Goal: Information Seeking & Learning: Find specific fact

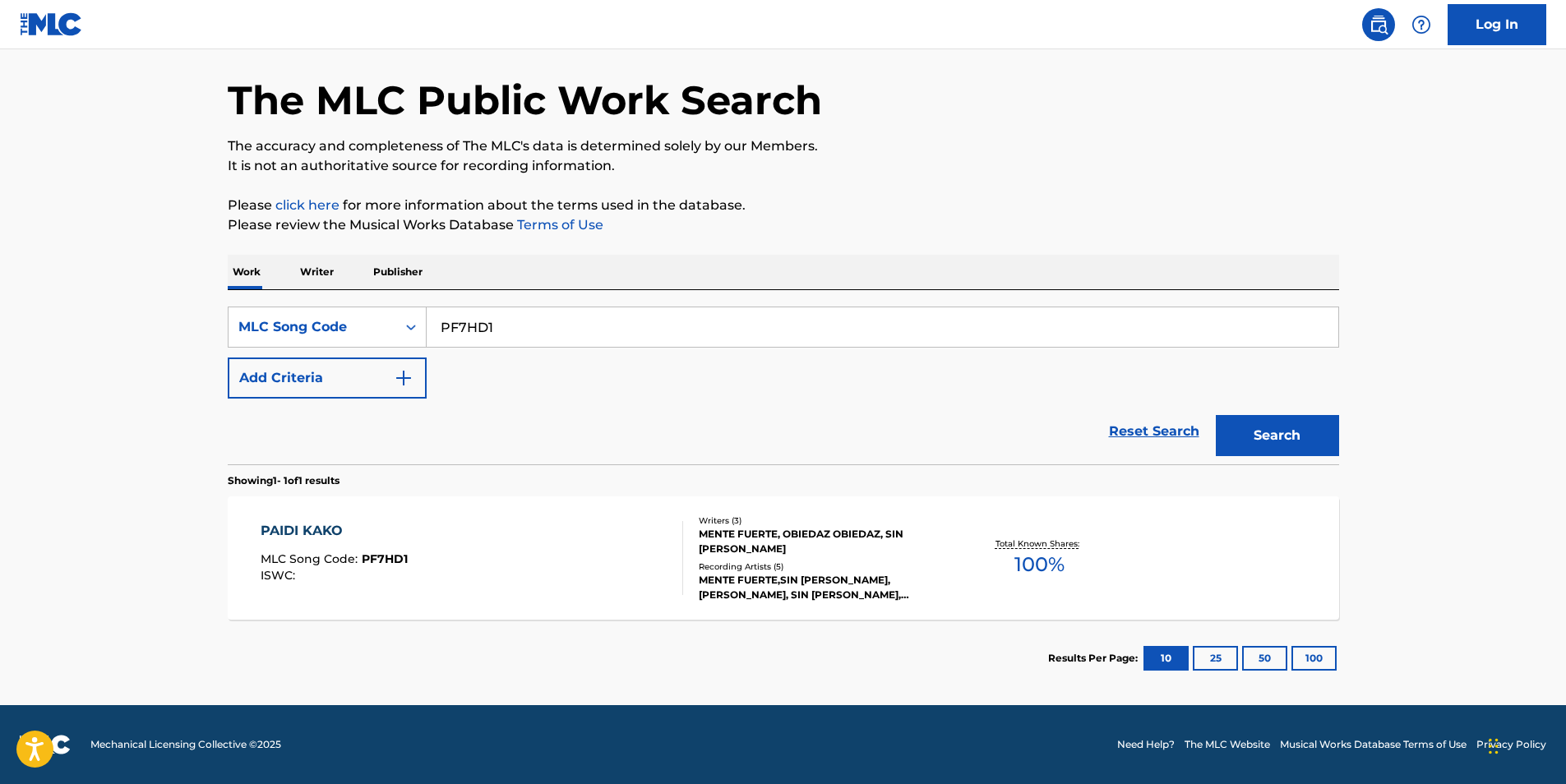
click at [355, 565] on span "MLC Song Code :" at bounding box center [310, 558] width 101 height 15
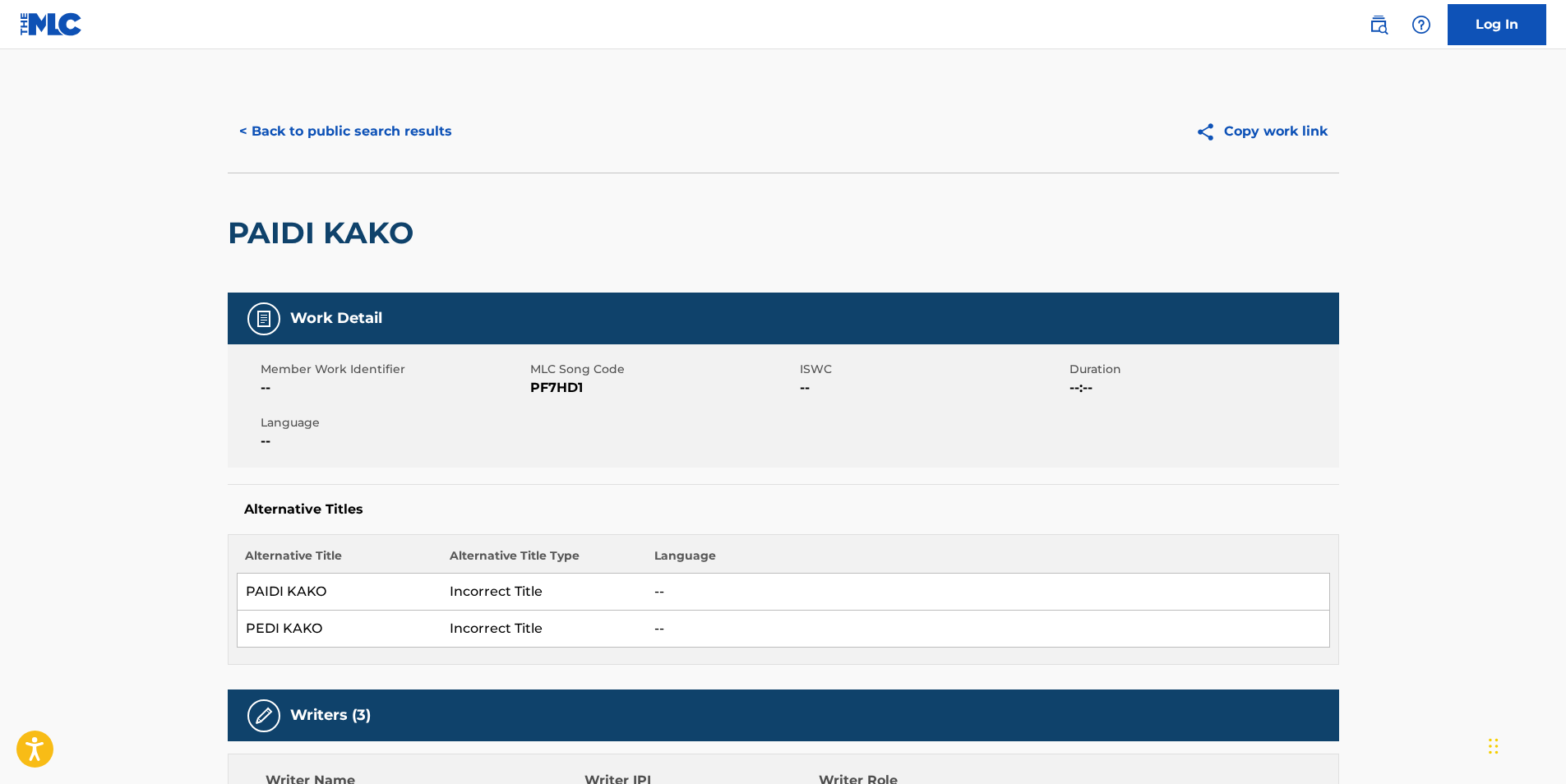
click at [310, 117] on button "< Back to public search results" at bounding box center [345, 131] width 236 height 41
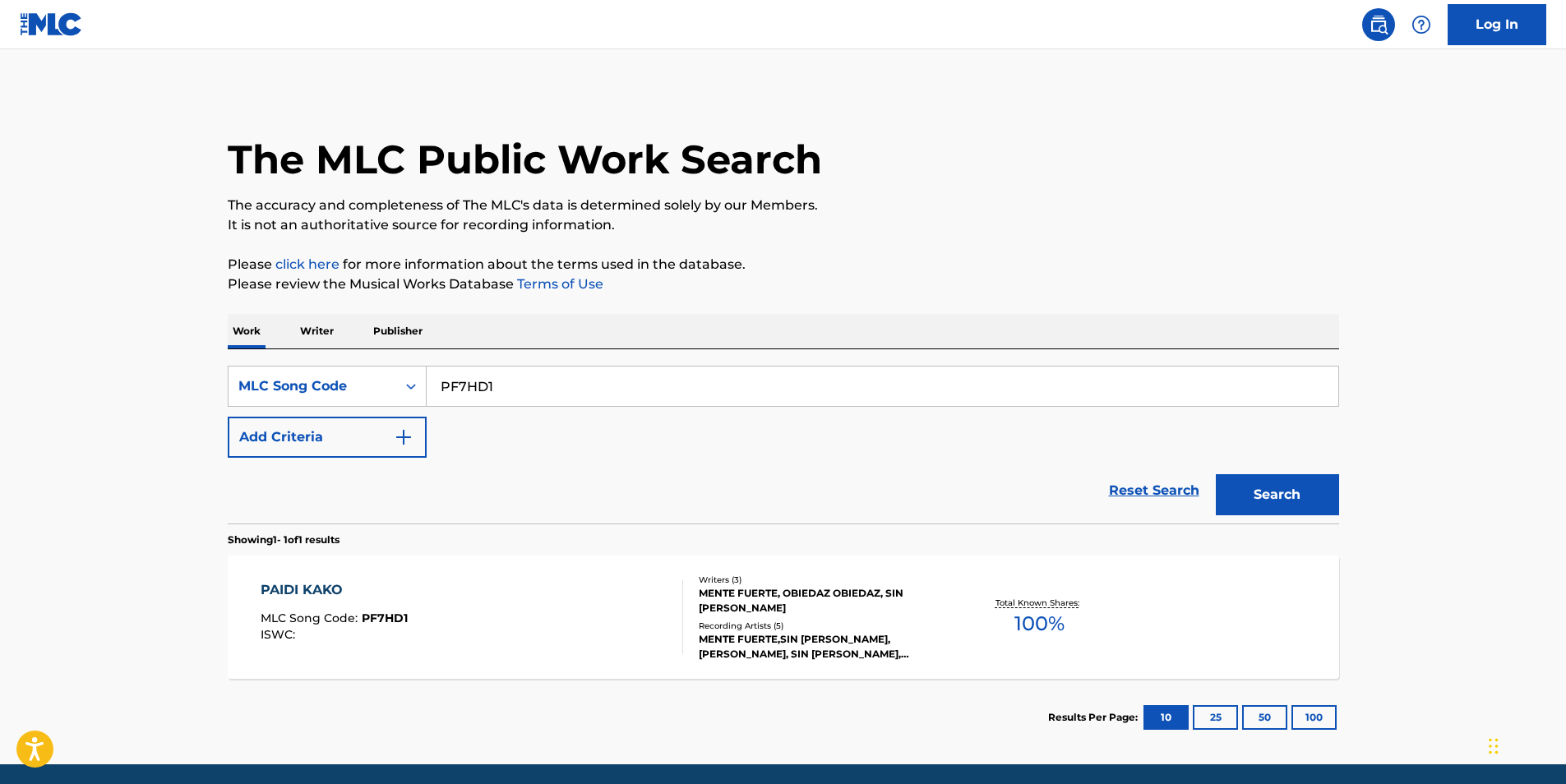
scroll to position [16, 0]
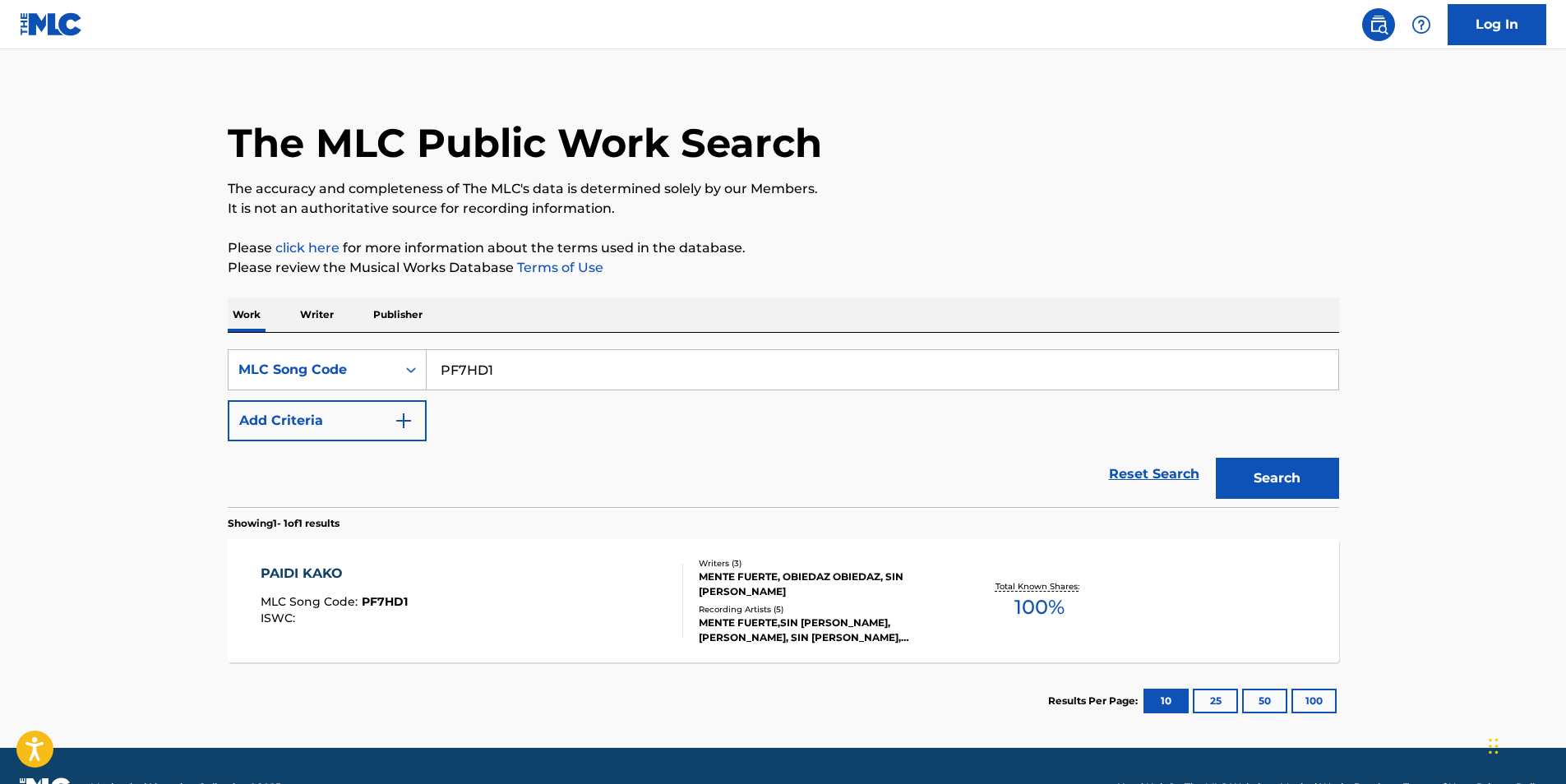
click at [551, 560] on div "PAIDI KAKO MLC Song Code : PF7HD1 ISWC : Writers ( 3 ) MENTE FUERTE, OBIEDAZ OB…" at bounding box center [783, 601] width 1112 height 124
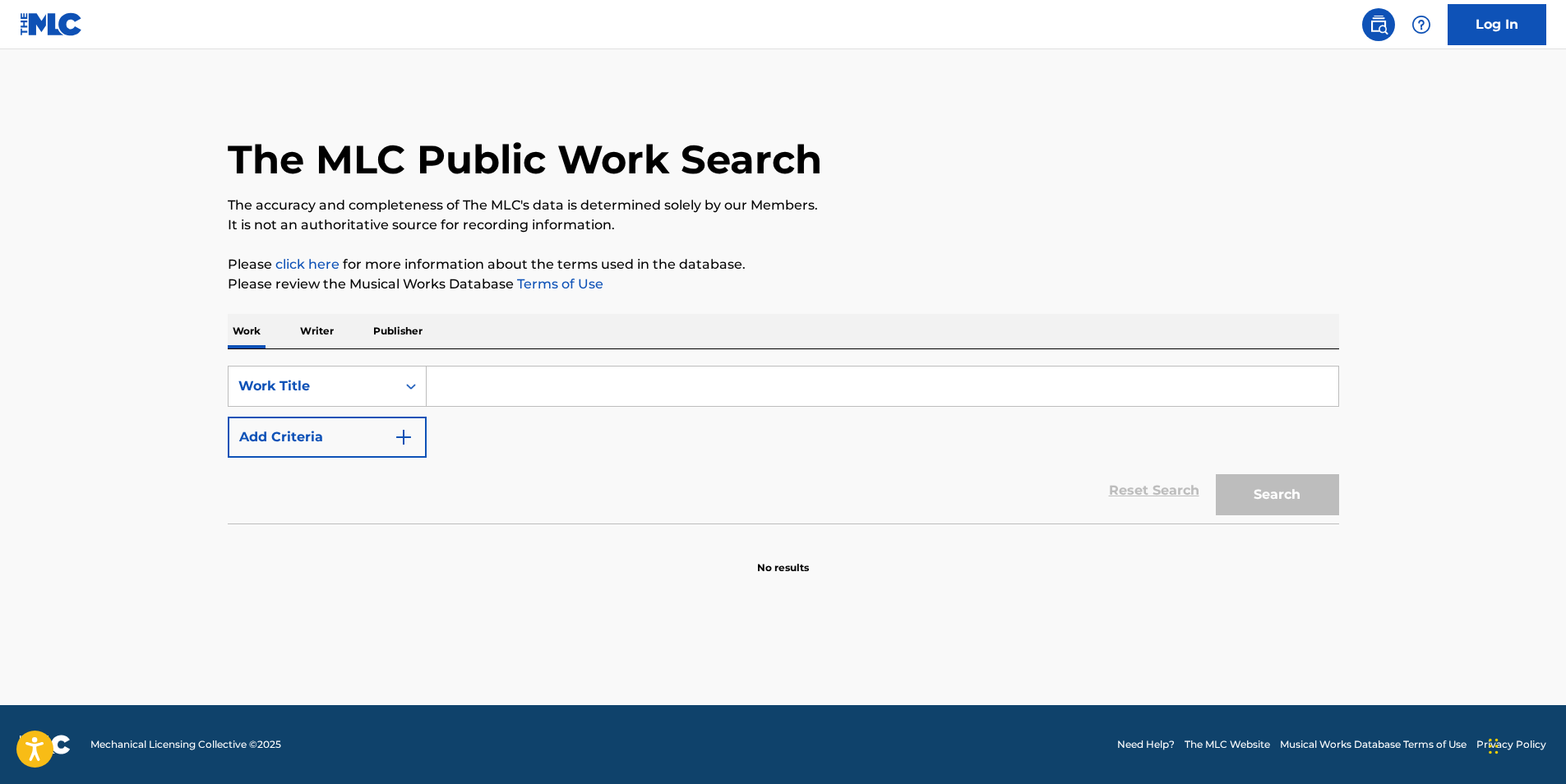
click at [398, 428] on img "Search Form" at bounding box center [403, 437] width 20 height 20
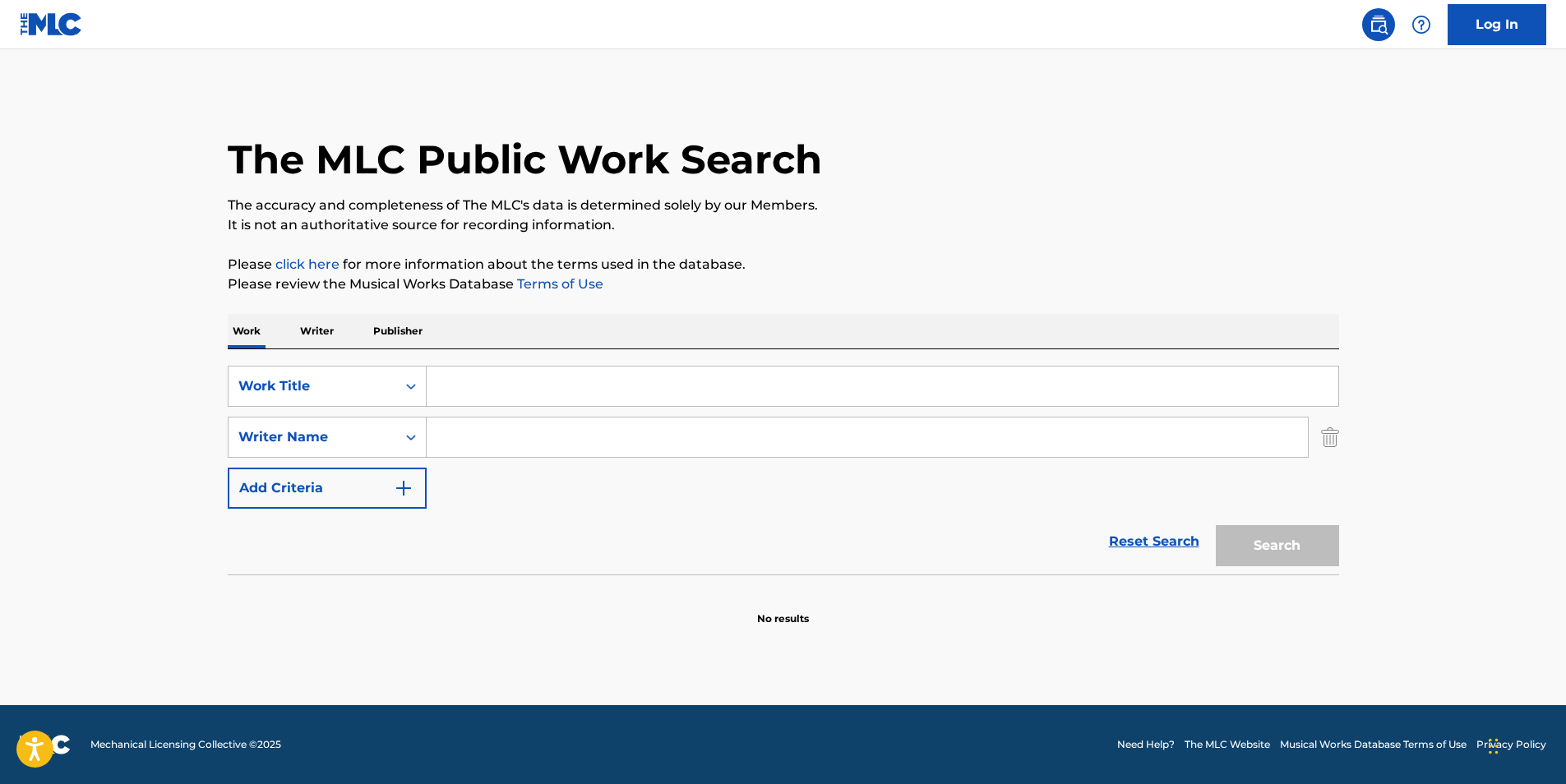
click at [523, 445] on input "Search Form" at bounding box center [867, 437] width 881 height 40
paste input "Jesus Worship Center"
type input "Jesus Worship Center"
click at [534, 381] on input "Search Form" at bounding box center [883, 386] width 912 height 40
paste input "Abrazo Tu Presencia"
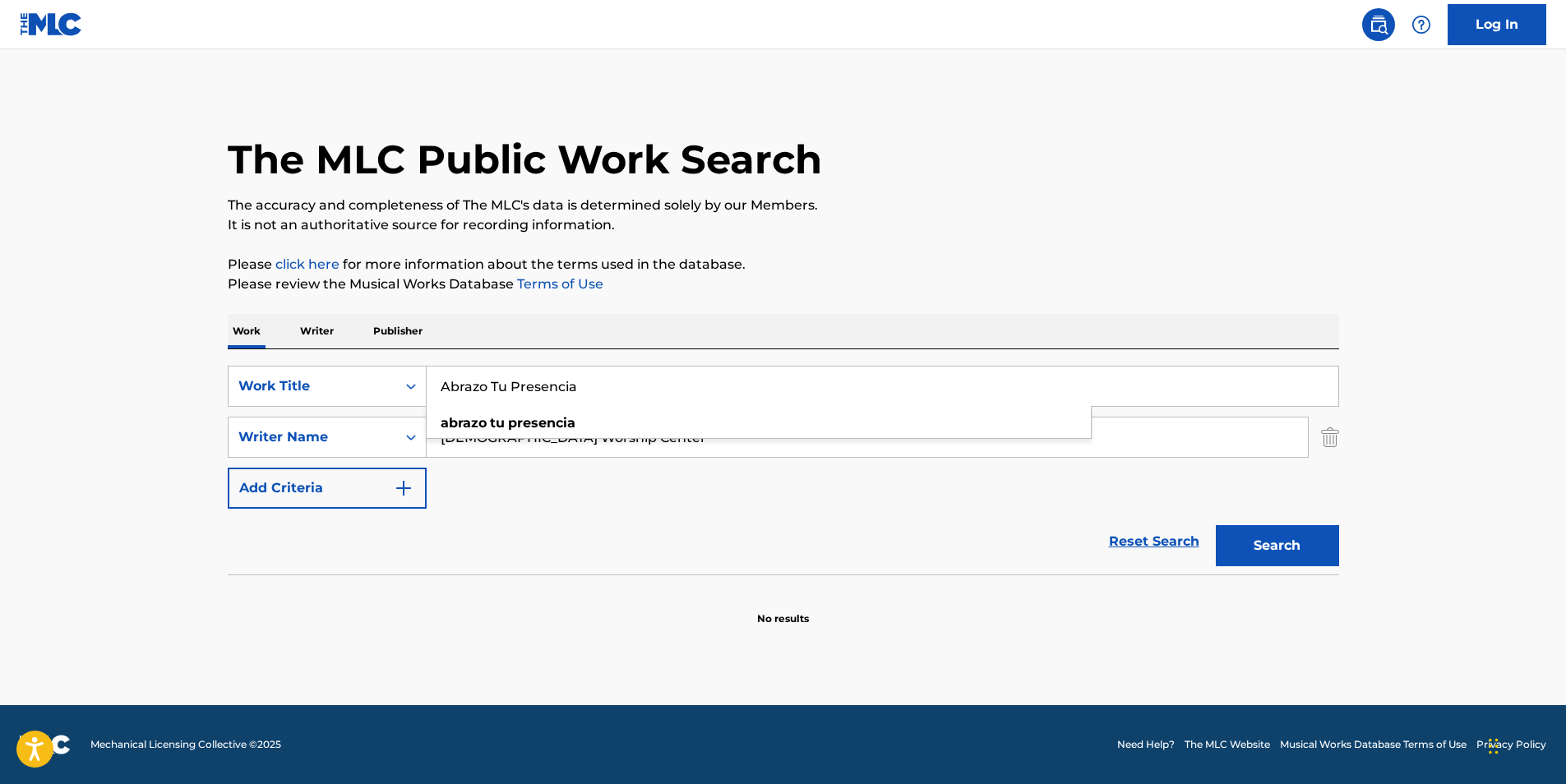
type input "Abrazo Tu Presencia"
click at [1276, 547] on button "Search" at bounding box center [1277, 546] width 124 height 41
drag, startPoint x: 668, startPoint y: 429, endPoint x: 246, endPoint y: 468, distance: 423.8
click at [239, 467] on div "SearchWithCriteria96c85dc7-4089-44d5-aa37-829dff27d73f Work Title Abrazo Tu Pre…" at bounding box center [783, 437] width 1112 height 143
paste input "Emir Oscar Sensini"
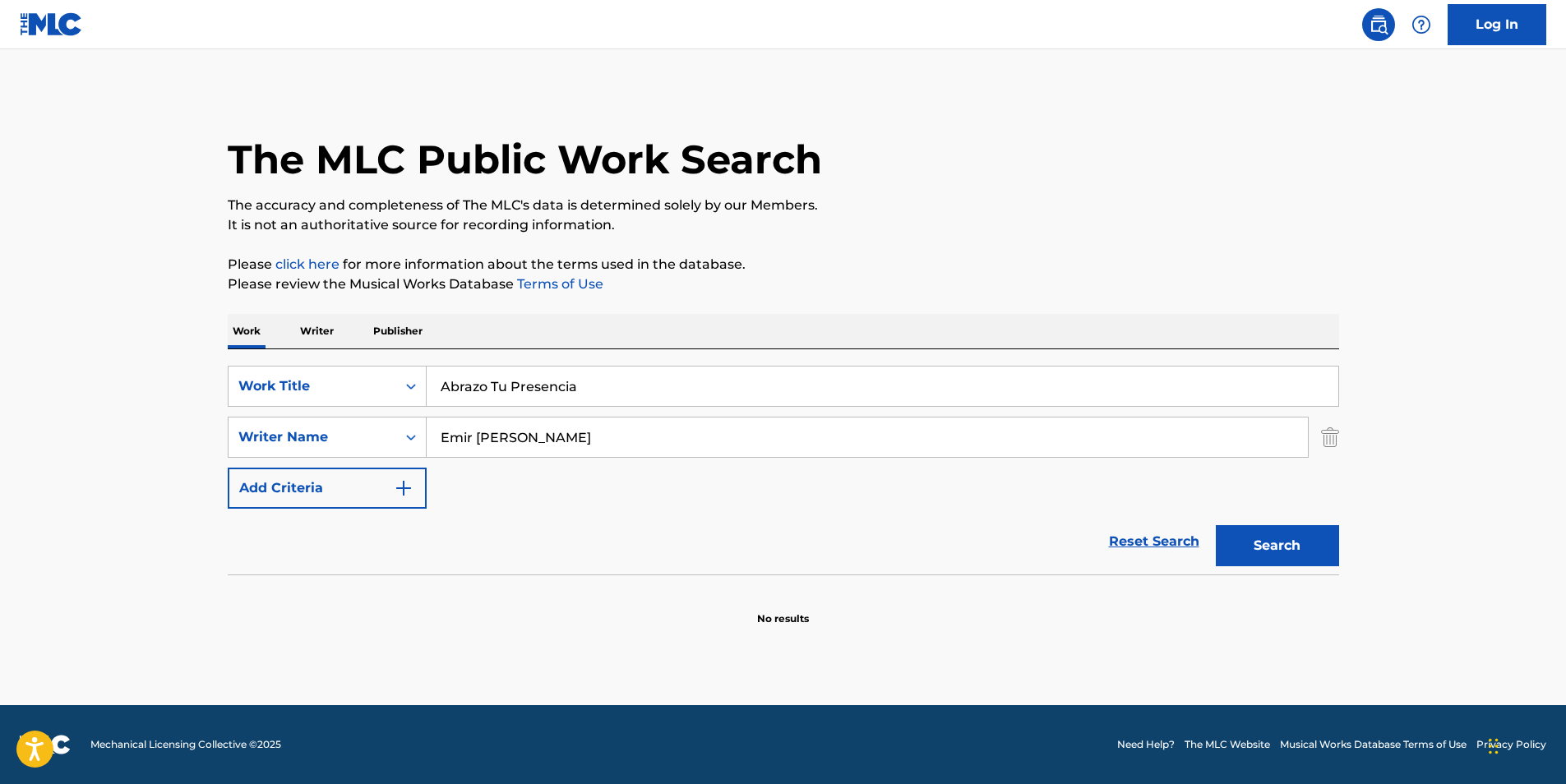
click at [868, 233] on p "It is not an authoritative source for recording information." at bounding box center [783, 225] width 1112 height 20
click at [1289, 551] on button "Search" at bounding box center [1277, 546] width 124 height 41
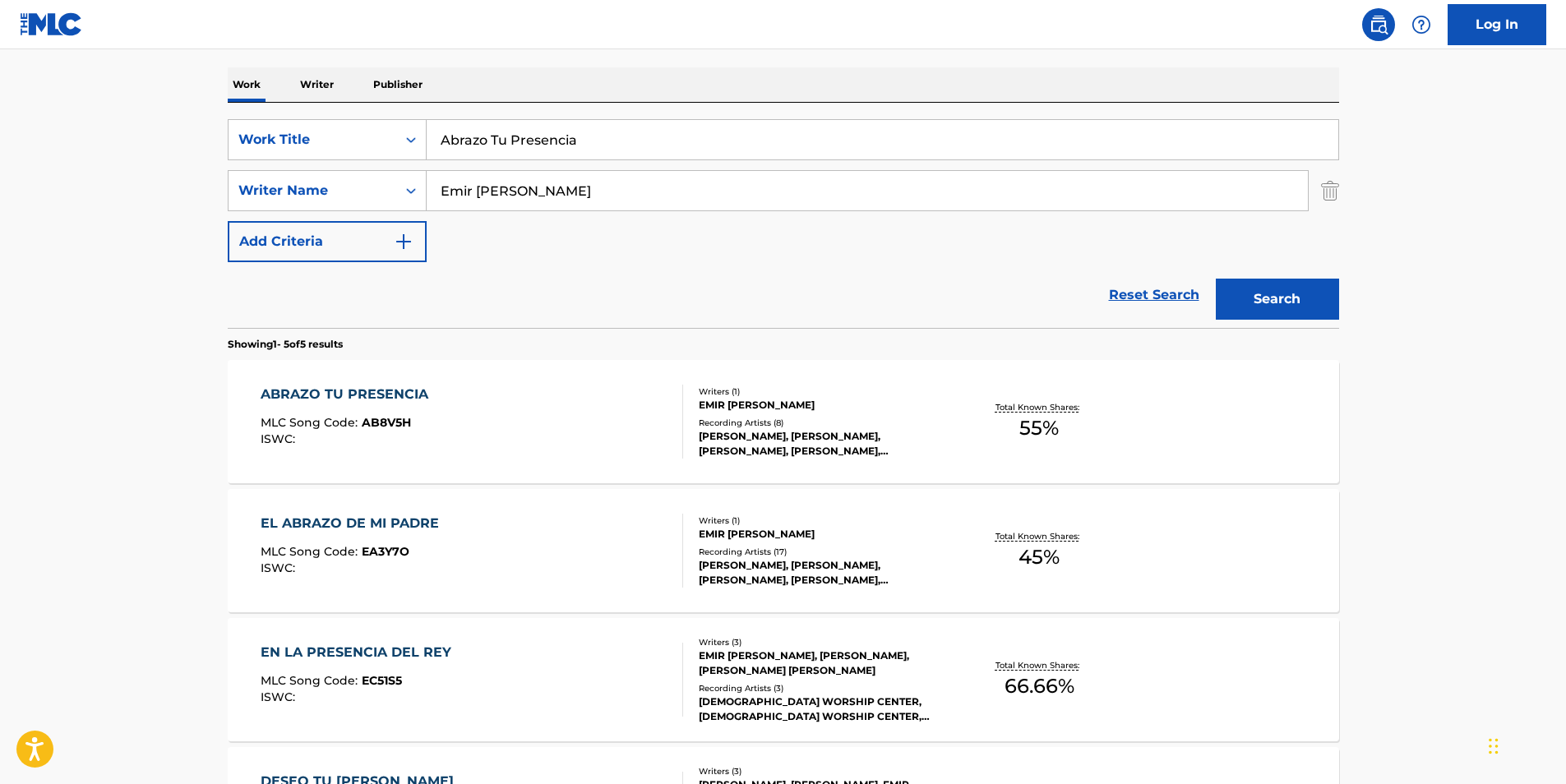
scroll to position [164, 0]
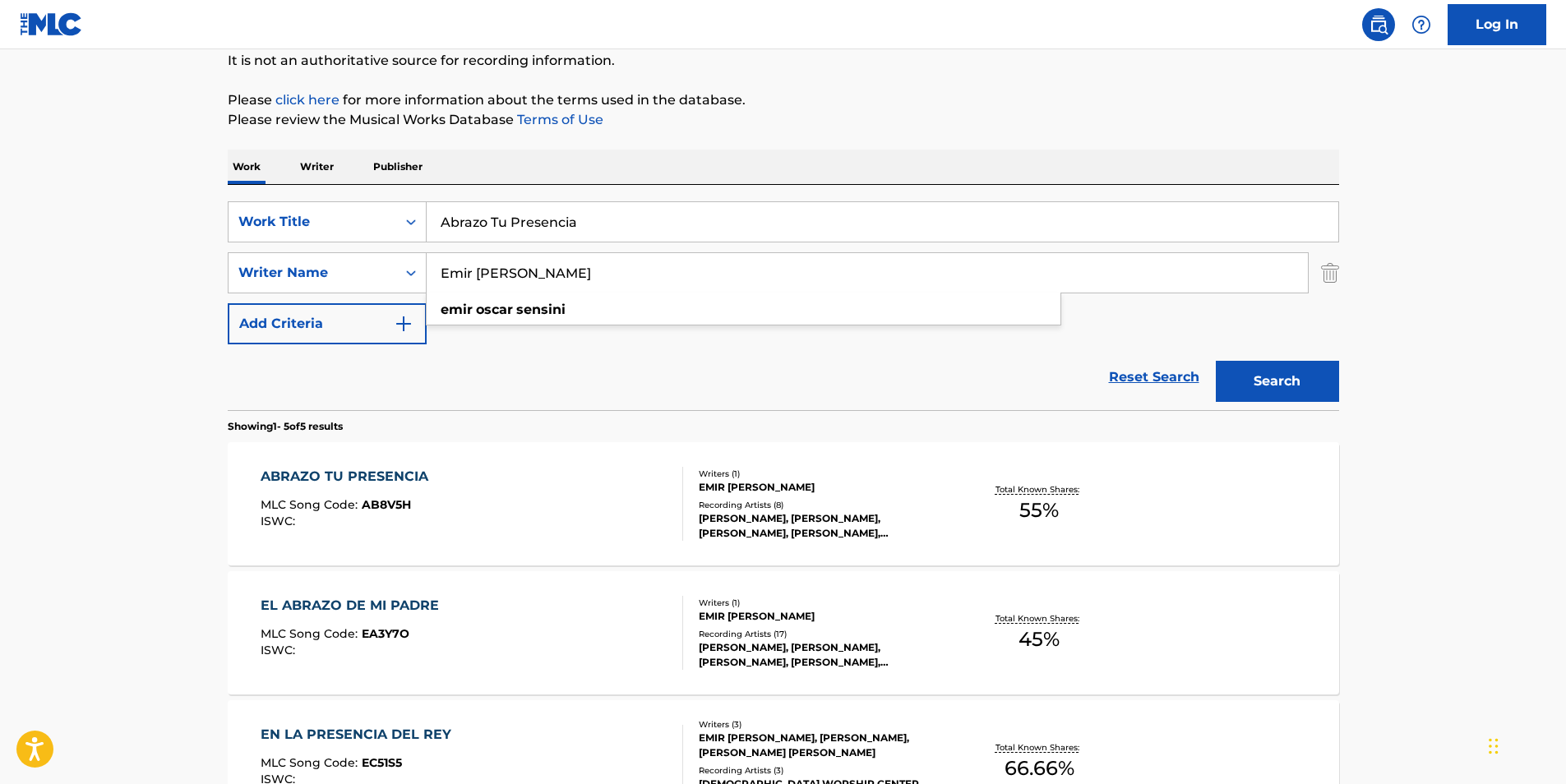
drag, startPoint x: 617, startPoint y: 276, endPoint x: 292, endPoint y: 312, distance: 327.0
click at [307, 310] on div "SearchWithCriteria96c85dc7-4089-44d5-aa37-829dff27d73f Work Title Abrazo Tu Pre…" at bounding box center [783, 272] width 1112 height 143
paste input "Frank Lopez"
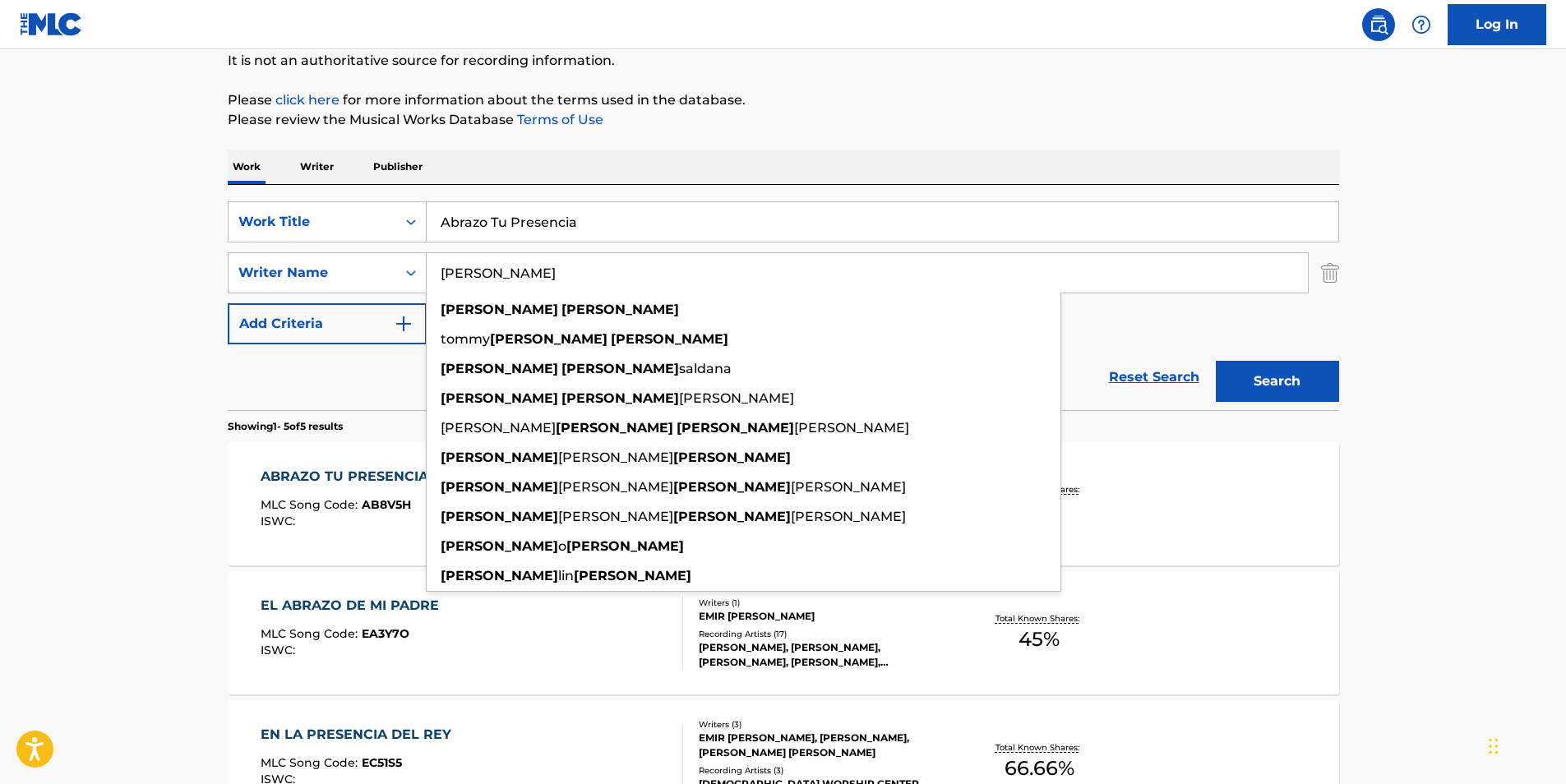
type input "Frank Lopez"
click at [75, 350] on main "The MLC Public Work Search The accuracy and completeness of The MLC's data is d…" at bounding box center [783, 526] width 1566 height 1282
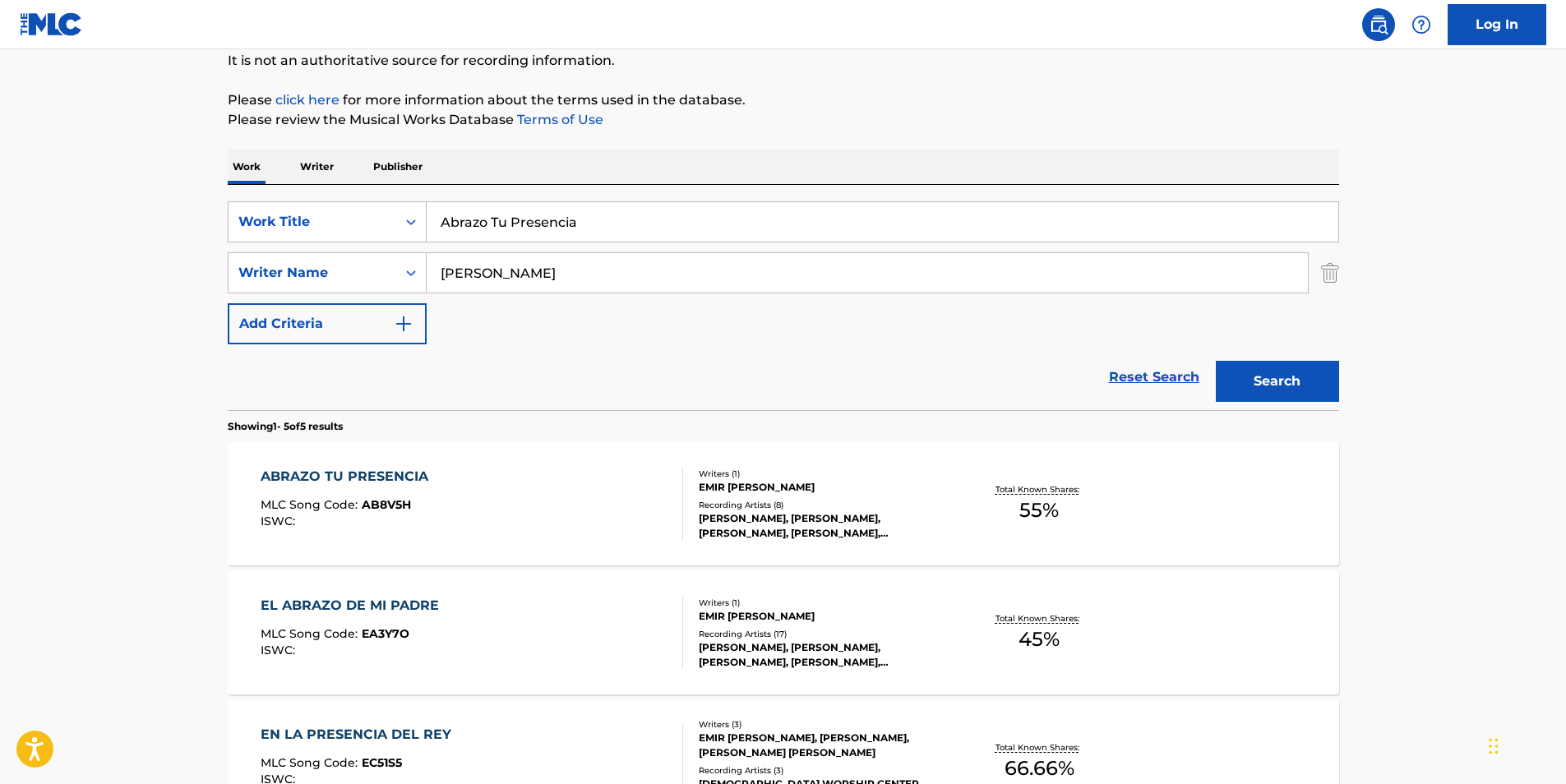
click at [1266, 382] on button "Search" at bounding box center [1277, 381] width 124 height 41
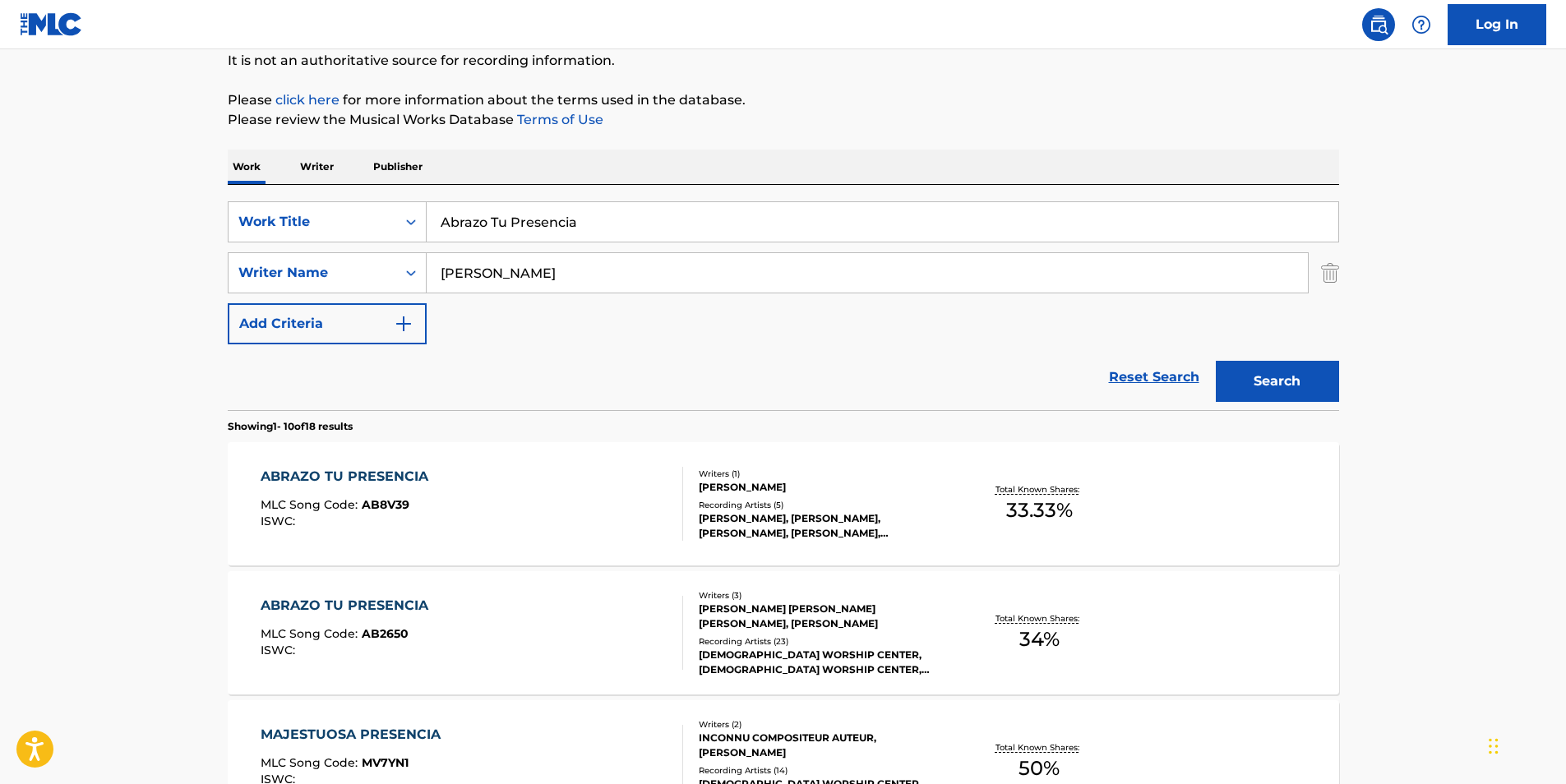
scroll to position [328, 0]
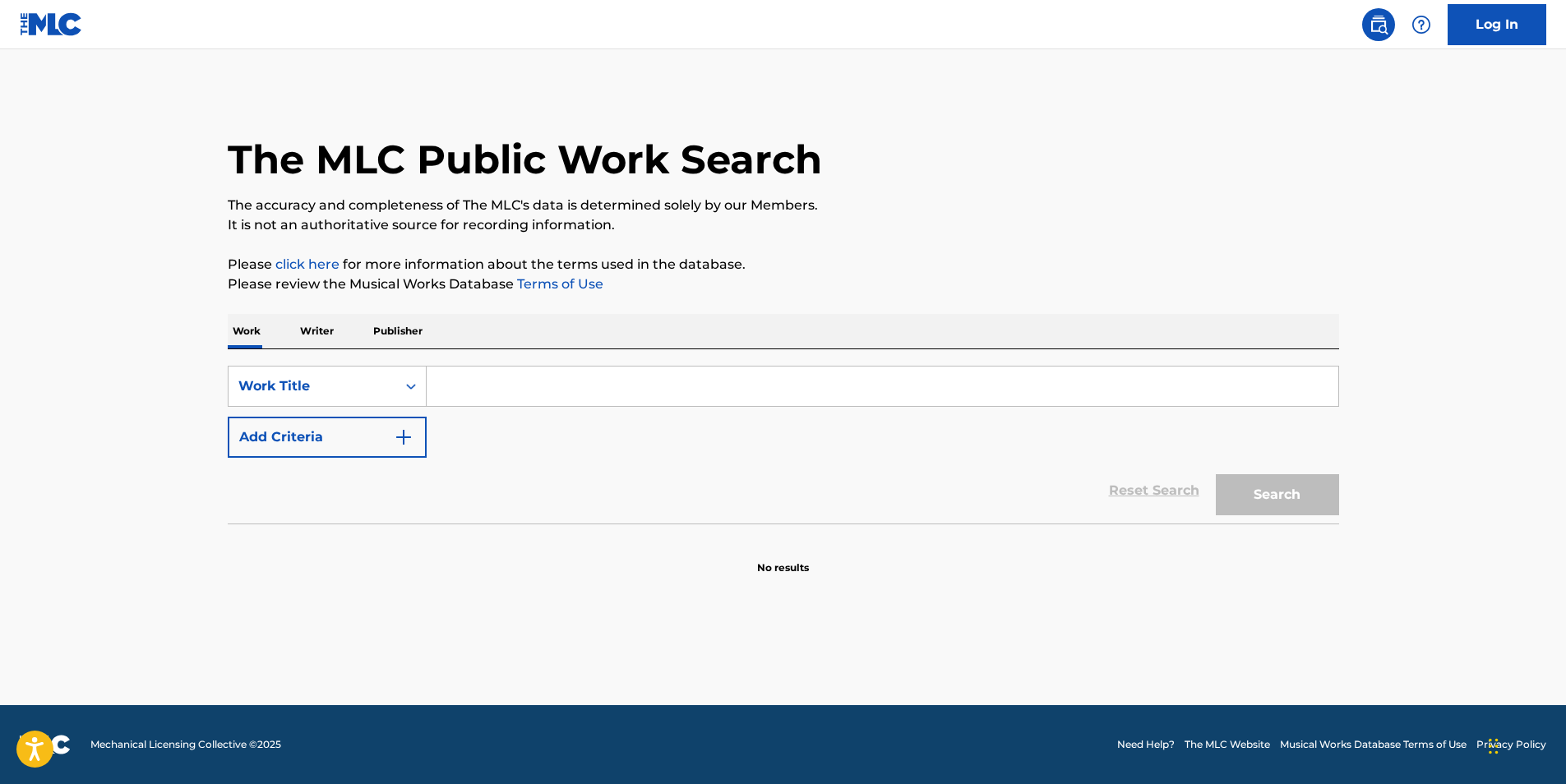
click at [498, 393] on input "Search Form" at bounding box center [883, 386] width 912 height 40
paste input "Ancient Dreams & Ancient Dreamers"
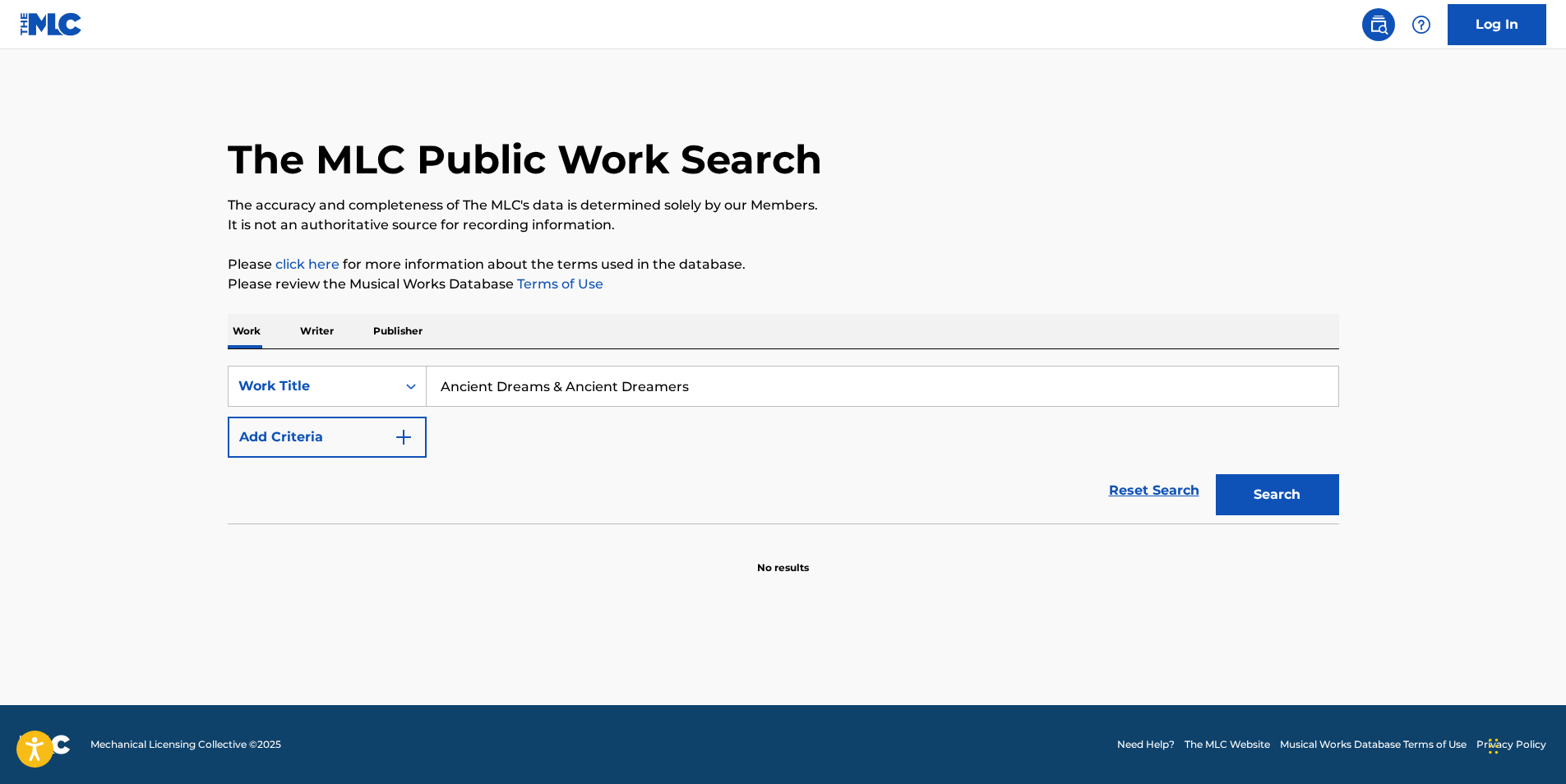
type input "Ancient Dreams & Ancient Dreamers"
click at [350, 438] on button "Add Criteria" at bounding box center [327, 437] width 199 height 41
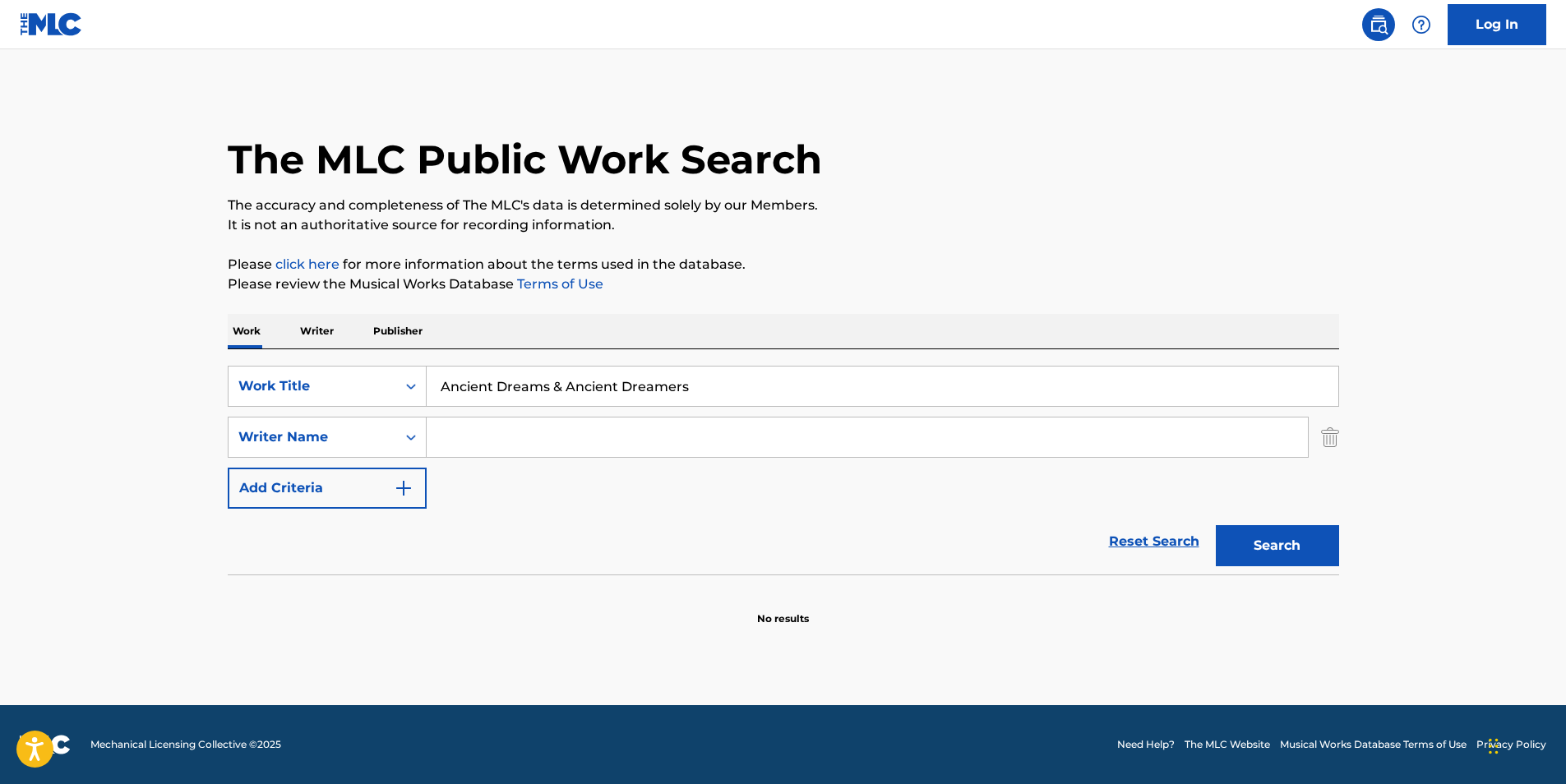
click at [589, 443] on input "Search Form" at bounding box center [867, 437] width 881 height 40
paste input "Massage Tribe"
click at [1249, 551] on button "Search" at bounding box center [1277, 546] width 124 height 41
drag, startPoint x: 651, startPoint y: 428, endPoint x: 682, endPoint y: 327, distance: 105.7
click at [327, 480] on div "SearchWithCriteria4ff2b3ec-da9d-4dcf-b500-0cbb6863b071 Work Title Ancient Dream…" at bounding box center [783, 437] width 1112 height 143
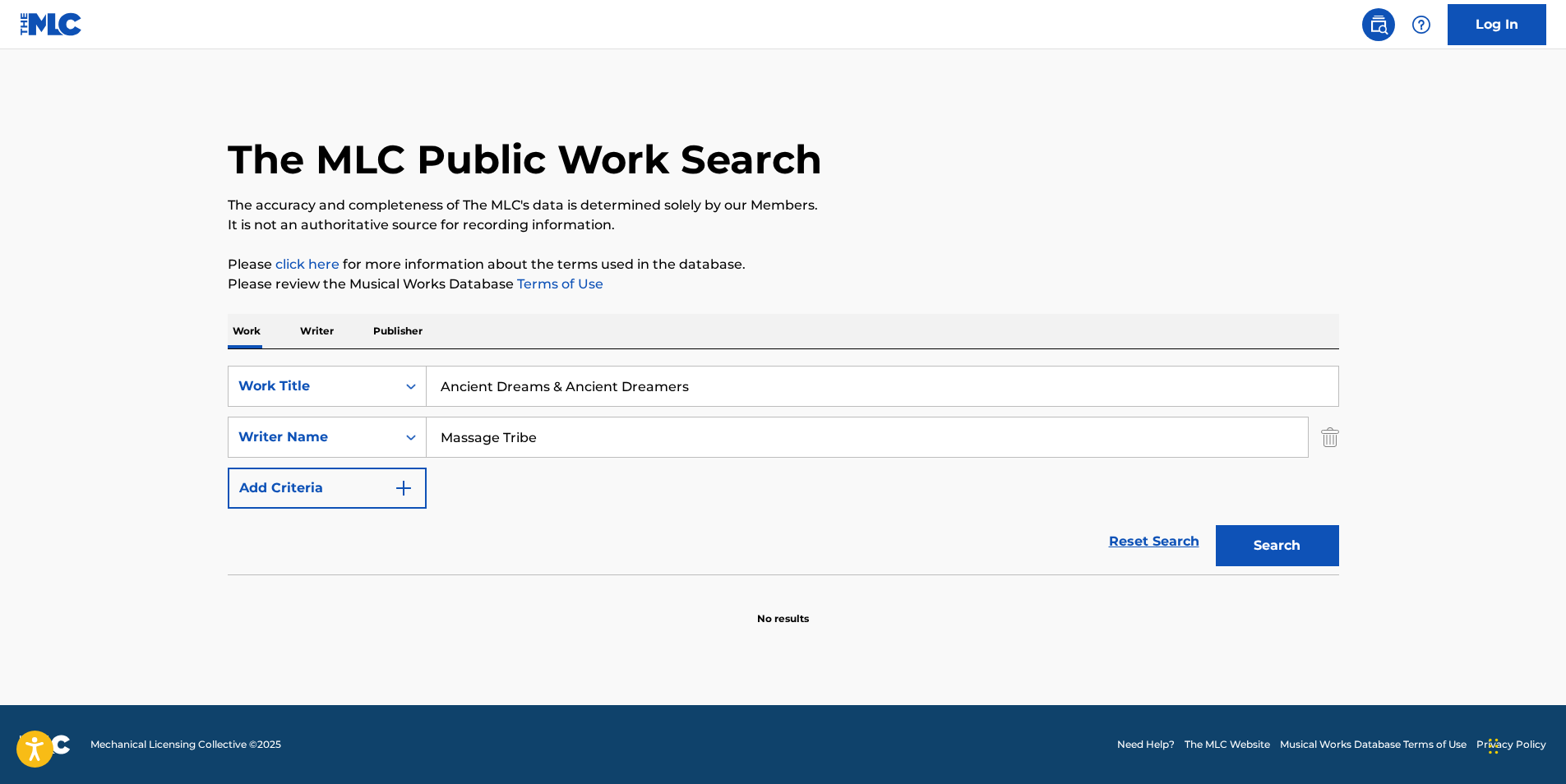
paste input "[PERSON_NAME] [PERSON_NAME]"
type input "[PERSON_NAME] [PERSON_NAME]"
click at [1164, 189] on div "The MLC Public Work Search" at bounding box center [783, 150] width 1112 height 120
click at [1242, 529] on button "Search" at bounding box center [1277, 546] width 124 height 41
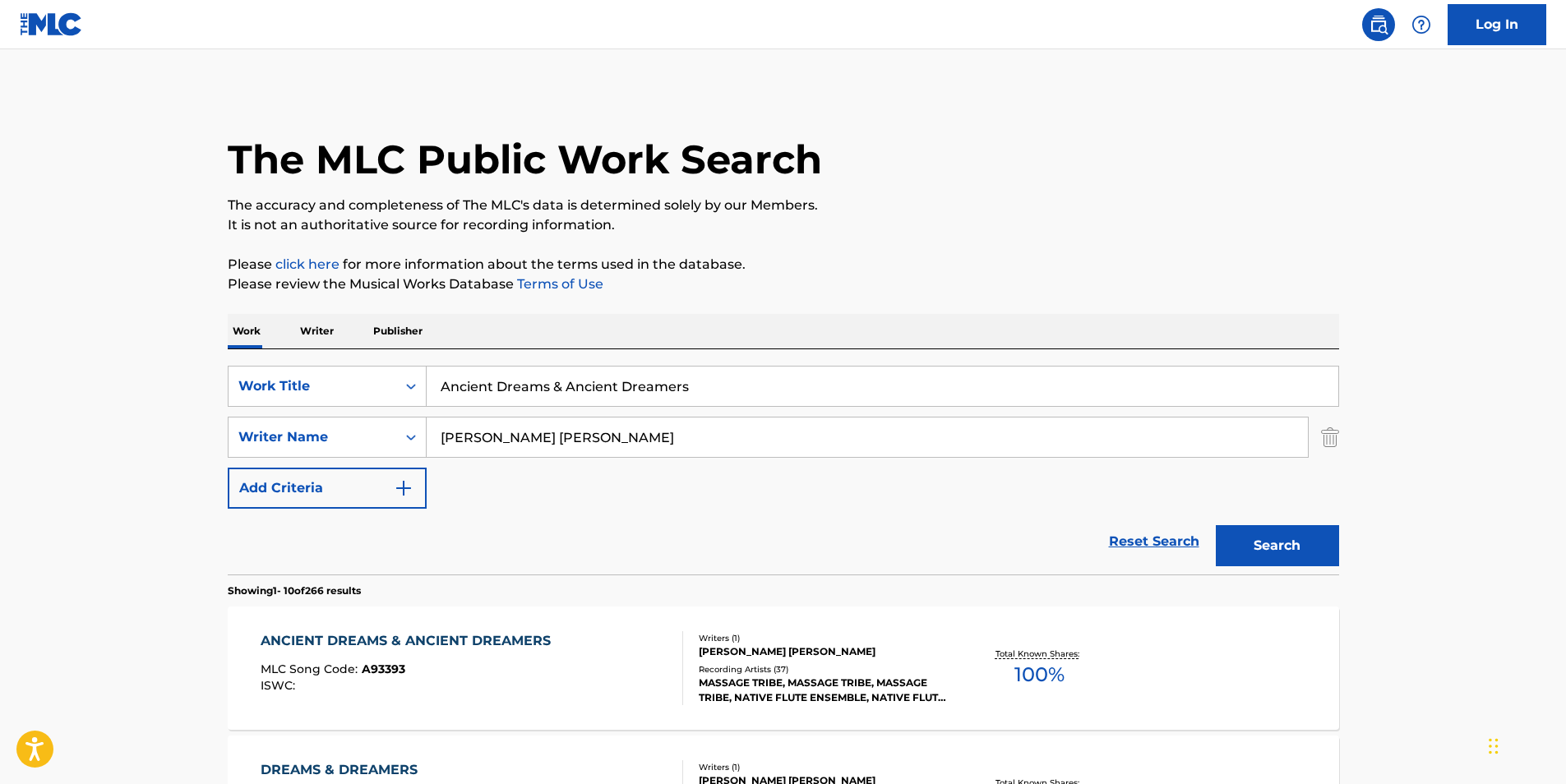
scroll to position [164, 0]
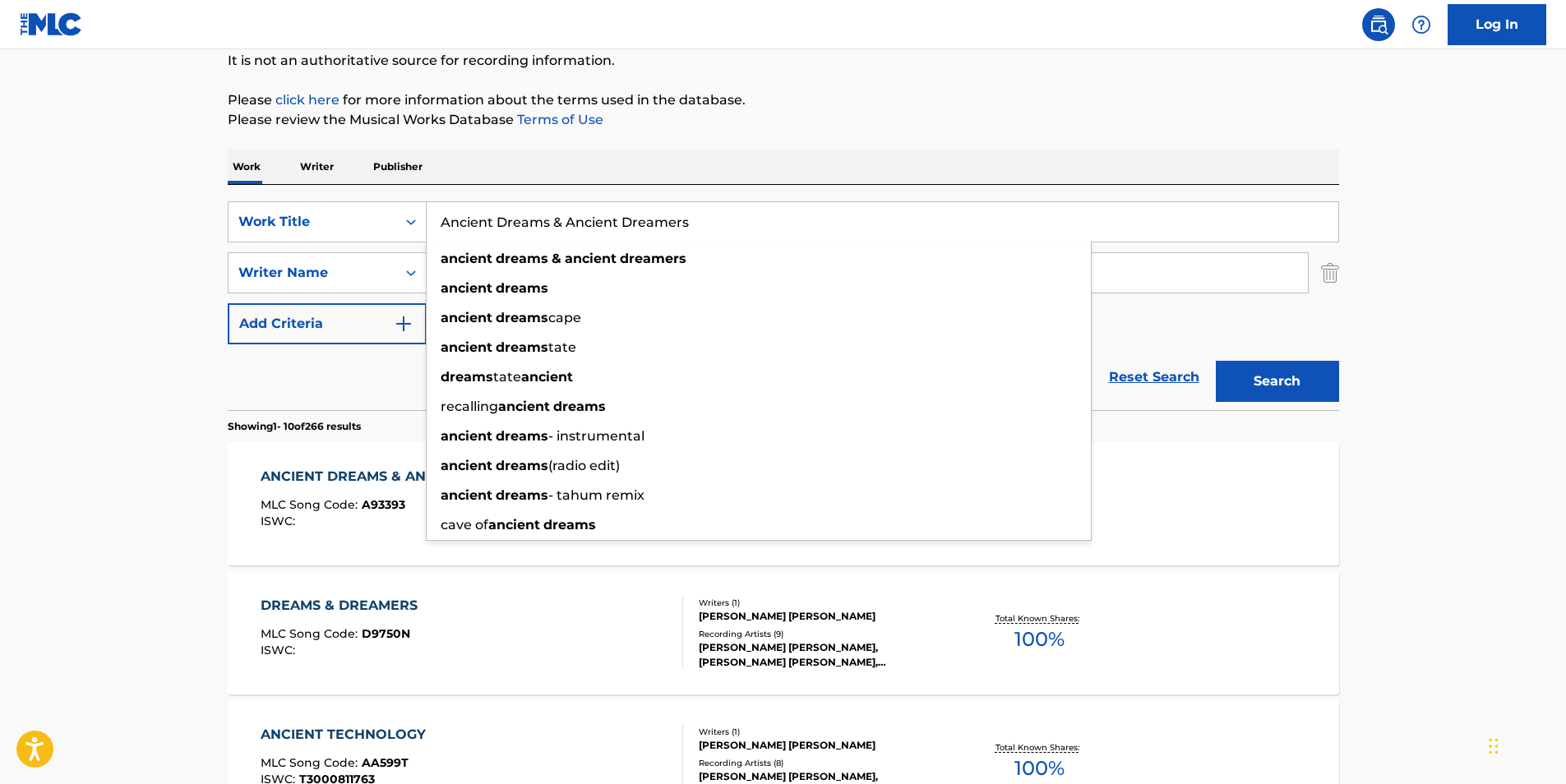
click at [559, 221] on input "Ancient Dreams & Ancient Dreamers" at bounding box center [883, 222] width 912 height 40
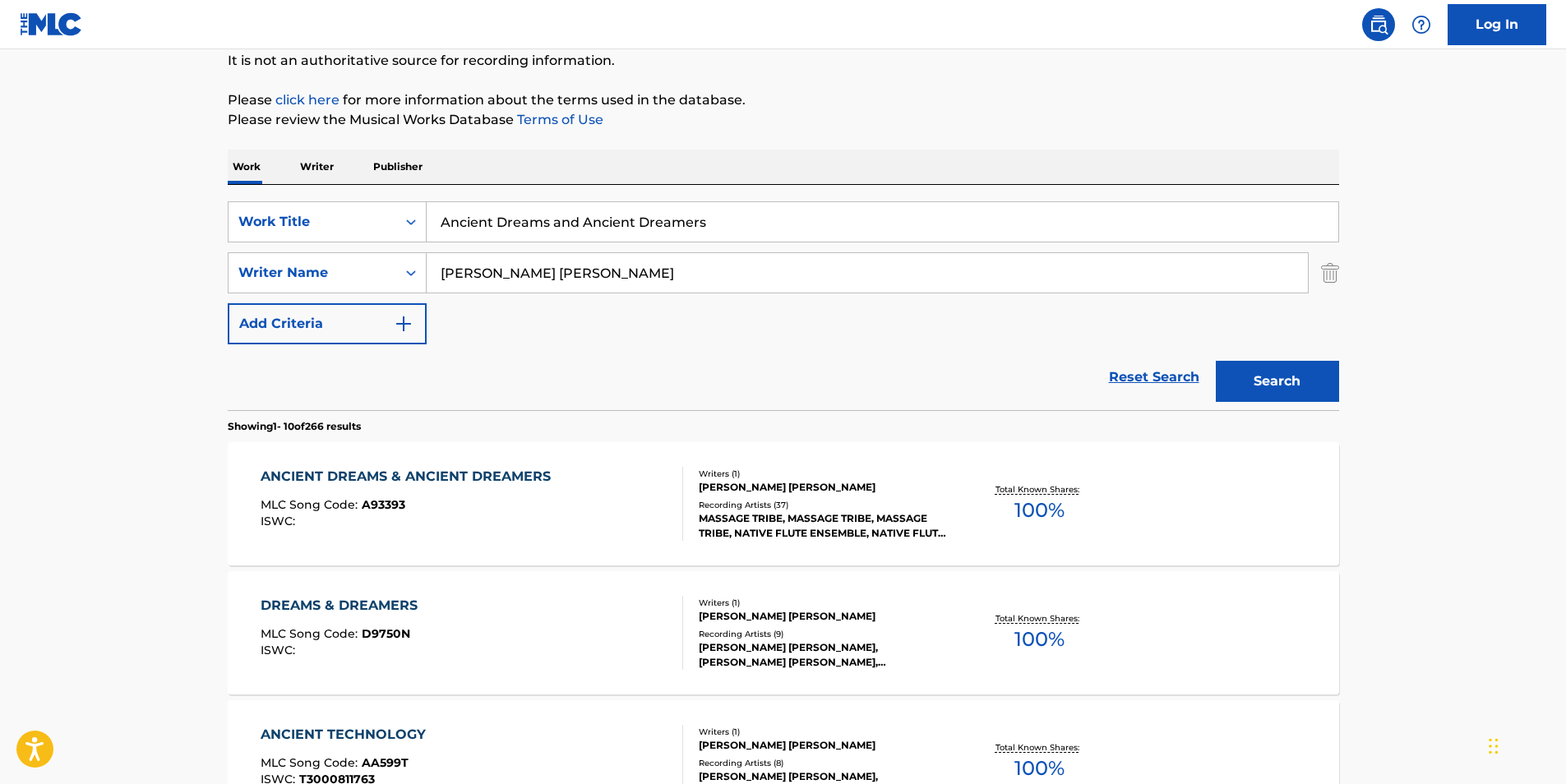
type input "Ancient Dreams and Ancient Dreamers"
click at [965, 103] on p "Please click here for more information about the terms used in the database." at bounding box center [783, 100] width 1112 height 20
click at [1315, 386] on button "Search" at bounding box center [1277, 381] width 124 height 41
click at [466, 515] on div "ISWC :" at bounding box center [409, 521] width 298 height 12
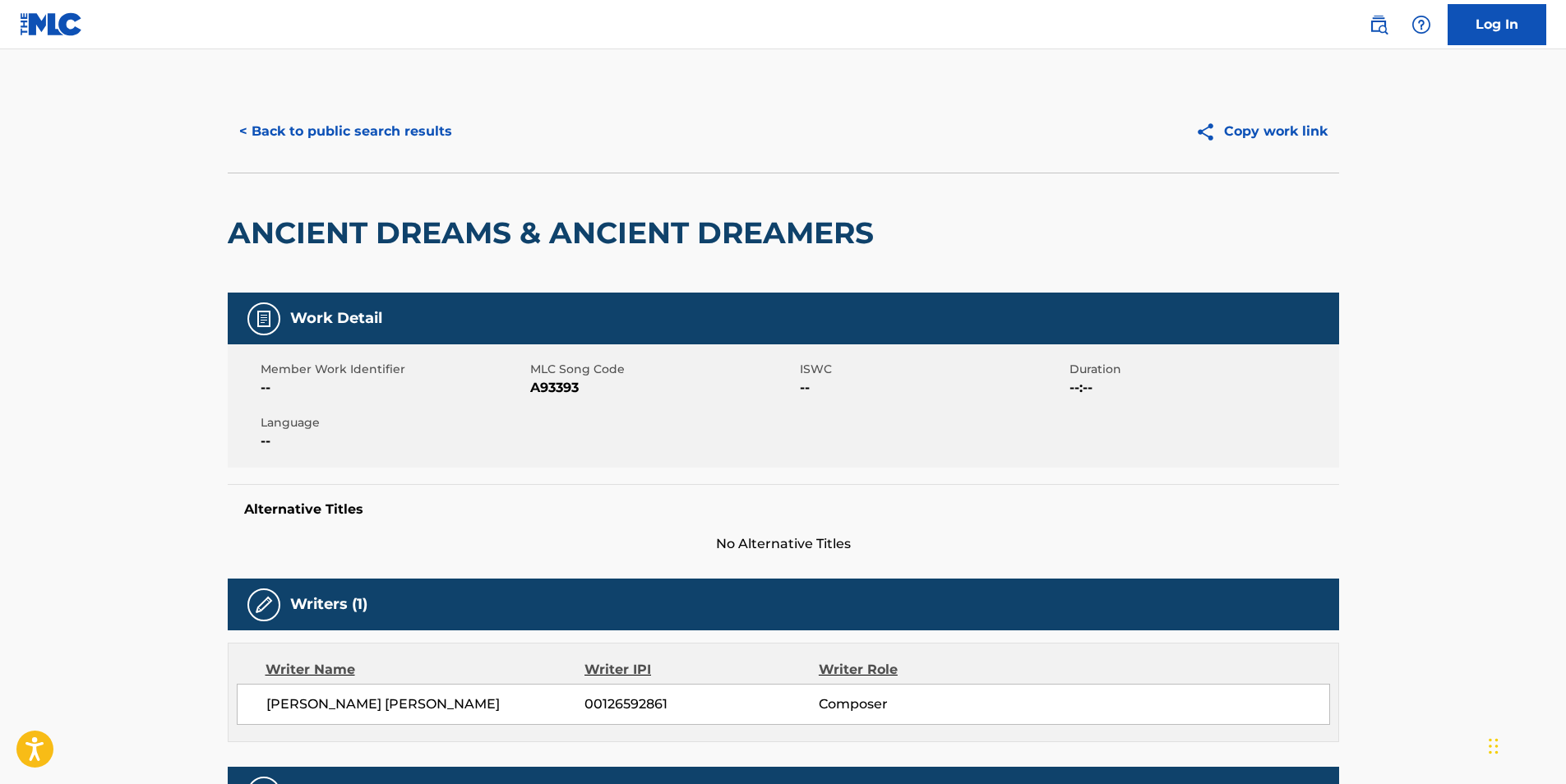
drag, startPoint x: 358, startPoint y: 74, endPoint x: 353, endPoint y: 129, distance: 55.2
click at [353, 131] on button "< Back to public search results" at bounding box center [345, 131] width 236 height 41
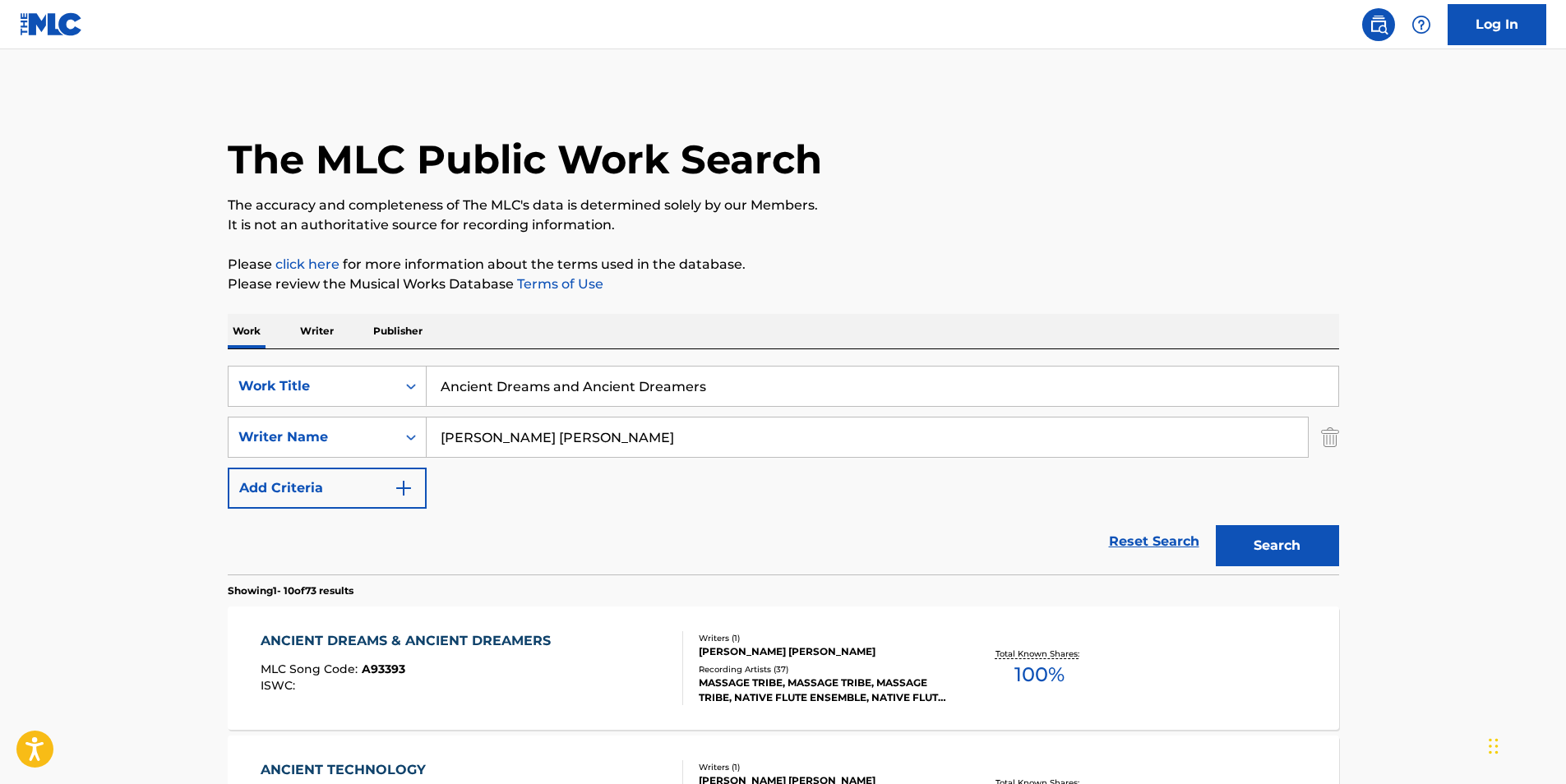
scroll to position [164, 0]
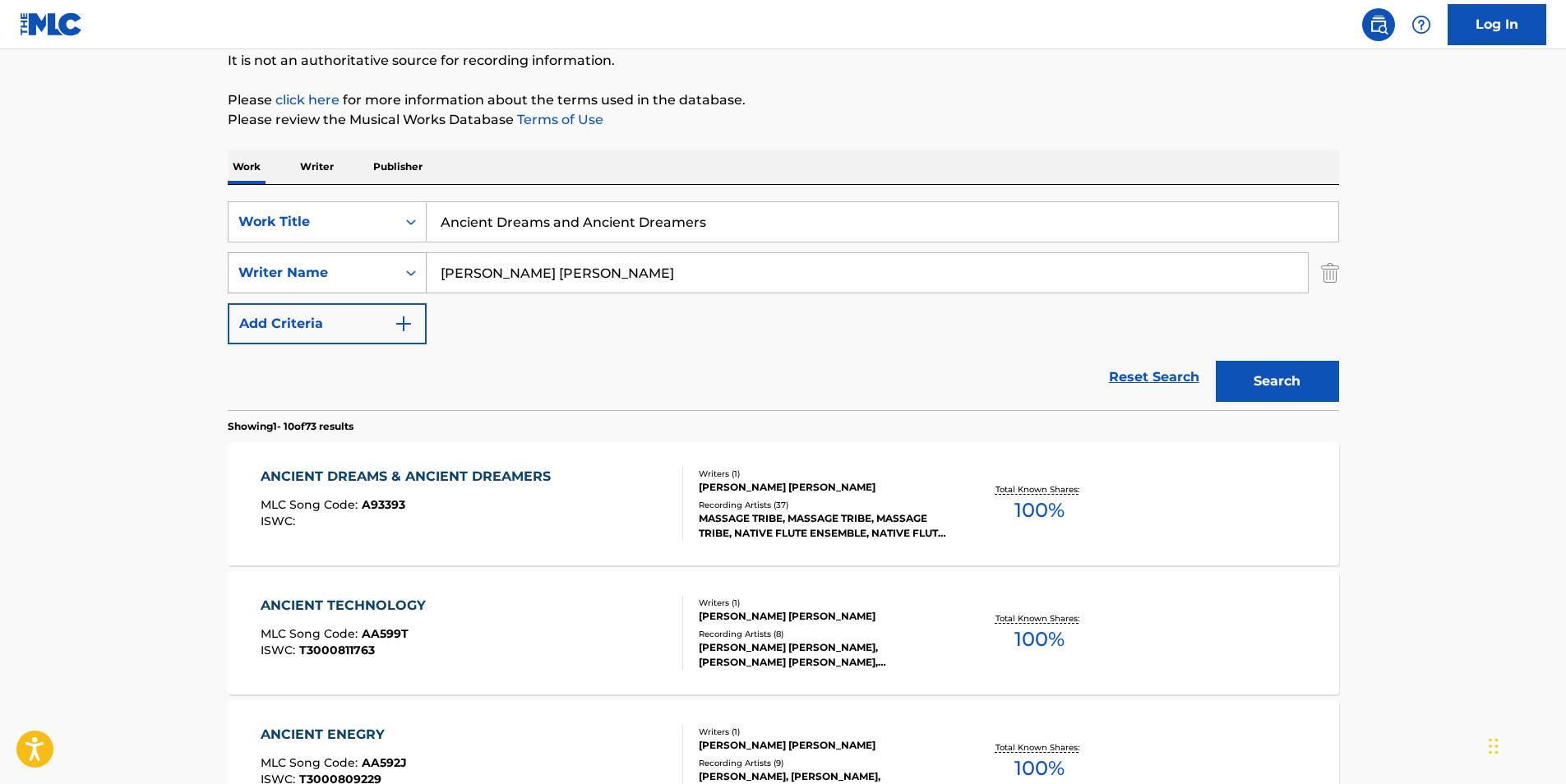
drag, startPoint x: 763, startPoint y: 231, endPoint x: 321, endPoint y: 272, distance: 443.9
click at [332, 272] on div "SearchWithCriteria4ff2b3ec-da9d-4dcf-b500-0cbb6863b071 Work Title Ancient Dream…" at bounding box center [783, 272] width 1112 height 143
paste input "CANTONA"
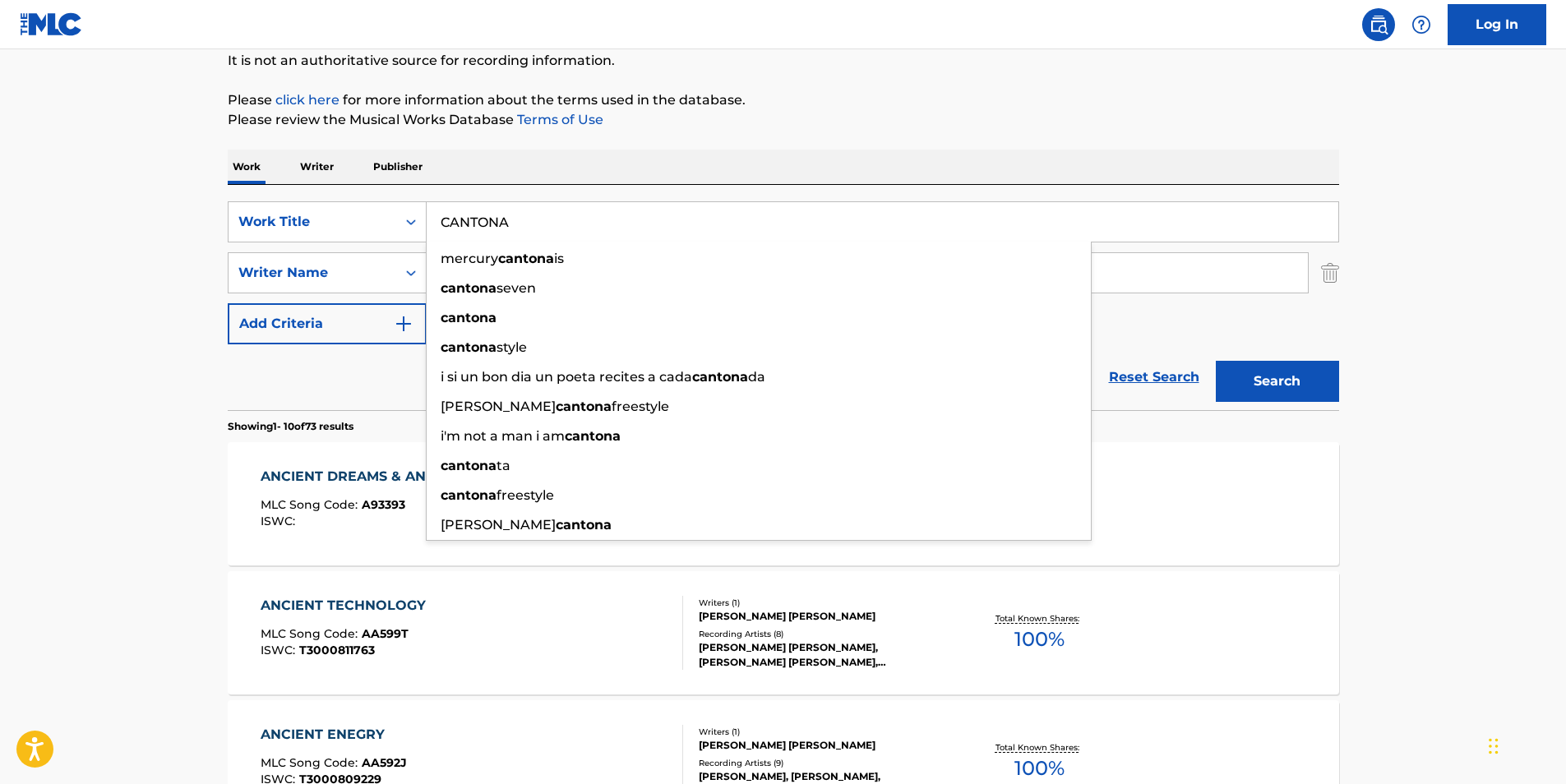
type input "CANTONA"
click at [964, 129] on p "Please review the Musical Works Database Terms of Use" at bounding box center [783, 119] width 1112 height 20
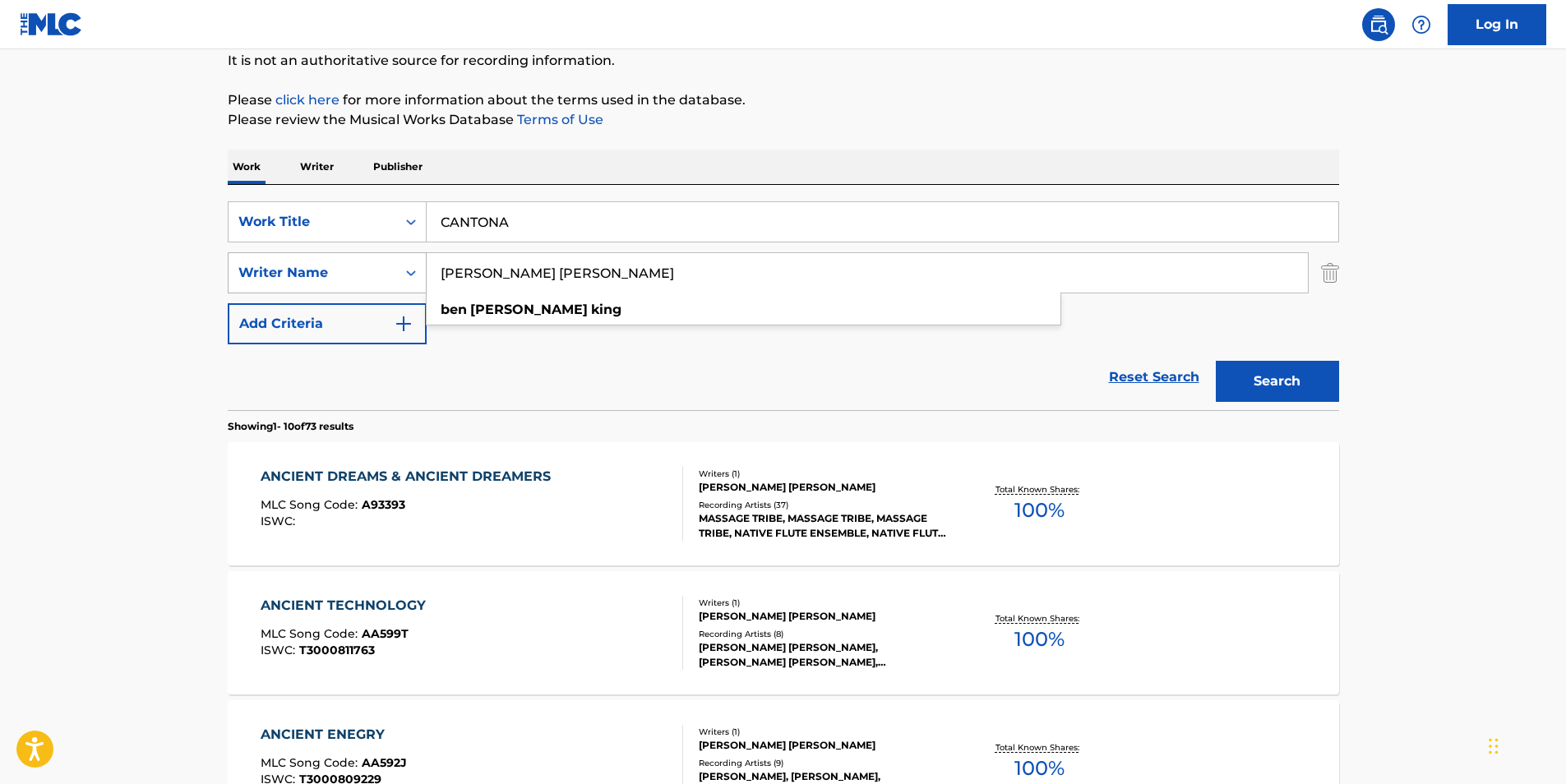
drag, startPoint x: 603, startPoint y: 279, endPoint x: 258, endPoint y: 291, distance: 345.2
click at [249, 291] on div "SearchWithCriteriad15cb3f3-60ee-4ea0-8461-f7e6b1d3ec88 Writer Name [PERSON_NAME…" at bounding box center [783, 273] width 1112 height 41
paste input "Retro"
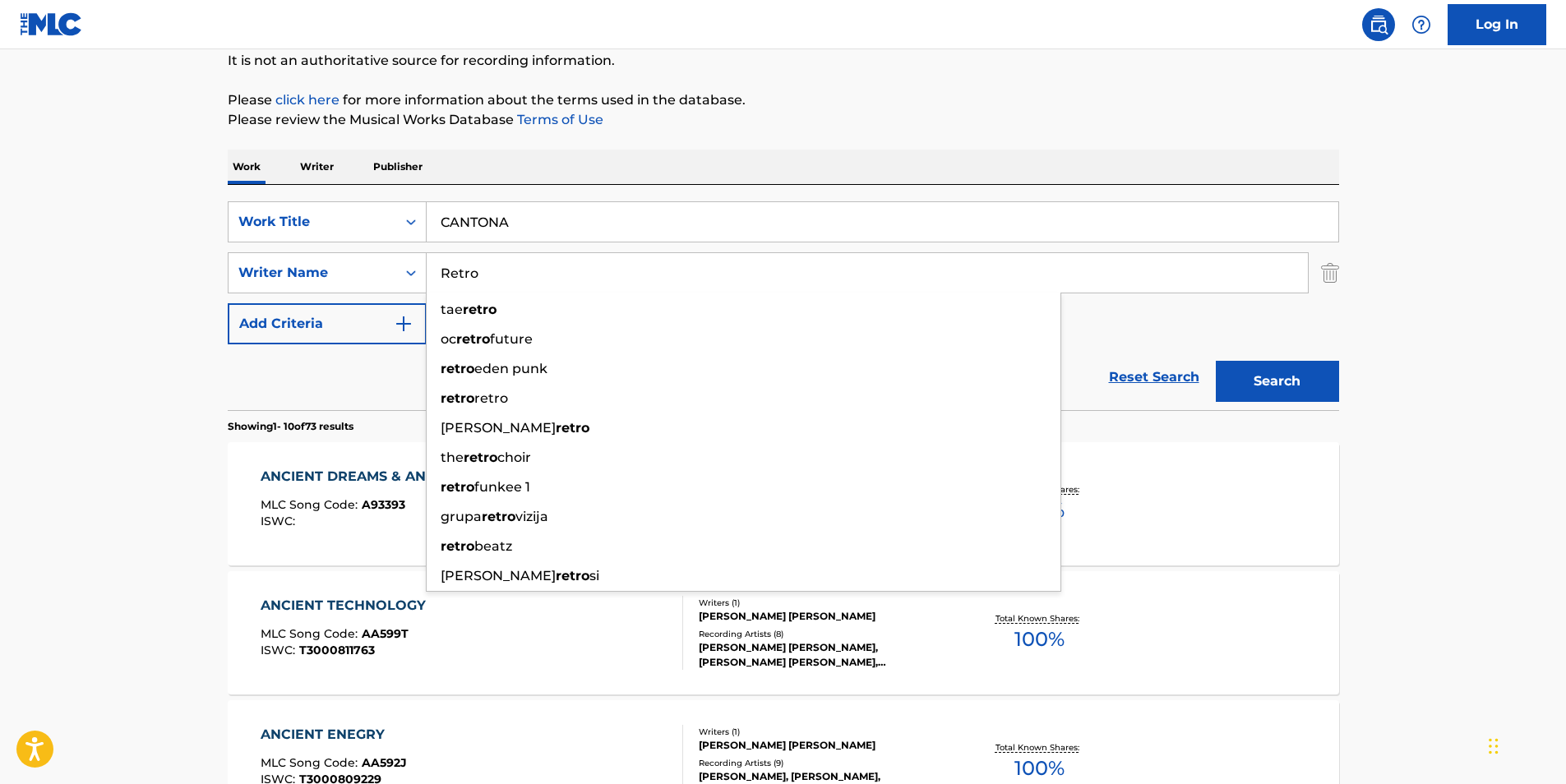
click at [1122, 112] on p "Please review the Musical Works Database Terms of Use" at bounding box center [783, 119] width 1112 height 20
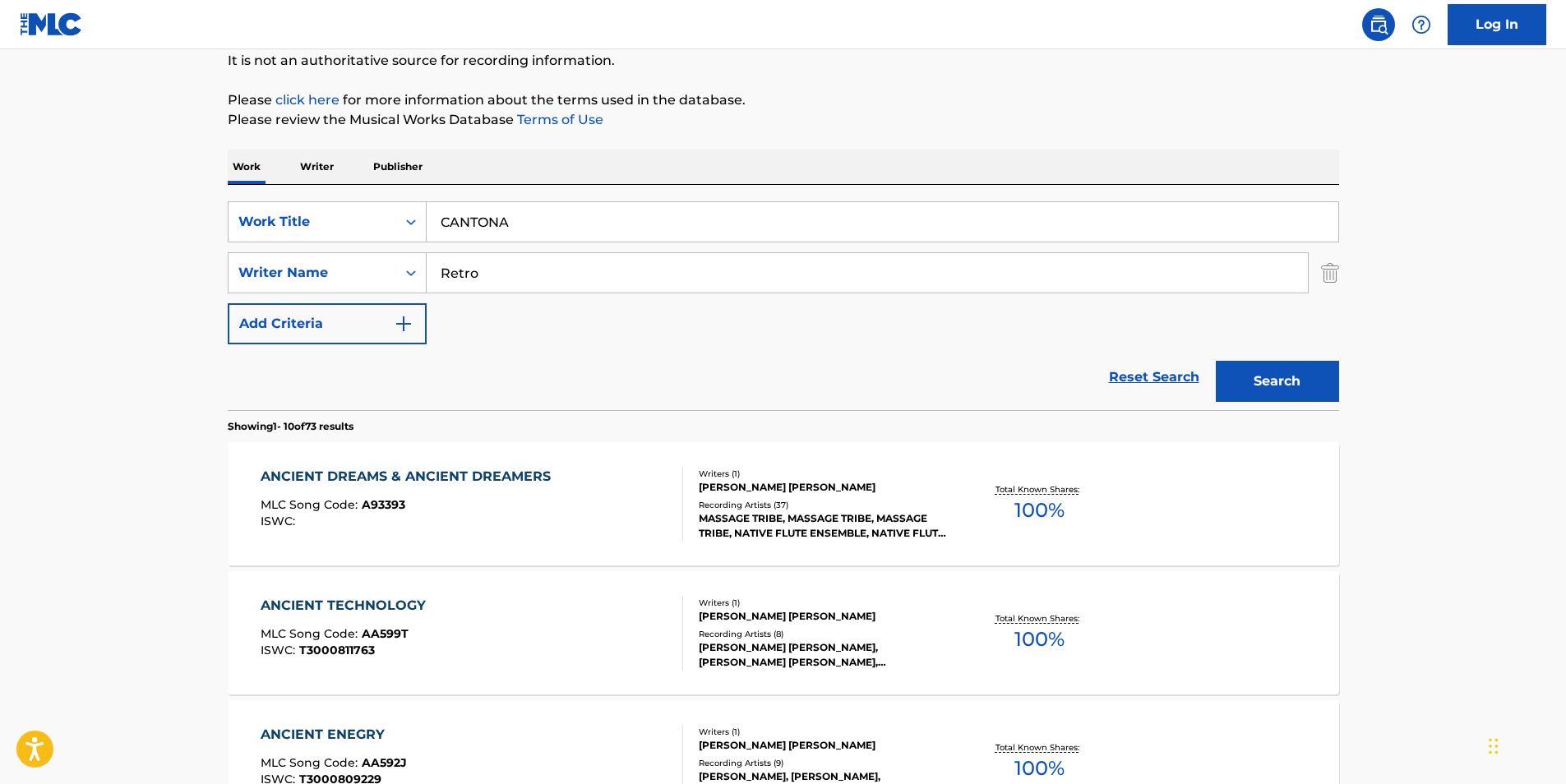
click at [1306, 379] on button "Search" at bounding box center [1277, 381] width 124 height 41
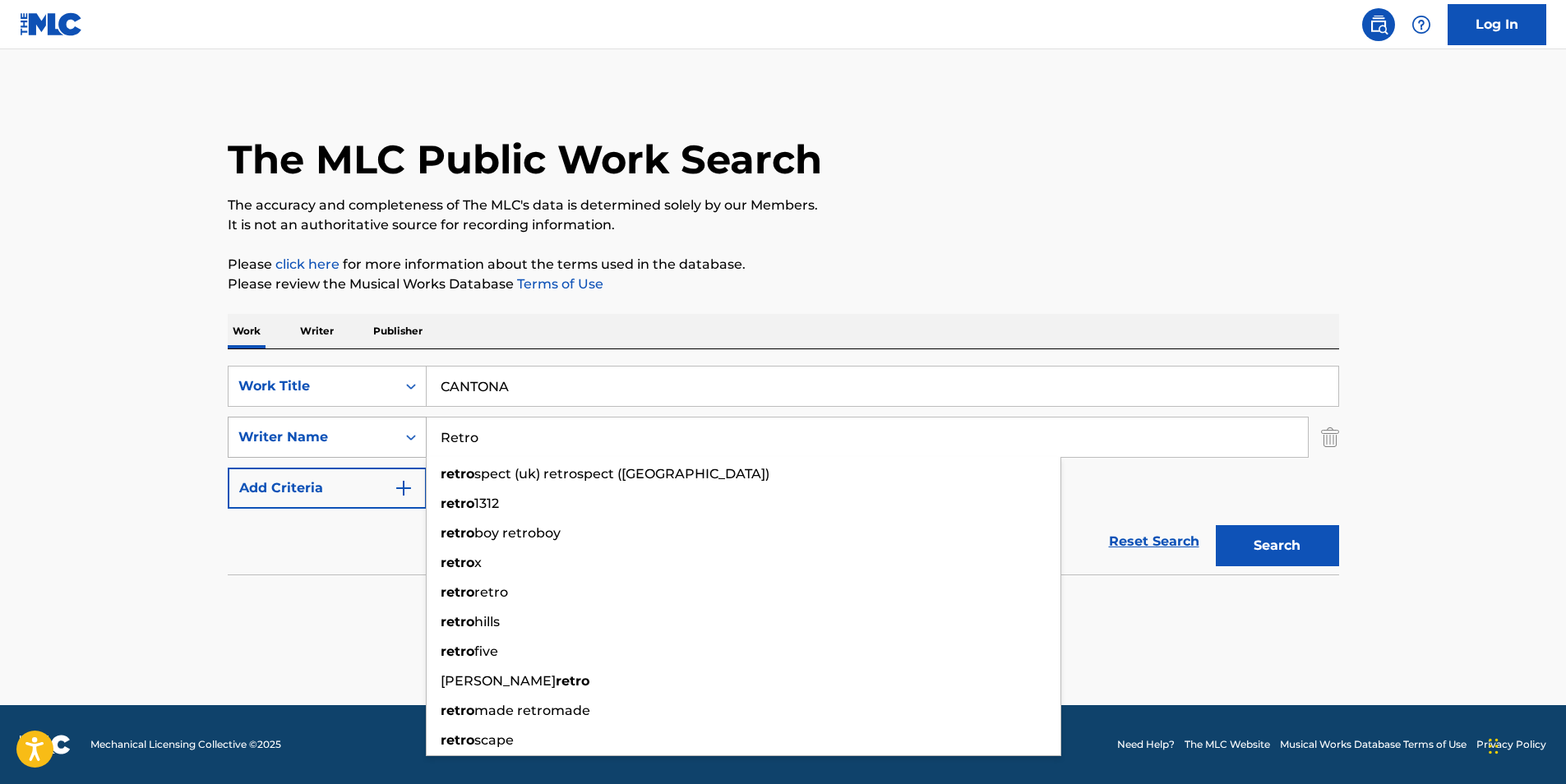
drag, startPoint x: 516, startPoint y: 440, endPoint x: 407, endPoint y: 442, distance: 109.0
click at [387, 451] on div "SearchWithCriteriad15cb3f3-60ee-4ea0-8461-f7e6b1d3ec88 Writer Name Retro retro …" at bounding box center [783, 437] width 1112 height 41
paste input "[PERSON_NAME] Orfeas"
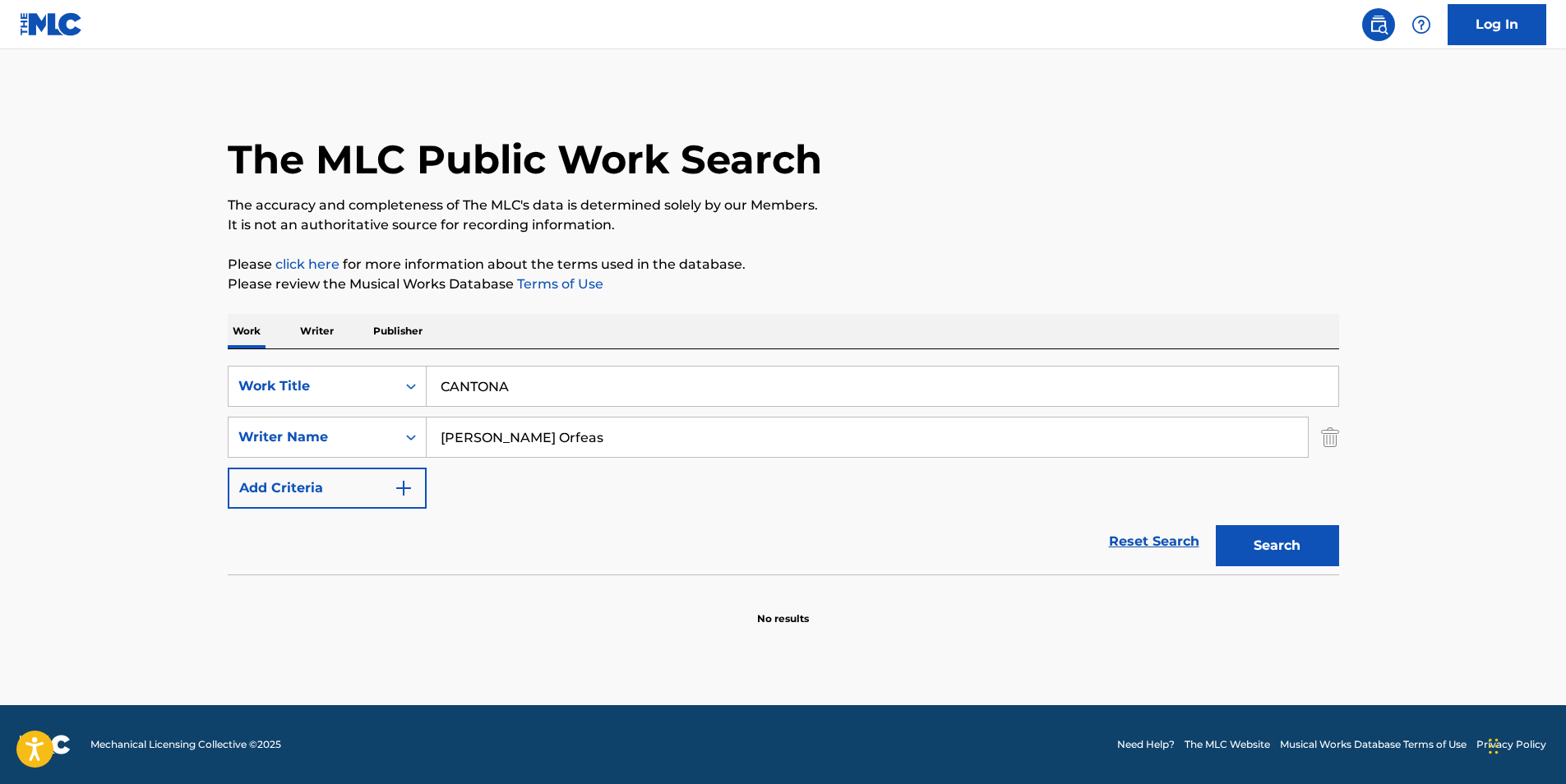
click at [1073, 175] on div "The MLC Public Work Search" at bounding box center [783, 150] width 1112 height 120
click at [1270, 537] on button "Search" at bounding box center [1277, 546] width 124 height 41
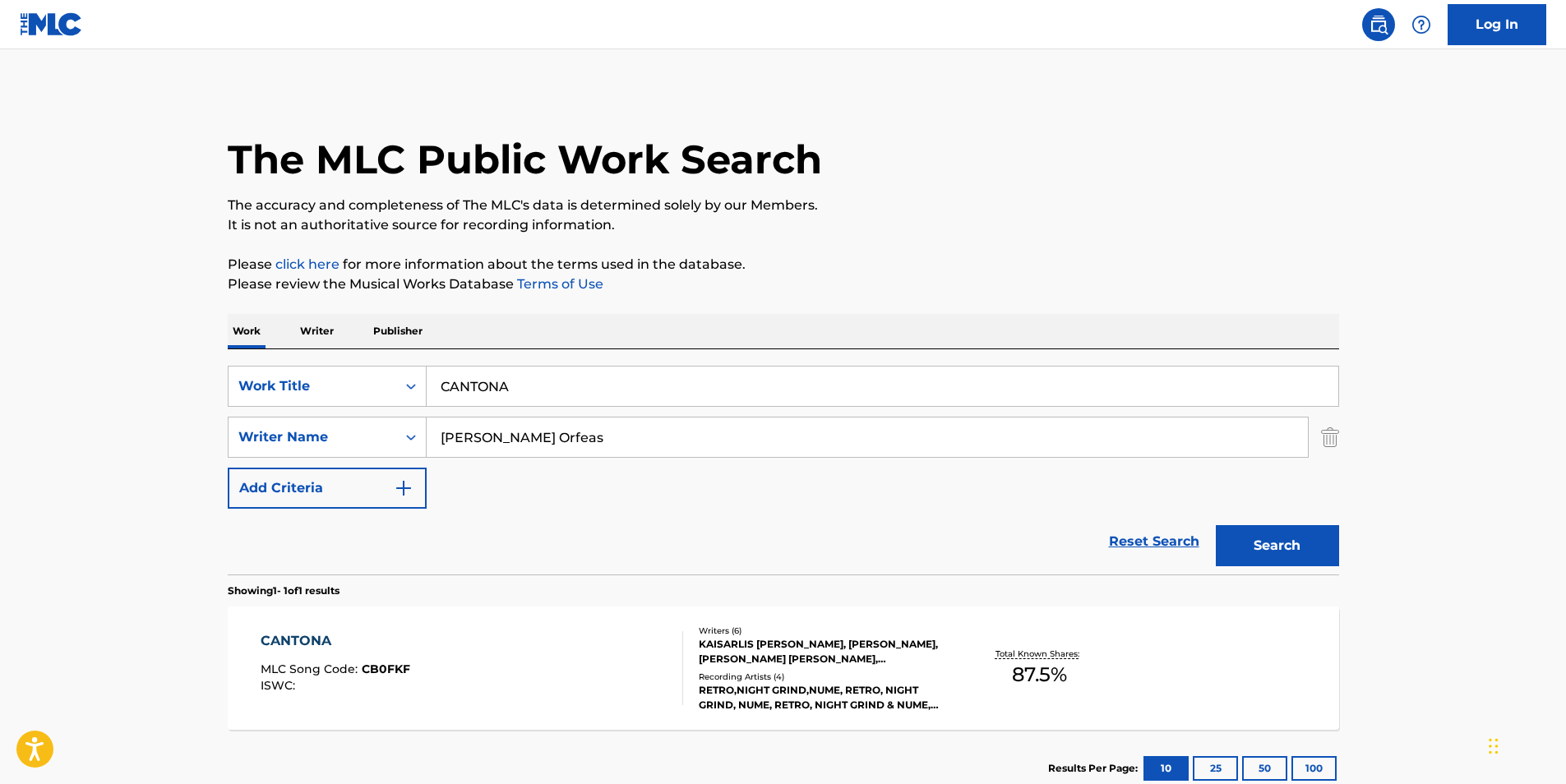
scroll to position [110, 0]
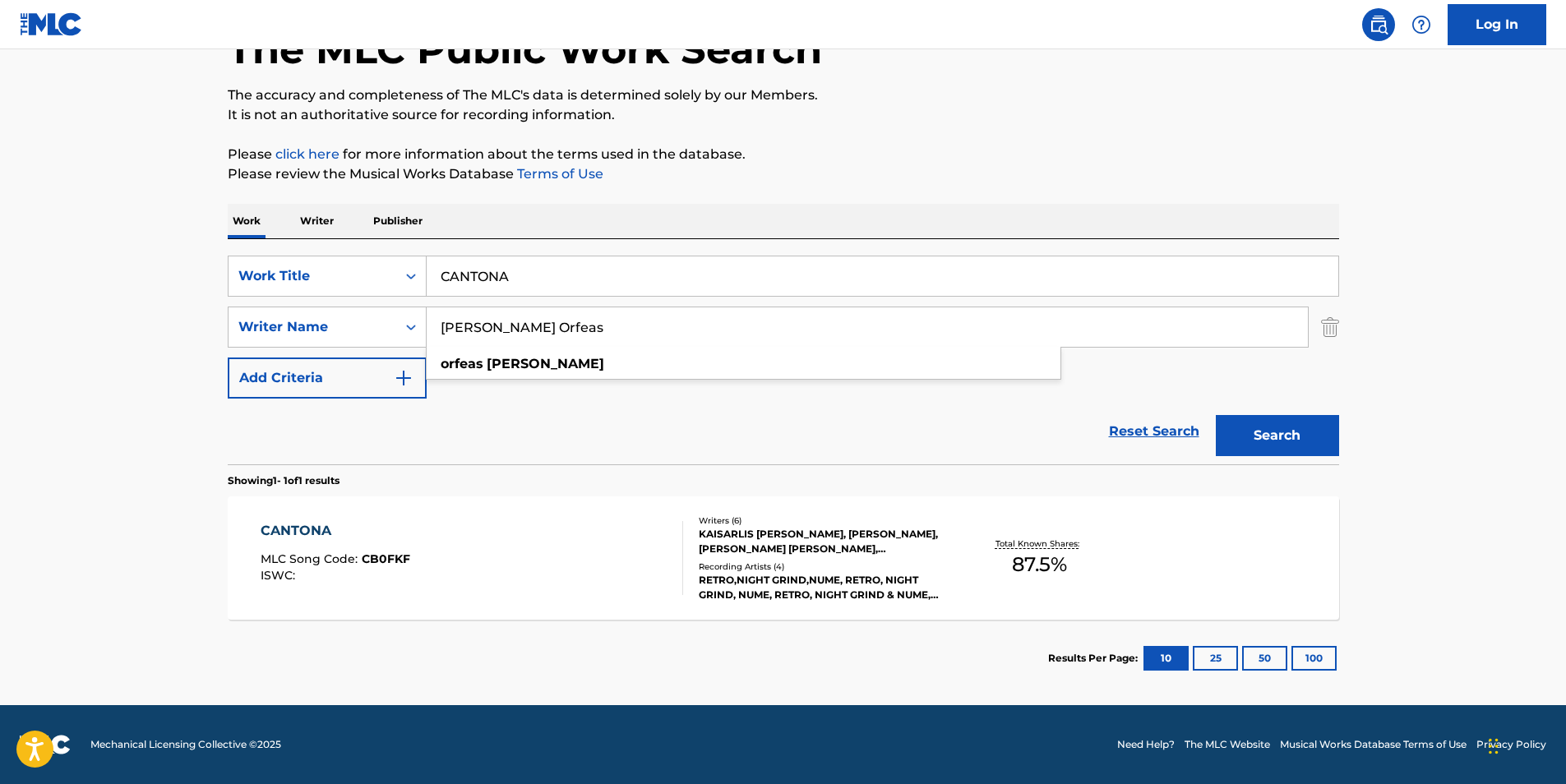
drag, startPoint x: 622, startPoint y: 328, endPoint x: 553, endPoint y: 263, distance: 94.8
click at [369, 327] on div "SearchWithCriteriad15cb3f3-60ee-4ea0-8461-f7e6b1d3ec88 Writer Name [PERSON_NAME…" at bounding box center [783, 328] width 1112 height 41
paste input "Kaisarlis [PERSON_NAME]"
click at [946, 117] on p "It is not an authoritative source for recording information." at bounding box center [783, 115] width 1112 height 20
click at [1244, 433] on button "Search" at bounding box center [1277, 436] width 124 height 41
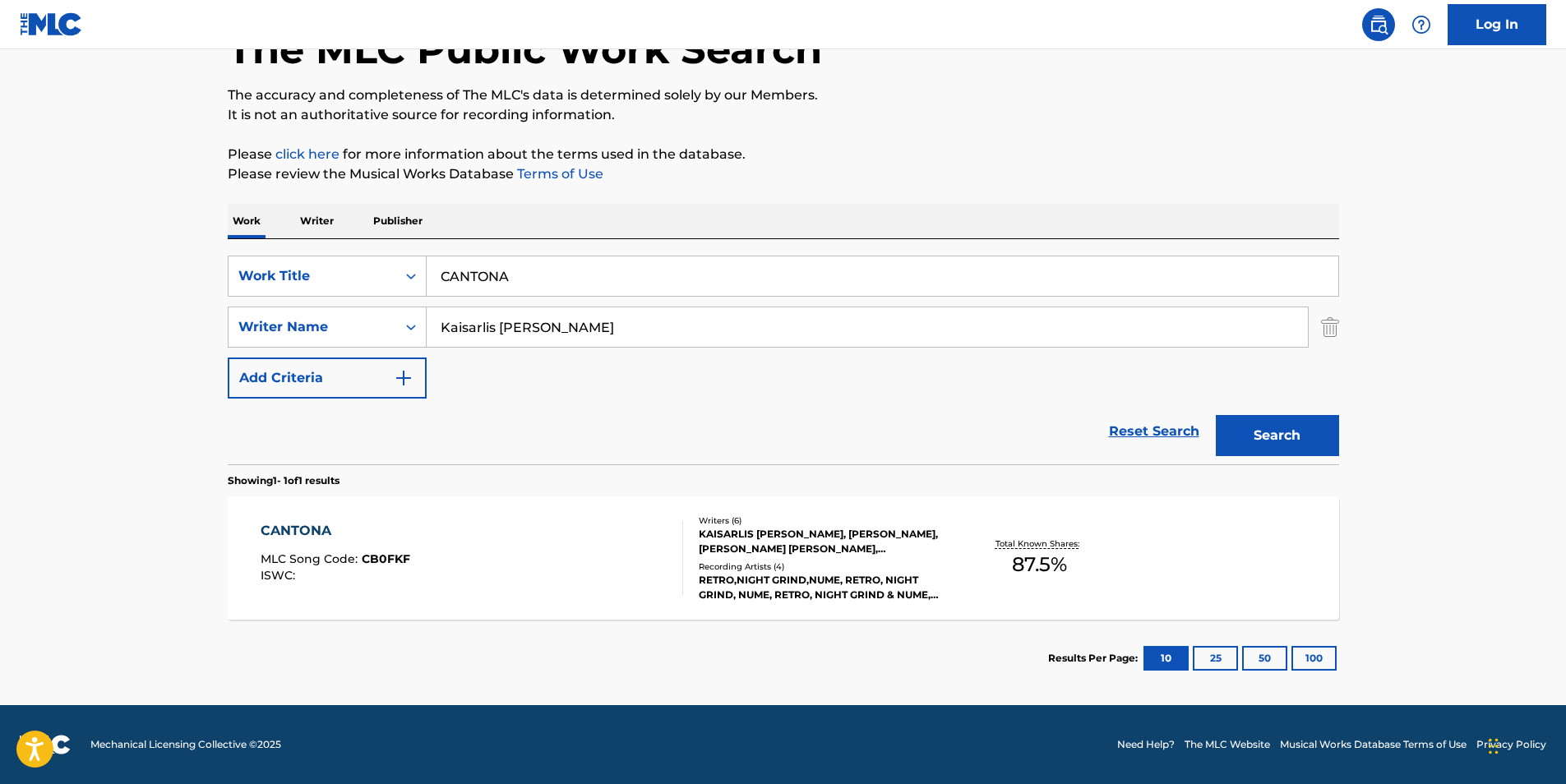
scroll to position [0, 0]
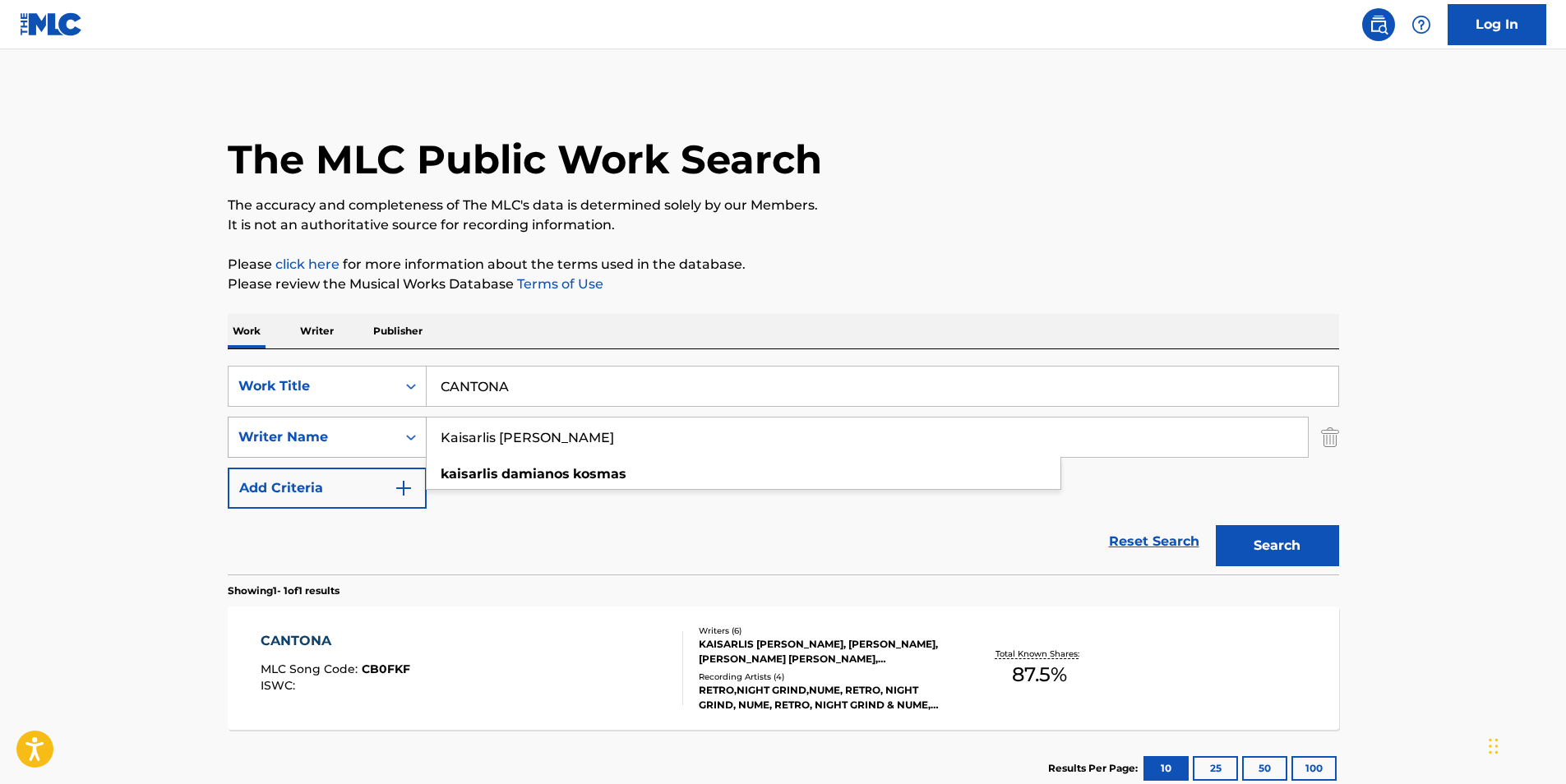
drag, startPoint x: 662, startPoint y: 449, endPoint x: 321, endPoint y: 439, distance: 341.1
click at [321, 439] on div "SearchWithCriteriad15cb3f3-60ee-4ea0-8461-f7e6b1d3ec88 Writer Name Kaisarlis [P…" at bounding box center [783, 437] width 1112 height 41
paste input "[PERSON_NAME]"
click at [936, 277] on p "Please review the Musical Works Database Terms of Use" at bounding box center [783, 284] width 1112 height 20
click at [1304, 545] on button "Search" at bounding box center [1277, 546] width 124 height 41
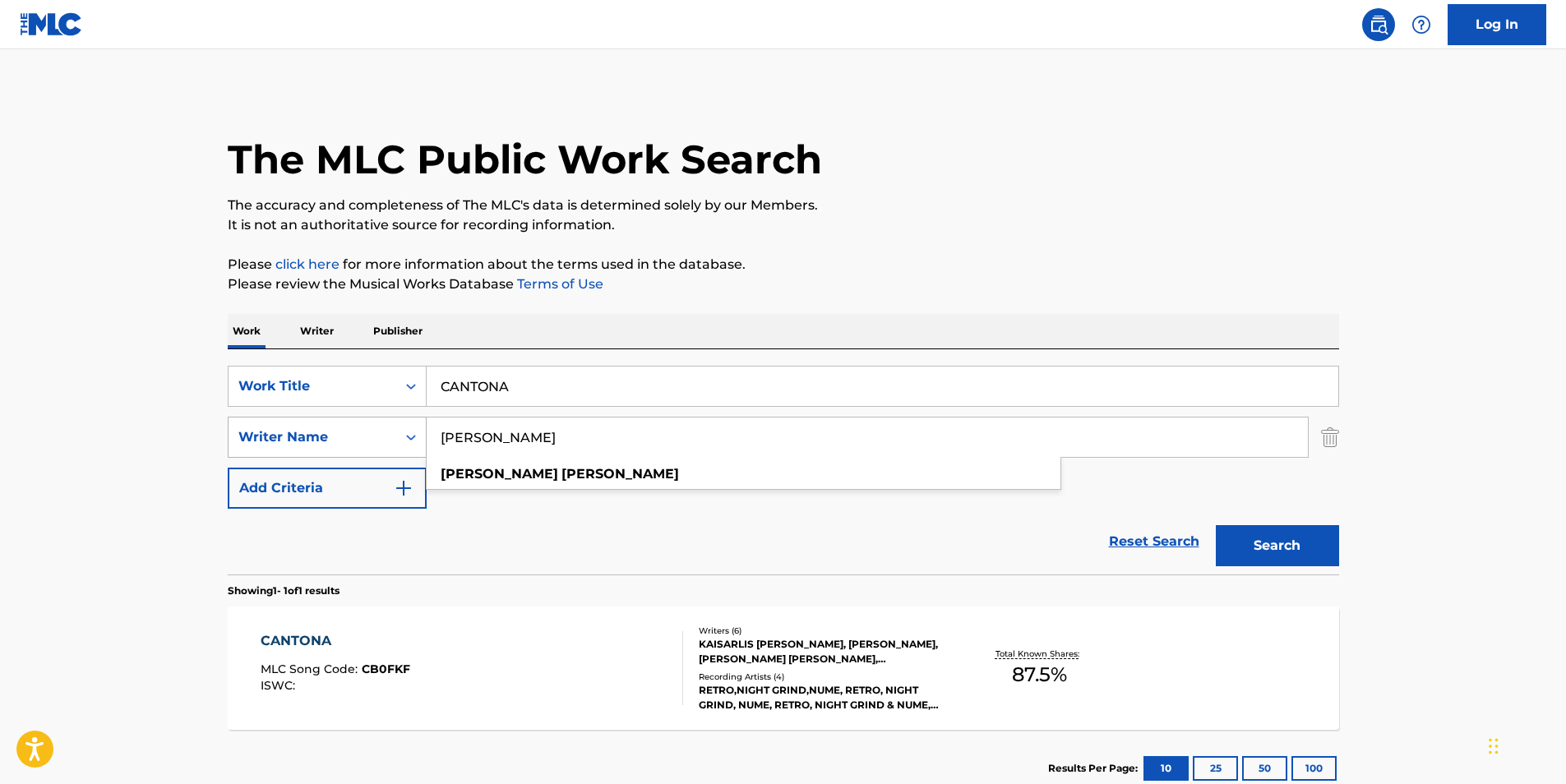
drag, startPoint x: 499, startPoint y: 455, endPoint x: 233, endPoint y: 455, distance: 266.0
click at [233, 455] on div "SearchWithCriteriad15cb3f3-60ee-4ea0-8461-f7e6b1d3ec88 Writer Name [PERSON_NAME…" at bounding box center [783, 437] width 1112 height 41
paste input "[PERSON_NAME]"
click at [802, 312] on div "The MLC Public Work Search The accuracy and completeness of The MLC's data is d…" at bounding box center [783, 449] width 1151 height 717
click at [1265, 551] on button "Search" at bounding box center [1277, 546] width 124 height 41
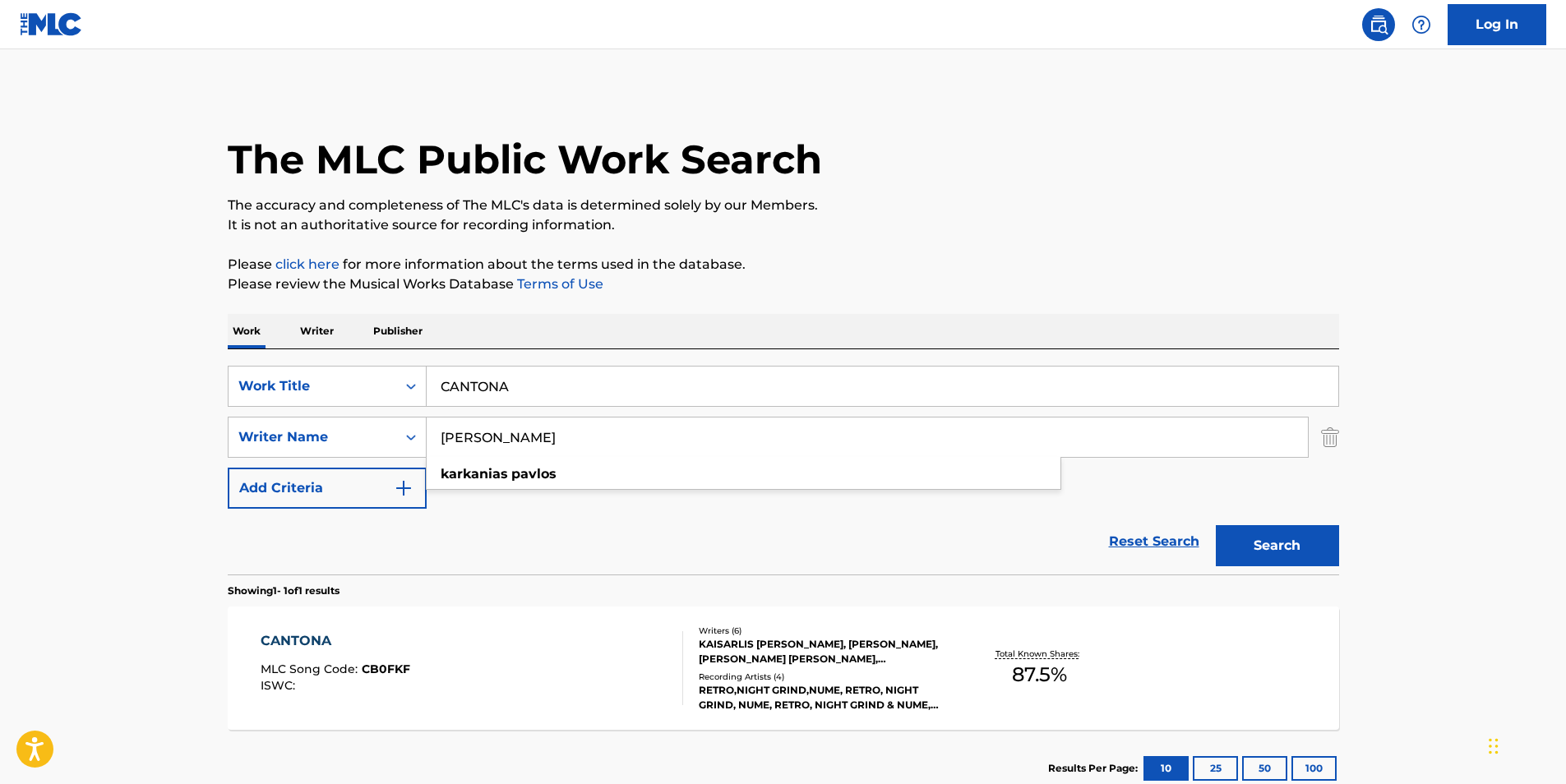
drag, startPoint x: 597, startPoint y: 435, endPoint x: 502, endPoint y: 376, distance: 111.8
click at [353, 422] on div "SearchWithCriteriad15cb3f3-60ee-4ea0-8461-f7e6b1d3ec88 Writer Name [PERSON_NAME…" at bounding box center [783, 437] width 1112 height 41
paste input "[PERSON_NAME]"
click at [1041, 214] on p "The accuracy and completeness of The MLC's data is determined solely by our Mem…" at bounding box center [783, 205] width 1112 height 20
click at [1256, 539] on button "Search" at bounding box center [1277, 546] width 124 height 41
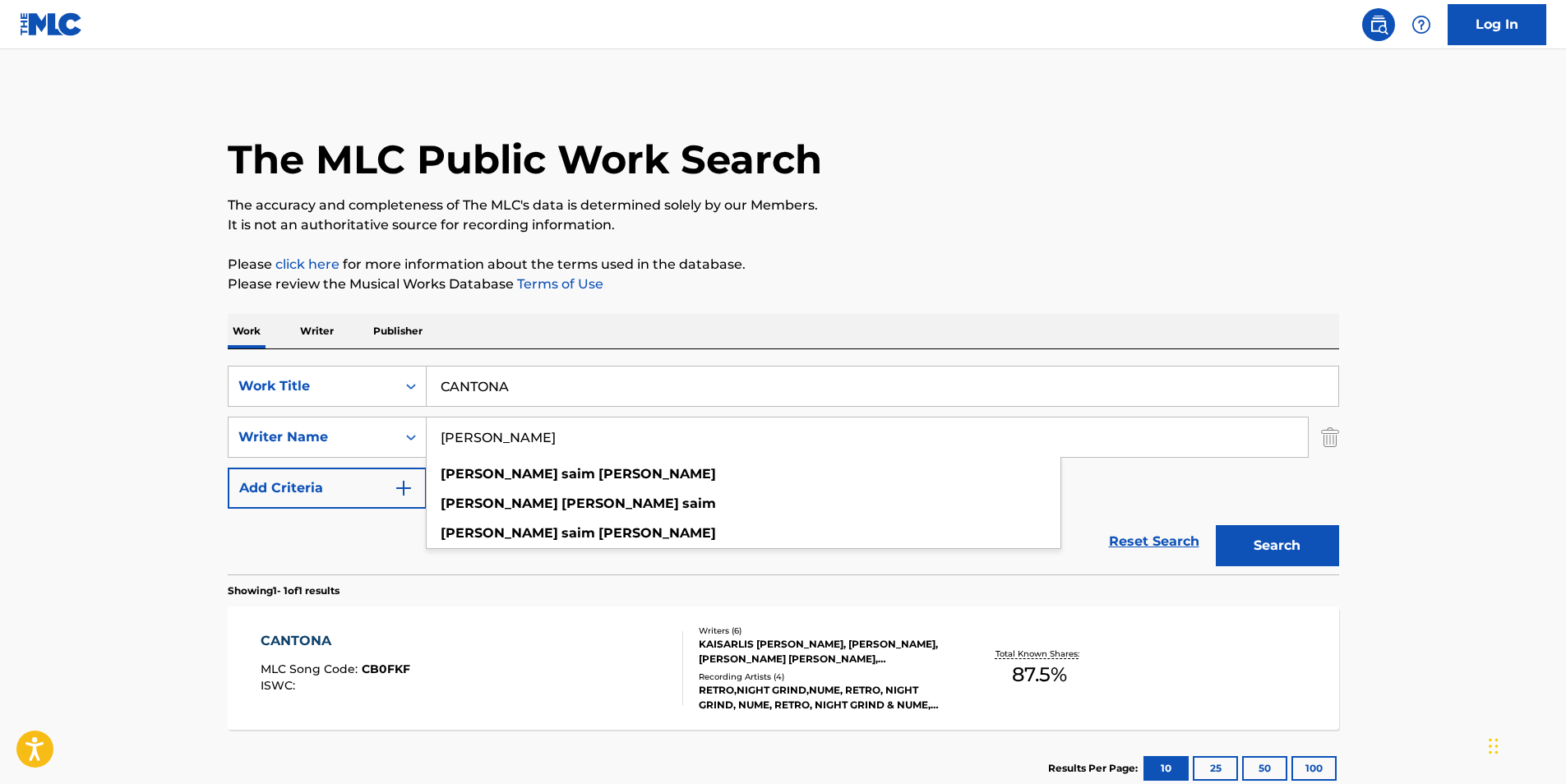
paste input "[PERSON_NAME]"
drag, startPoint x: 586, startPoint y: 427, endPoint x: 519, endPoint y: 367, distance: 89.9
click at [357, 452] on div "SearchWithCriteriad15cb3f3-60ee-4ea0-8461-f7e6b1d3ec88 Writer Name [PERSON_NAME…" at bounding box center [783, 437] width 1112 height 41
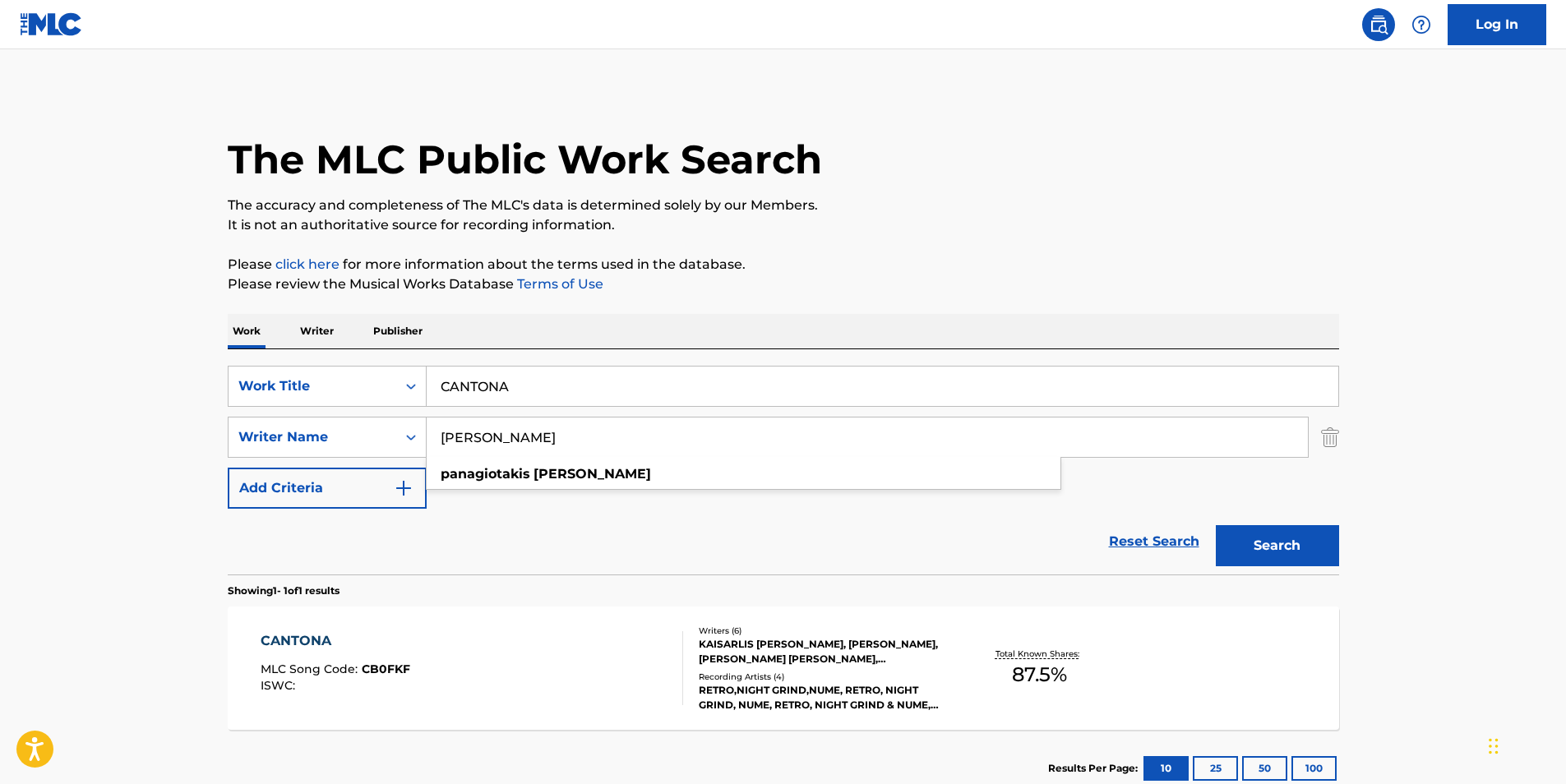
type input "[PERSON_NAME]"
click at [894, 238] on div "The MLC Public Work Search The accuracy and completeness of The MLC's data is d…" at bounding box center [783, 449] width 1151 height 717
click at [1262, 542] on button "Search" at bounding box center [1277, 546] width 124 height 41
click at [343, 662] on span "MLC Song Code :" at bounding box center [310, 668] width 101 height 15
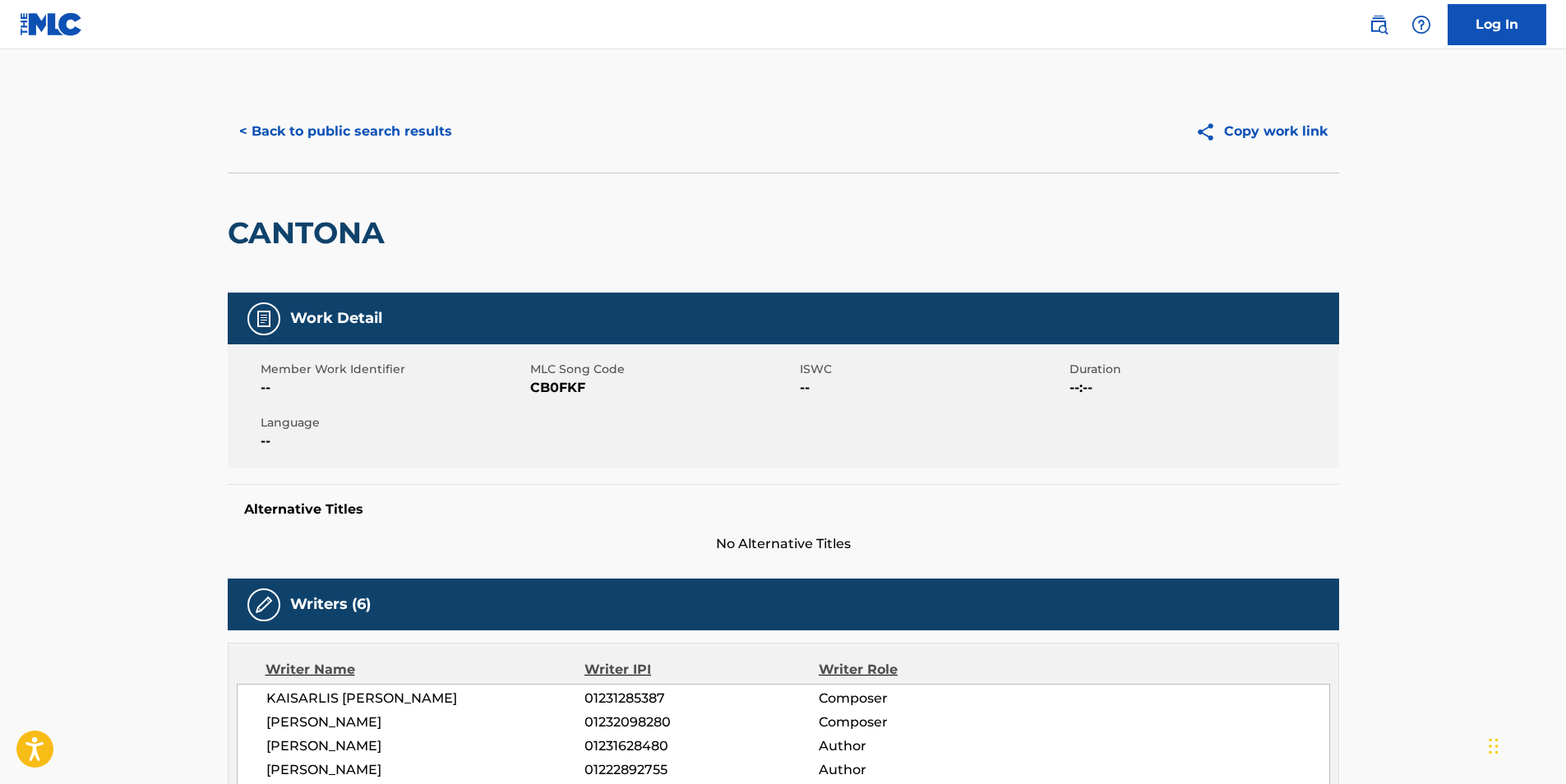
click at [269, 118] on button "< Back to public search results" at bounding box center [345, 131] width 236 height 41
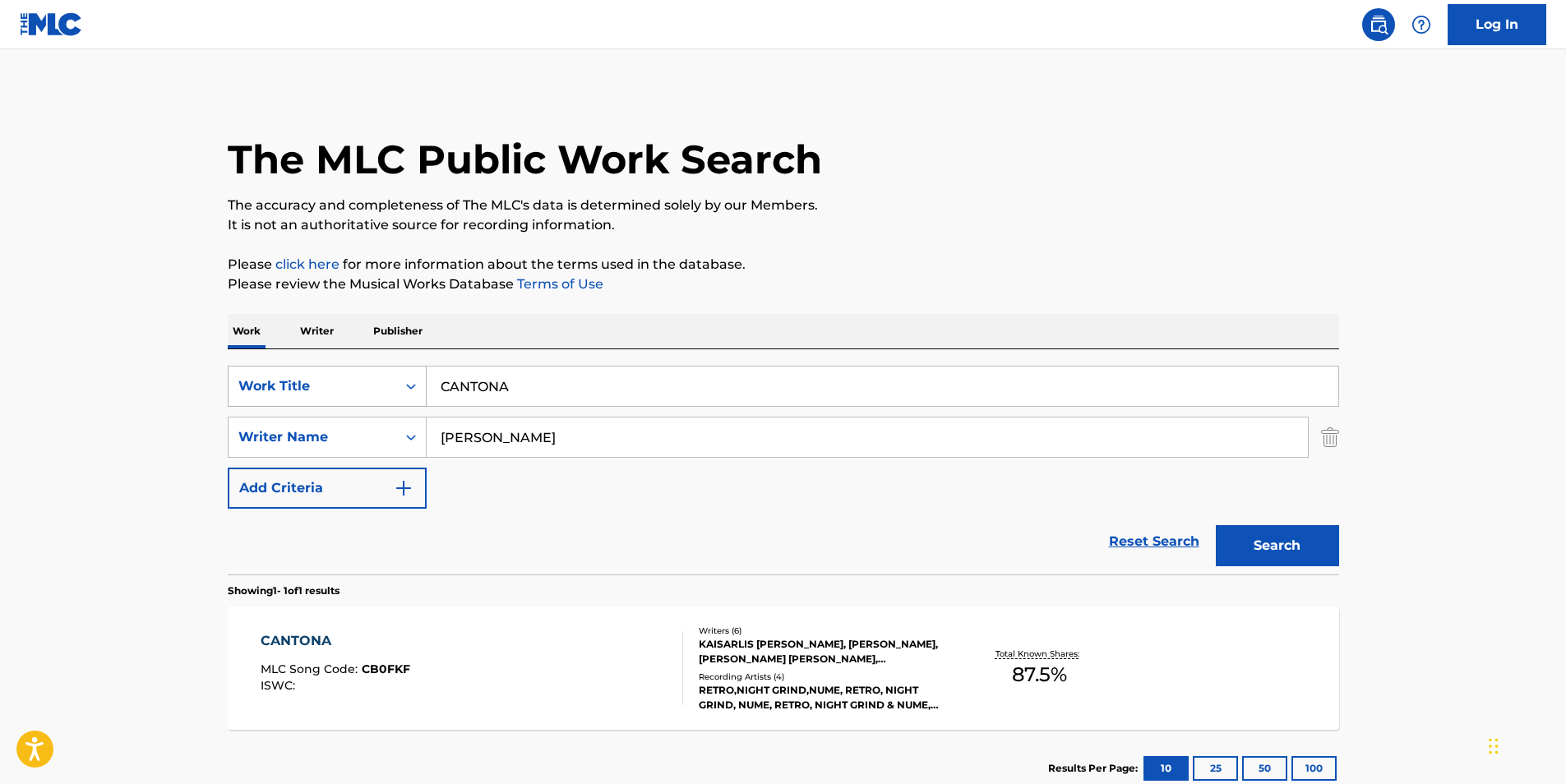
drag, startPoint x: 583, startPoint y: 387, endPoint x: 293, endPoint y: 387, distance: 290.0
click at [293, 387] on div "SearchWithCriteria4ff2b3ec-da9d-4dcf-b500-0cbb6863b071 Work Title CANTONA" at bounding box center [783, 386] width 1112 height 41
paste input "Heavy-Weight Sound"
type input "Heavy-Weight Sound"
click at [1226, 269] on p "Please click here for more information about the terms used in the database." at bounding box center [783, 265] width 1112 height 20
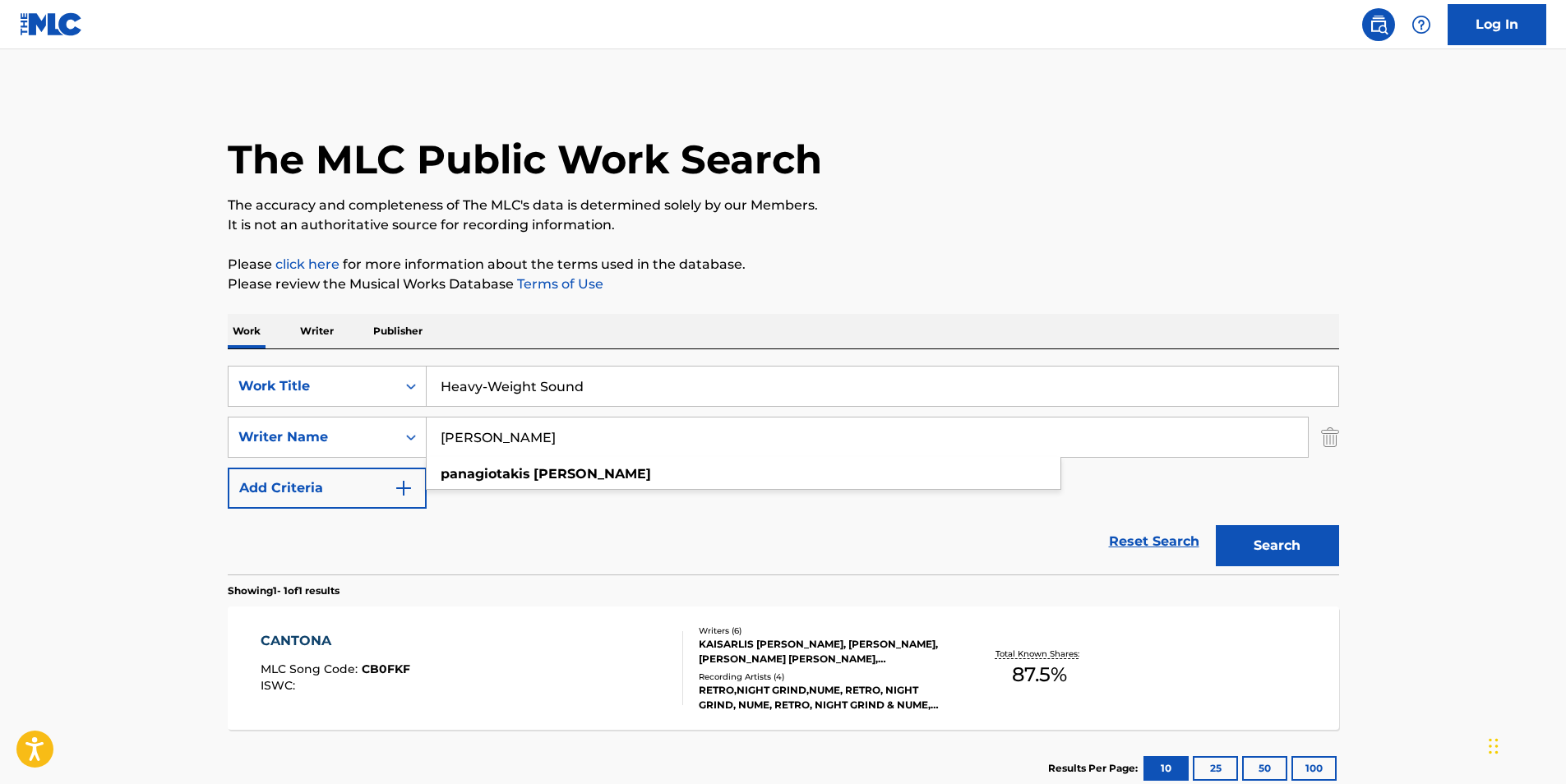
drag, startPoint x: 640, startPoint y: 452, endPoint x: 444, endPoint y: 416, distance: 199.3
click at [274, 458] on div "SearchWithCriteria4ff2b3ec-da9d-4dcf-b500-0cbb6863b071 Work Title Heavy-Weight …" at bounding box center [783, 437] width 1112 height 143
paste input "[PERSON_NAME]"
click at [1001, 196] on p "The accuracy and completeness of The MLC's data is determined solely by our Mem…" at bounding box center [783, 205] width 1112 height 20
click at [1299, 539] on button "Search" at bounding box center [1277, 546] width 124 height 41
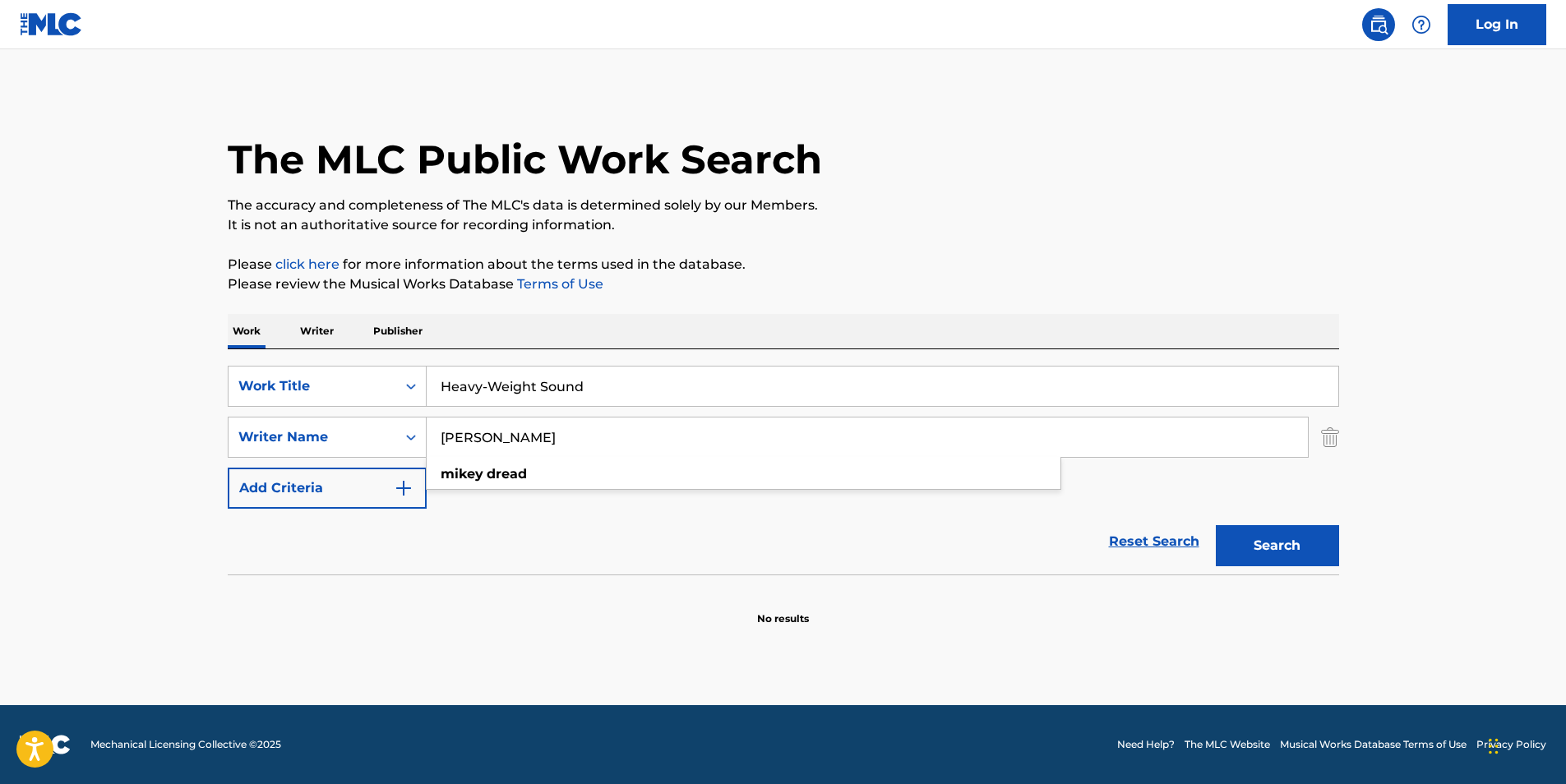
paste input "[PERSON_NAME]"
drag, startPoint x: 593, startPoint y: 453, endPoint x: 405, endPoint y: 477, distance: 189.5
click at [393, 477] on div "SearchWithCriteria4ff2b3ec-da9d-4dcf-b500-0cbb6863b071 Work Title Heavy-Weight …" at bounding box center [783, 437] width 1112 height 143
type input "[PERSON_NAME]"
click at [1281, 207] on p "The accuracy and completeness of The MLC's data is determined solely by our Mem…" at bounding box center [783, 205] width 1112 height 20
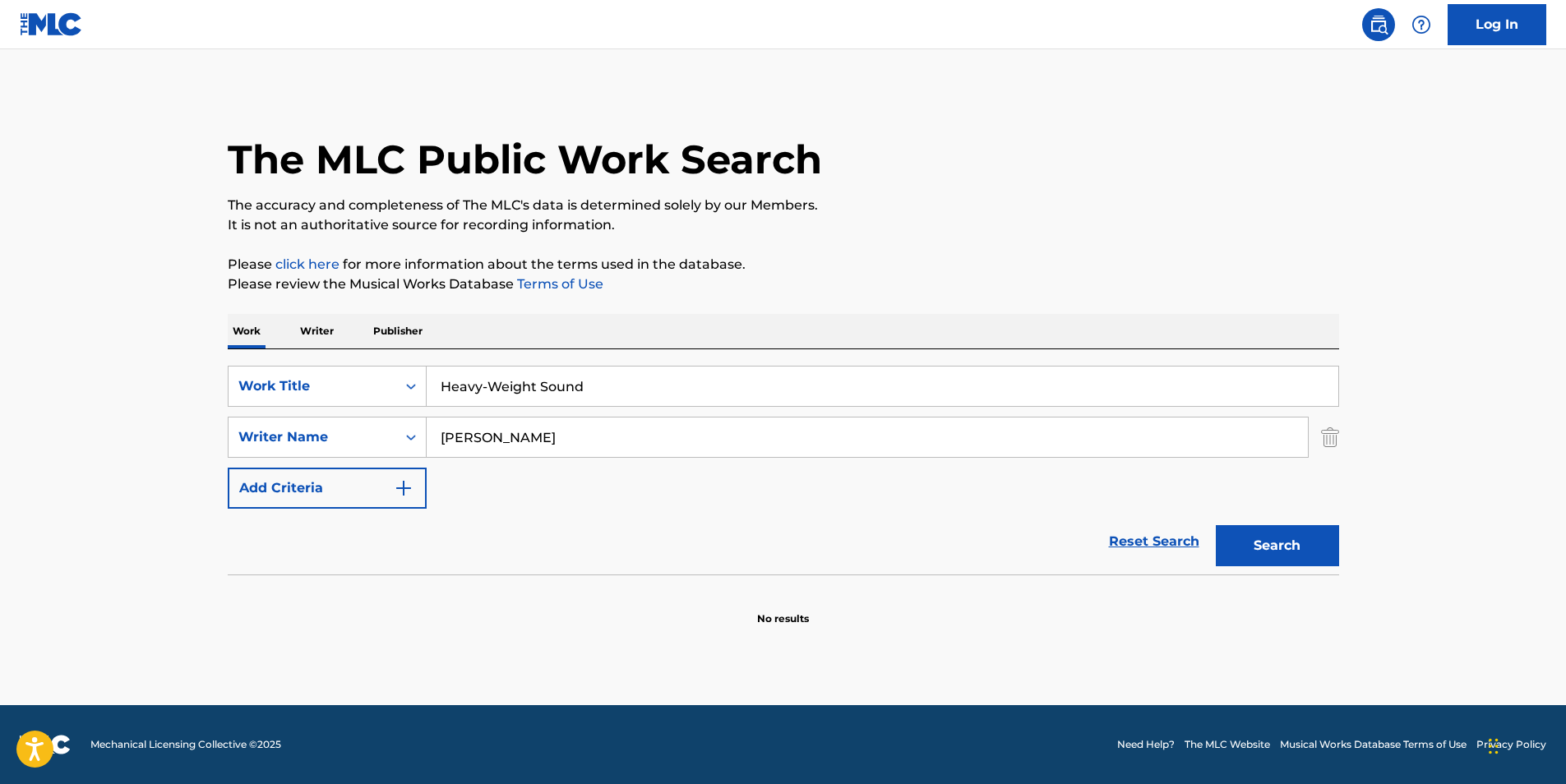
click at [1280, 537] on button "Search" at bounding box center [1277, 546] width 124 height 41
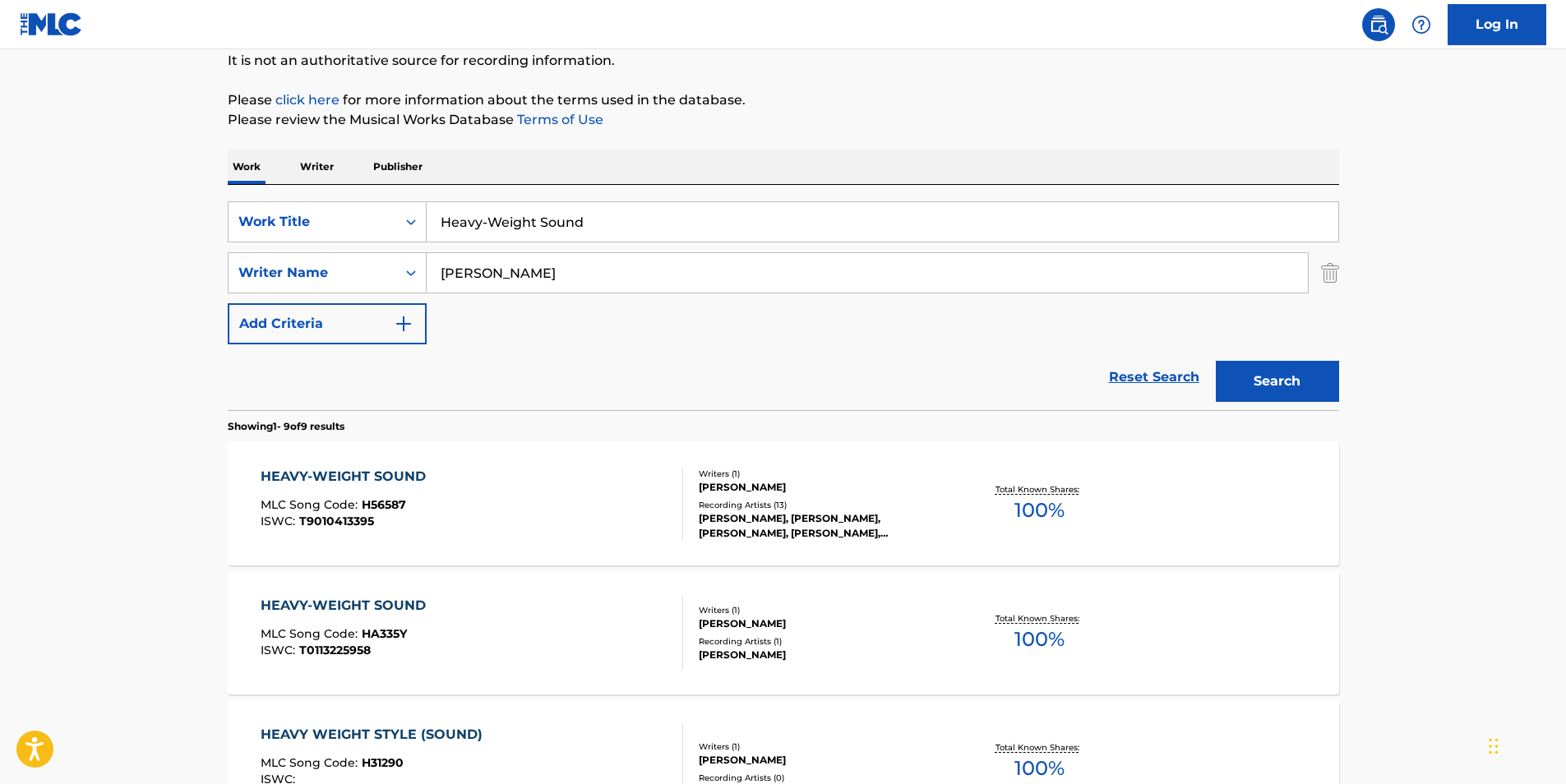
scroll to position [328, 0]
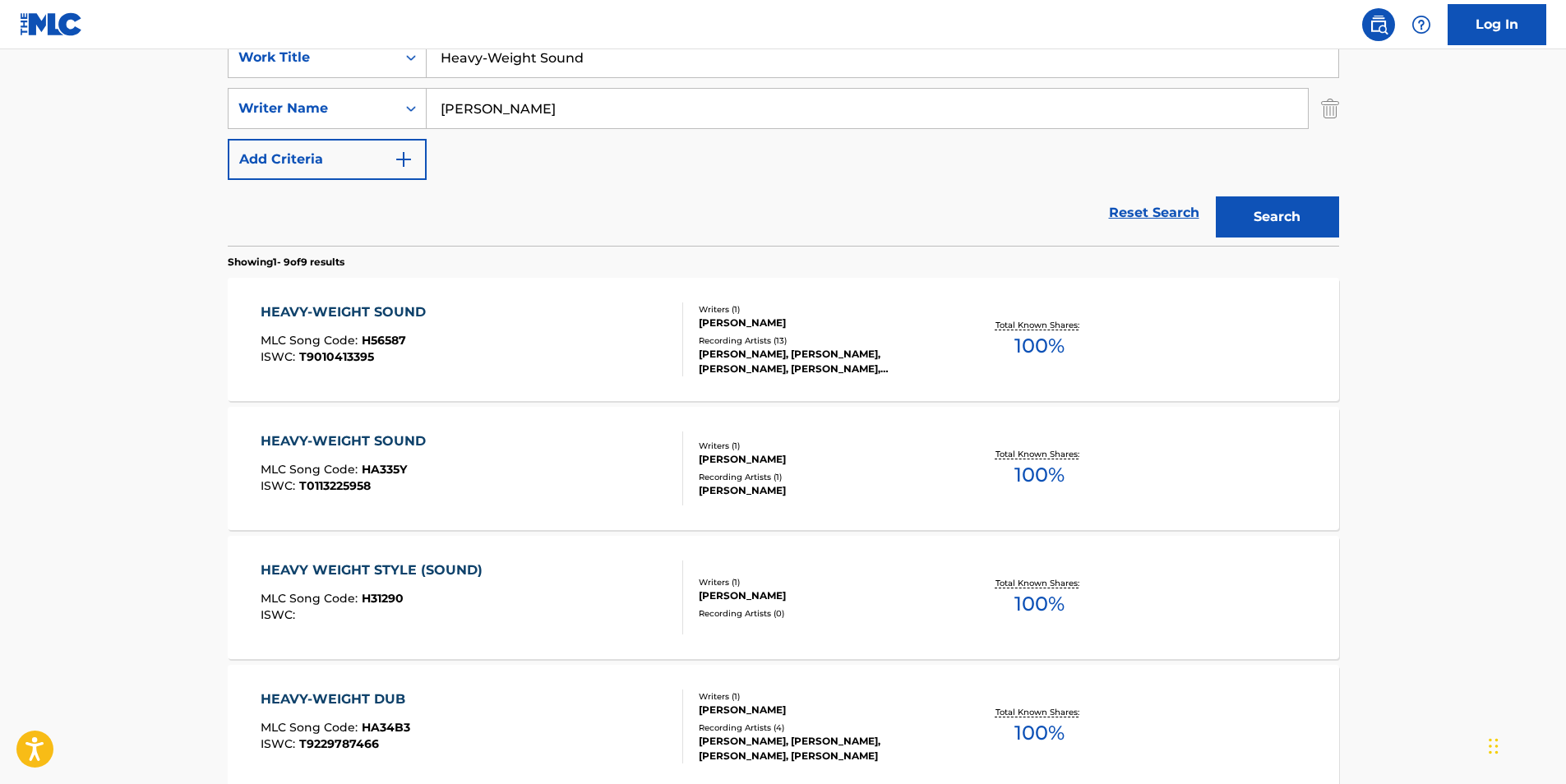
click at [546, 586] on div "HEAVY WEIGHT STYLE (SOUND) MLC Song Code : H31290 ISWC :" at bounding box center [471, 598] width 423 height 74
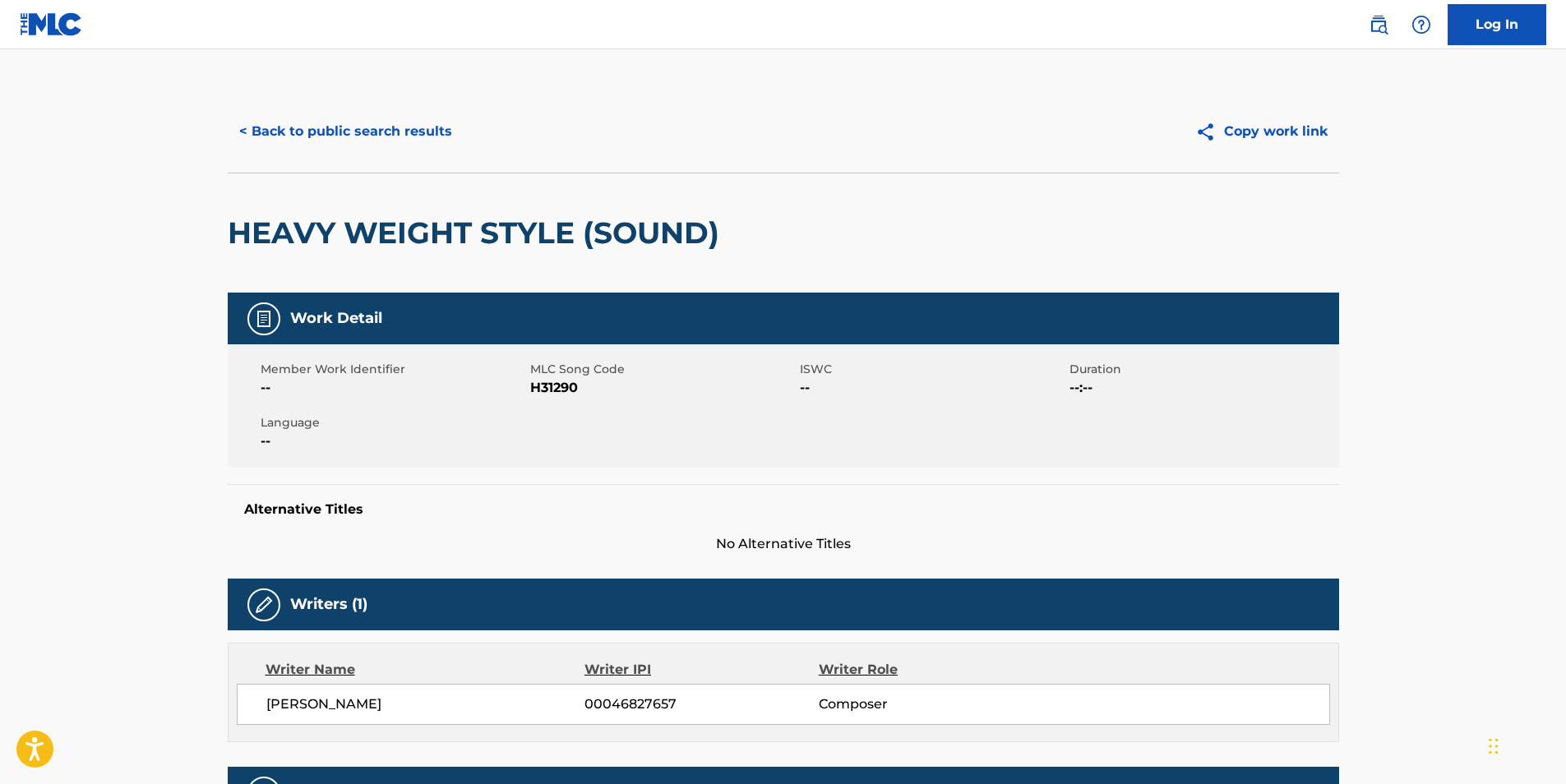
click at [337, 125] on button "< Back to public search results" at bounding box center [345, 131] width 236 height 41
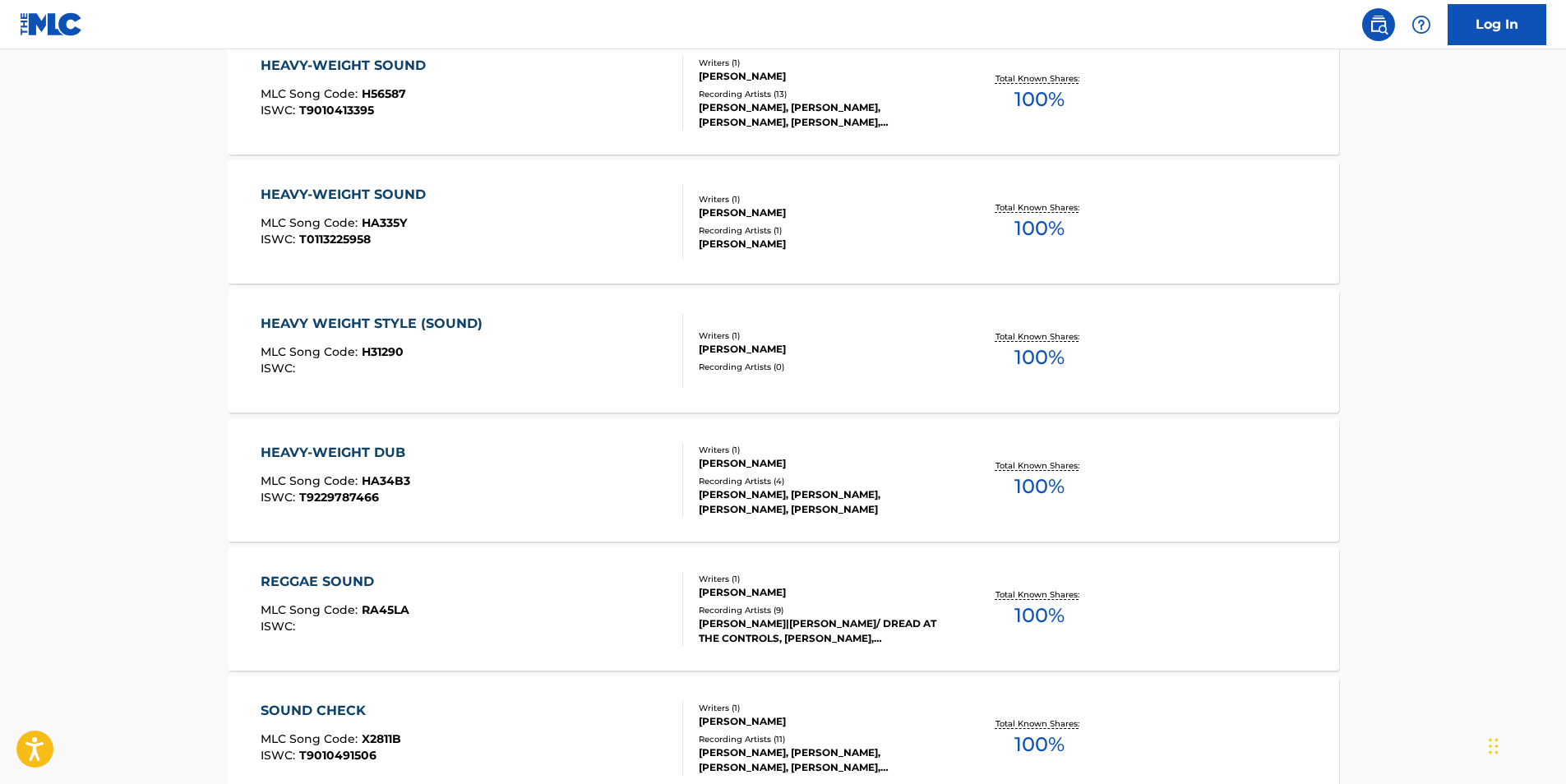
scroll to position [328, 0]
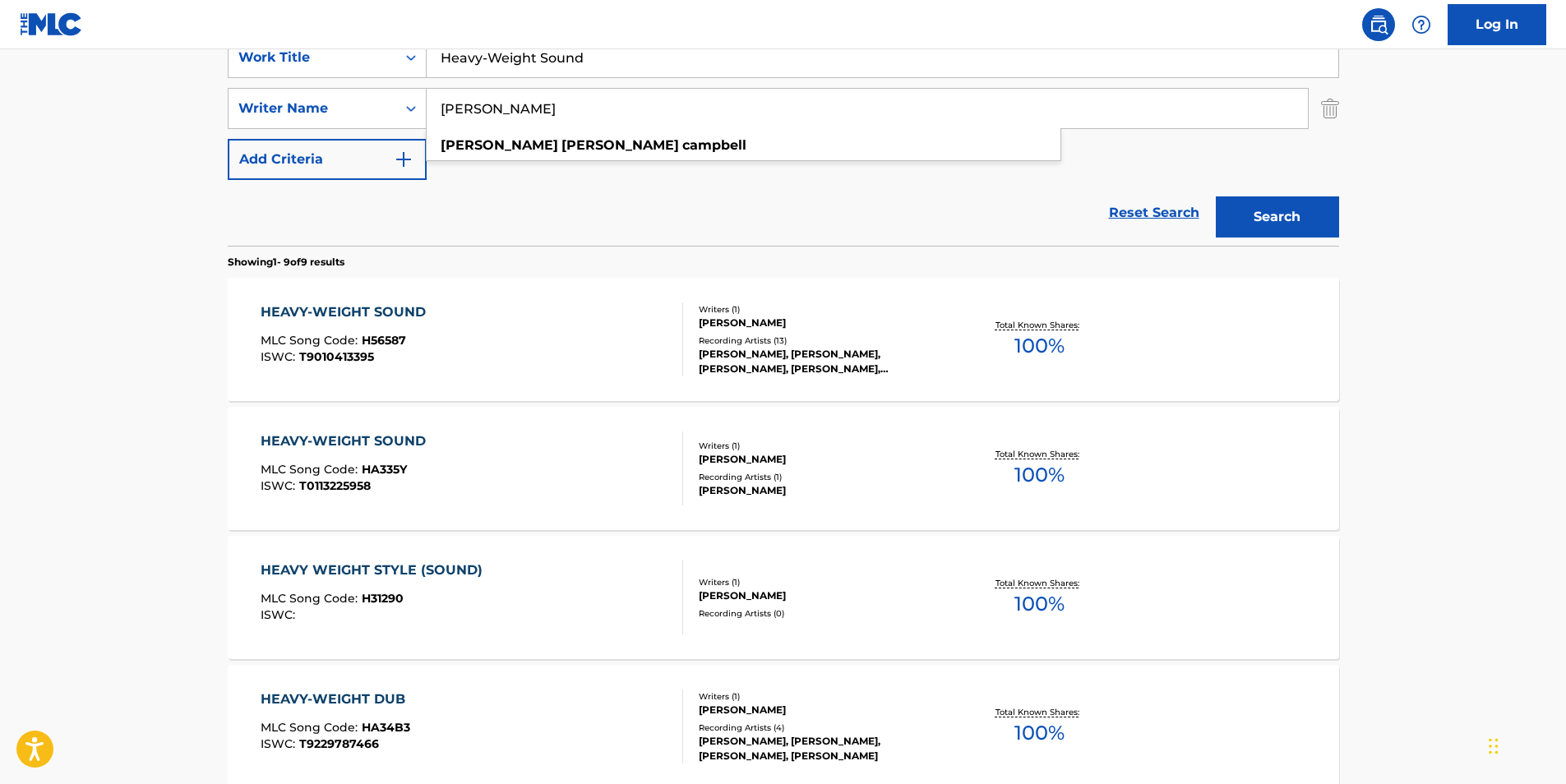
drag, startPoint x: 551, startPoint y: 105, endPoint x: -3, endPoint y: 118, distance: 554.2
click at [0, 118] on html "Accessibility Screen-Reader Guide, Feedback, and Issue Reporting | New window L…" at bounding box center [783, 63] width 1566 height 784
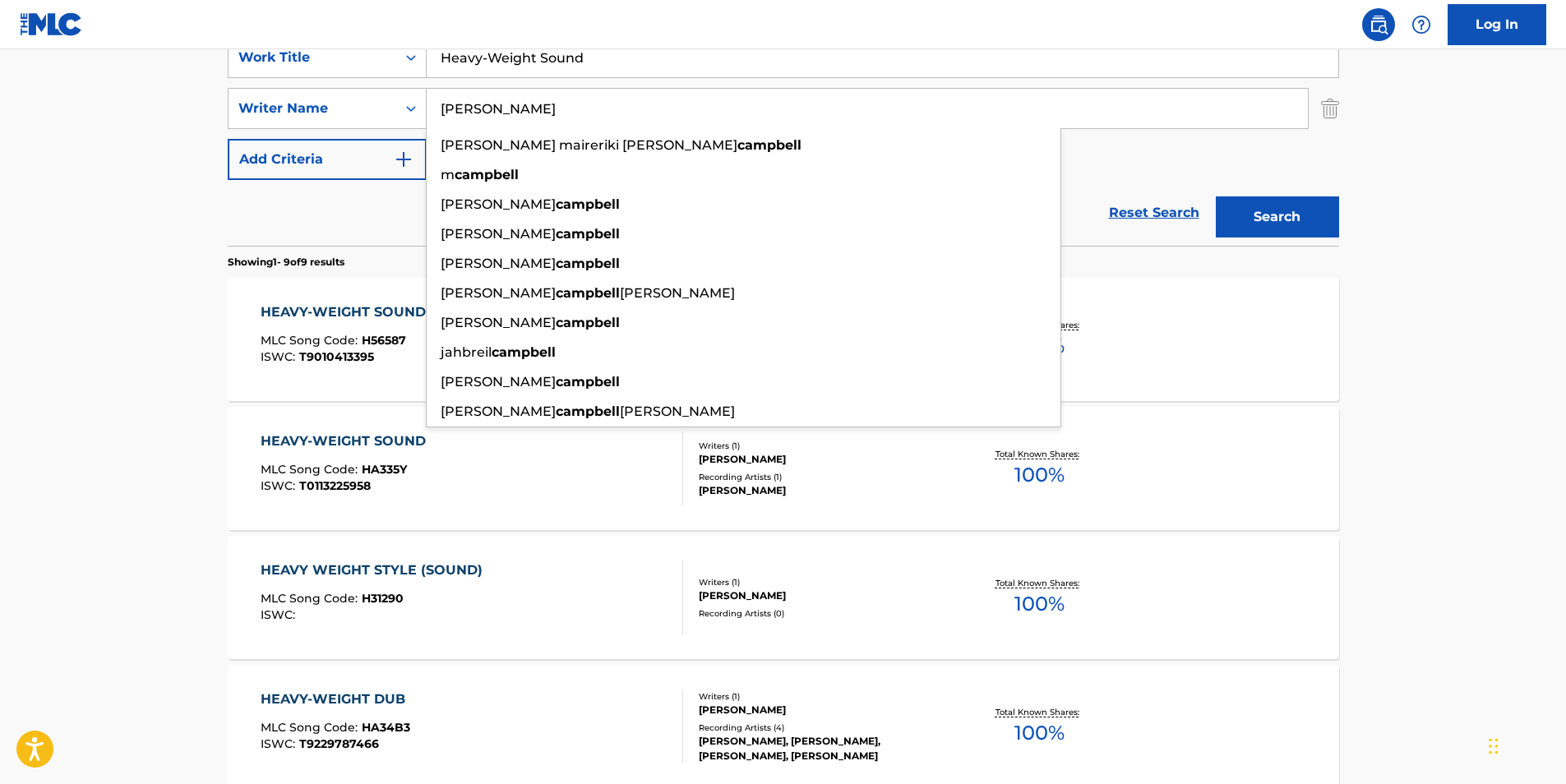
type input "[PERSON_NAME]"
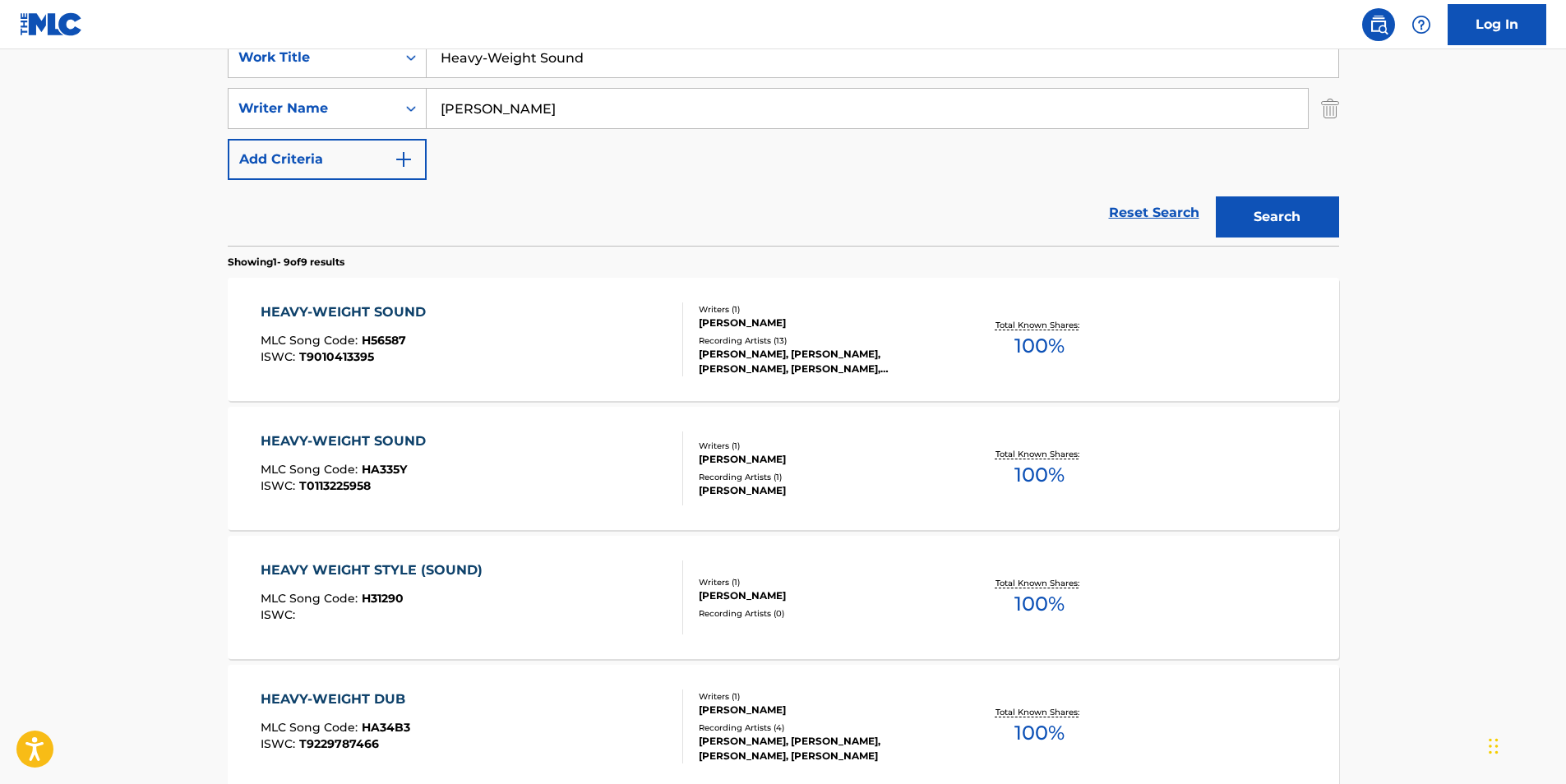
click at [1265, 218] on button "Search" at bounding box center [1277, 217] width 124 height 41
click at [416, 624] on div "HEAVY WEIGHT STYLE (SOUND) MLC Song Code : H31290 ISWC :" at bounding box center [375, 598] width 230 height 74
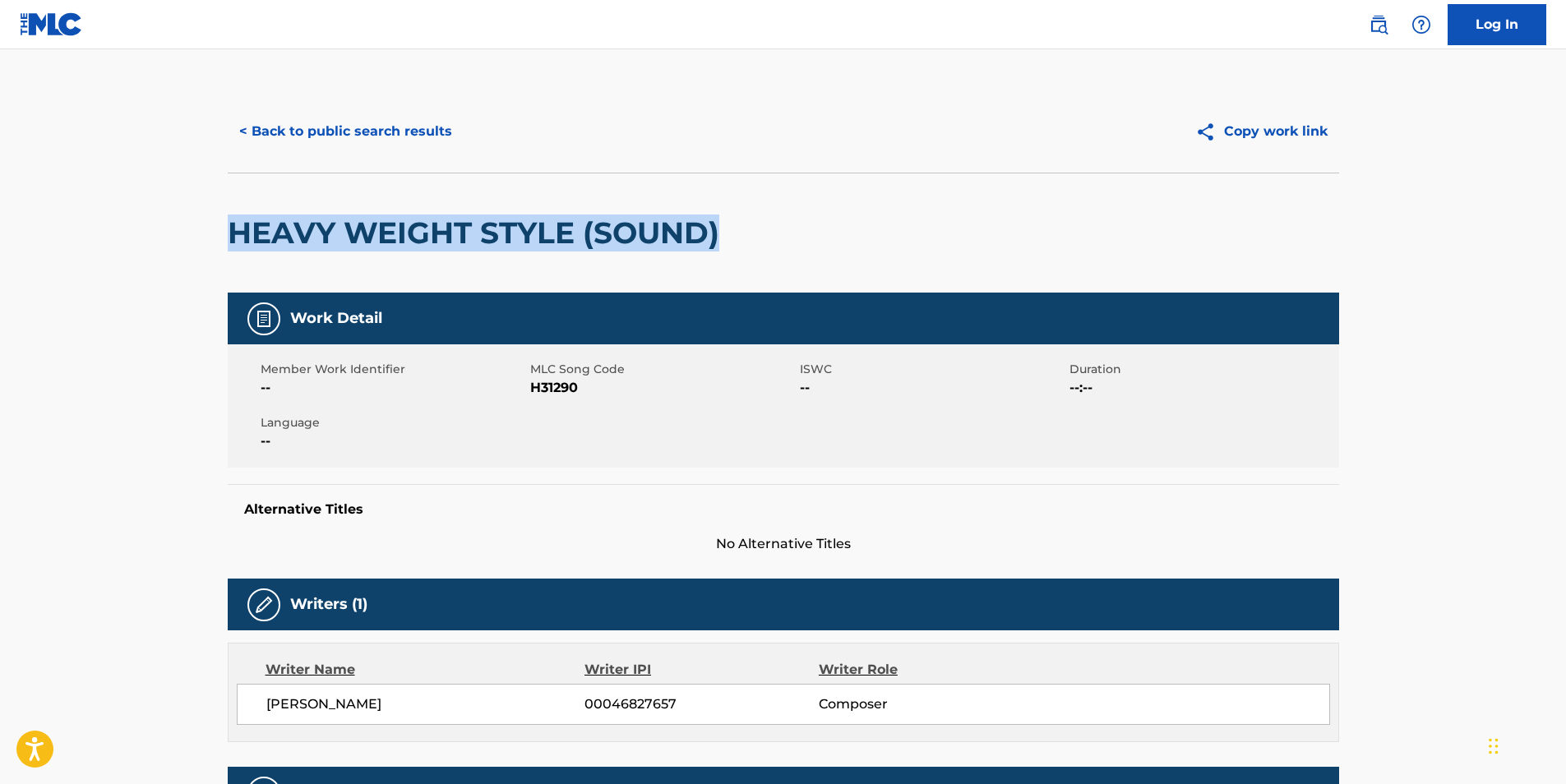
drag, startPoint x: 233, startPoint y: 232, endPoint x: 762, endPoint y: 240, distance: 529.1
click at [762, 240] on div "HEAVY WEIGHT STYLE (SOUND)" at bounding box center [783, 233] width 1112 height 120
copy h2 "HEAVY WEIGHT STYLE (SOUND)"
click at [286, 126] on button "< Back to public search results" at bounding box center [345, 131] width 236 height 41
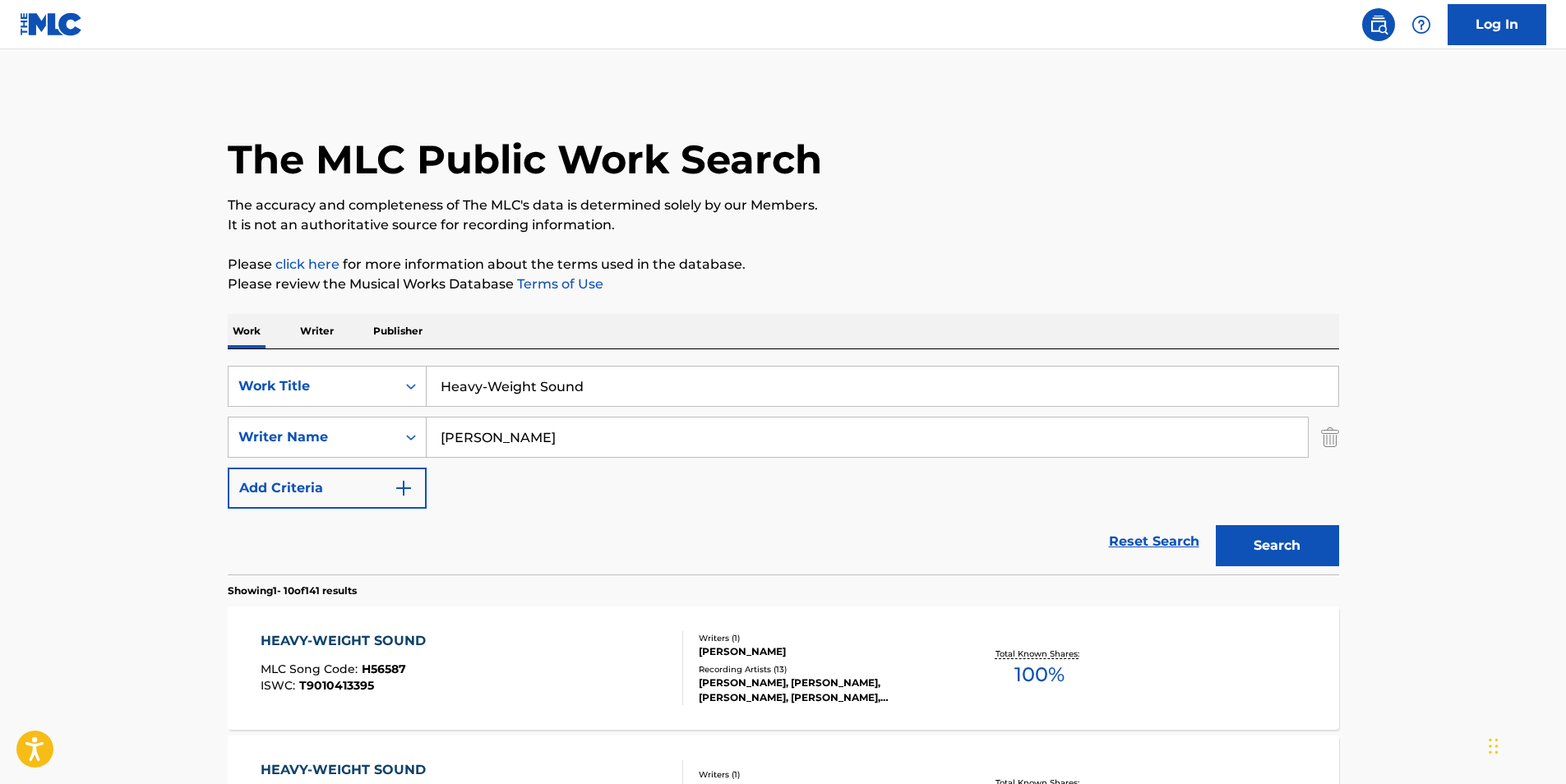
scroll to position [328, 0]
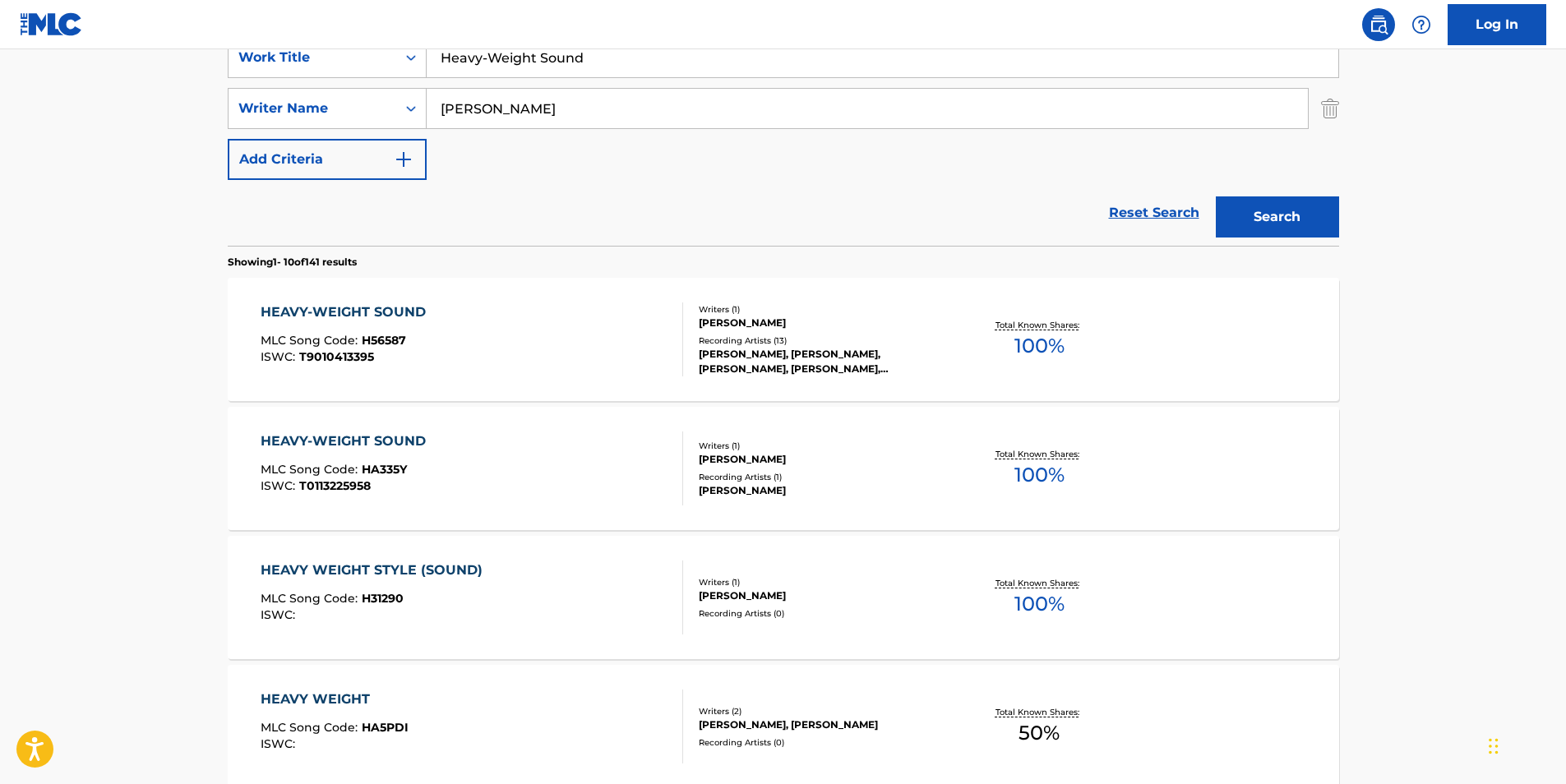
click at [307, 352] on span "T9010413395" at bounding box center [336, 356] width 75 height 15
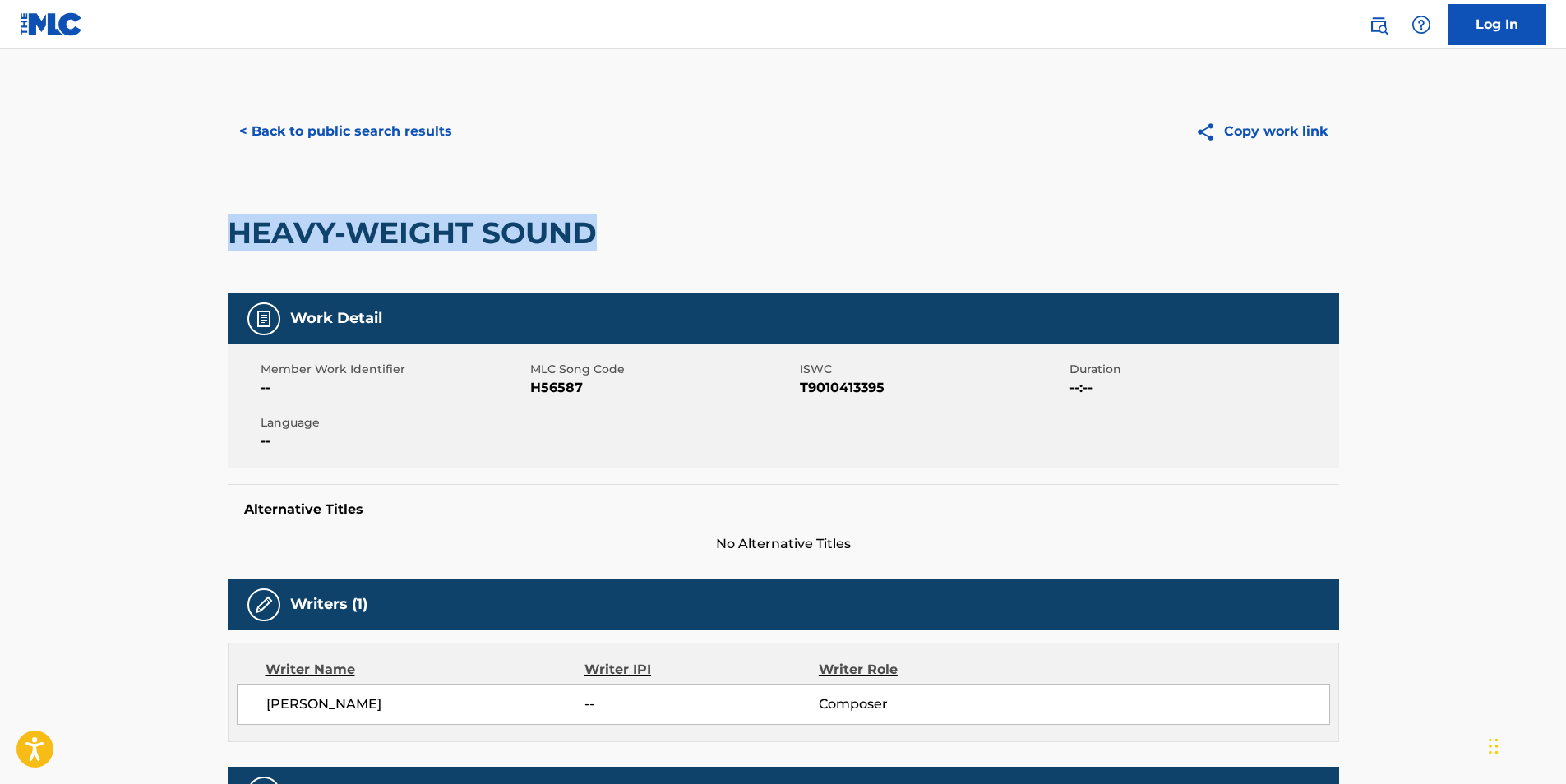
drag, startPoint x: 229, startPoint y: 226, endPoint x: 631, endPoint y: 232, distance: 402.0
click at [631, 232] on div "HEAVY-WEIGHT SOUND" at bounding box center [783, 233] width 1112 height 120
click at [568, 392] on span "H56587" at bounding box center [662, 387] width 265 height 20
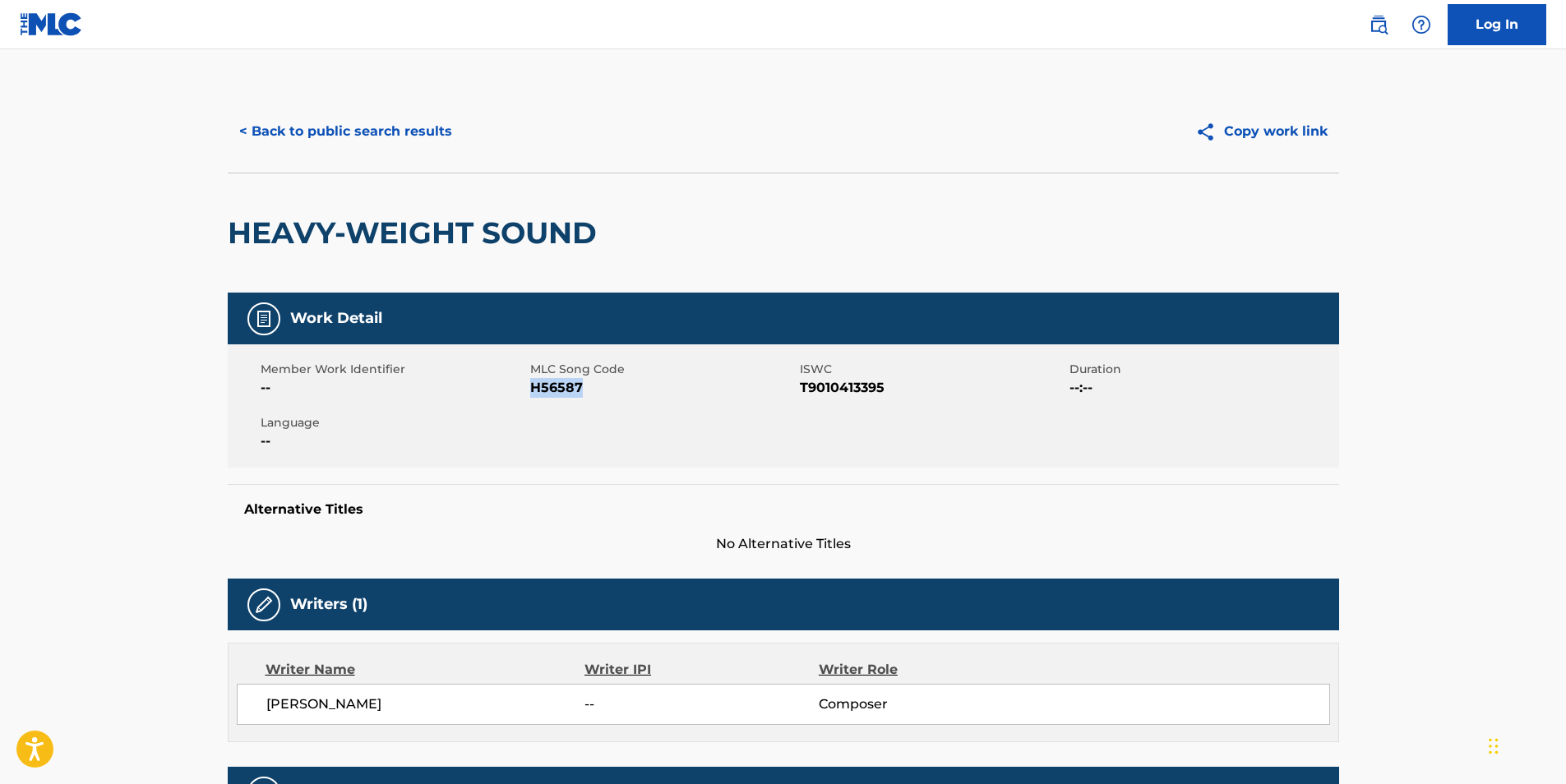
click at [568, 392] on span "H56587" at bounding box center [662, 387] width 265 height 20
copy span "H56587"
click at [286, 129] on button "< Back to public search results" at bounding box center [345, 131] width 236 height 41
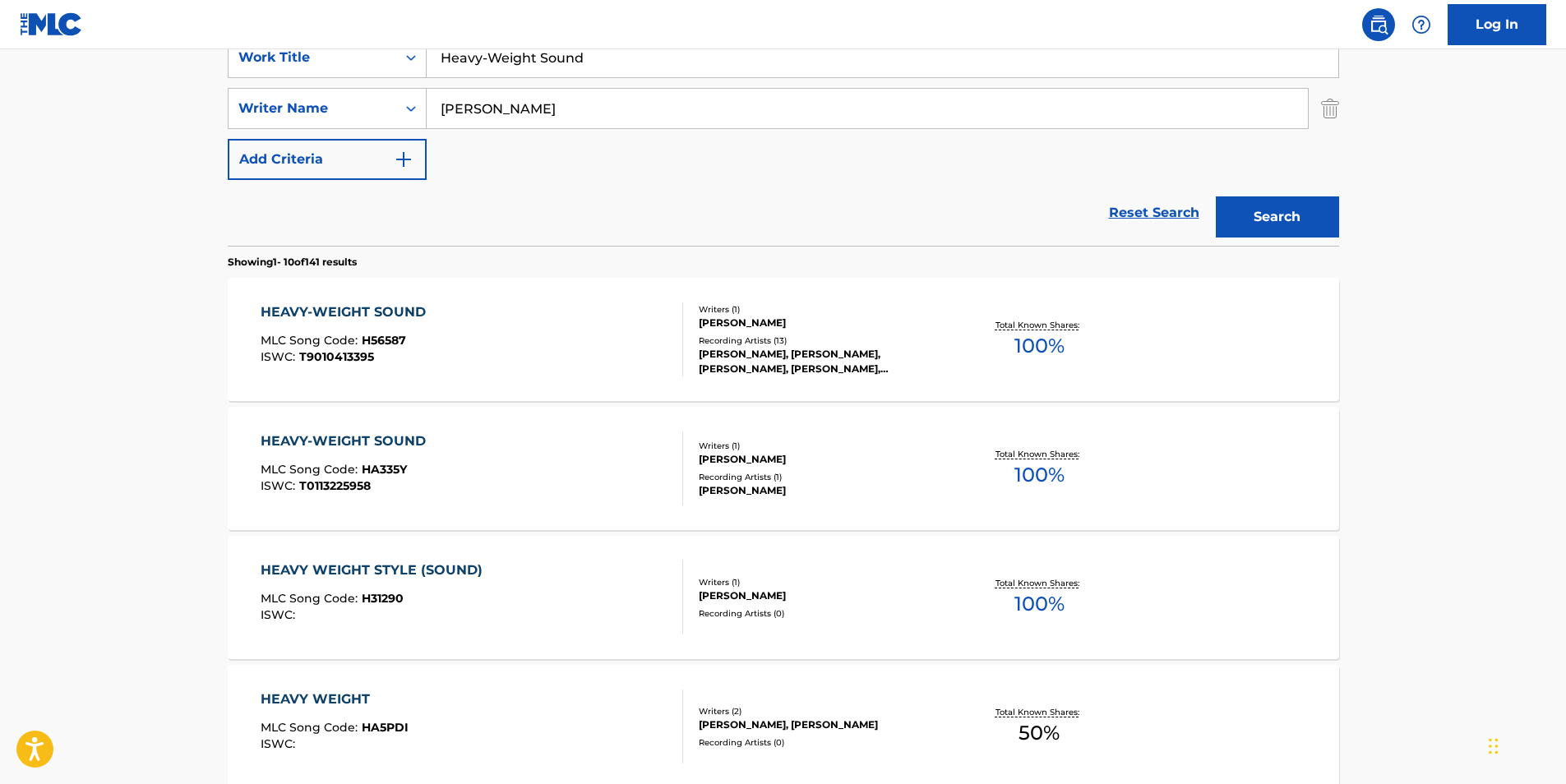
click at [316, 460] on div "HEAVY-WEIGHT SOUND MLC Song Code : HA335Y ISWC : T0113225958" at bounding box center [347, 468] width 174 height 74
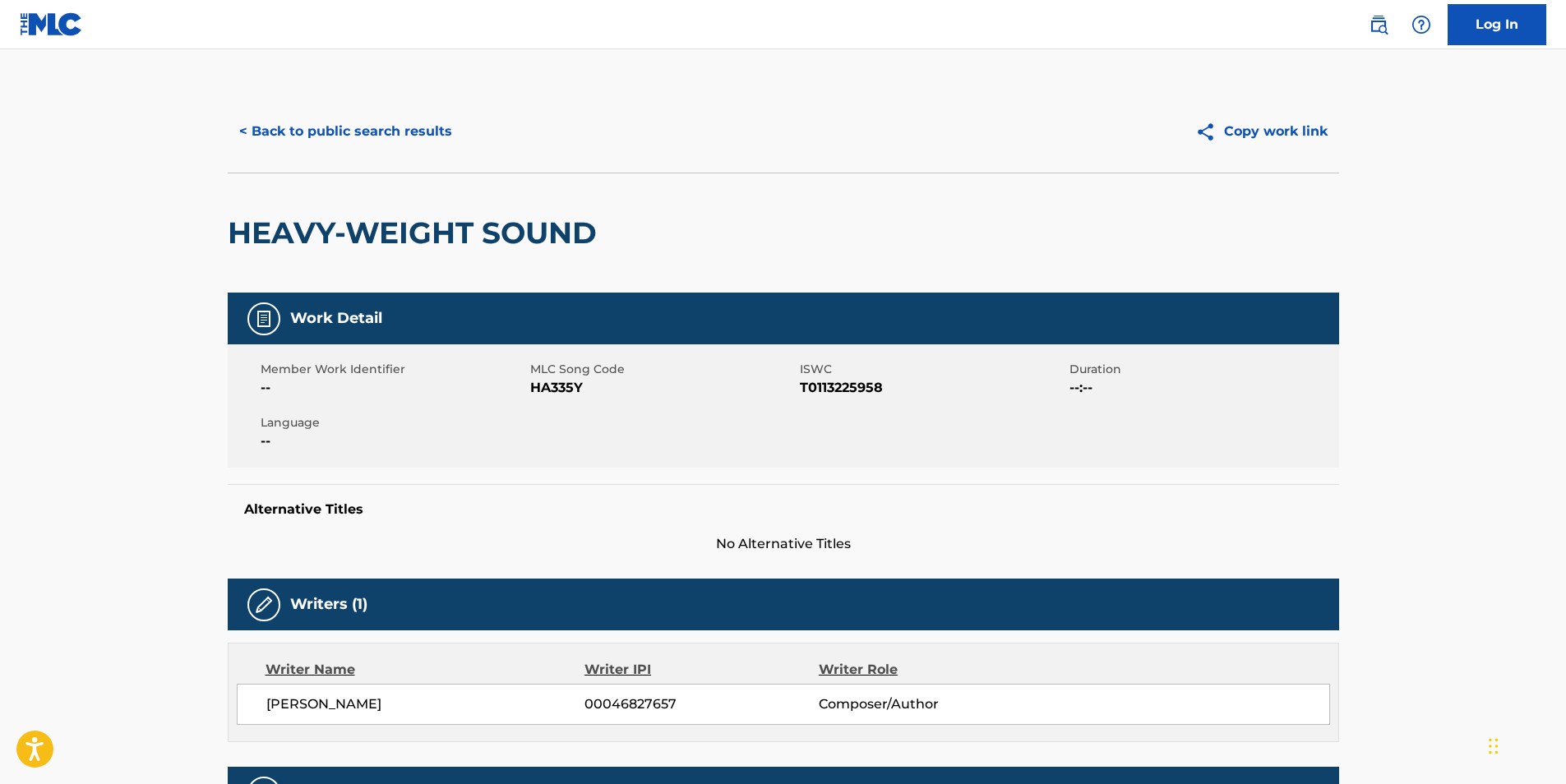
click at [539, 393] on span "HA335Y" at bounding box center [662, 387] width 265 height 20
copy span "HA335Y"
click at [278, 124] on button "< Back to public search results" at bounding box center [345, 131] width 236 height 41
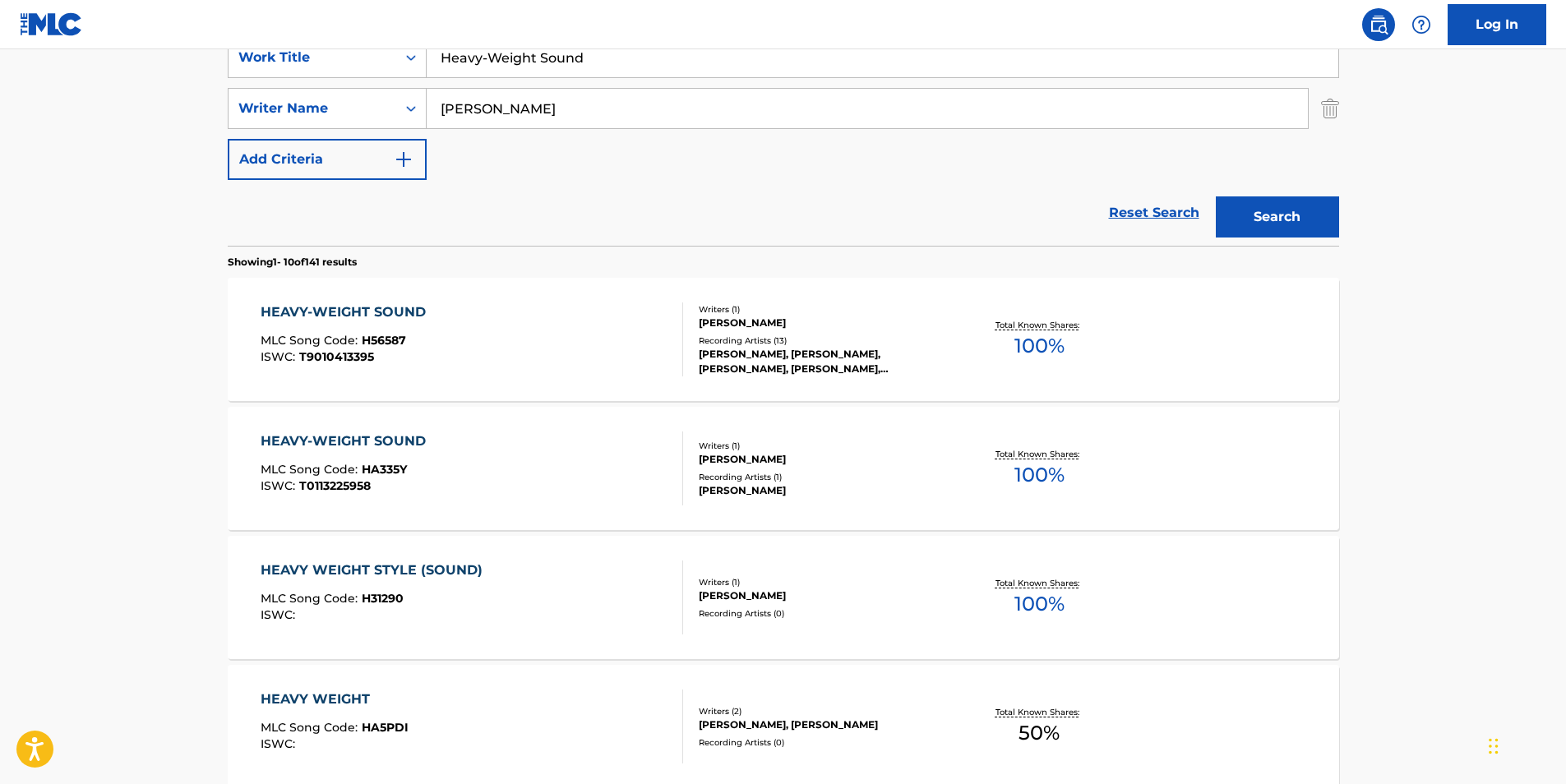
click at [293, 620] on span "ISWC :" at bounding box center [279, 615] width 39 height 15
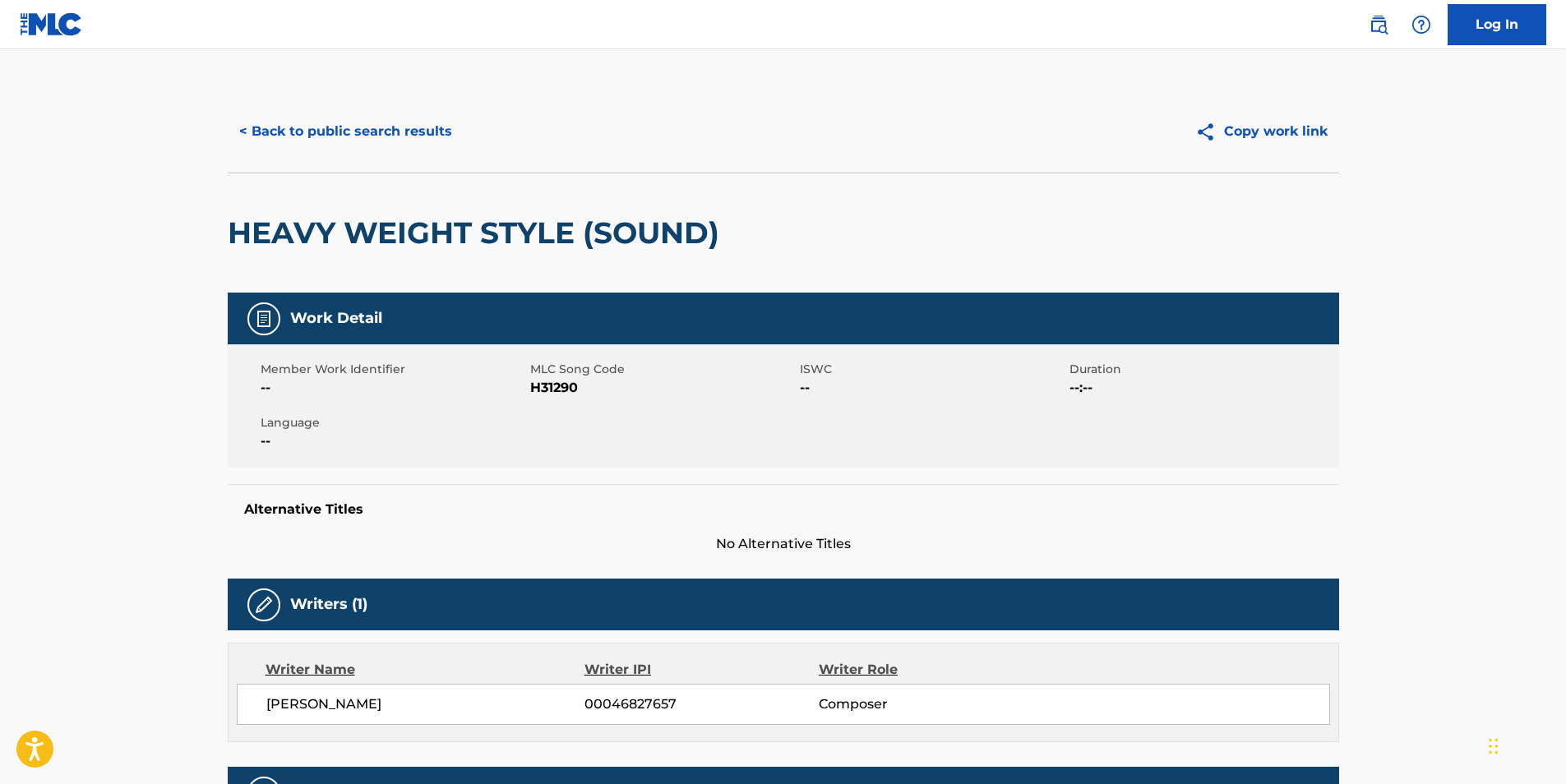
click at [548, 379] on span "H31290" at bounding box center [662, 387] width 265 height 20
copy span "H31290"
click at [304, 131] on button "< Back to public search results" at bounding box center [345, 131] width 236 height 41
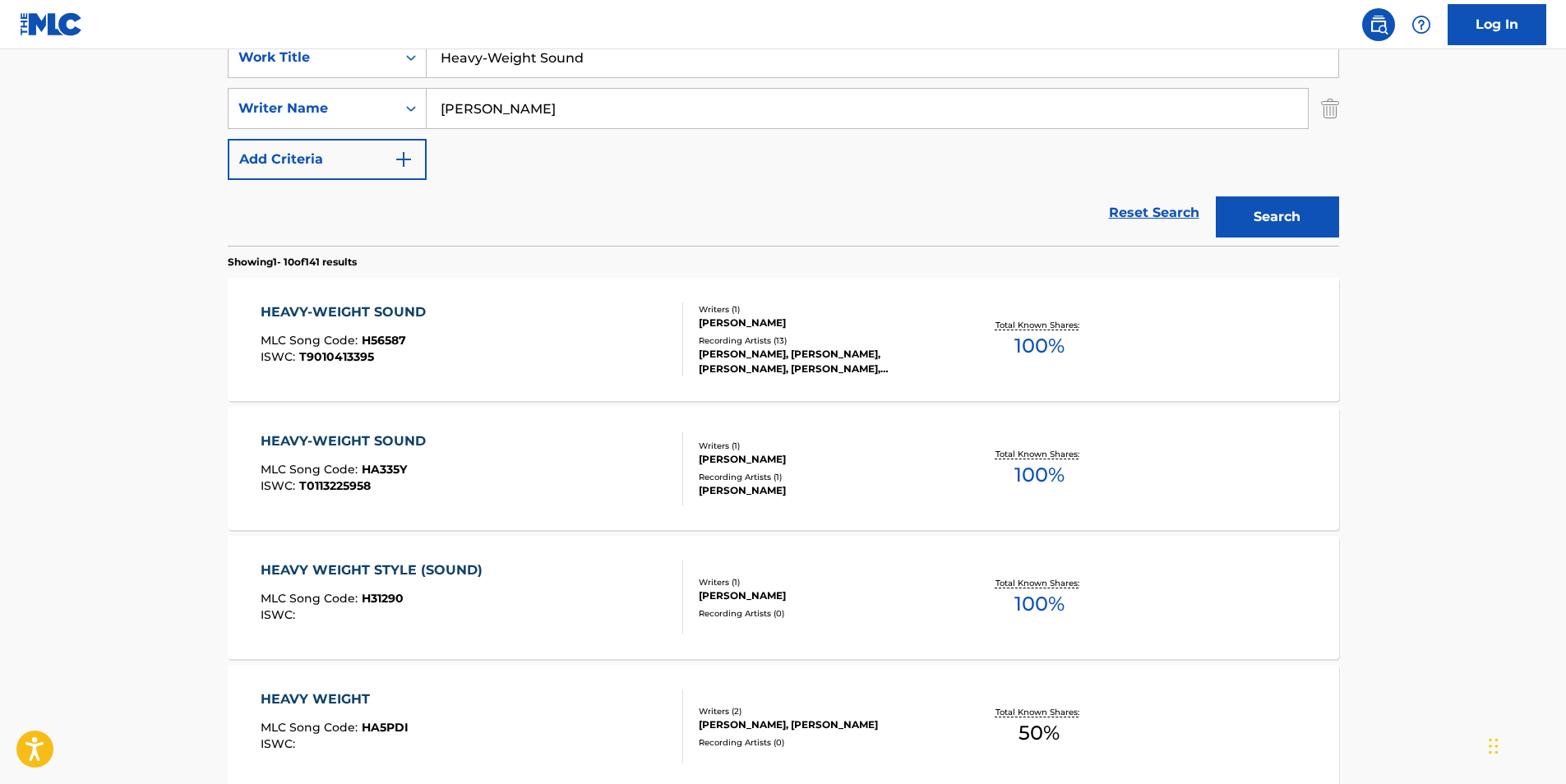
drag, startPoint x: 654, startPoint y: 61, endPoint x: 298, endPoint y: 81, distance: 356.6
click at [307, 80] on div "SearchWithCriteria4ff2b3ec-da9d-4dcf-b500-0cbb6863b071 Work Title Heavy-Weight …" at bounding box center [783, 108] width 1112 height 143
paste input "STRONGER!"
type input "STRONGER!"
click at [92, 184] on main "The MLC Public Work Search The accuracy and completeness of The MLC's data is d…" at bounding box center [783, 688] width 1566 height 1935
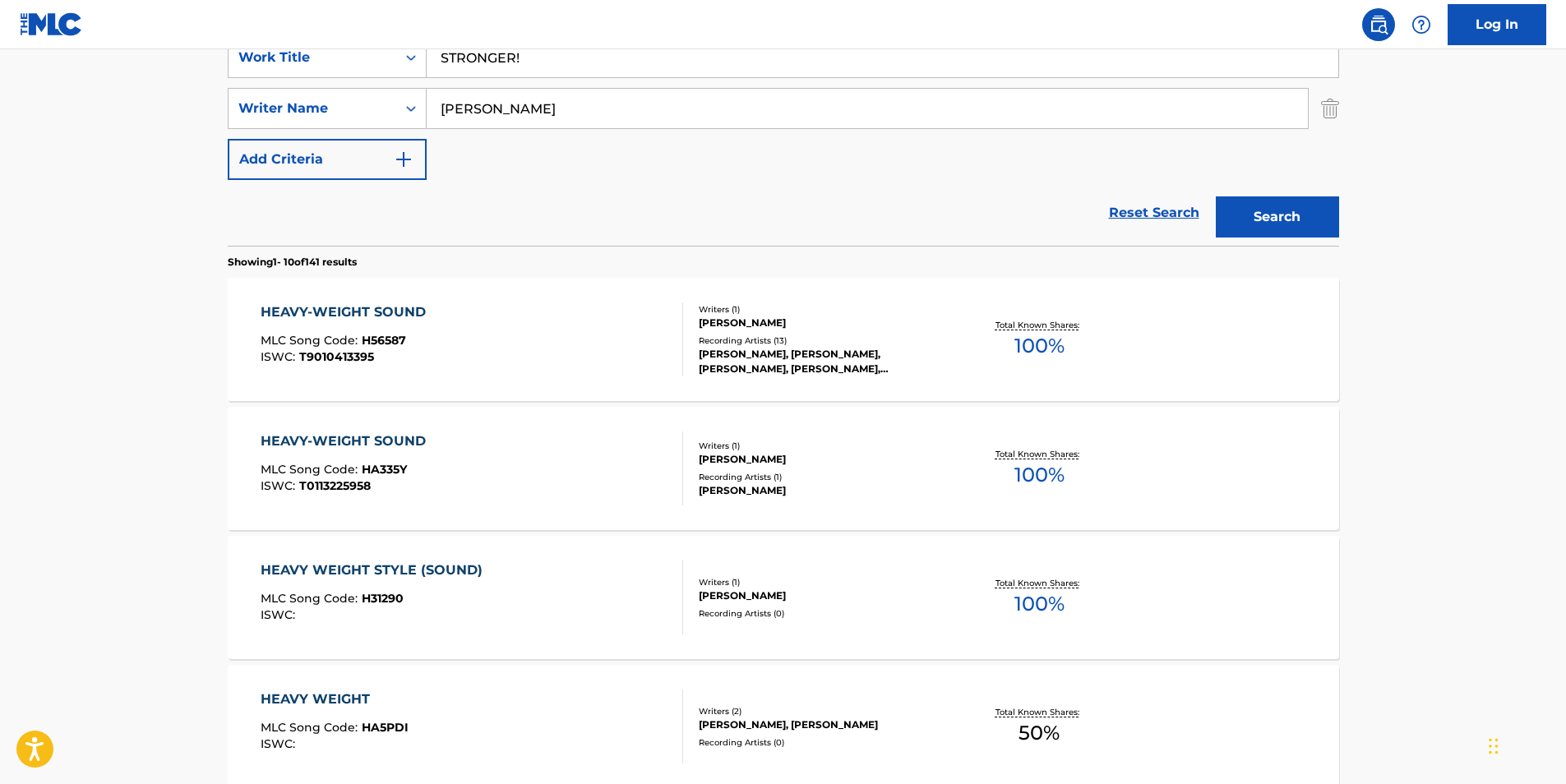
drag, startPoint x: 508, startPoint y: 118, endPoint x: 419, endPoint y: 152, distance: 95.3
click at [369, 137] on div "SearchWithCriteria4ff2b3ec-da9d-4dcf-b500-0cbb6863b071 Work Title STRONGER! Sea…" at bounding box center [783, 108] width 1112 height 143
paste input "KXNVRA"
click at [1328, 235] on button "Search" at bounding box center [1277, 217] width 124 height 41
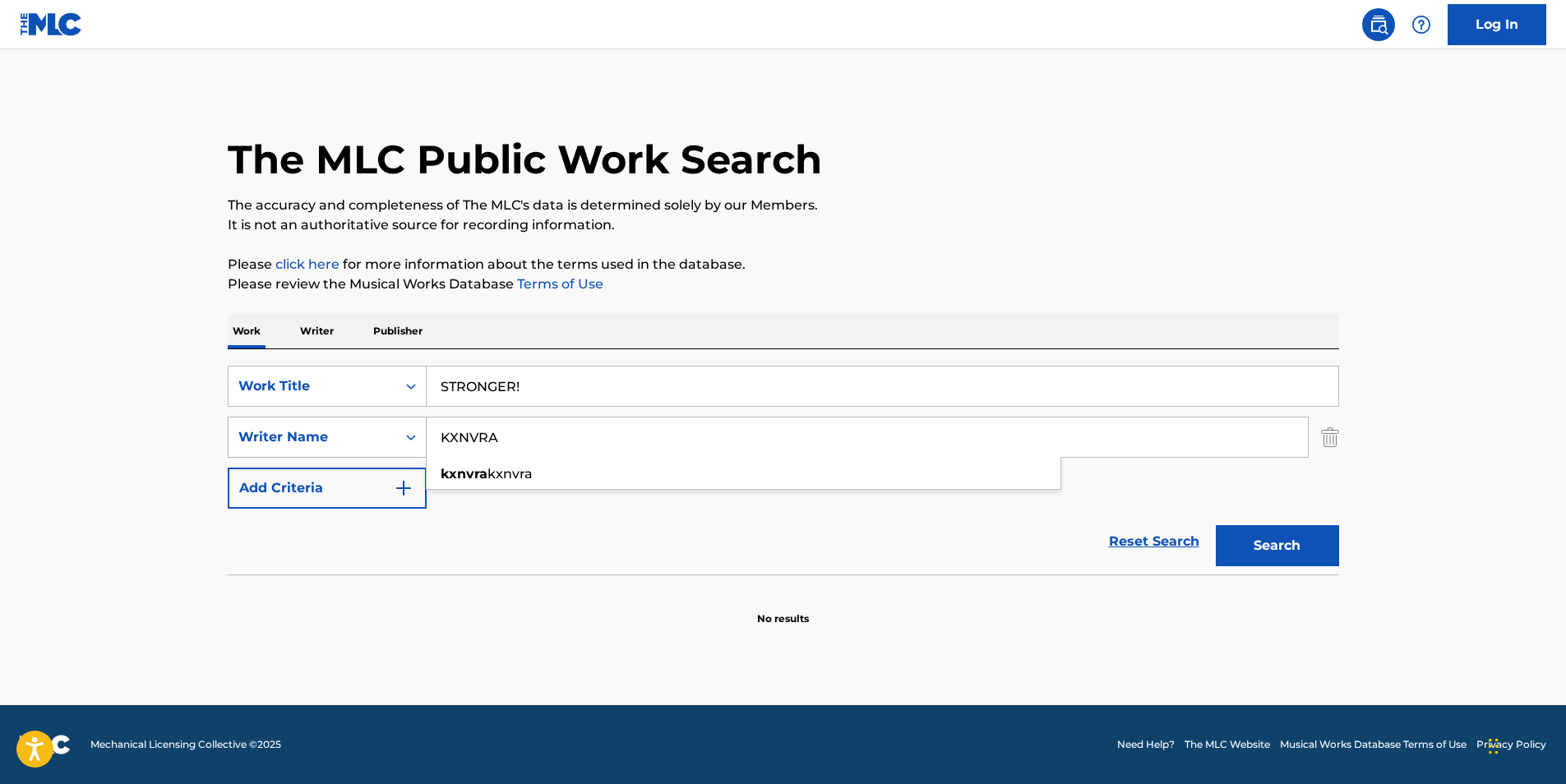
paste input "[PERSON_NAME]"
drag, startPoint x: 517, startPoint y: 436, endPoint x: 332, endPoint y: 455, distance: 186.0
click at [326, 455] on div "SearchWithCriteriad15cb3f3-60ee-4ea0-8461-f7e6b1d3ec88 Writer Name KXNVRA kxnvr…" at bounding box center [783, 437] width 1112 height 41
click at [928, 291] on p "Please review the Musical Works Database Terms of Use" at bounding box center [783, 284] width 1112 height 20
click at [1242, 532] on button "Search" at bounding box center [1277, 546] width 124 height 41
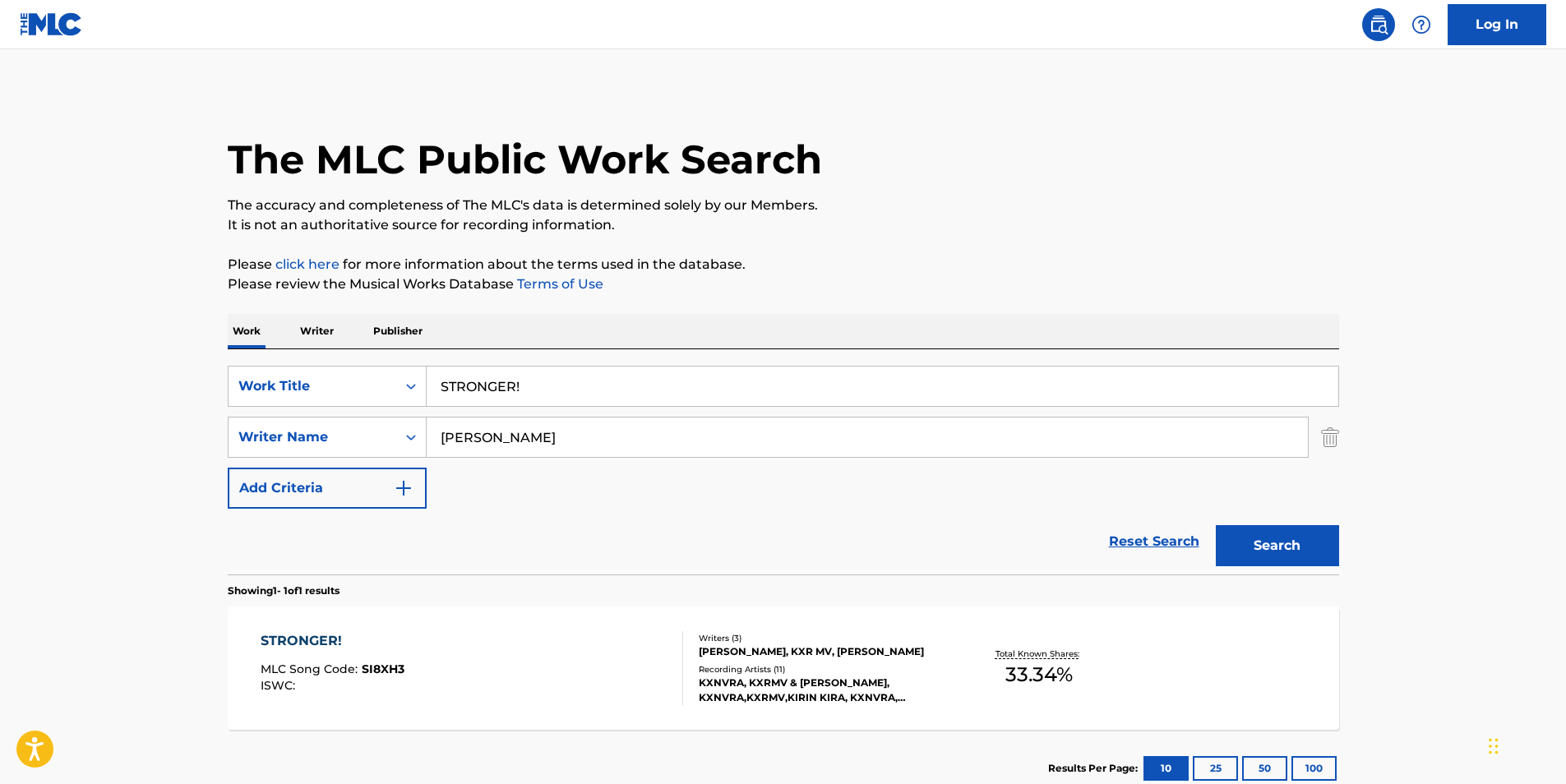
scroll to position [82, 0]
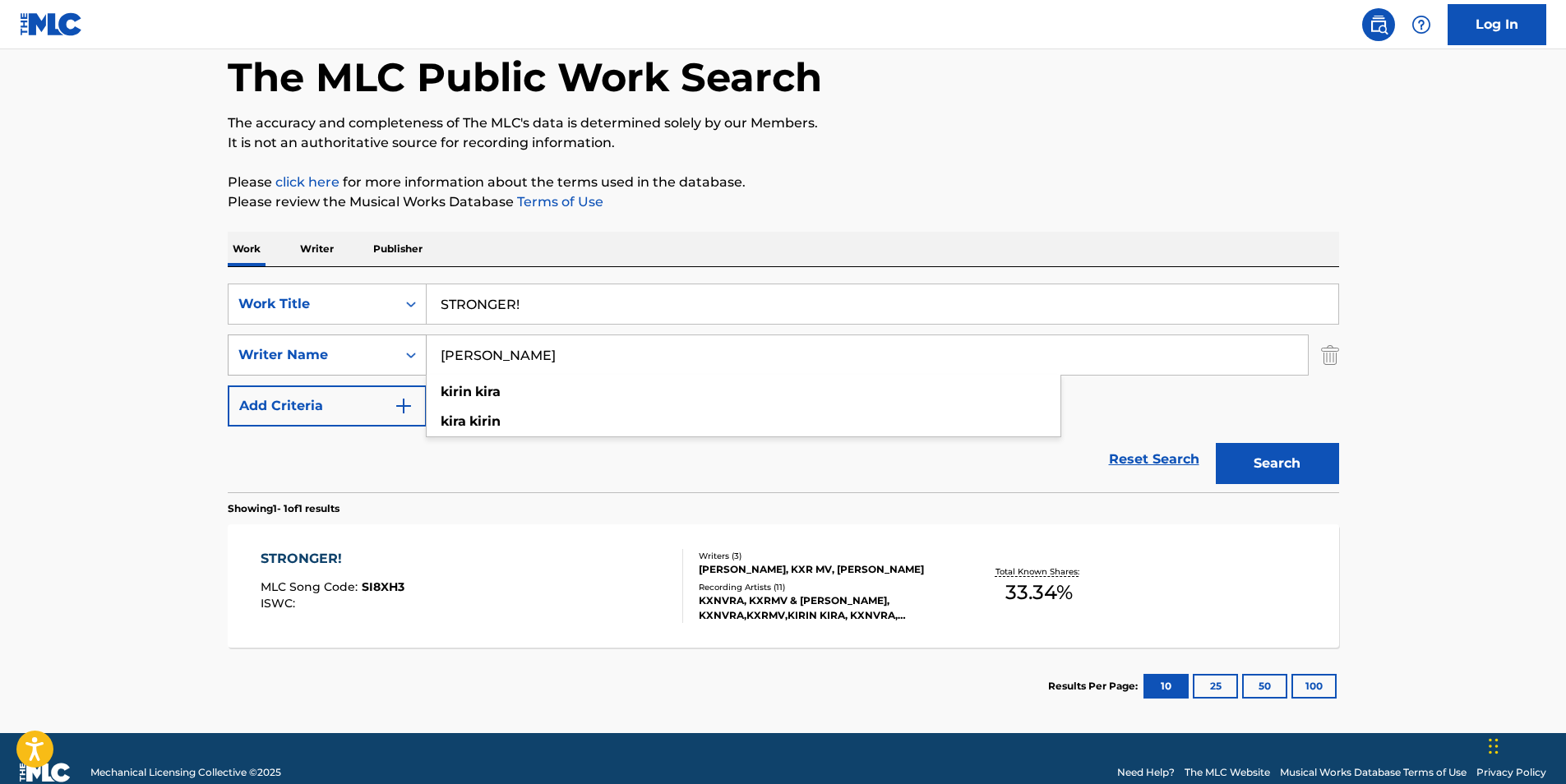
drag, startPoint x: 578, startPoint y: 363, endPoint x: 313, endPoint y: 363, distance: 265.0
click at [313, 363] on div "SearchWithCriteriad15cb3f3-60ee-4ea0-8461-f7e6b1d3ec88 Writer Name [PERSON_NAME…" at bounding box center [783, 355] width 1112 height 41
paste input "[PERSON_NAME]"
click at [953, 189] on p "Please click here for more information about the terms used in the database." at bounding box center [783, 182] width 1112 height 20
click at [1238, 465] on button "Search" at bounding box center [1277, 464] width 124 height 41
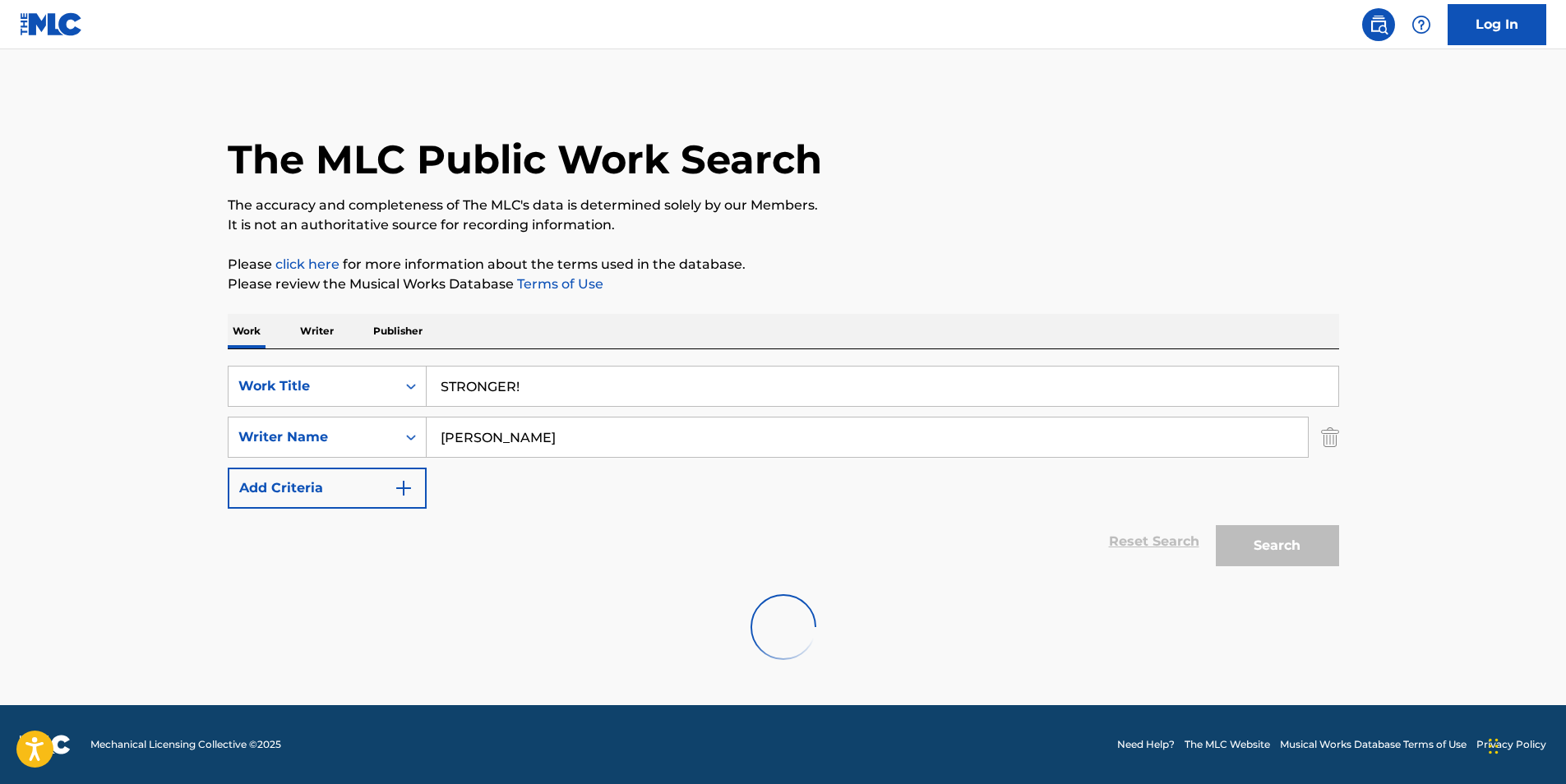
scroll to position [0, 0]
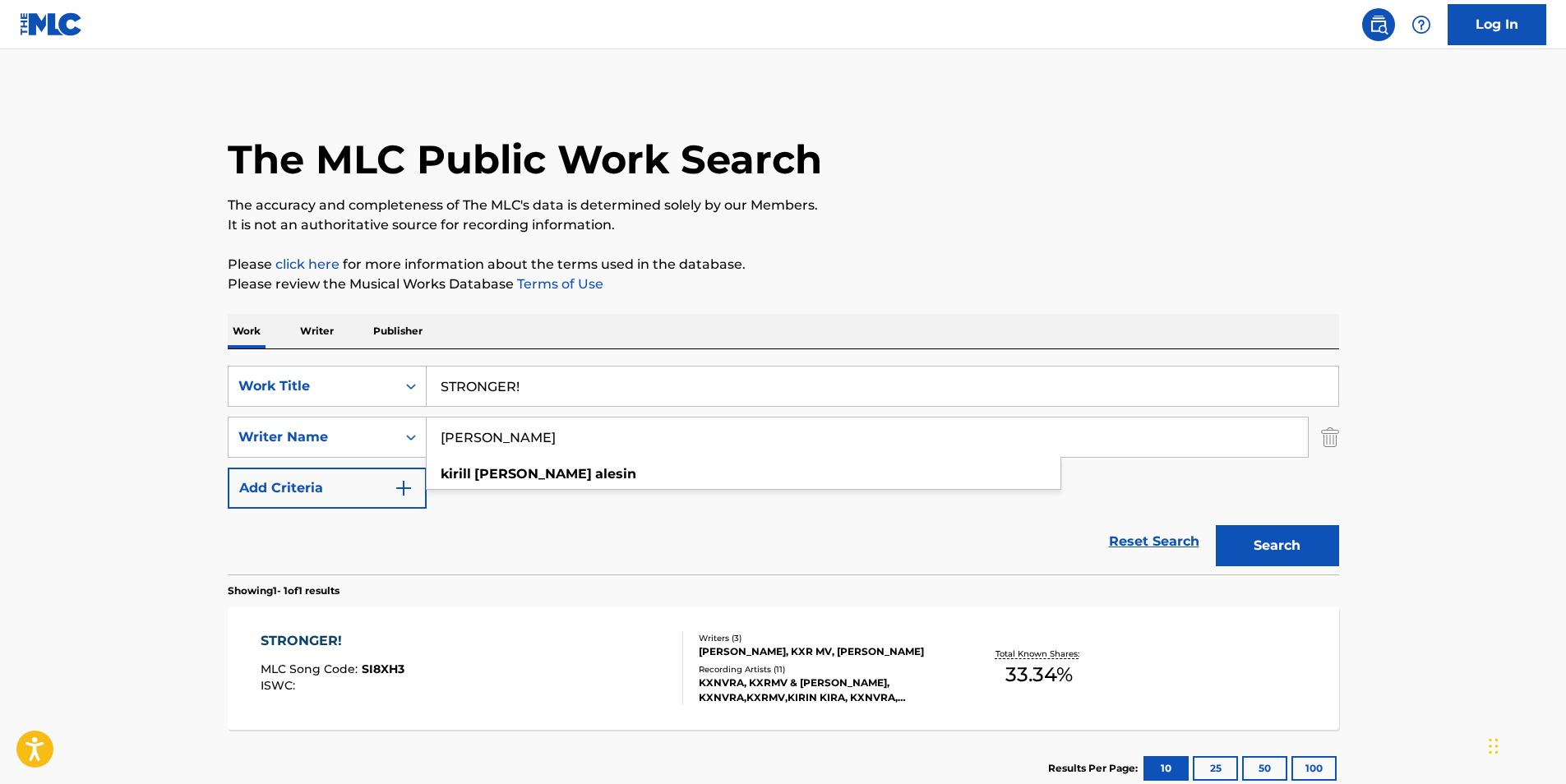
drag, startPoint x: 656, startPoint y: 435, endPoint x: 386, endPoint y: 475, distance: 272.9
click at [385, 475] on div "SearchWithCriteria4ff2b3ec-da9d-4dcf-b500-0cbb6863b071 Work Title STRONGER! Sea…" at bounding box center [783, 437] width 1112 height 143
paste input "XR MV"
type input "KXR MV"
click at [1012, 257] on p "Please click here for more information about the terms used in the database." at bounding box center [783, 265] width 1112 height 20
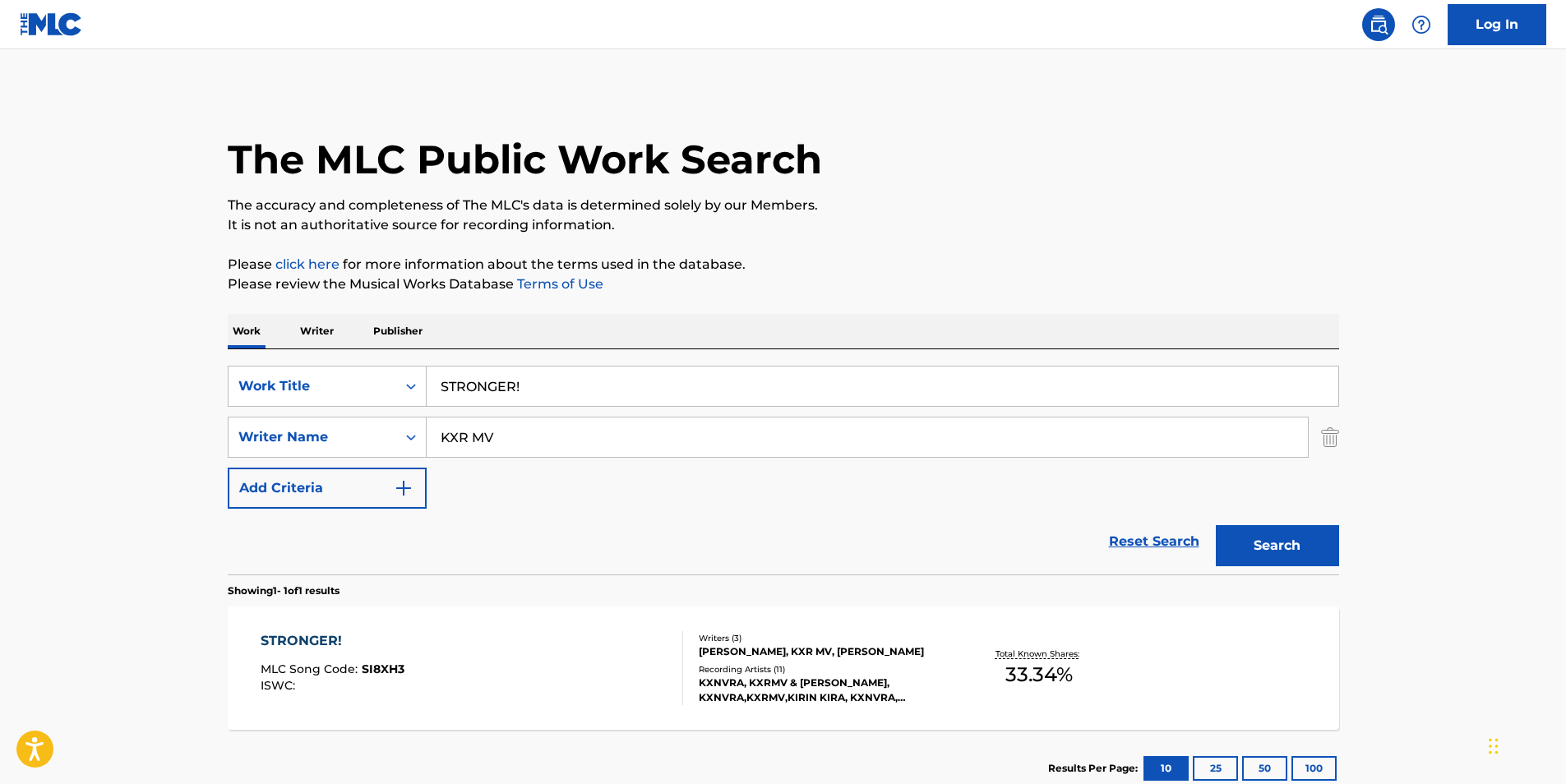
click at [1231, 545] on button "Search" at bounding box center [1277, 546] width 124 height 41
click at [318, 647] on div "STRONGER!" at bounding box center [332, 641] width 144 height 20
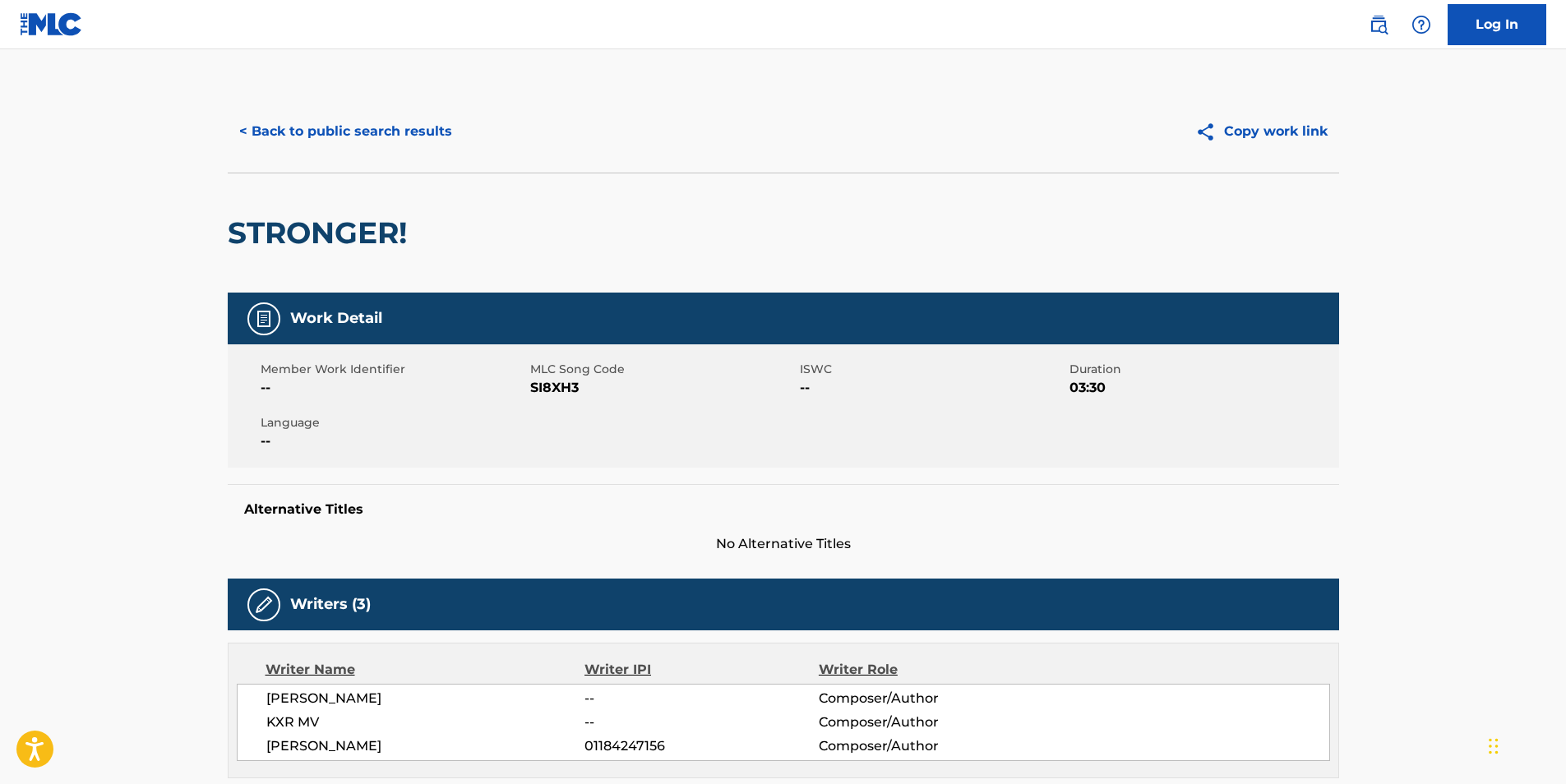
click at [280, 126] on button "< Back to public search results" at bounding box center [345, 131] width 236 height 41
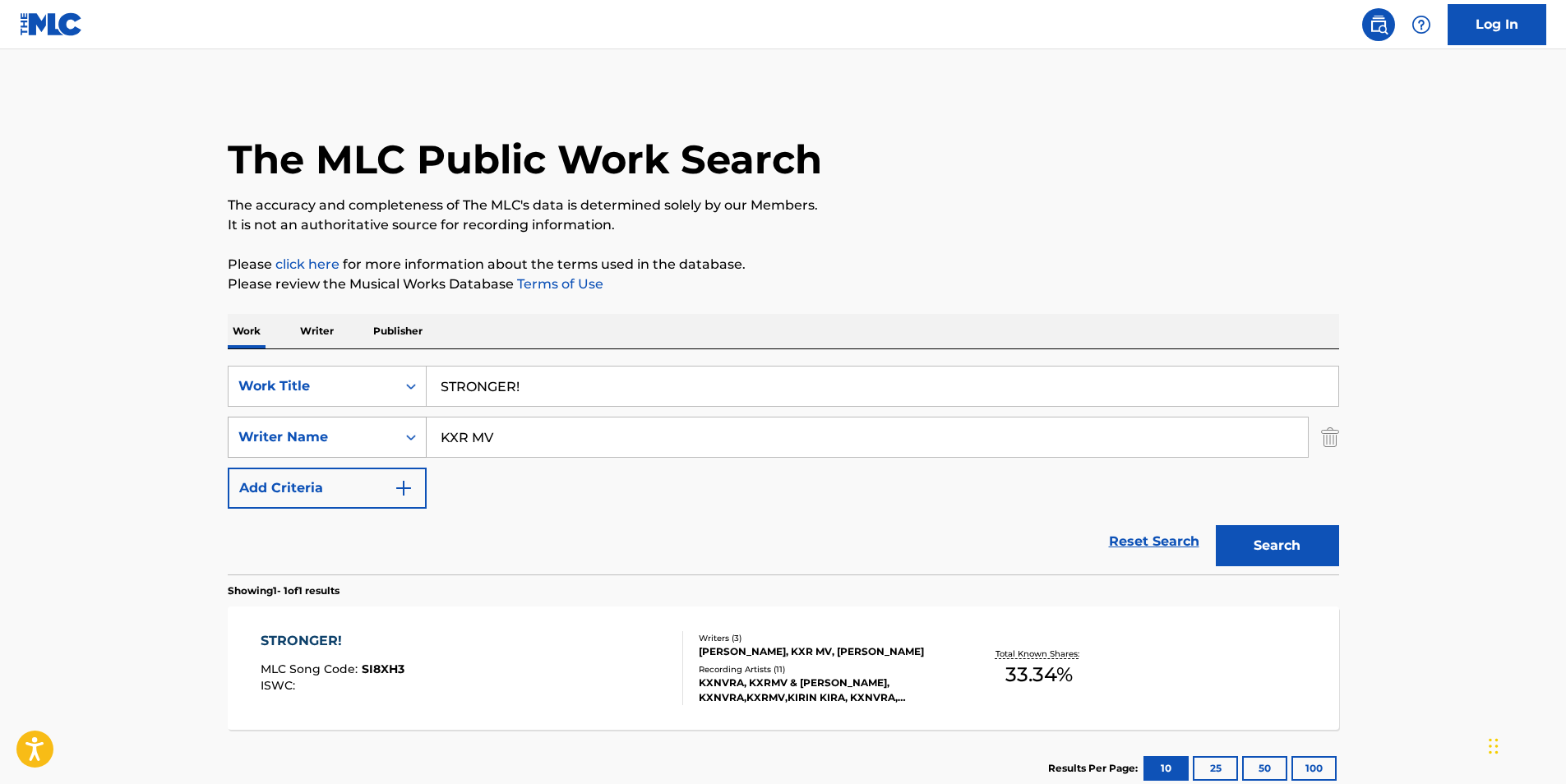
drag, startPoint x: 545, startPoint y: 389, endPoint x: 260, endPoint y: 425, distance: 287.3
click at [260, 425] on div "SearchWithCriteria4ff2b3ec-da9d-4dcf-b500-0cbb6863b071 Work Title STRONGER! Sea…" at bounding box center [783, 437] width 1112 height 143
paste input "ong of the Starry Night"
type input "Song of the Starry Night"
click at [1000, 301] on div "The MLC Public Work Search The accuracy and completeness of The MLC's data is d…" at bounding box center [783, 449] width 1151 height 717
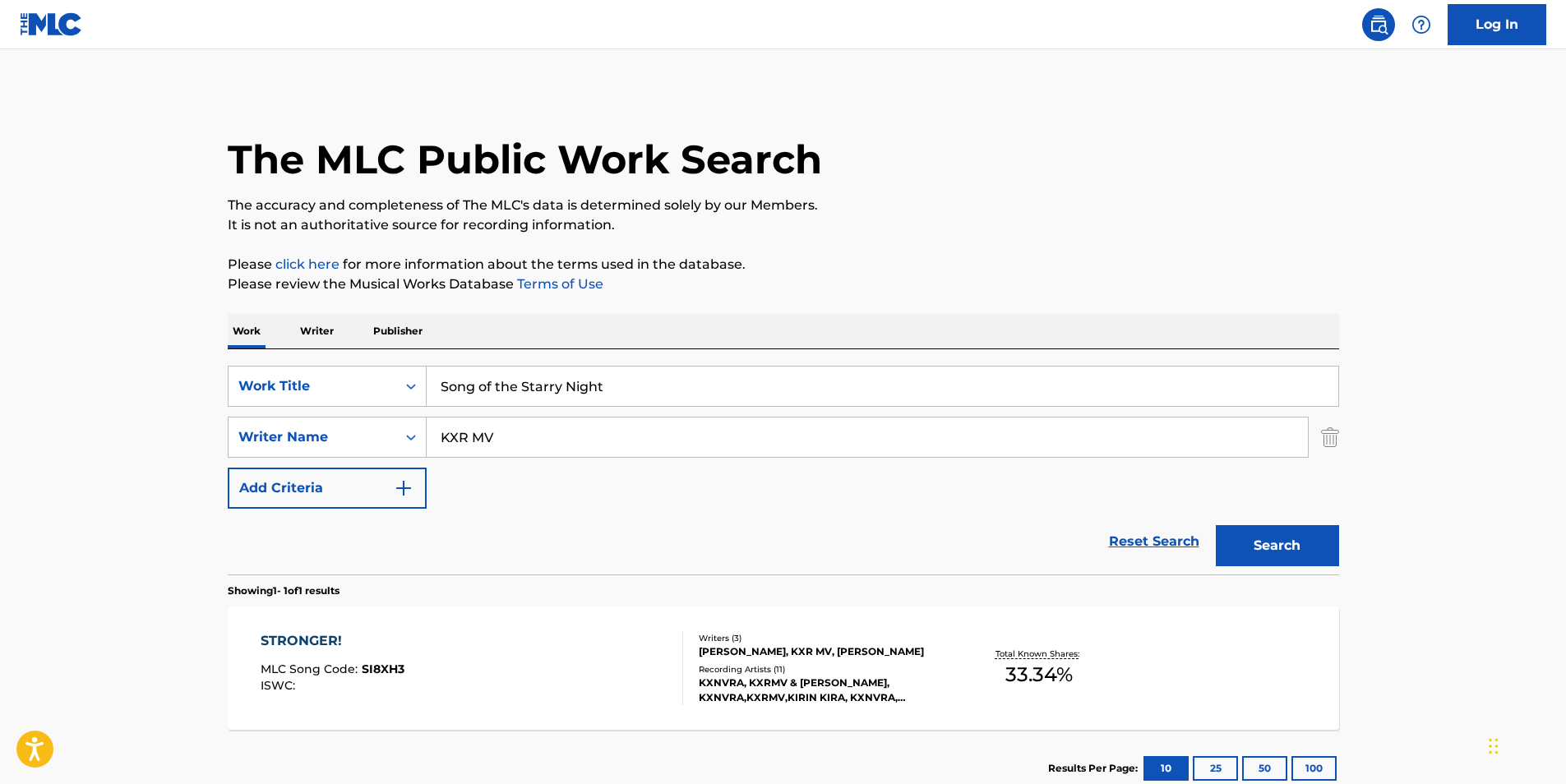
drag, startPoint x: 553, startPoint y: 437, endPoint x: 972, endPoint y: 301, distance: 440.5
click at [290, 461] on div "SearchWithCriteria4ff2b3ec-da9d-4dcf-b500-0cbb6863b071 Work Title Song of the S…" at bounding box center [783, 437] width 1112 height 143
paste input "Sleep Tribe"
click at [974, 297] on div "The MLC Public Work Search The accuracy and completeness of The MLC's data is d…" at bounding box center [783, 449] width 1151 height 717
click at [1261, 534] on button "Search" at bounding box center [1277, 546] width 124 height 41
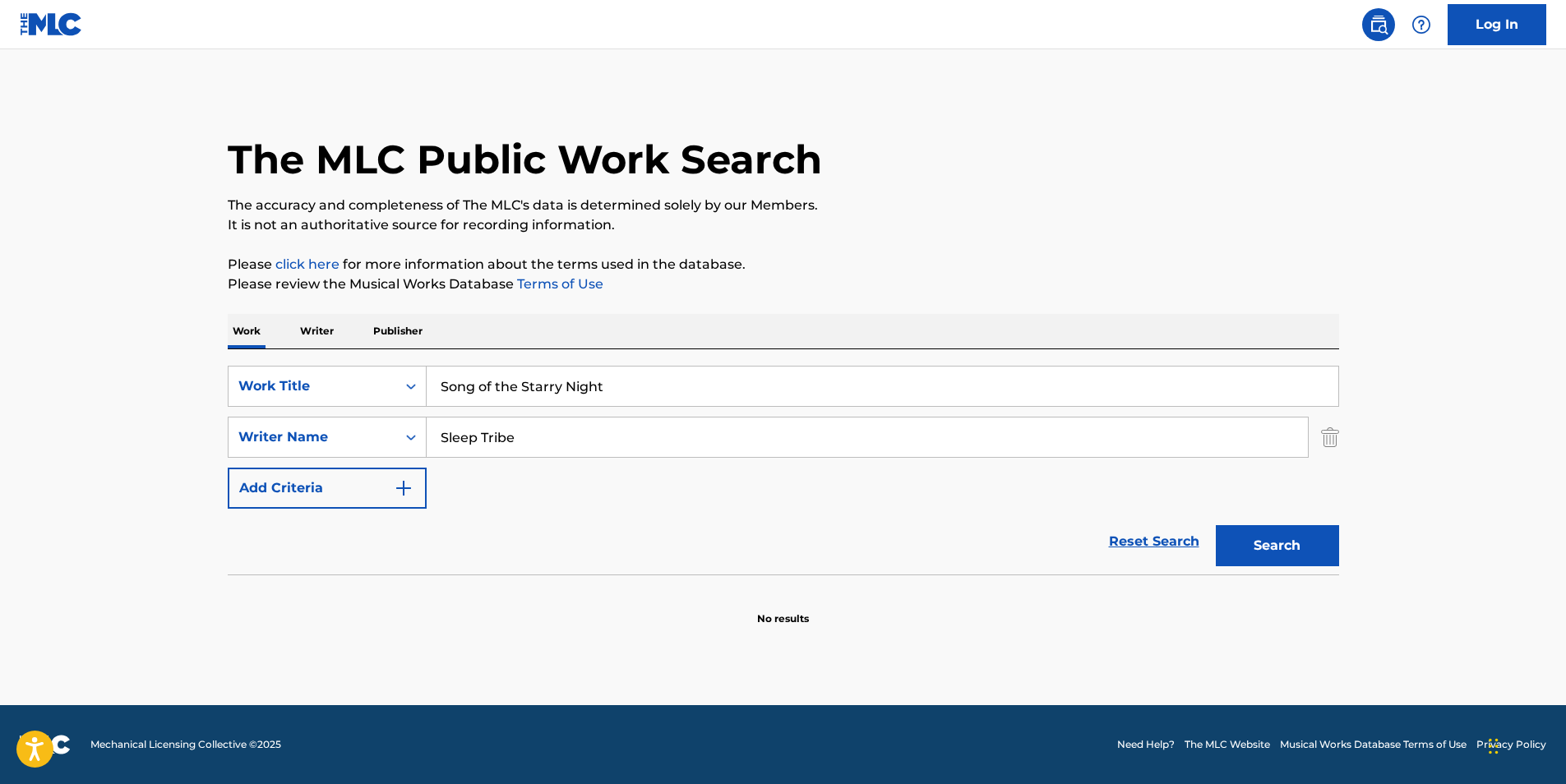
drag, startPoint x: 683, startPoint y: 451, endPoint x: 329, endPoint y: 476, distance: 354.9
click at [329, 476] on div "SearchWithCriteria4ff2b3ec-da9d-4dcf-b500-0cbb6863b071 Work Title Song of the S…" at bounding box center [783, 437] width 1112 height 143
paste input "[PERSON_NAME] [PERSON_NAME]"
type input "[PERSON_NAME] [PERSON_NAME]"
click at [1231, 94] on div "The MLC Public Work Search" at bounding box center [783, 150] width 1112 height 120
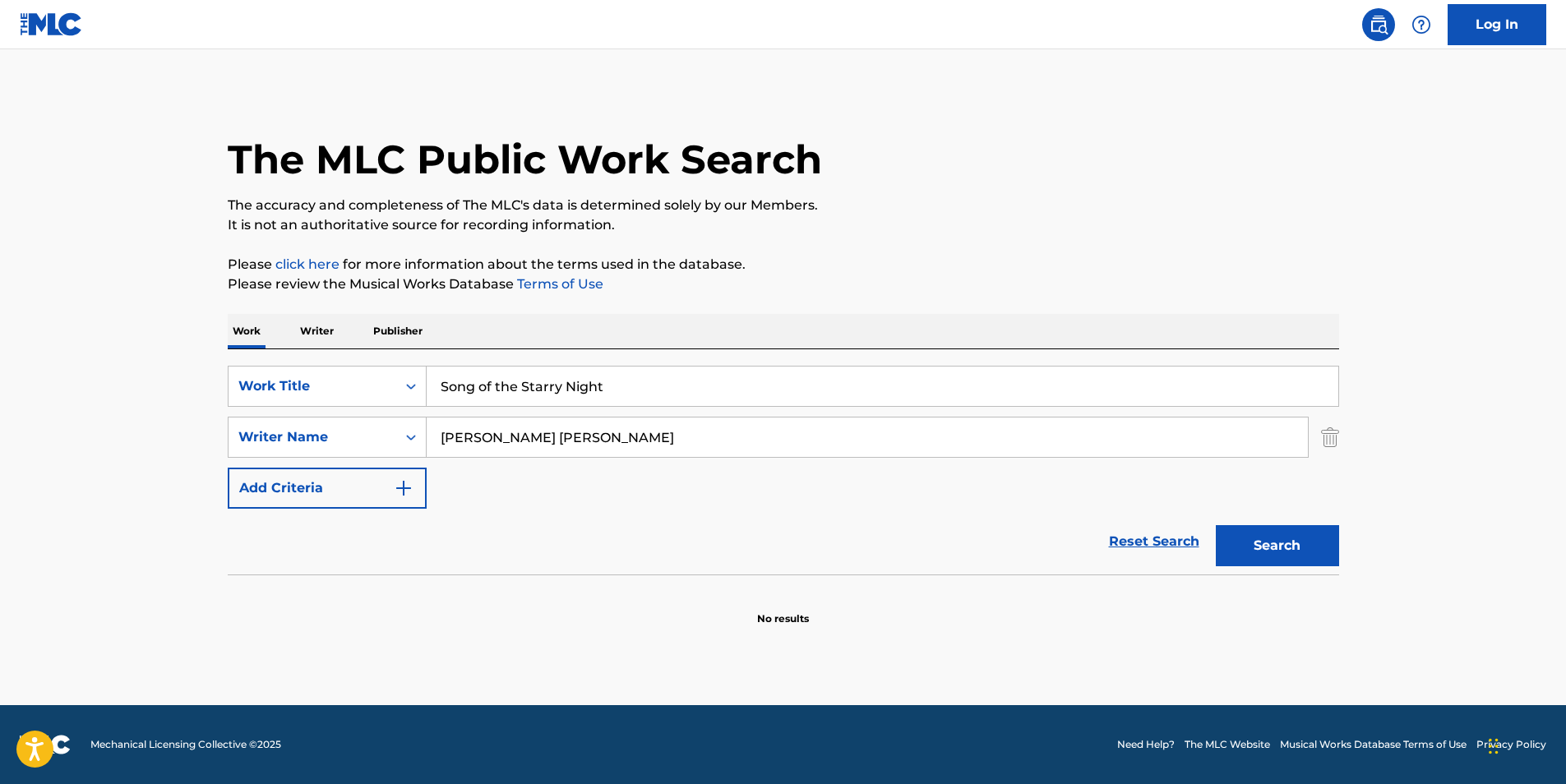
click at [1241, 541] on button "Search" at bounding box center [1277, 546] width 124 height 41
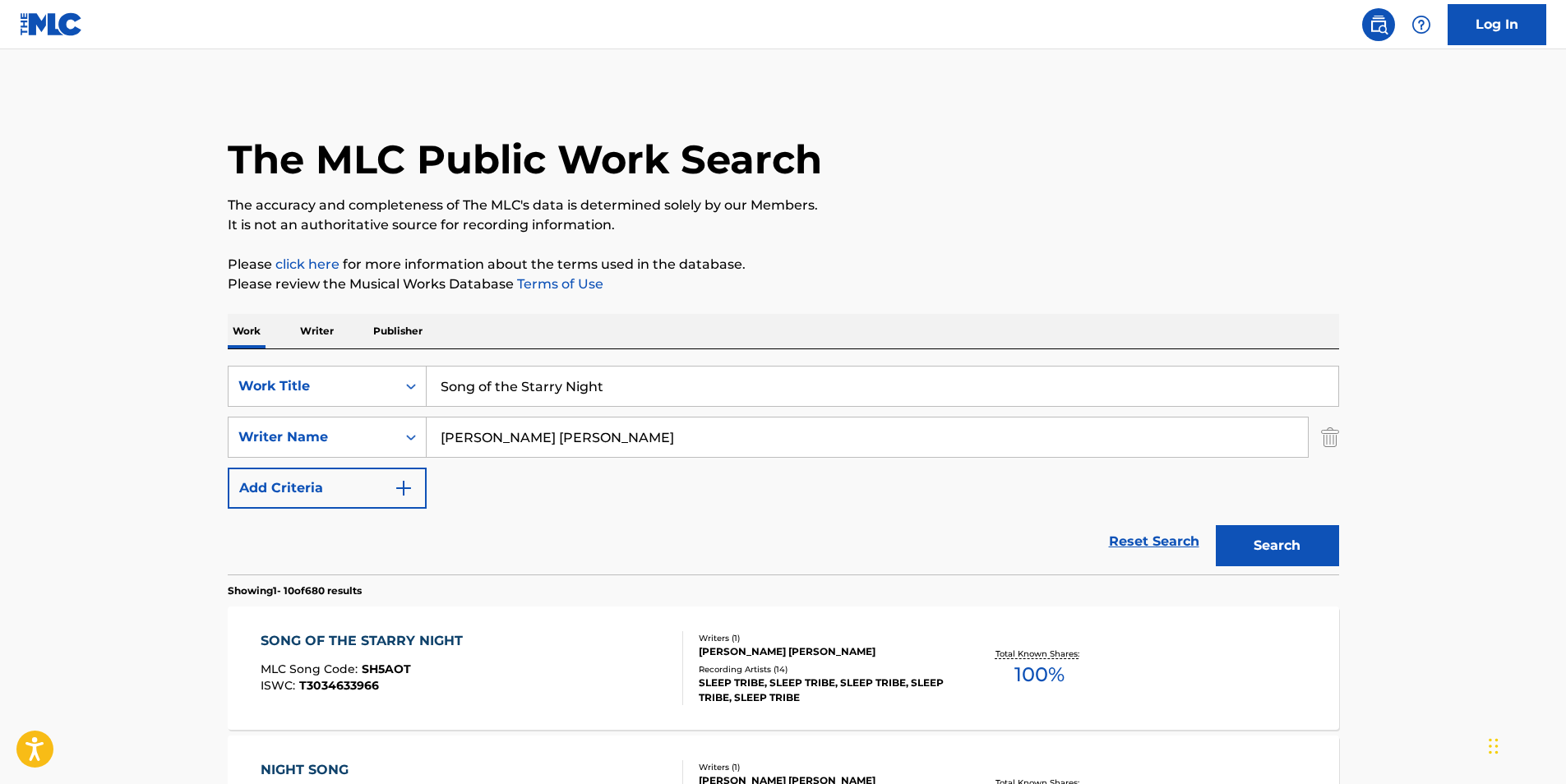
scroll to position [328, 0]
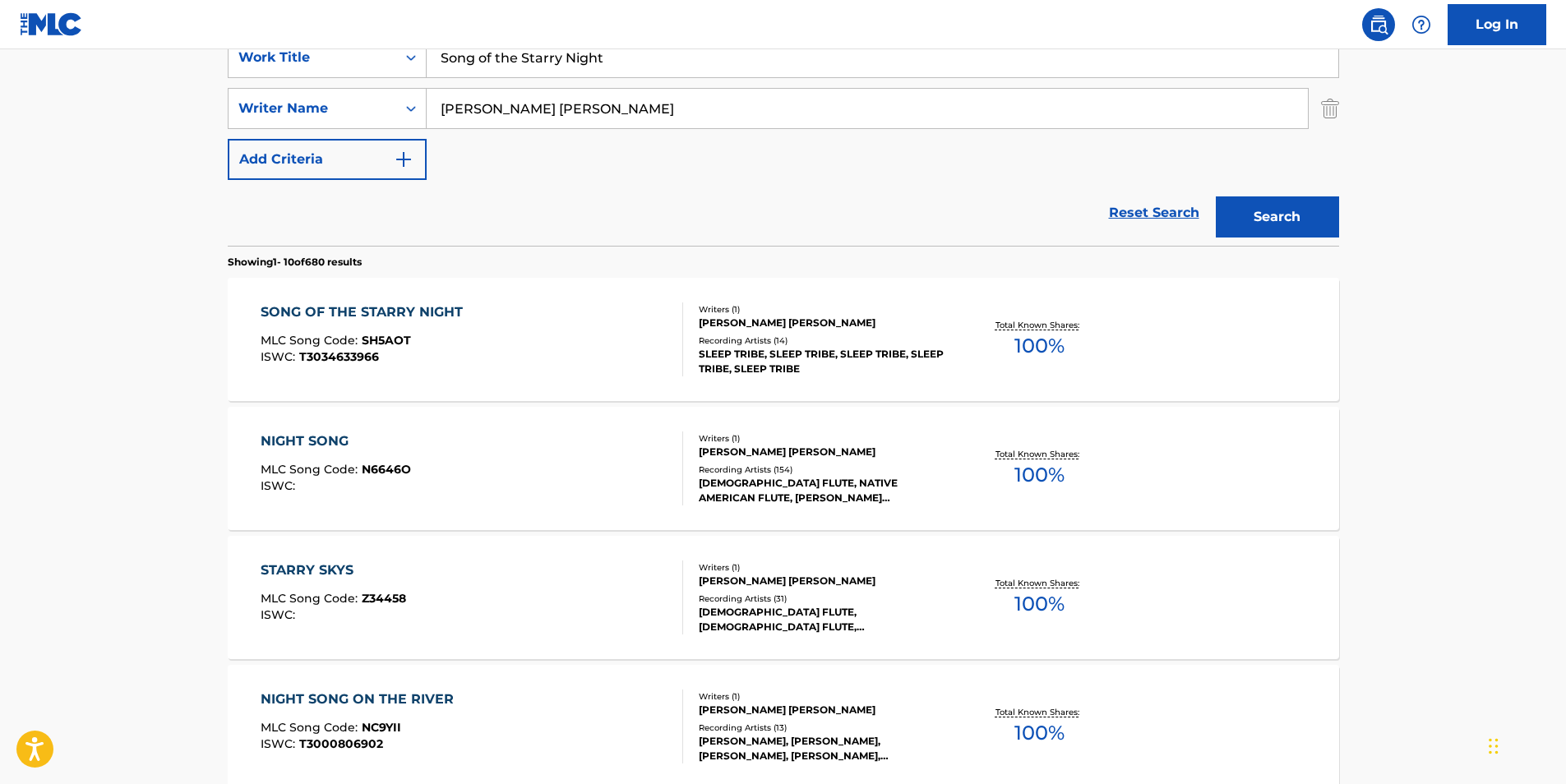
click at [405, 323] on div "SONG OF THE STARRY NIGHT MLC Song Code : SH5AOT ISWC : T3034633966" at bounding box center [365, 340] width 210 height 74
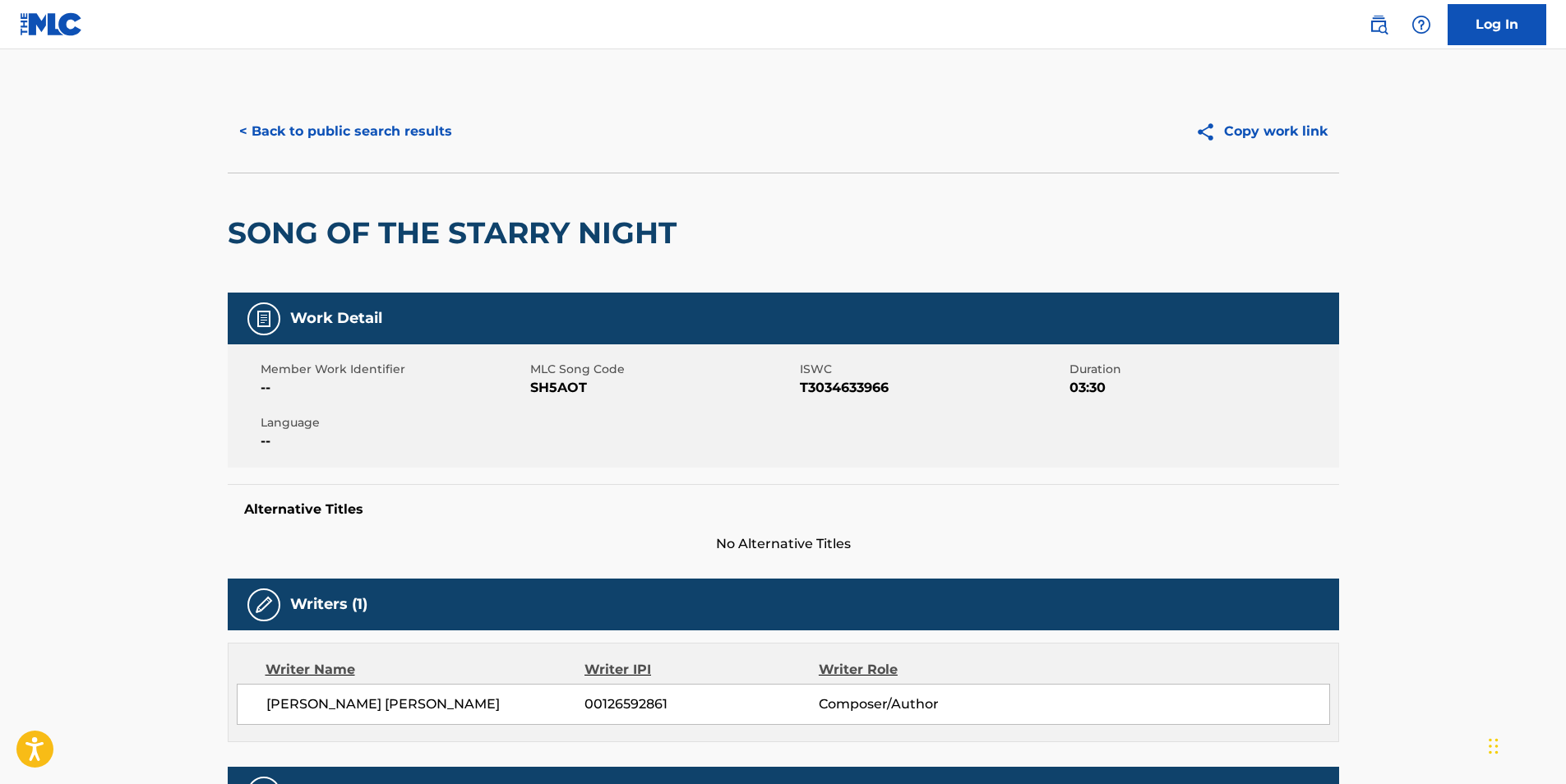
click at [263, 152] on div "< Back to public search results Copy work link" at bounding box center [783, 131] width 1112 height 82
click at [399, 137] on button "< Back to public search results" at bounding box center [345, 131] width 236 height 41
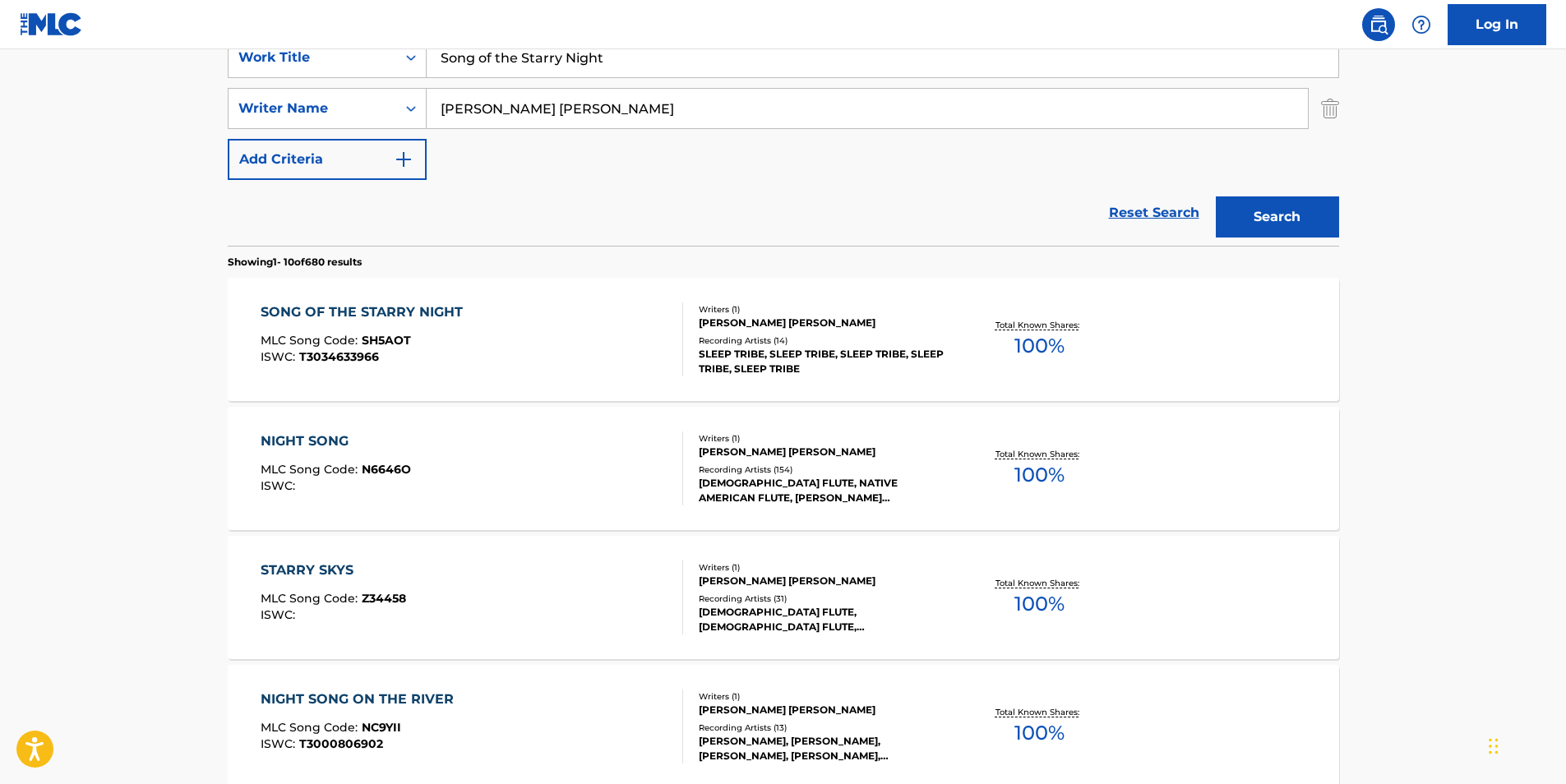
drag, startPoint x: 647, startPoint y: 58, endPoint x: 198, endPoint y: 124, distance: 453.8
click at [259, 105] on div "SearchWithCriteria4ff2b3ec-da9d-4dcf-b500-0cbb6863b071 Work Title Song of the S…" at bounding box center [783, 108] width 1112 height 143
paste input "O QUE EU VEJO"
type input "O QUE EU VEJO"
click at [85, 207] on main "The MLC Public Work Search The accuracy and completeness of The MLC's data is d…" at bounding box center [783, 688] width 1566 height 1935
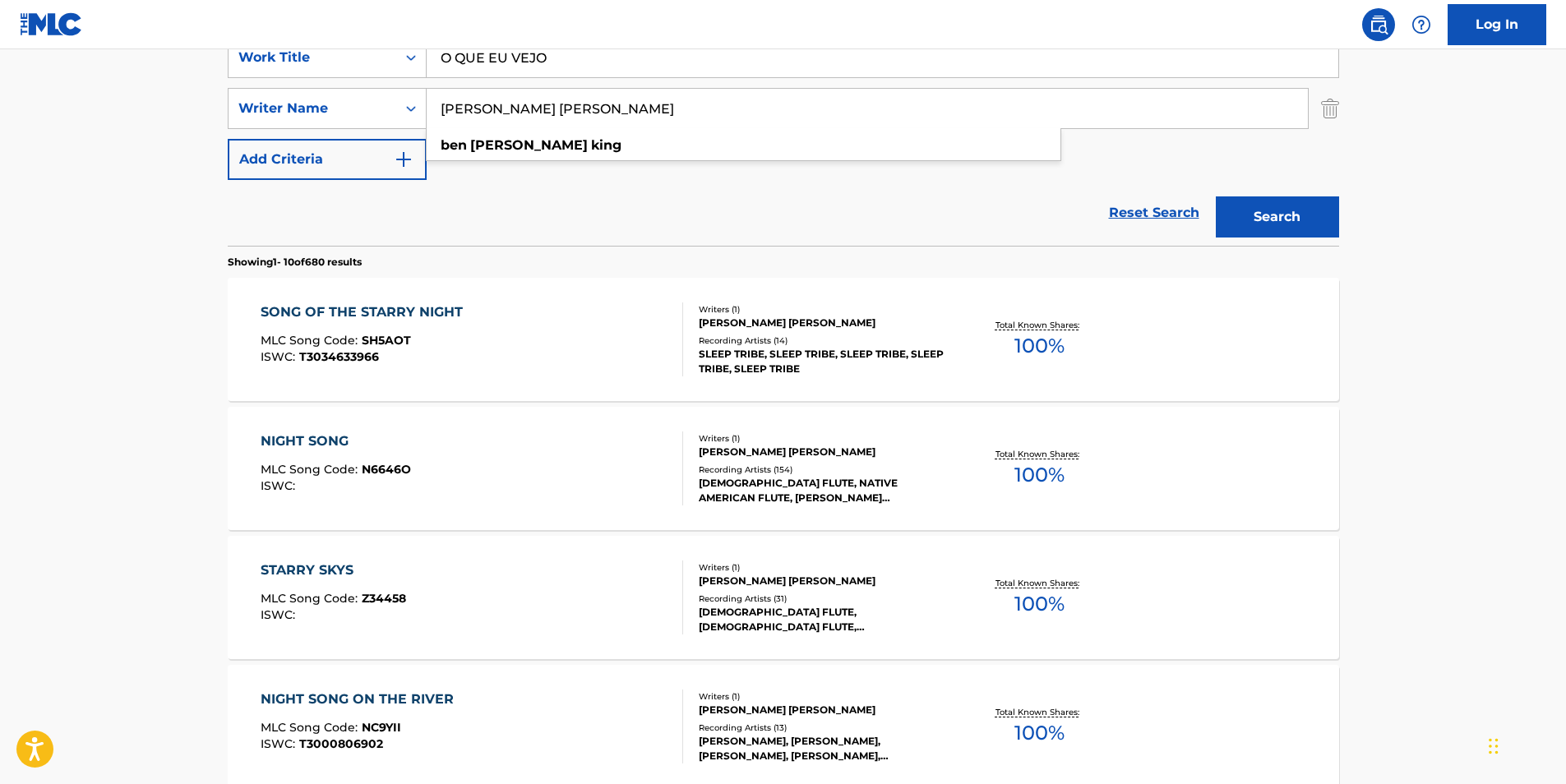
drag, startPoint x: 564, startPoint y: 112, endPoint x: 246, endPoint y: 149, distance: 320.1
click at [246, 149] on div "SearchWithCriteria4ff2b3ec-da9d-4dcf-b500-0cbb6863b071 Work Title O QUE EU VEJO…" at bounding box center [783, 108] width 1112 height 143
paste input "[PERSON_NAME] [PERSON_NAME] FILHO"
type input "[PERSON_NAME] [PERSON_NAME] FILHO"
click at [1301, 201] on button "Search" at bounding box center [1277, 217] width 124 height 41
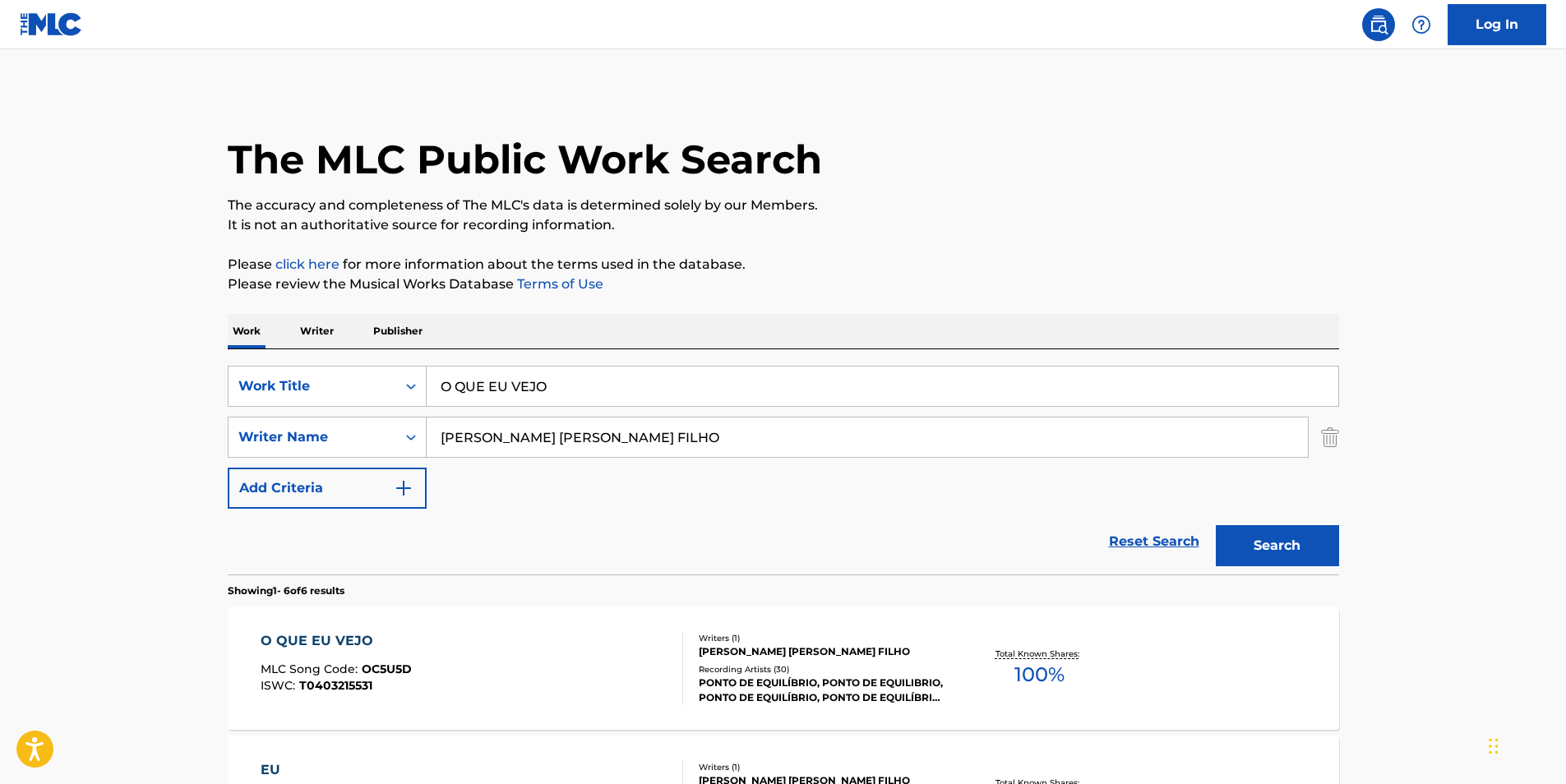
scroll to position [164, 0]
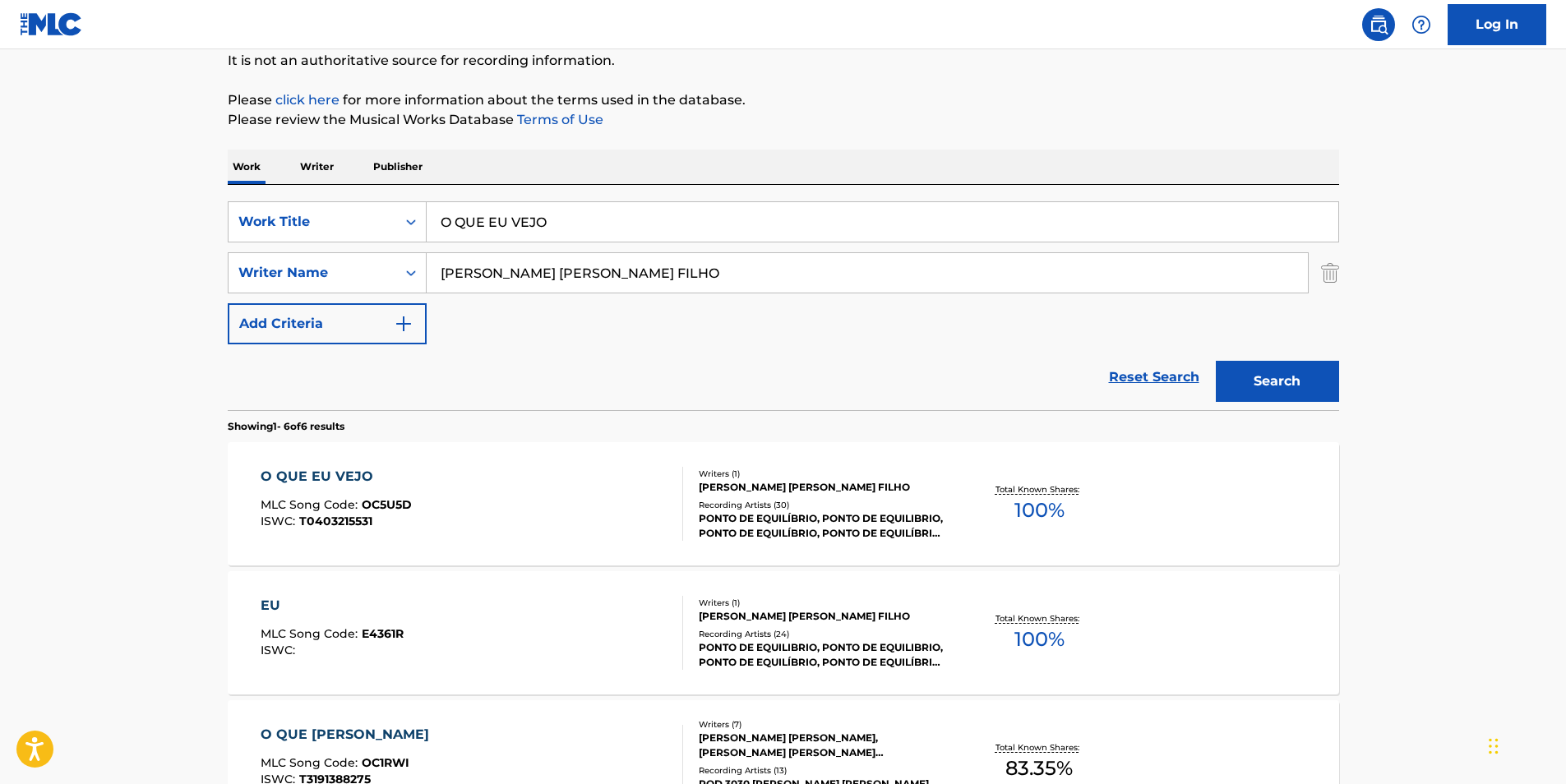
click at [352, 500] on span "MLC Song Code :" at bounding box center [310, 504] width 101 height 15
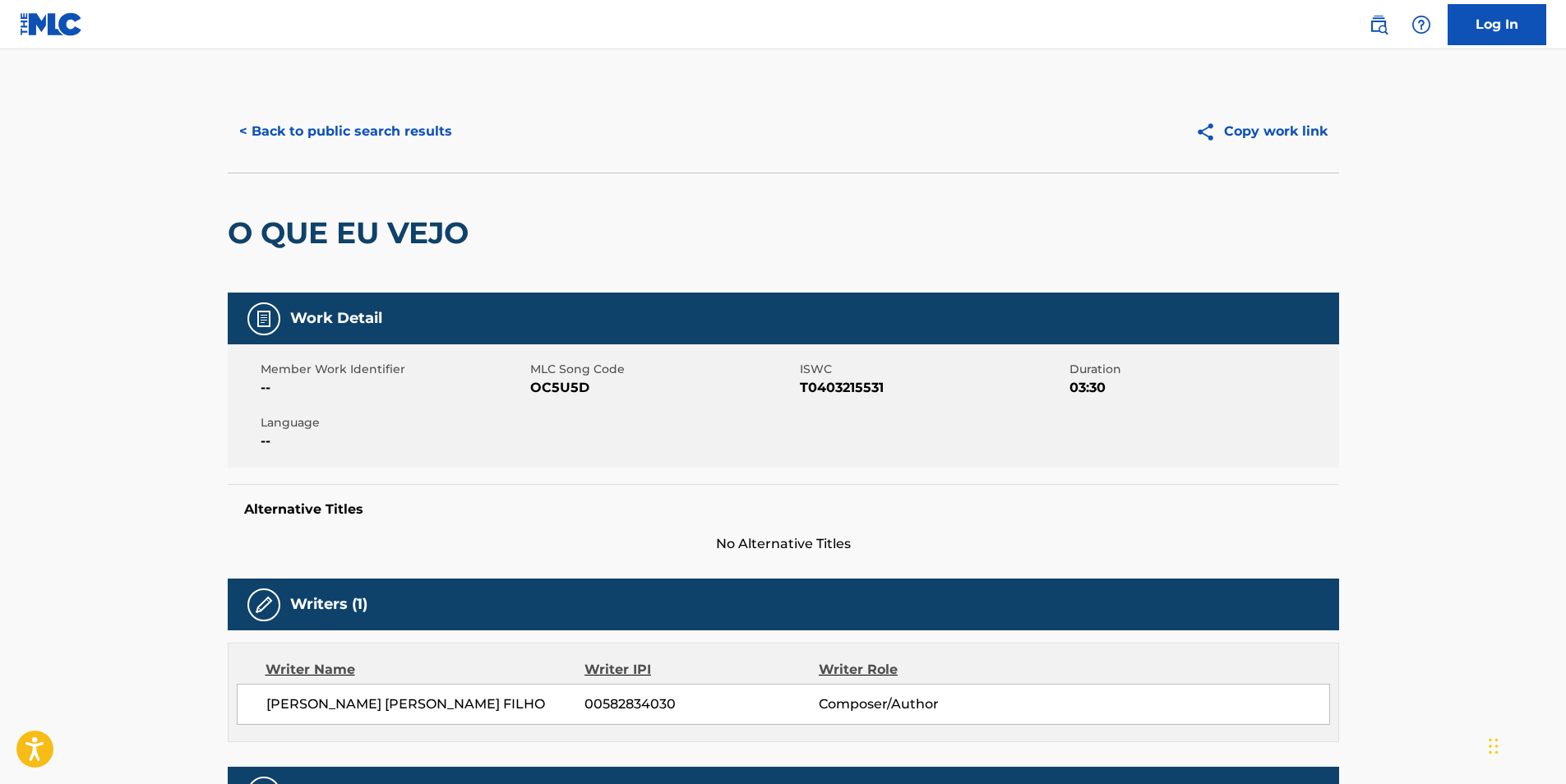
click at [318, 131] on button "< Back to public search results" at bounding box center [345, 131] width 236 height 41
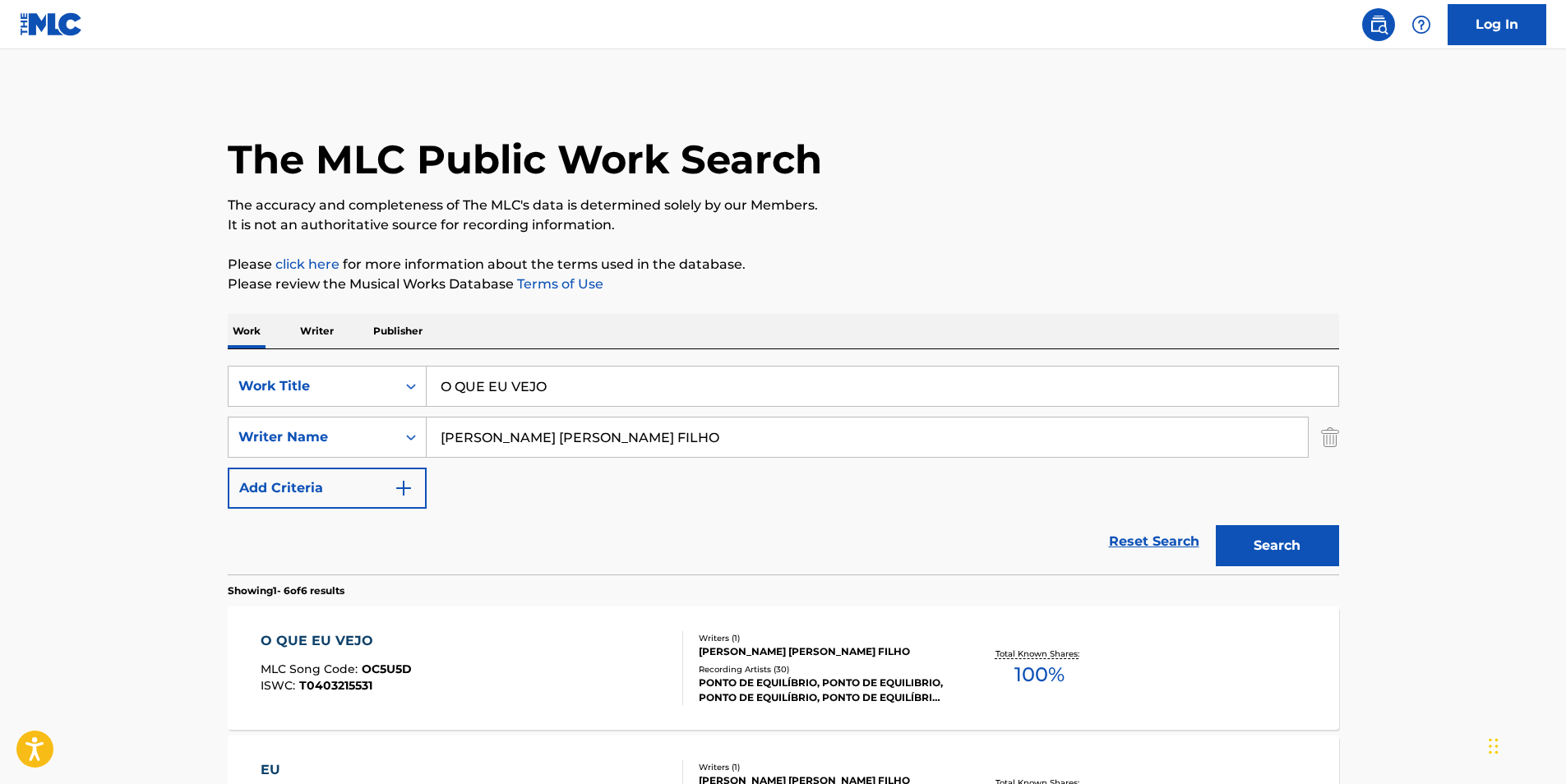
scroll to position [164, 0]
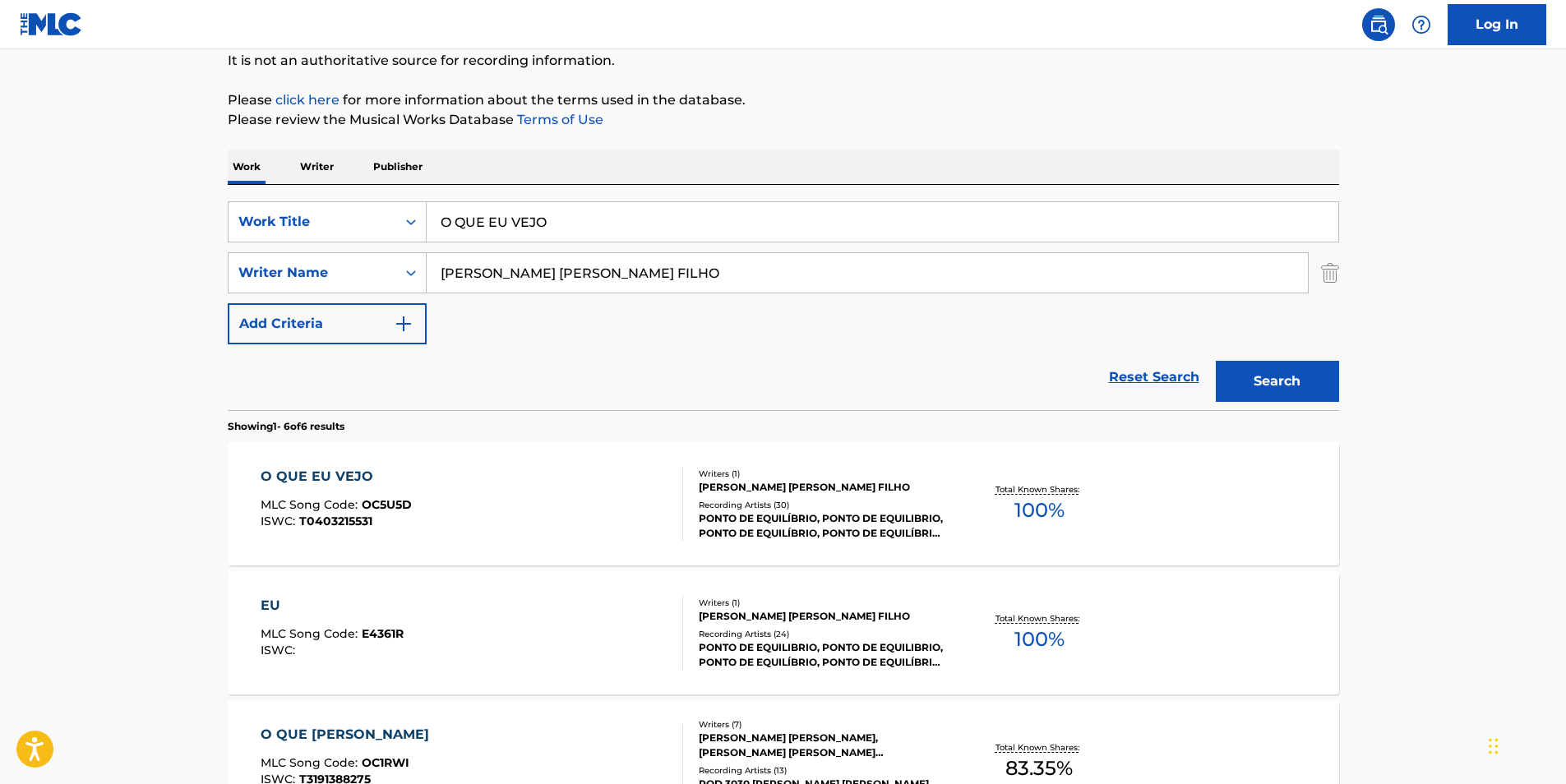
drag, startPoint x: 658, startPoint y: 214, endPoint x: 141, endPoint y: 221, distance: 517.0
click at [141, 221] on main "The MLC Public Work Search The accuracy and completeness of The MLC's data is d…" at bounding box center [783, 590] width 1566 height 1412
paste input "Sleepy in 45 Seconds"
type input "Sleepy in 45 Seconds"
drag, startPoint x: 705, startPoint y: 277, endPoint x: 221, endPoint y: 326, distance: 486.5
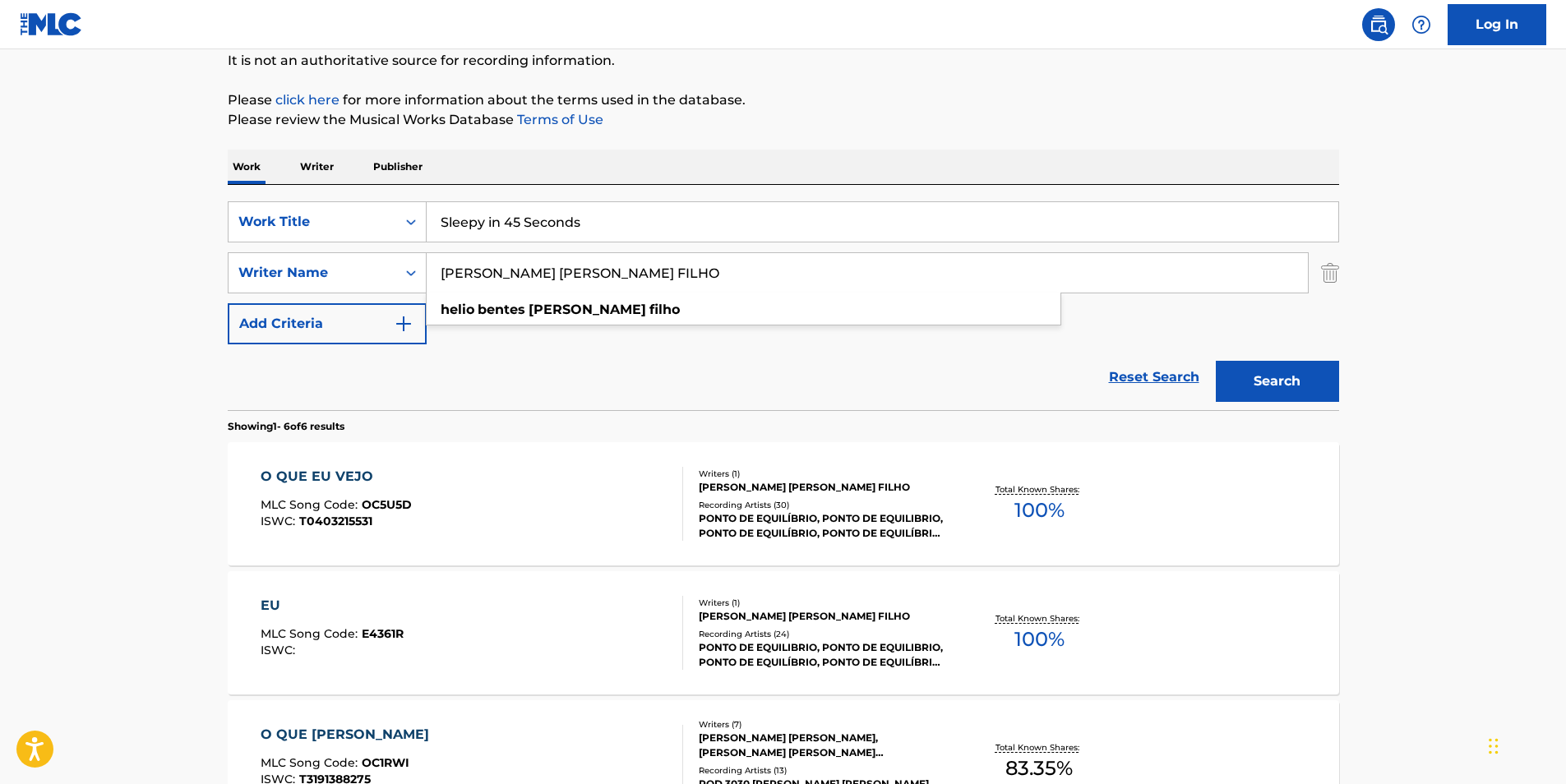
click at [221, 326] on div "The MLC Public Work Search The accuracy and completeness of The MLC's data is d…" at bounding box center [783, 607] width 1151 height 1362
paste input "[PERSON_NAME]"
click at [1062, 138] on div "The MLC Public Work Search The accuracy and completeness of The MLC's data is d…" at bounding box center [783, 607] width 1151 height 1362
click at [1241, 386] on button "Search" at bounding box center [1277, 381] width 124 height 41
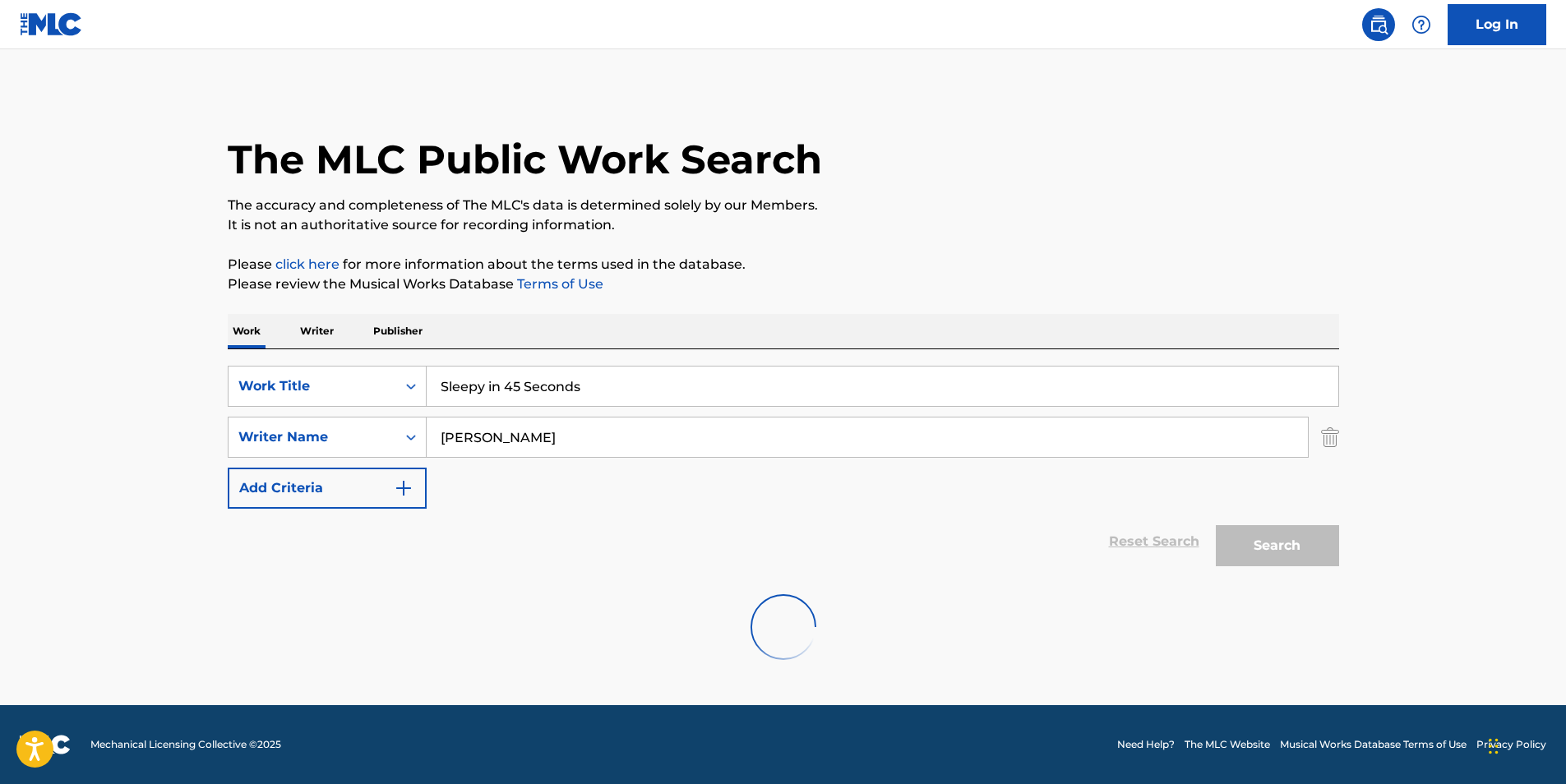
scroll to position [0, 0]
paste input "[PERSON_NAME] [PERSON_NAME]"
drag, startPoint x: 591, startPoint y: 449, endPoint x: 297, endPoint y: 464, distance: 294.4
click at [186, 483] on main "The MLC Public Work Search The accuracy and completeness of The MLC's data is d…" at bounding box center [783, 377] width 1566 height 656
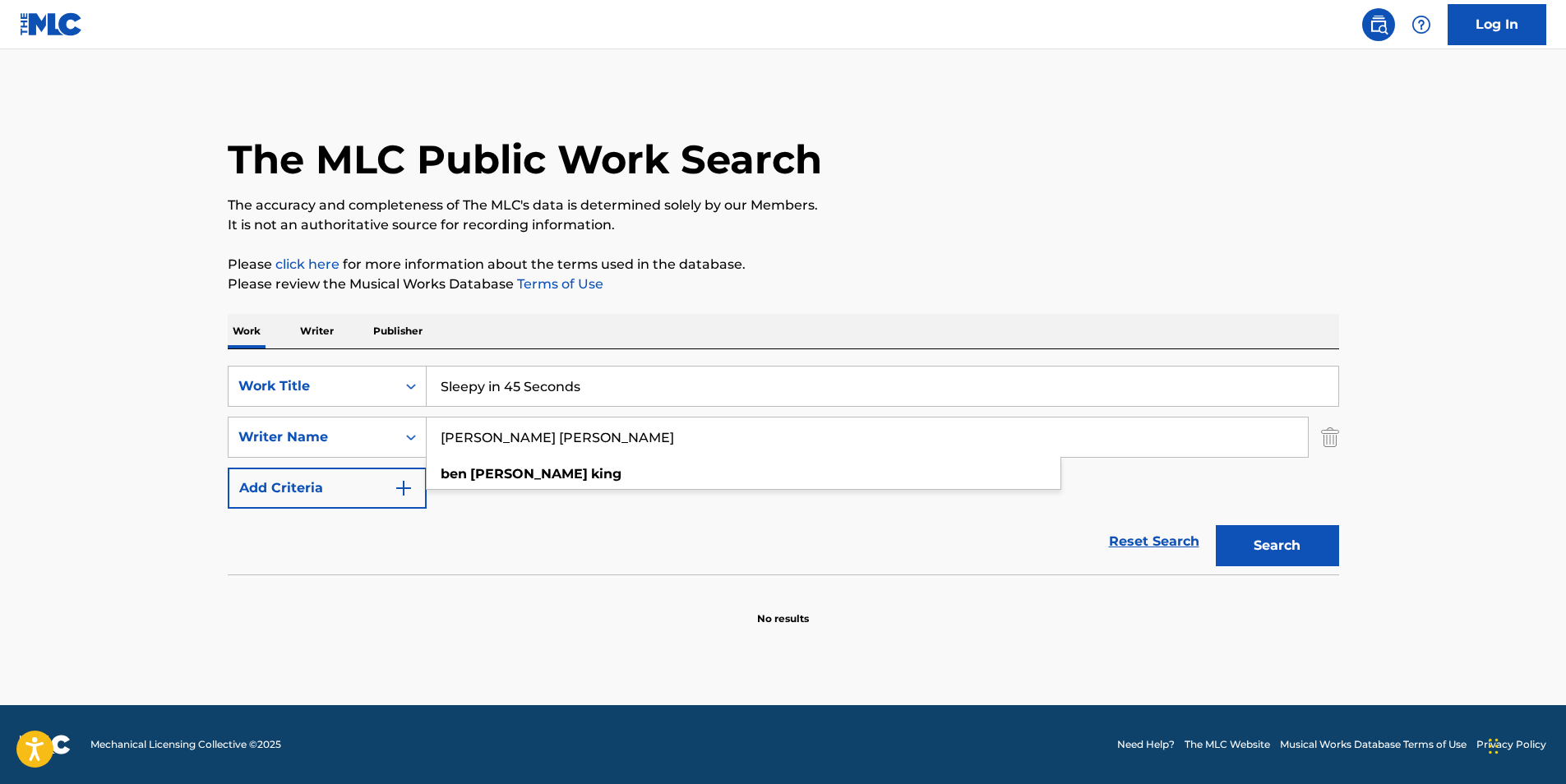
type input "[PERSON_NAME] [PERSON_NAME]"
click at [1011, 227] on p "It is not an authoritative source for recording information." at bounding box center [783, 225] width 1112 height 20
click at [1307, 555] on button "Search" at bounding box center [1277, 546] width 124 height 41
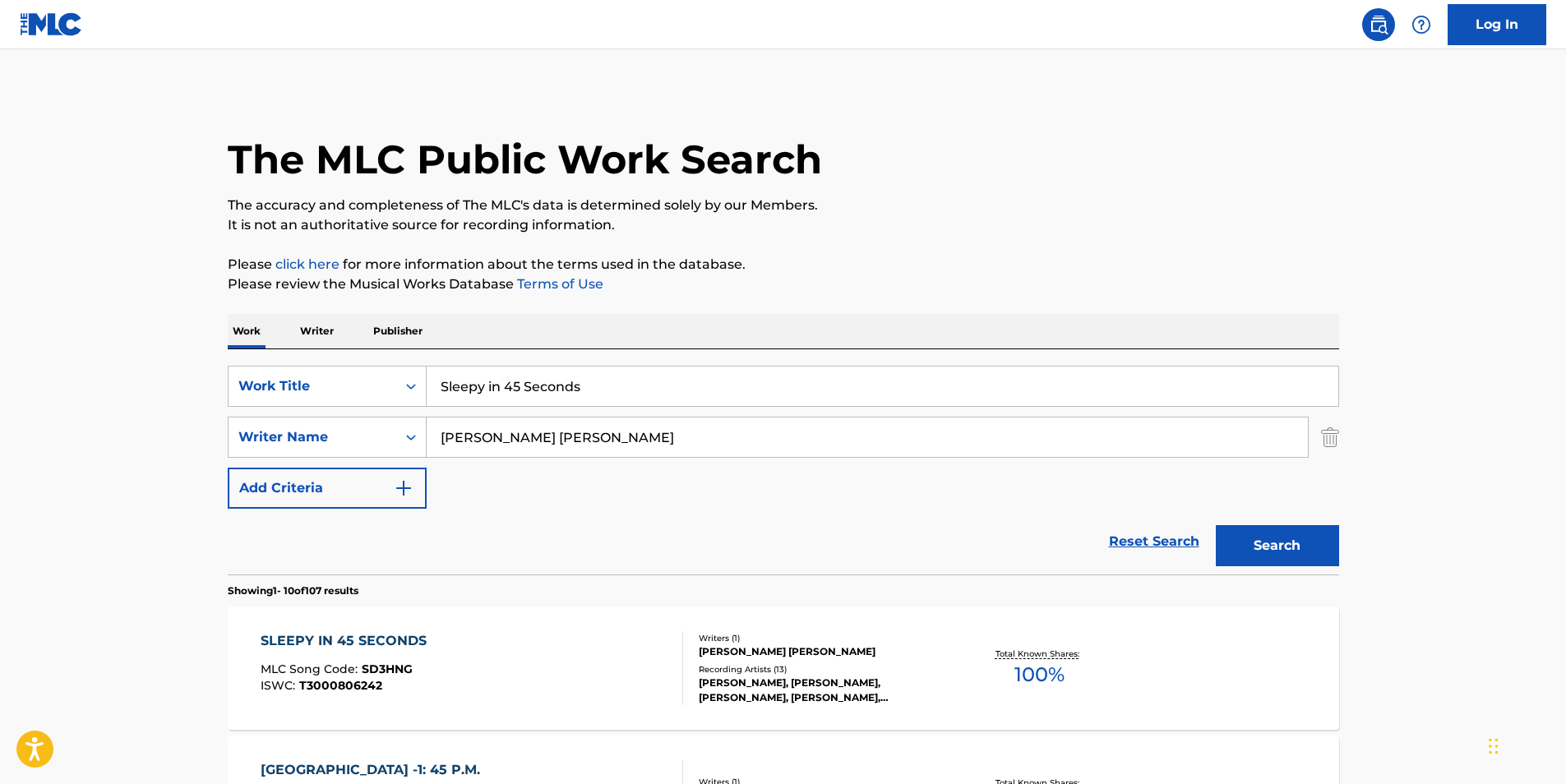
scroll to position [246, 0]
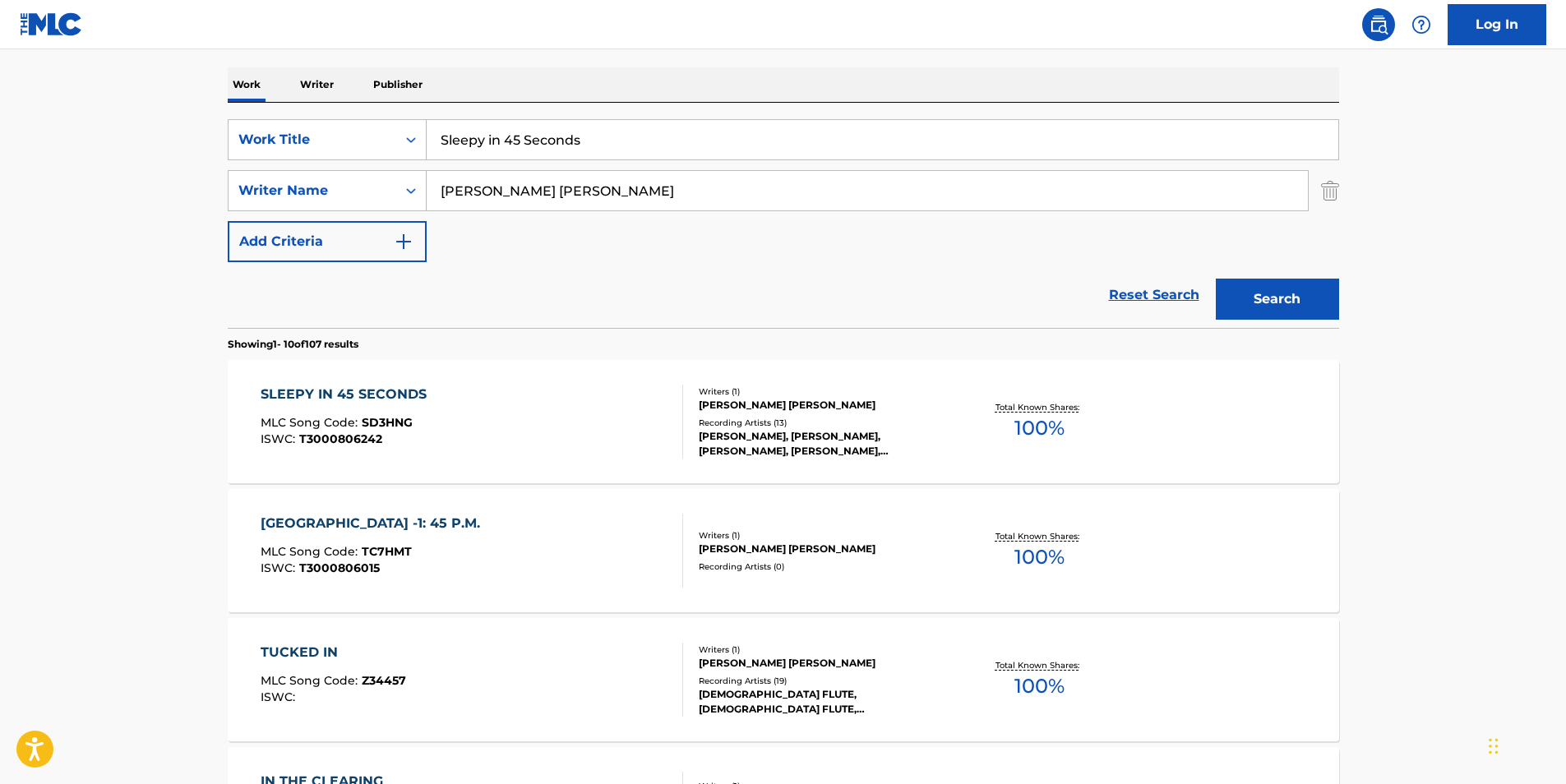
click at [384, 400] on div "SLEEPY IN 45 SECONDS" at bounding box center [348, 394] width 175 height 20
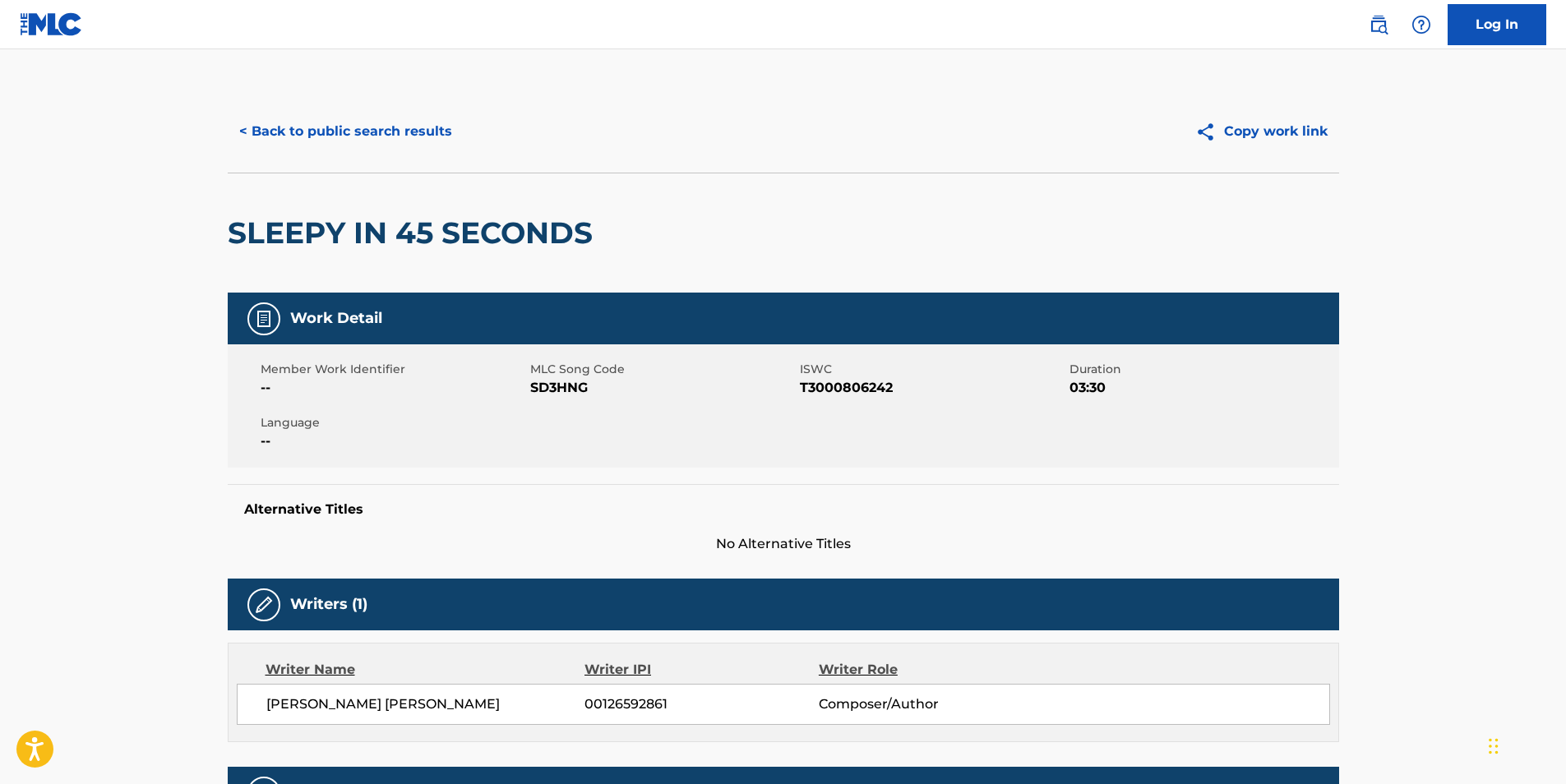
click at [342, 125] on button "< Back to public search results" at bounding box center [345, 131] width 236 height 41
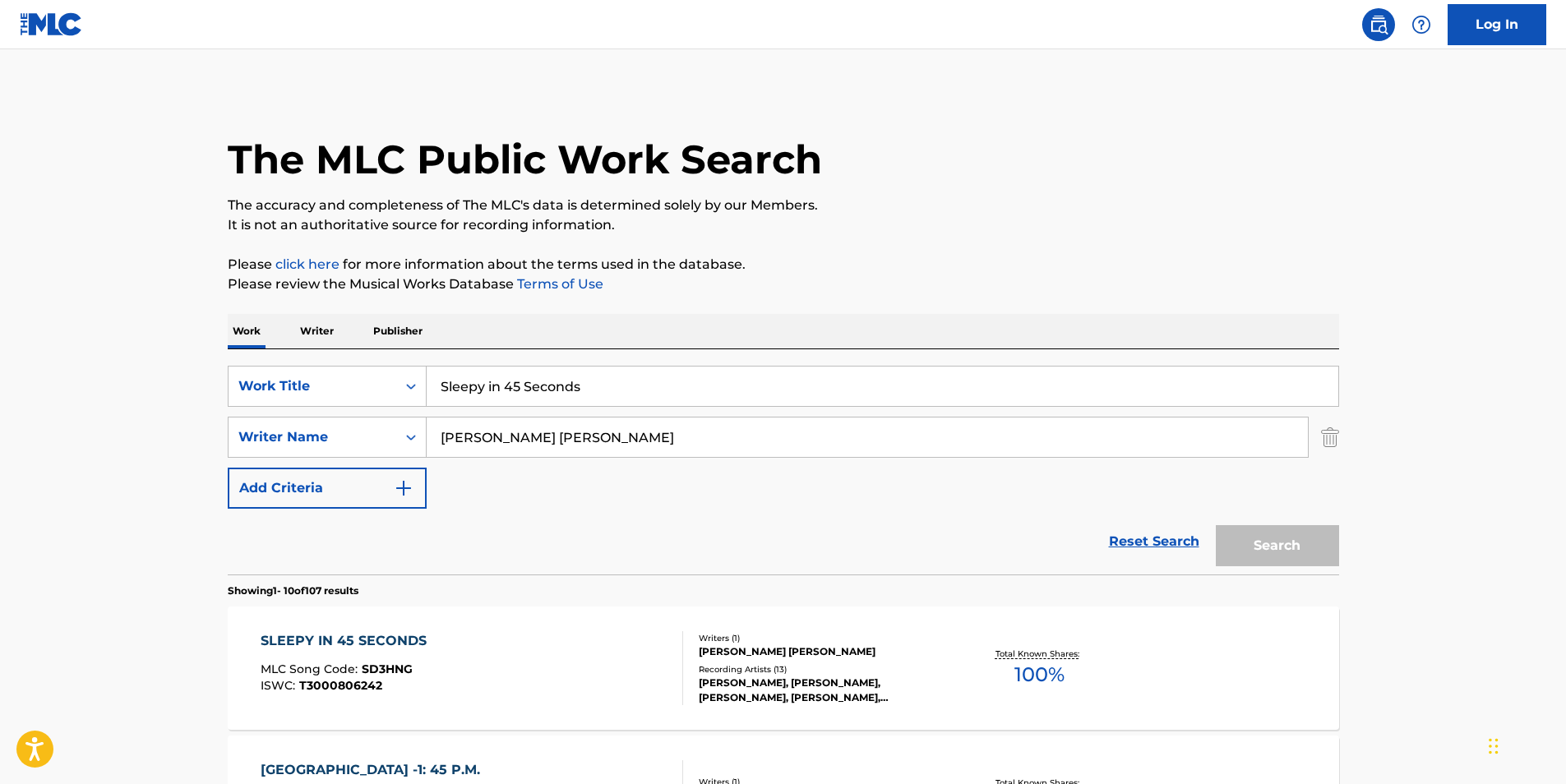
scroll to position [246, 0]
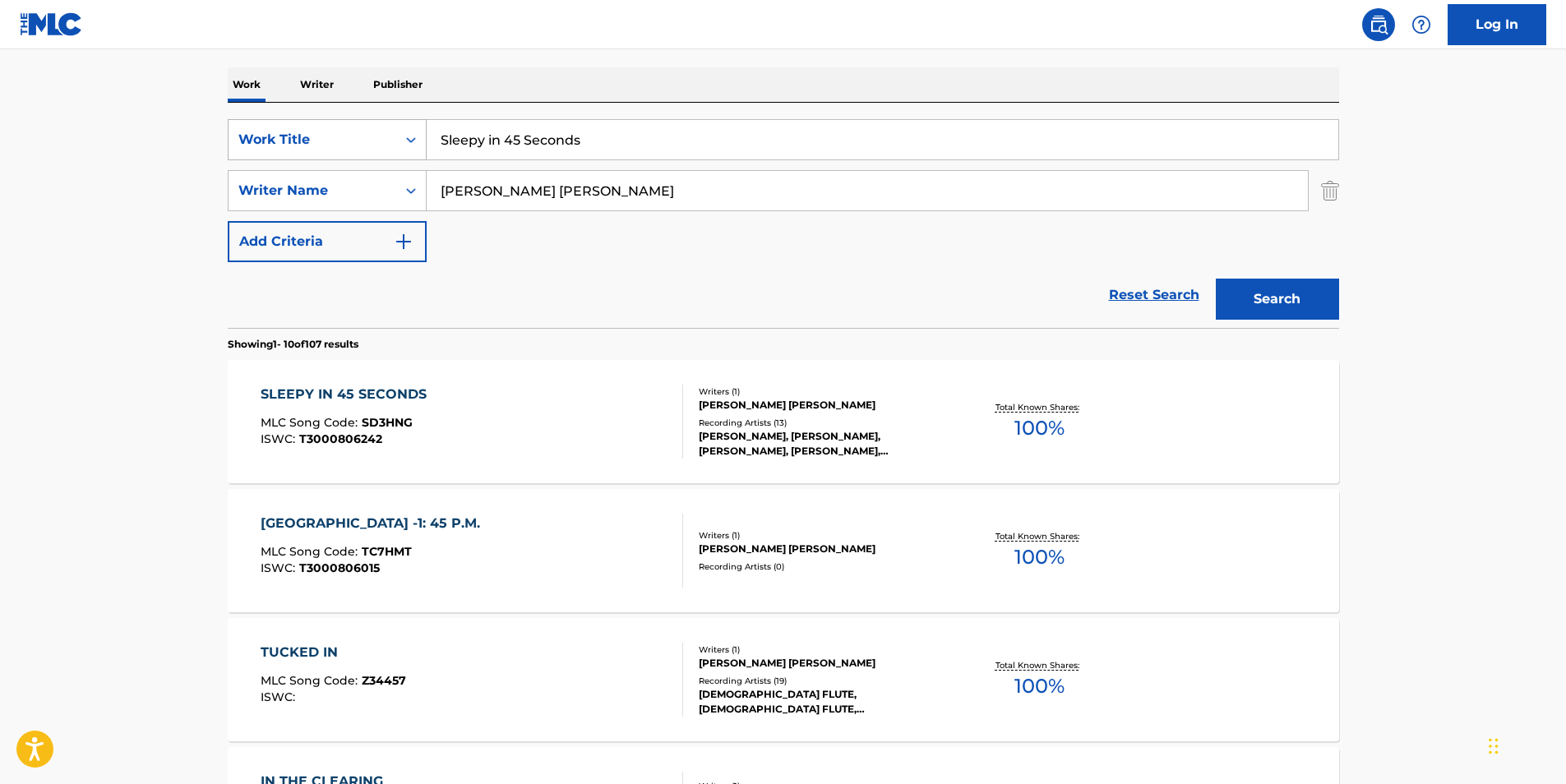
paste input "ing Under the Mayan Moon"
drag, startPoint x: 589, startPoint y: 134, endPoint x: 412, endPoint y: 150, distance: 177.7
click at [412, 150] on div "SearchWithCriteria4ff2b3ec-da9d-4dcf-b500-0cbb6863b071 Work Title Sleeping Unde…" at bounding box center [783, 140] width 1112 height 41
type input "Sleeping Under the Mayan Moon"
drag, startPoint x: 636, startPoint y: 193, endPoint x: 431, endPoint y: 242, distance: 210.8
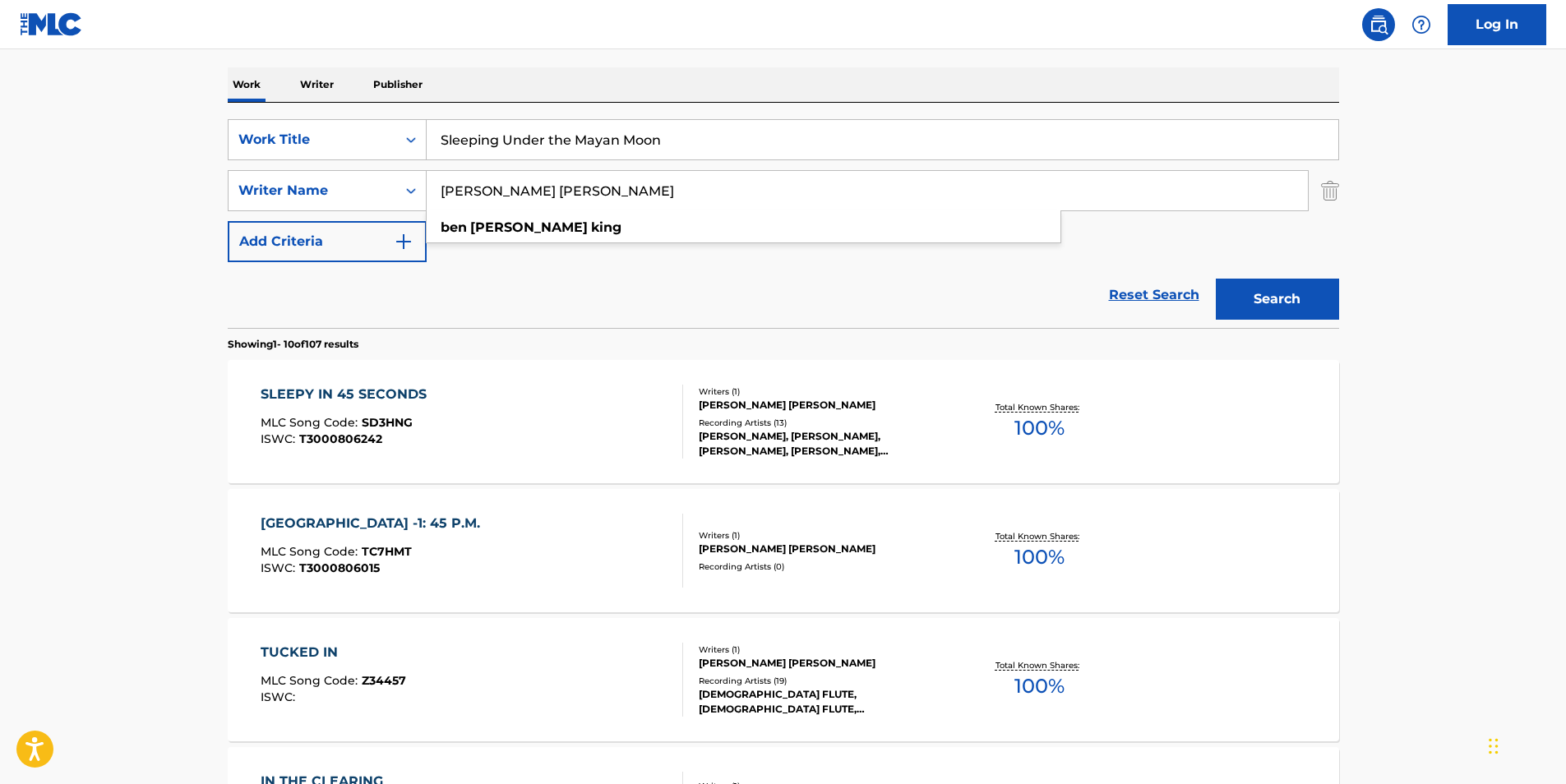
click at [431, 210] on div "[PERSON_NAME] [PERSON_NAME] [PERSON_NAME] [PERSON_NAME]" at bounding box center [867, 191] width 881 height 40
paste input "Lullabies for Deep Meditation"
click at [1459, 226] on main "The MLC Public Work Search The accuracy and completeness of The MLC's data is d…" at bounding box center [783, 770] width 1566 height 1935
click at [1272, 319] on button "Search" at bounding box center [1277, 299] width 124 height 41
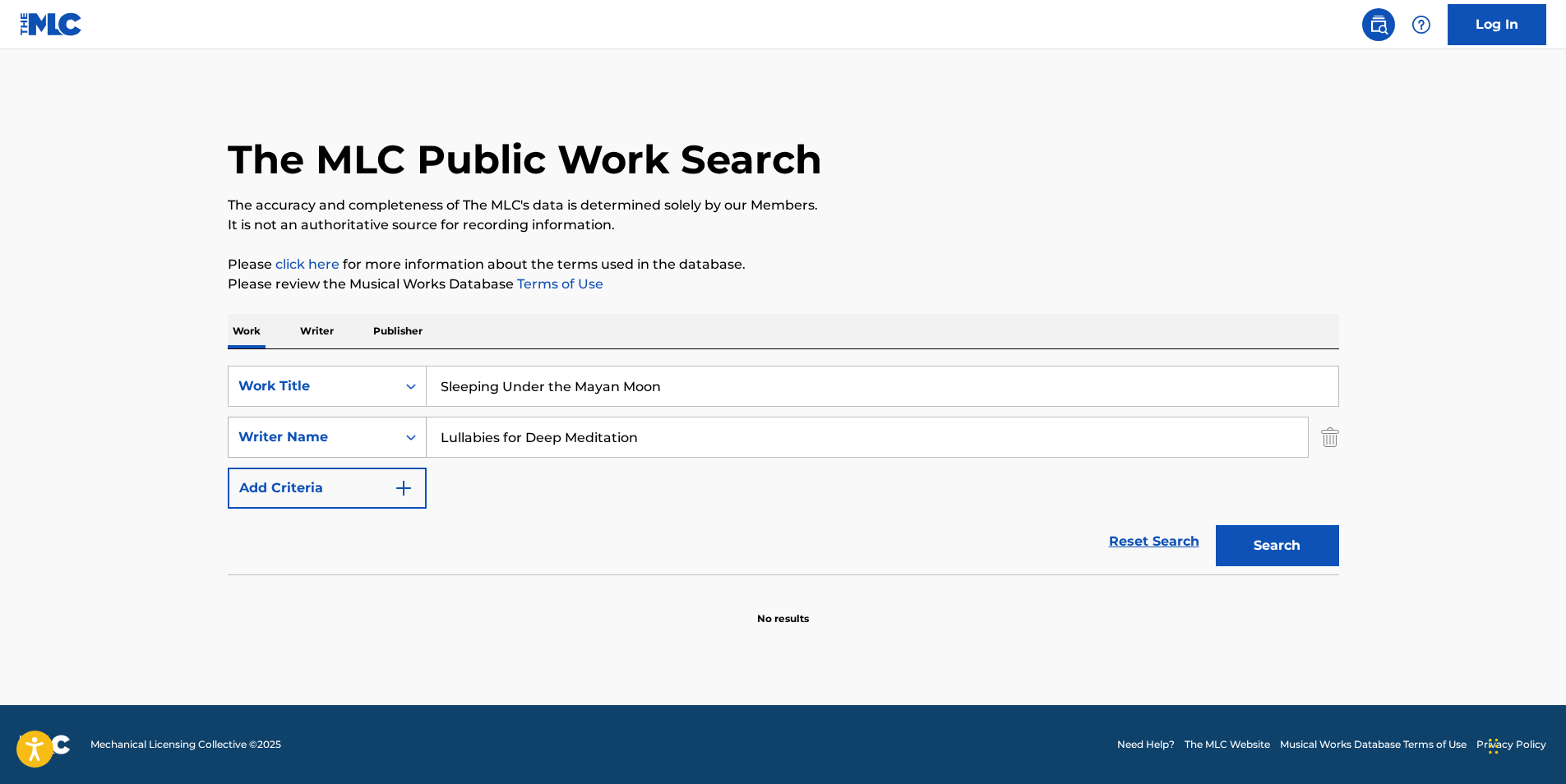
drag, startPoint x: 702, startPoint y: 427, endPoint x: 348, endPoint y: 451, distance: 354.8
click at [348, 451] on div "SearchWithCriteriad15cb3f3-60ee-4ea0-8461-f7e6b1d3ec88 Writer Name Lullabies fo…" at bounding box center [783, 437] width 1112 height 41
paste input "[PERSON_NAME] [PERSON_NAME]"
type input "[PERSON_NAME] [PERSON_NAME]"
click at [1092, 235] on div "The MLC Public Work Search The accuracy and completeness of The MLC's data is d…" at bounding box center [783, 359] width 1151 height 536
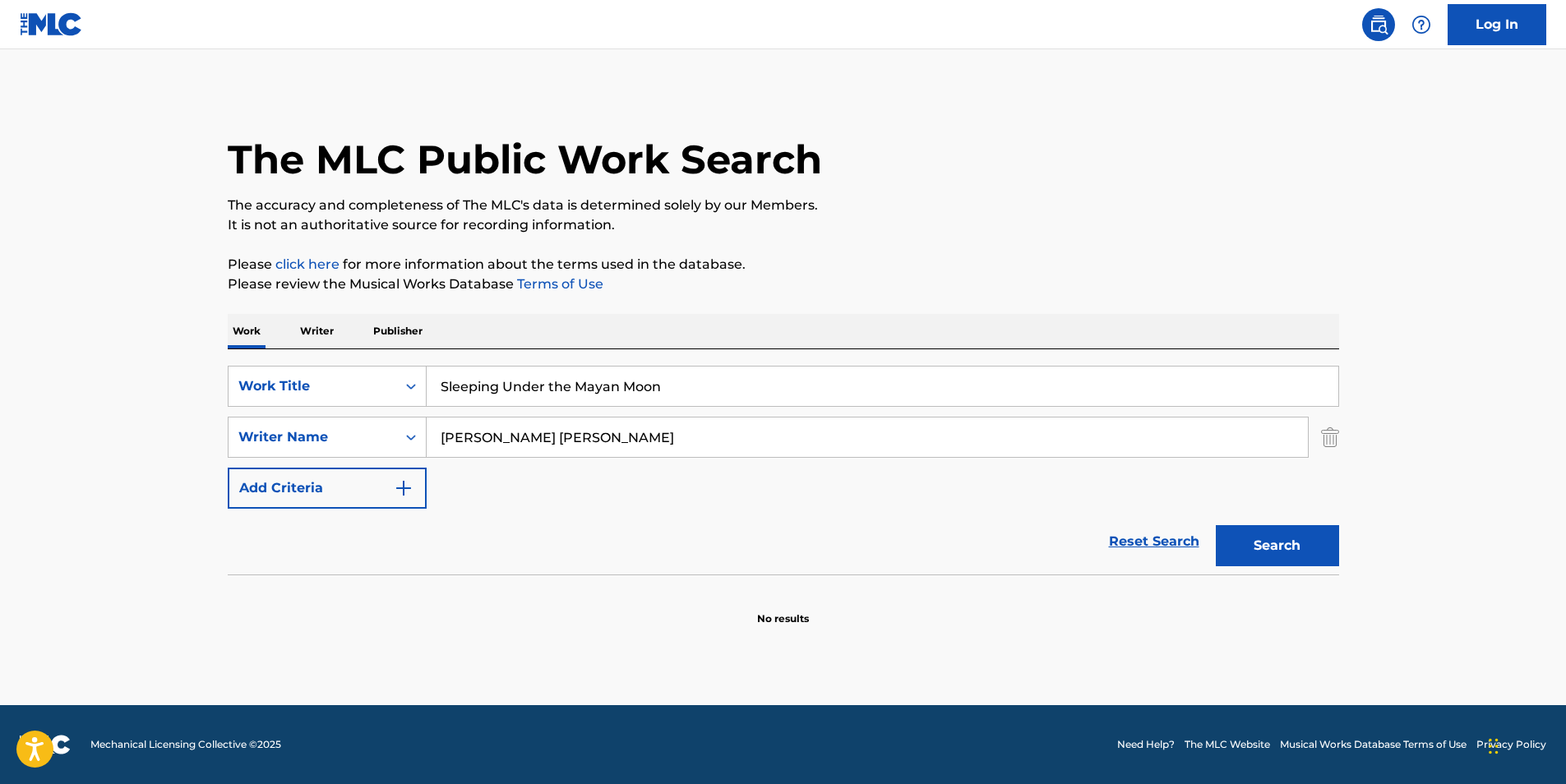
click at [1278, 555] on button "Search" at bounding box center [1277, 546] width 124 height 41
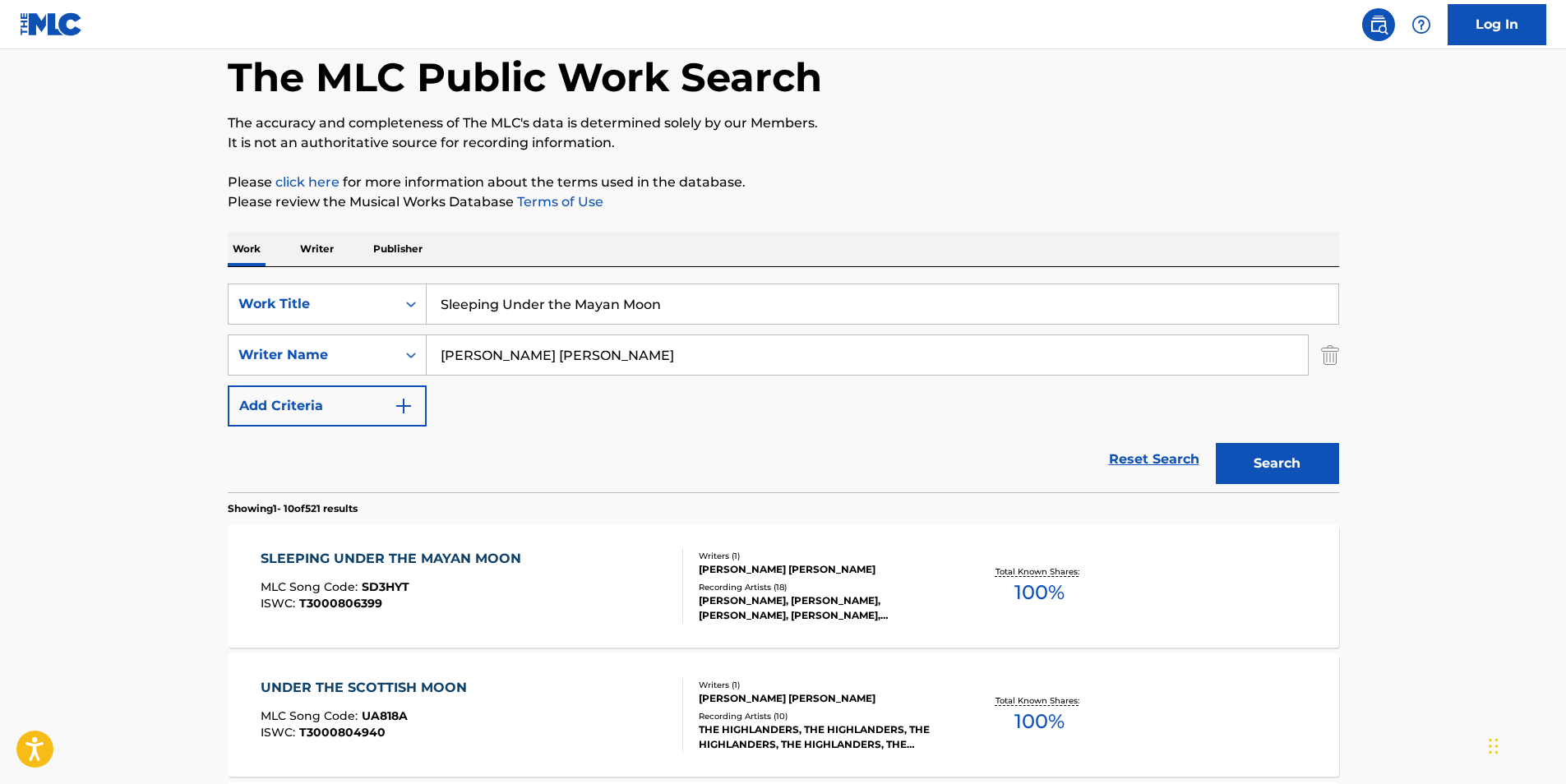
scroll to position [164, 0]
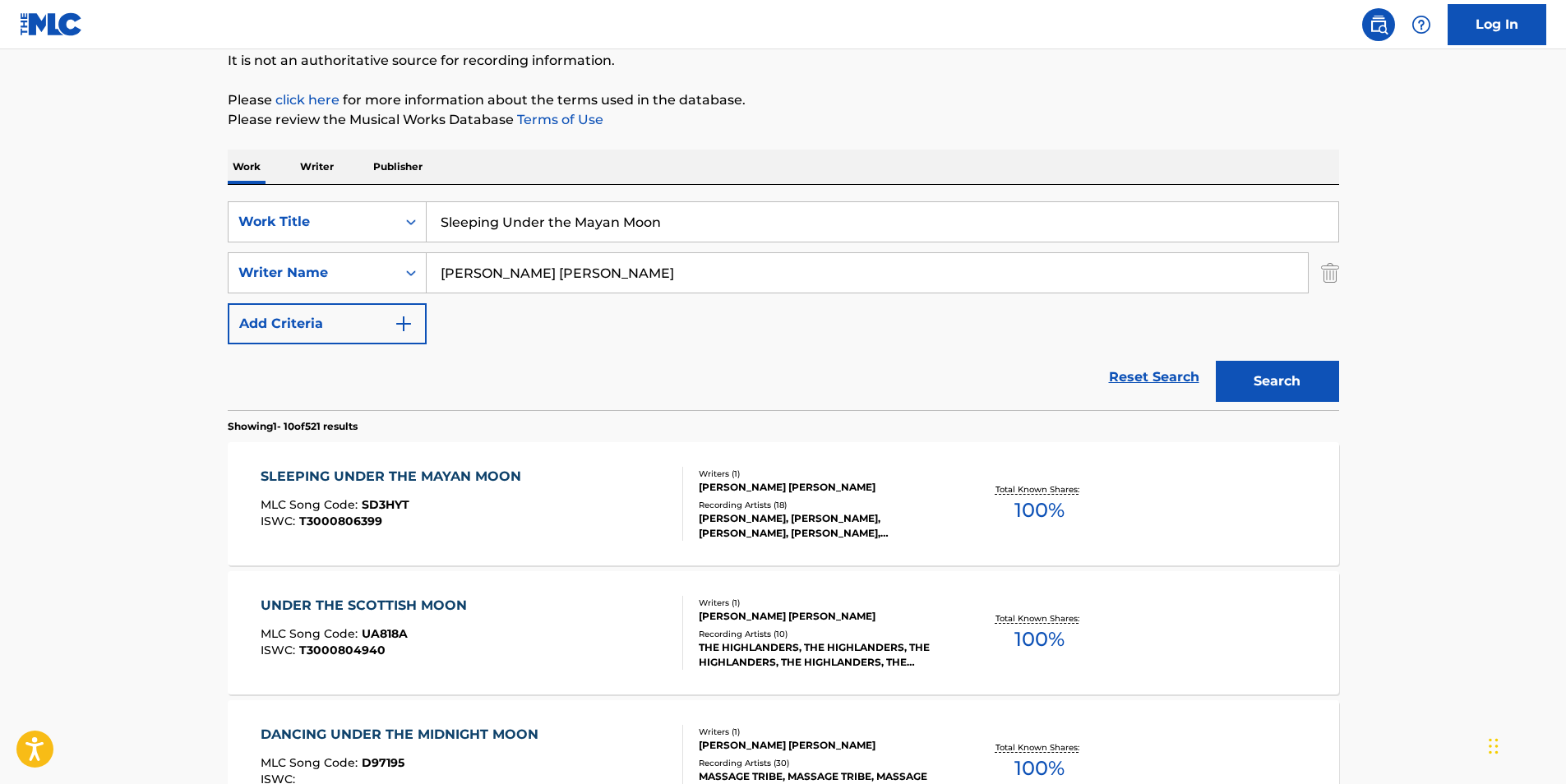
click at [489, 486] on div "SLEEPING UNDER THE MAYAN MOON" at bounding box center [394, 476] width 269 height 20
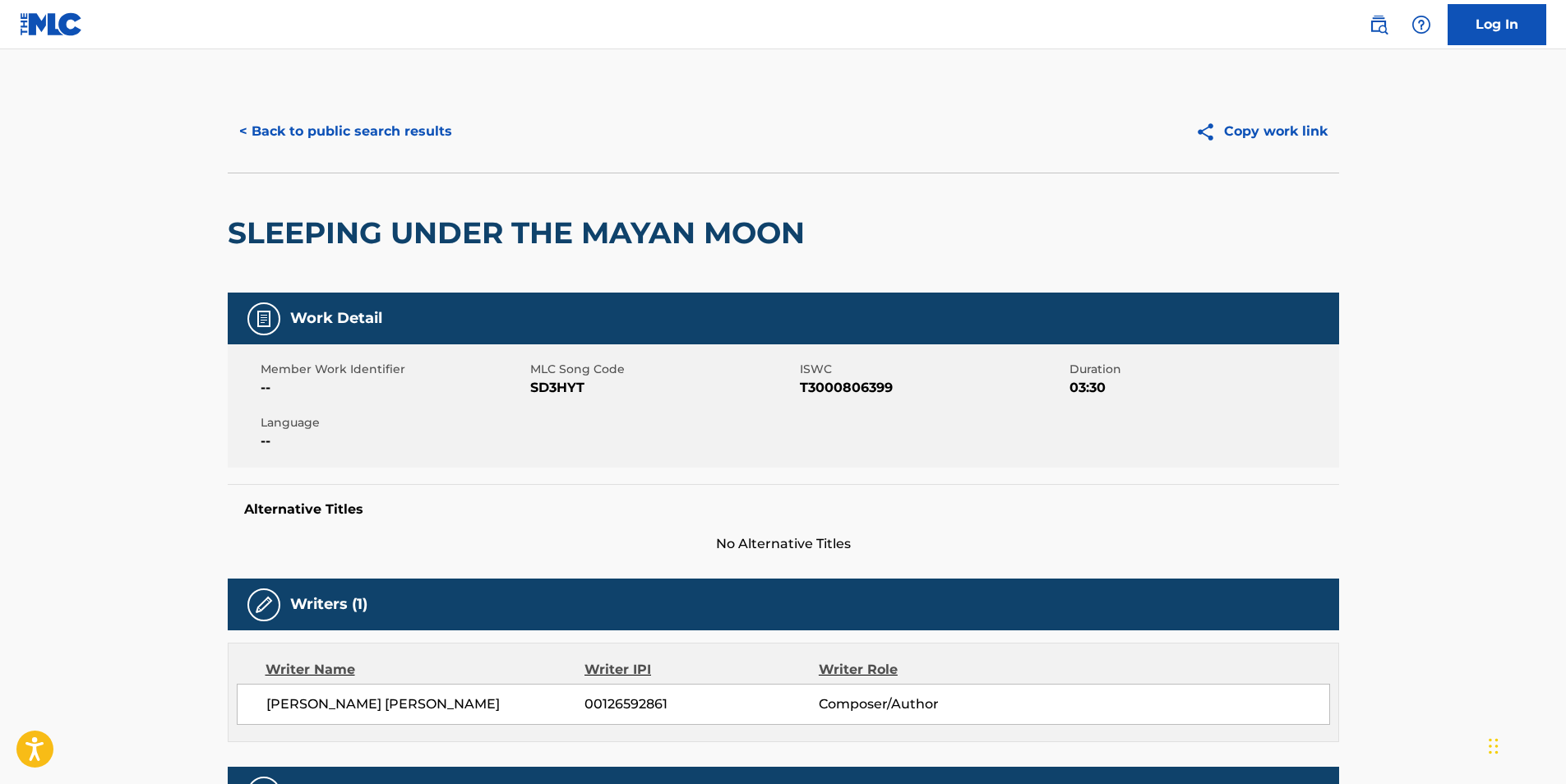
click at [332, 151] on button "< Back to public search results" at bounding box center [345, 131] width 236 height 41
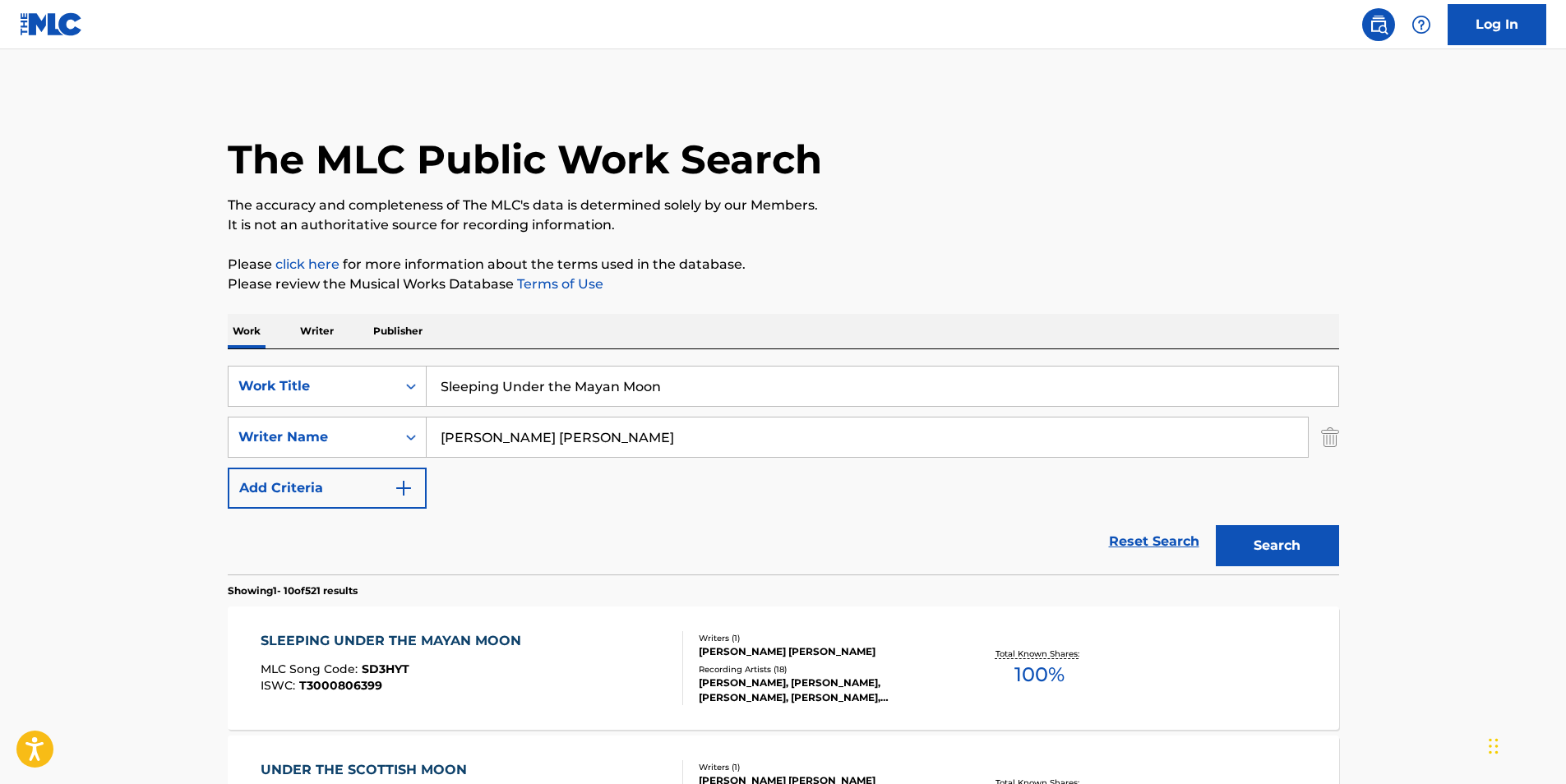
scroll to position [164, 0]
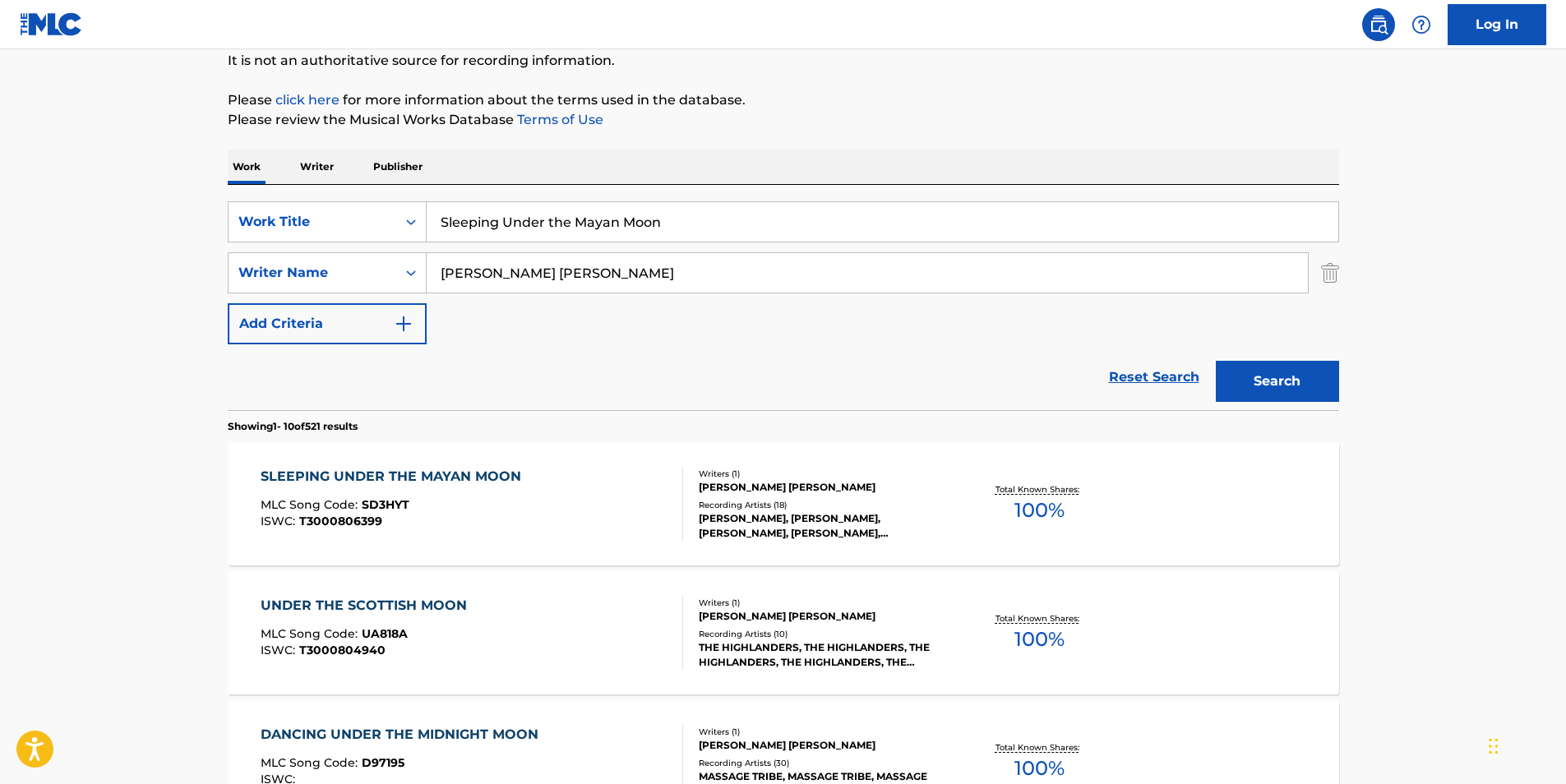
drag, startPoint x: 712, startPoint y: 219, endPoint x: 93, endPoint y: 314, distance: 626.2
paste input "WHO I ONCE WAS"
type input "WHO I ONCE WAS"
click at [0, 301] on html "Accessibility Screen-Reader Guide, Feedback, and Issue Reporting | New window L…" at bounding box center [783, 227] width 1566 height 784
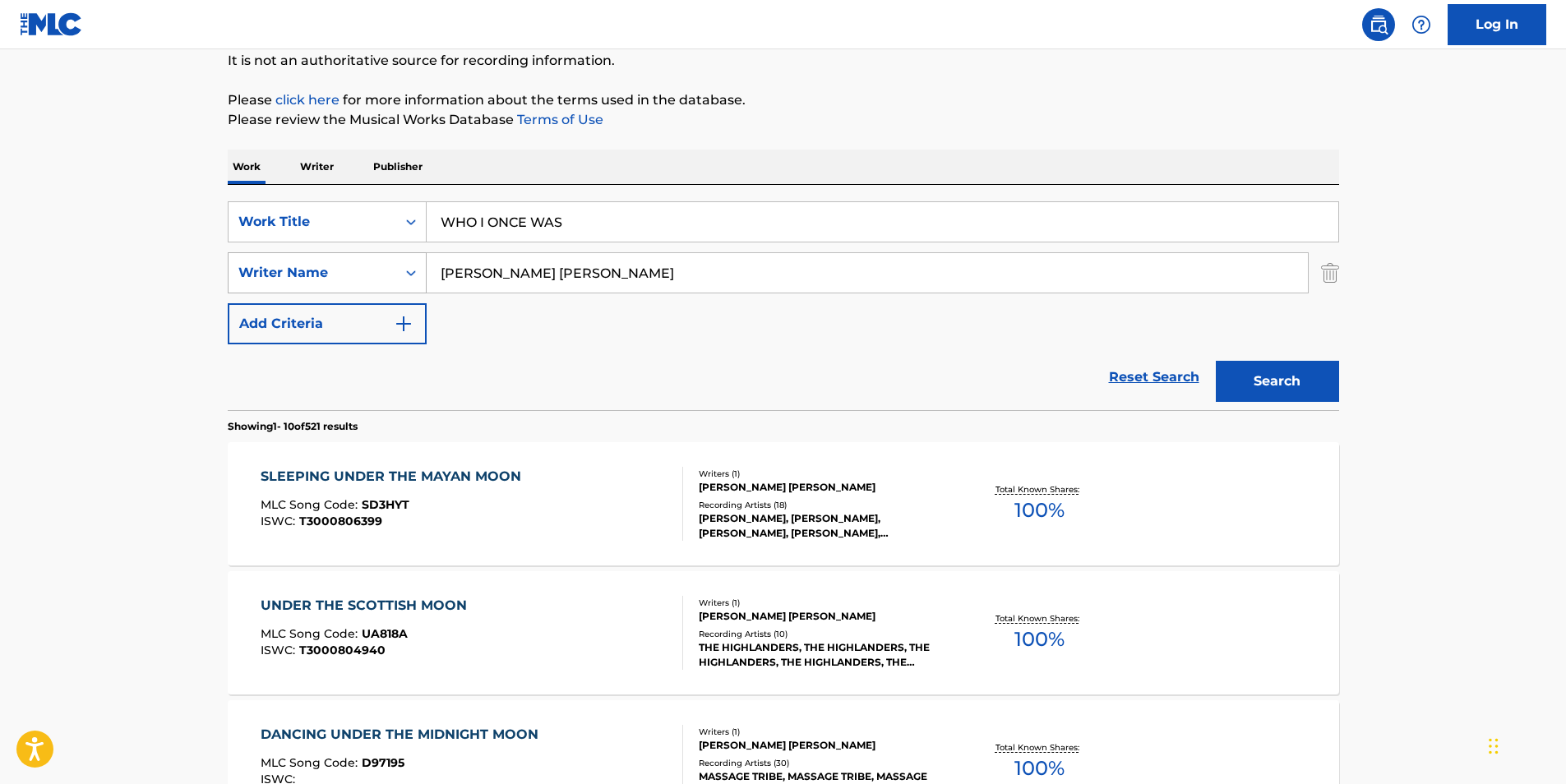
paste input "[PERSON_NAME] [PERSON_NAME]"
drag, startPoint x: 356, startPoint y: 274, endPoint x: 328, endPoint y: 277, distance: 28.2
click at [328, 277] on div "SearchWithCriteriad15cb3f3-60ee-4ea0-8461-f7e6b1d3ec88 Writer Name [PERSON_NAME…" at bounding box center [783, 273] width 1112 height 41
click at [894, 51] on p "It is not an authoritative source for recording information." at bounding box center [783, 61] width 1112 height 20
click at [1247, 373] on button "Search" at bounding box center [1277, 381] width 124 height 41
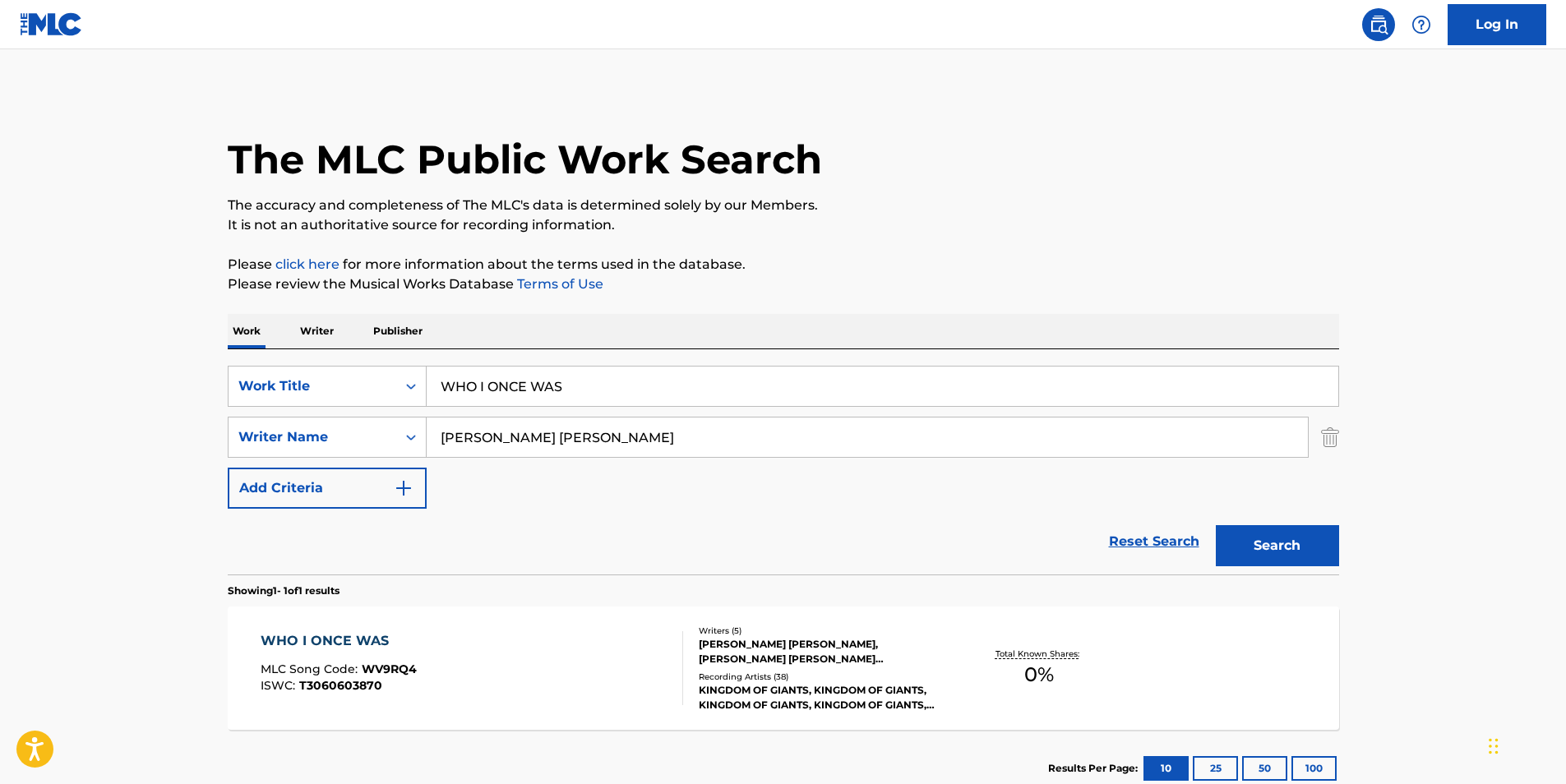
scroll to position [110, 0]
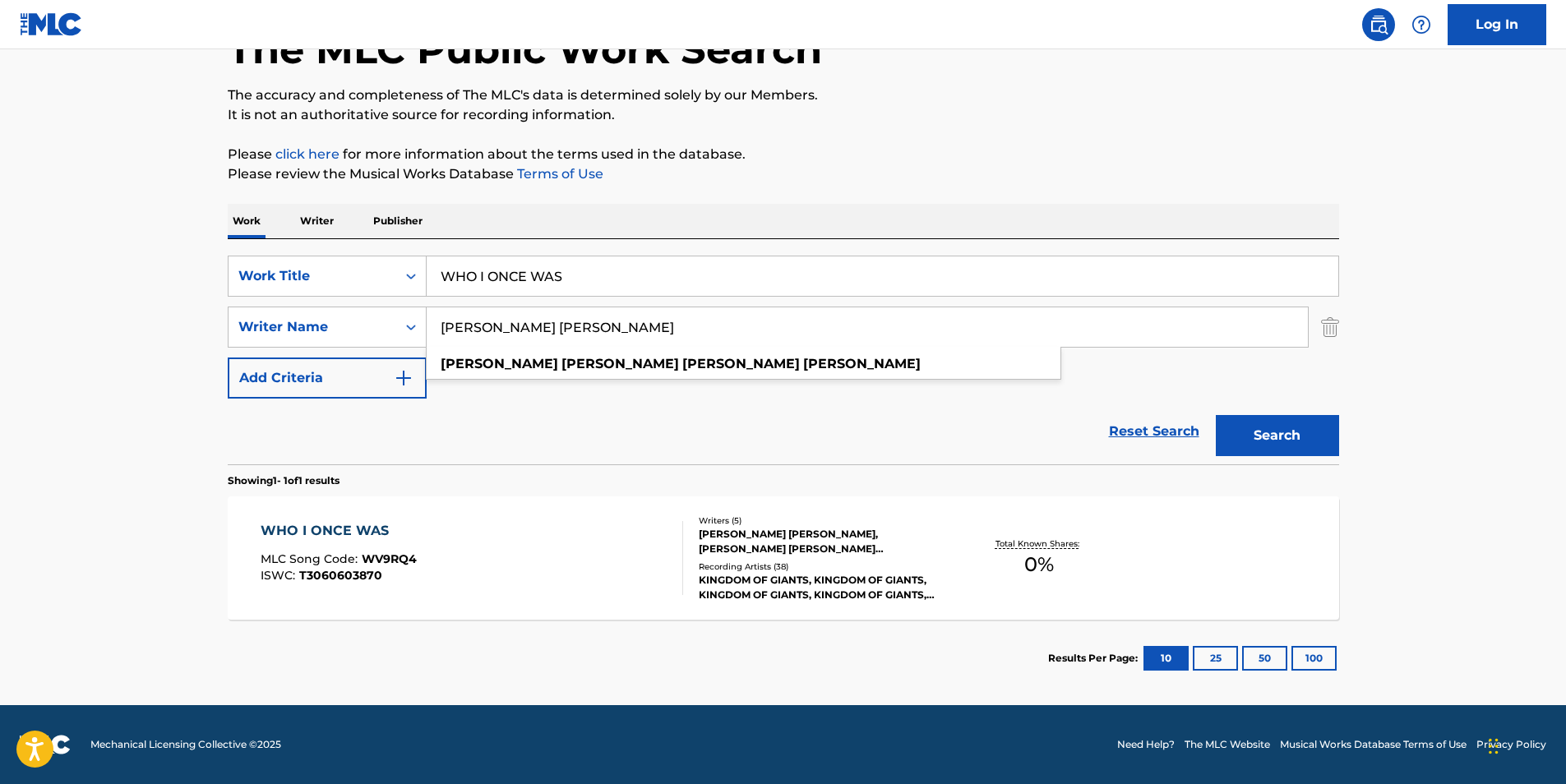
drag, startPoint x: 740, startPoint y: 317, endPoint x: 712, endPoint y: 212, distance: 108.7
click at [176, 335] on main "The MLC Public Work Search The accuracy and completeness of The MLC's data is d…" at bounding box center [783, 322] width 1566 height 766
paste input "[PERSON_NAME] [DEMOGRAPHIC_DATA][PERSON_NAME]"
click at [1165, 81] on div "The MLC Public Work Search" at bounding box center [783, 40] width 1112 height 120
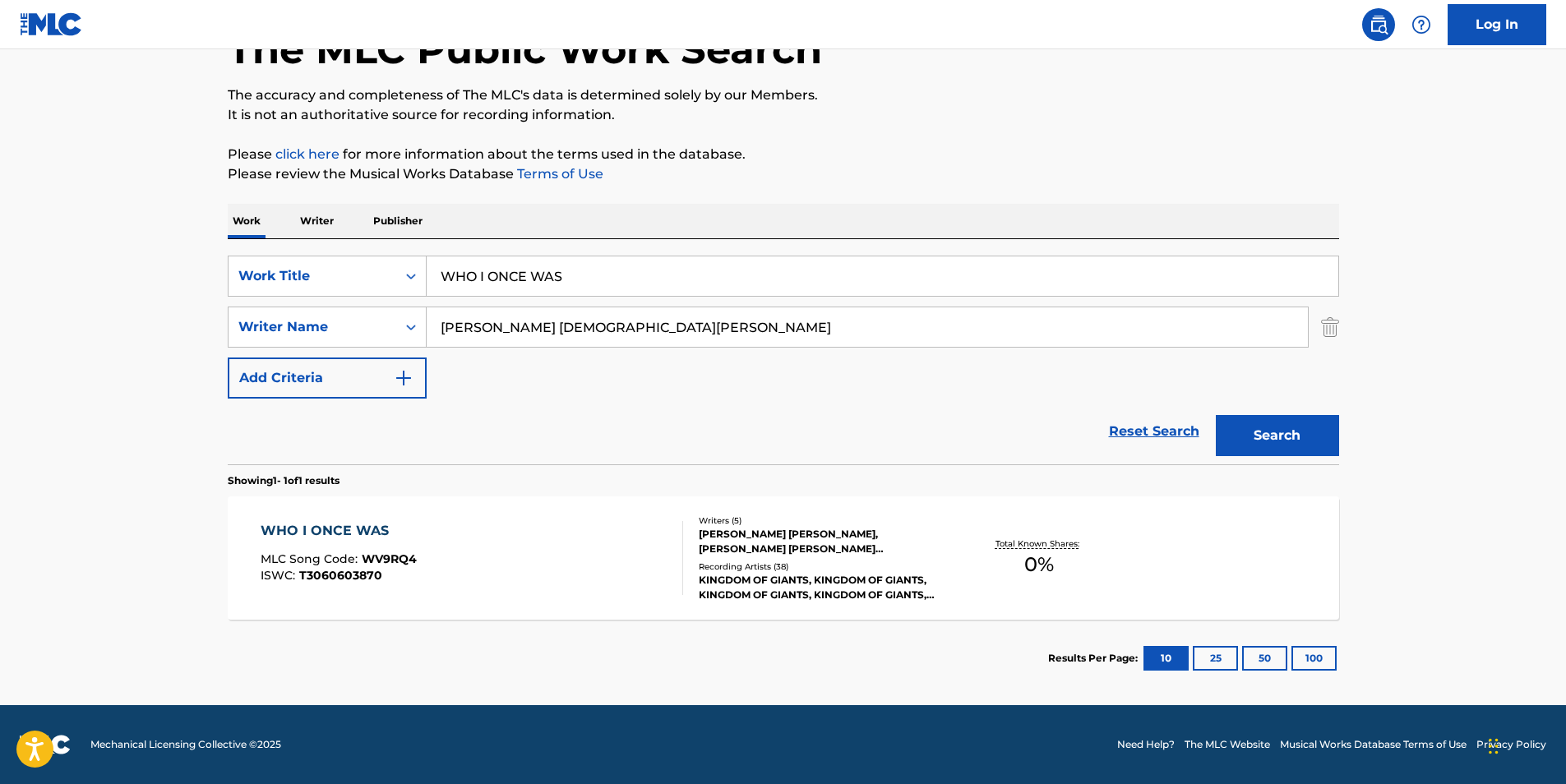
click at [1299, 438] on button "Search" at bounding box center [1277, 436] width 124 height 41
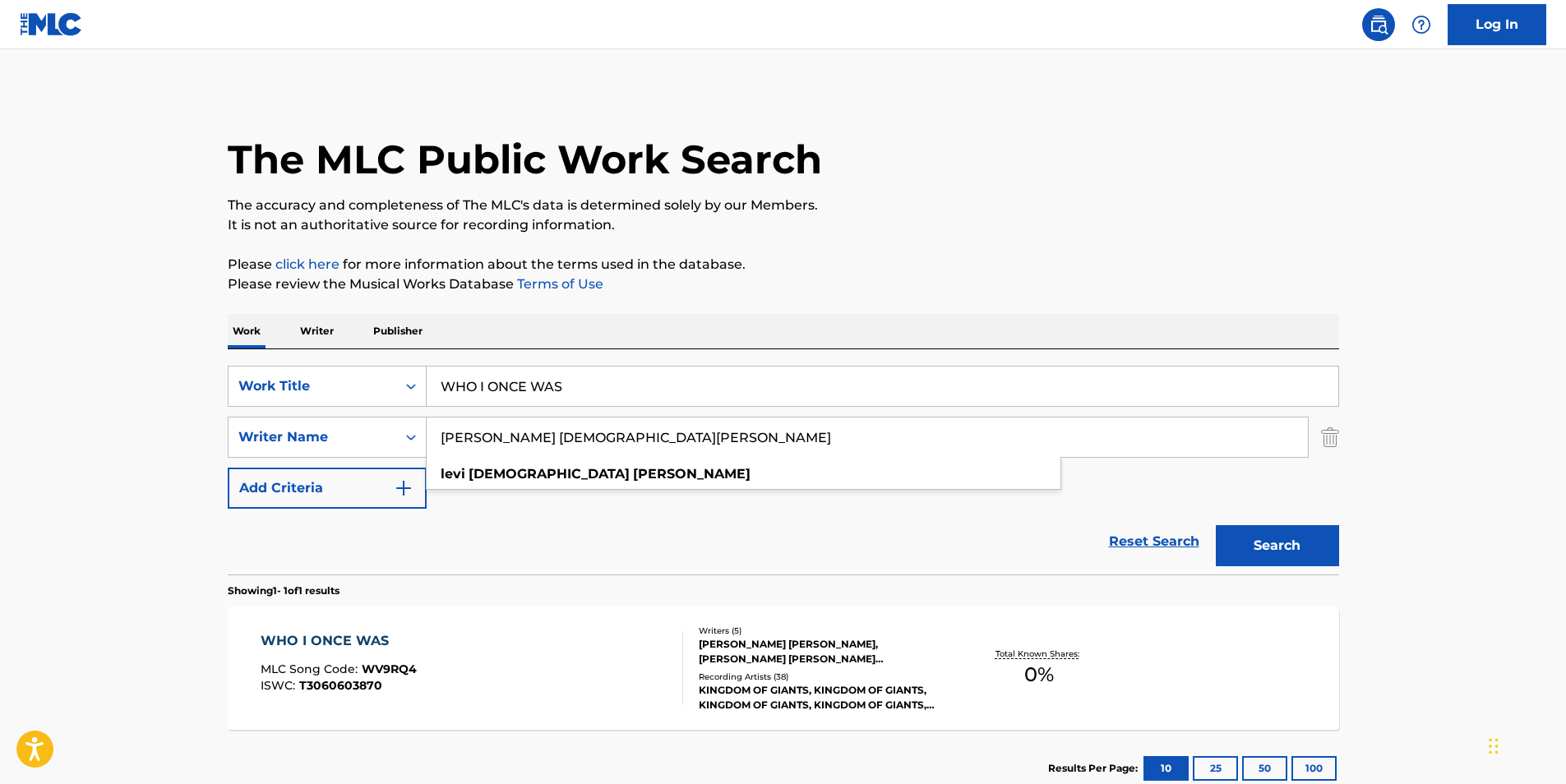
paste input "[PERSON_NAME]"
drag, startPoint x: 674, startPoint y: 434, endPoint x: 570, endPoint y: 343, distance: 138.2
click at [254, 473] on div "SearchWithCriteria4ff2b3ec-da9d-4dcf-b500-0cbb6863b071 Work Title WHO I ONCE WA…" at bounding box center [783, 437] width 1112 height 143
click at [1047, 137] on div "The MLC Public Work Search" at bounding box center [783, 150] width 1112 height 120
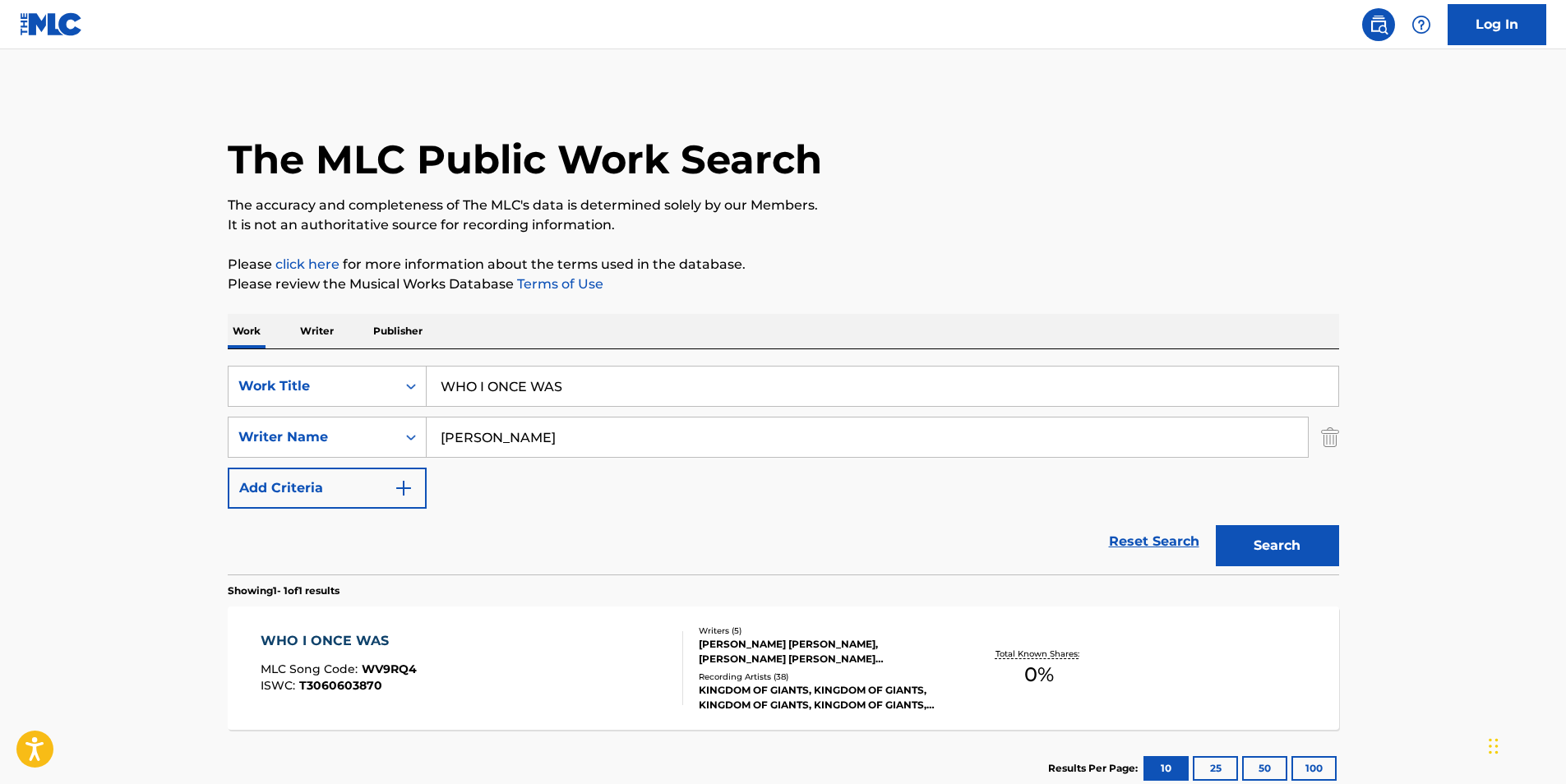
click at [1254, 535] on button "Search" at bounding box center [1277, 546] width 124 height 41
drag, startPoint x: 733, startPoint y: 427, endPoint x: 353, endPoint y: 433, distance: 380.0
click at [353, 433] on div "SearchWithCriteriad15cb3f3-60ee-4ea0-8461-f7e6b1d3ec88 Writer Name [PERSON_NAME…" at bounding box center [783, 437] width 1112 height 41
paste input "[PERSON_NAME] [PERSON_NAME]"
click at [1216, 526] on button "Search" at bounding box center [1277, 546] width 124 height 41
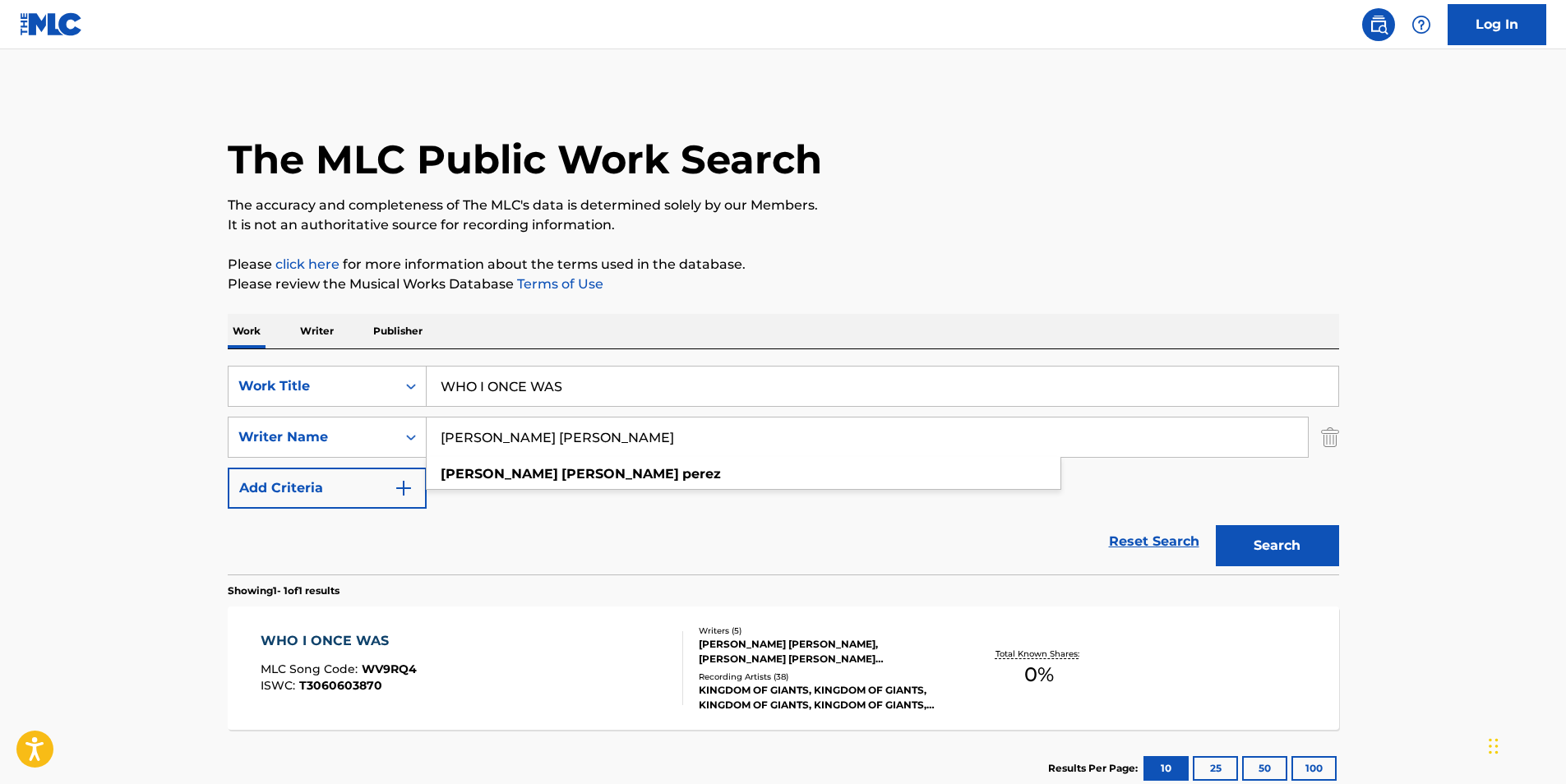
paste input "[PERSON_NAME]"
drag, startPoint x: 667, startPoint y: 444, endPoint x: 415, endPoint y: 408, distance: 254.6
click at [312, 446] on div "SearchWithCriteriad15cb3f3-60ee-4ea0-8461-f7e6b1d3ec88 Writer Name [PERSON_NAME…" at bounding box center [783, 437] width 1112 height 41
type input "[PERSON_NAME]"
click at [994, 273] on p "Please click here for more information about the terms used in the database." at bounding box center [783, 265] width 1112 height 20
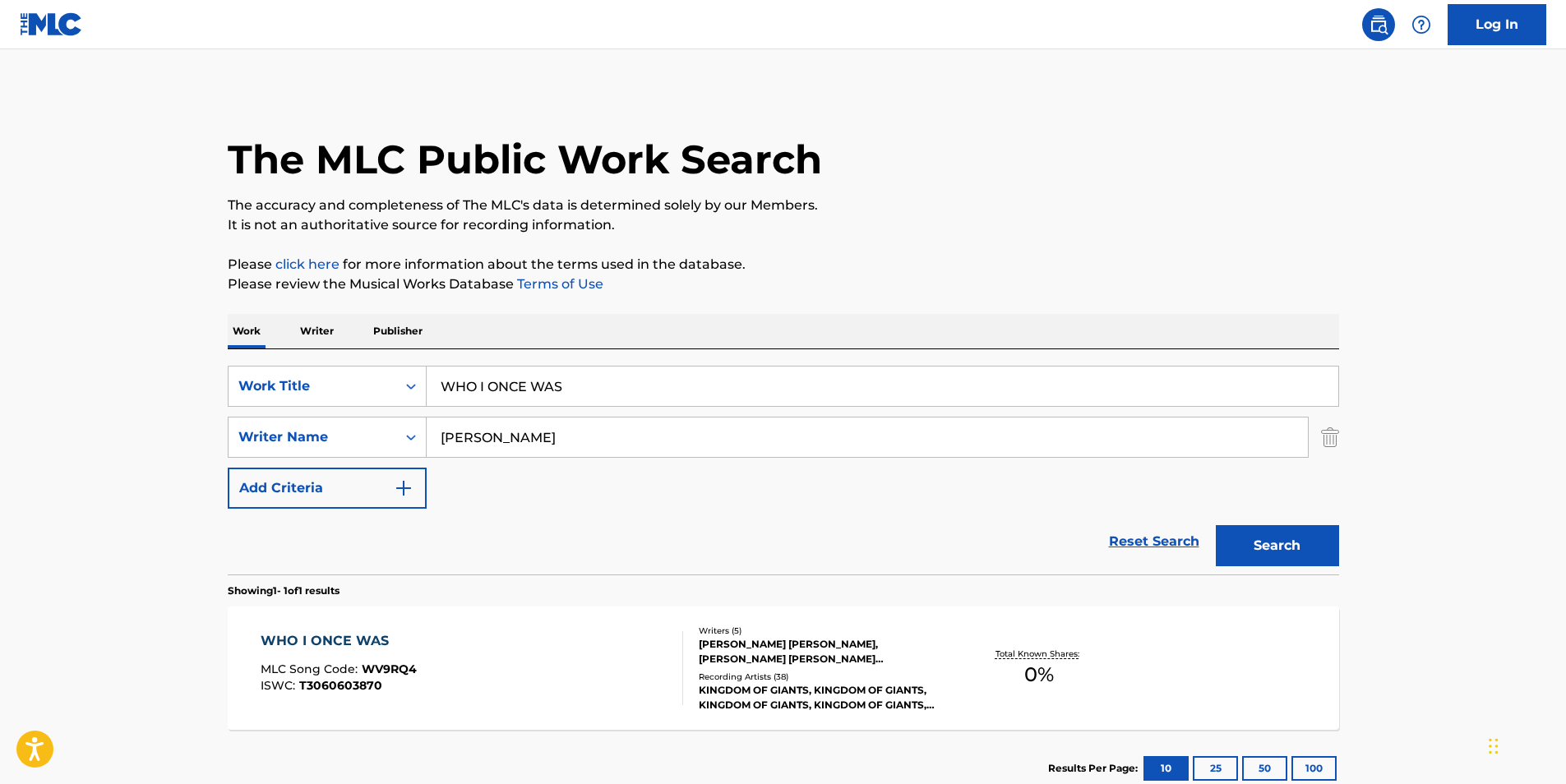
click at [1265, 542] on button "Search" at bounding box center [1277, 546] width 124 height 41
click at [449, 627] on div "WHO I ONCE WAS MLC Song Code : WV9RQ4 ISWC : T3060603870 Writers ( 5 ) [PERSON_…" at bounding box center [783, 668] width 1112 height 124
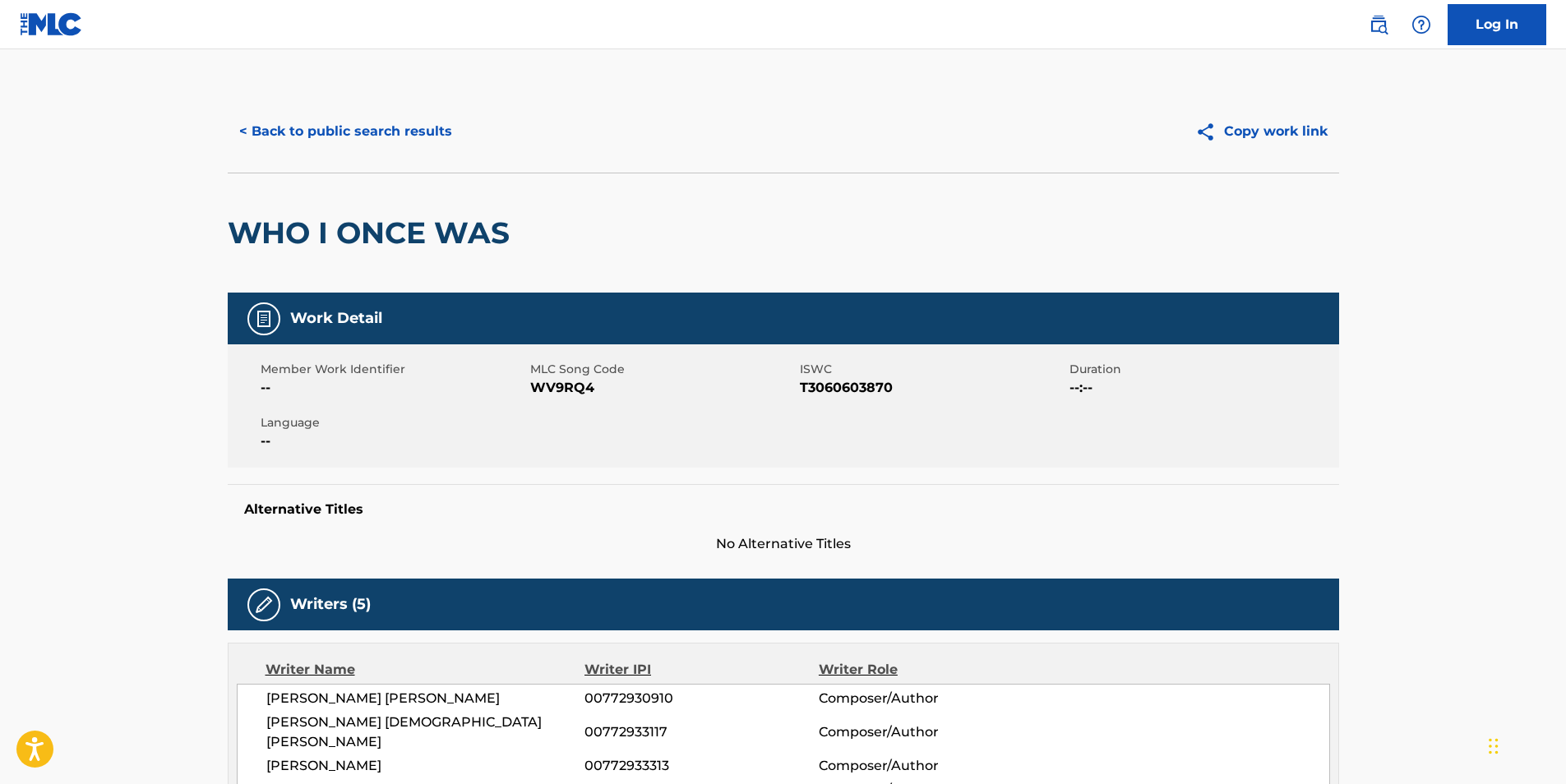
click at [559, 384] on span "WV9RQ4" at bounding box center [662, 387] width 265 height 20
copy span "WV9RQ4"
click at [389, 118] on button "< Back to public search results" at bounding box center [345, 131] width 236 height 41
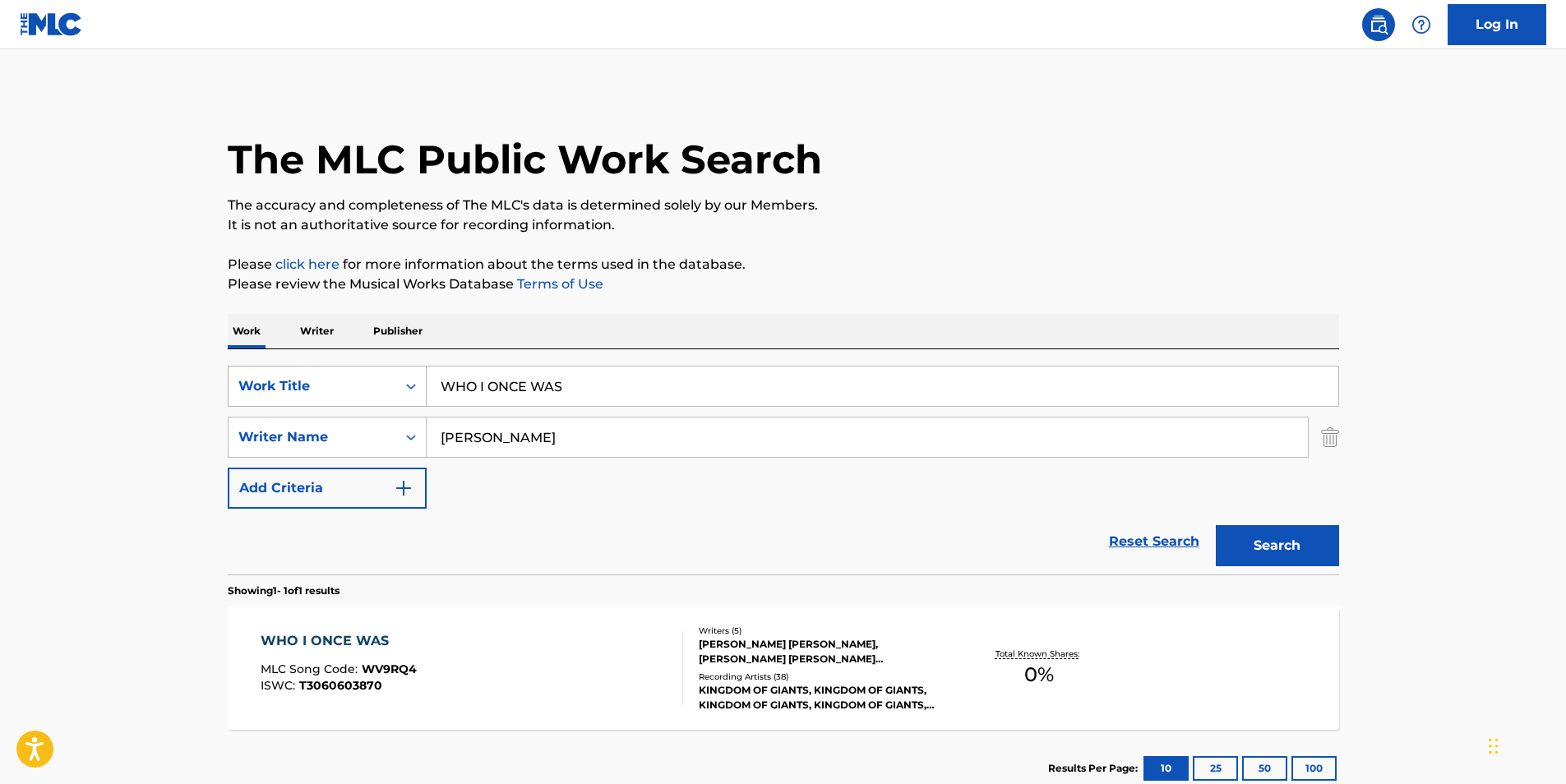
drag, startPoint x: 636, startPoint y: 393, endPoint x: 272, endPoint y: 392, distance: 364.0
click at [272, 392] on div "SearchWithCriteria4ff2b3ec-da9d-4dcf-b500-0cbb6863b071 Work Title WHO I ONCE WAS" at bounding box center [783, 386] width 1112 height 41
paste input "Fate of the Condemned"
type input "Fate of the Condemned"
click at [1108, 139] on div "The MLC Public Work Search" at bounding box center [783, 150] width 1112 height 120
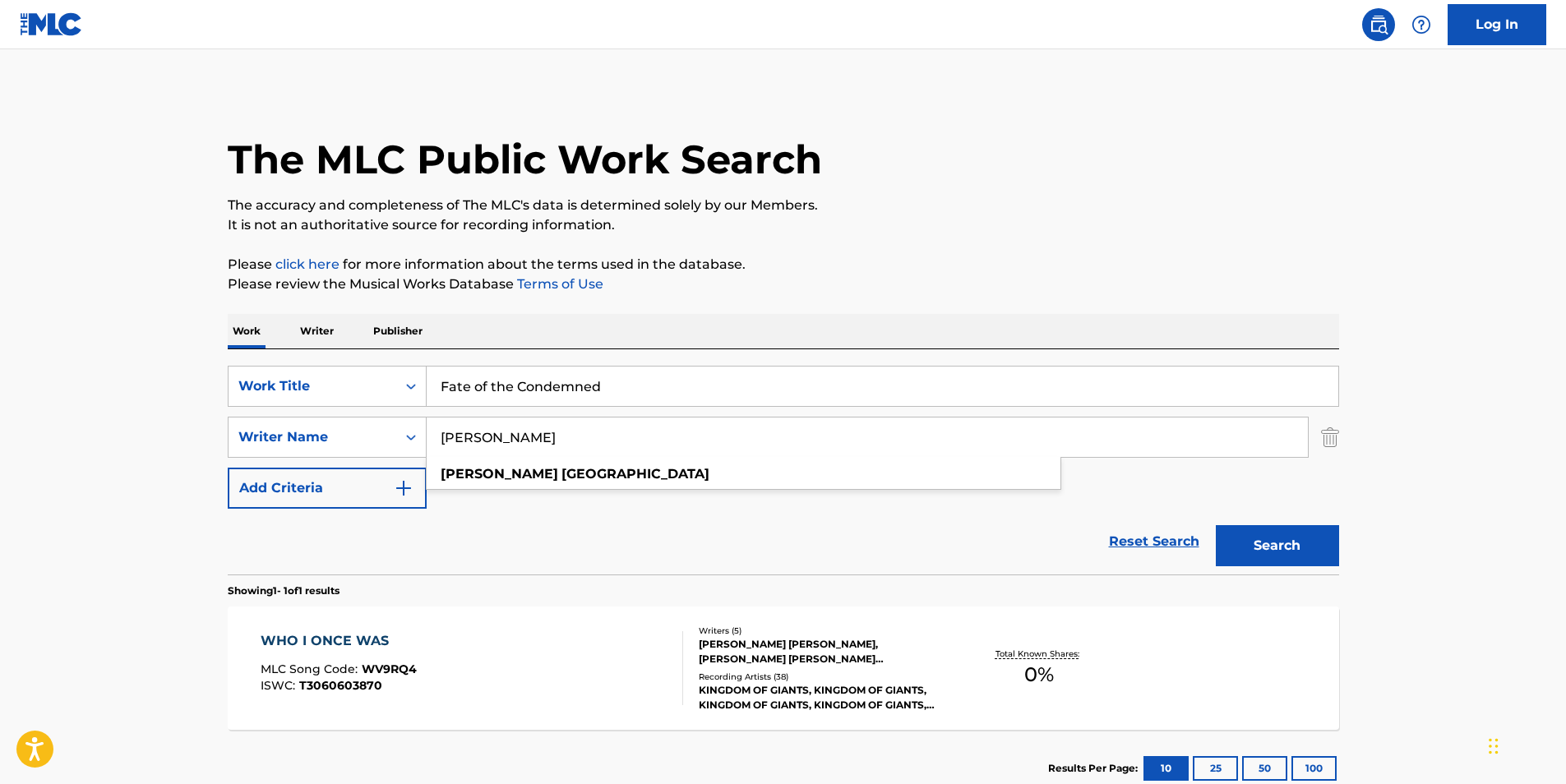
drag, startPoint x: 604, startPoint y: 447, endPoint x: 348, endPoint y: 490, distance: 259.6
click at [348, 490] on div "SearchWithCriteria4ff2b3ec-da9d-4dcf-b500-0cbb6863b071 Work Title Fate of the C…" at bounding box center [783, 437] width 1112 height 143
paste input "Dying Fetus"
click at [1035, 200] on p "The accuracy and completeness of The MLC's data is determined solely by our Mem…" at bounding box center [783, 205] width 1112 height 20
click at [1239, 536] on button "Search" at bounding box center [1277, 546] width 124 height 41
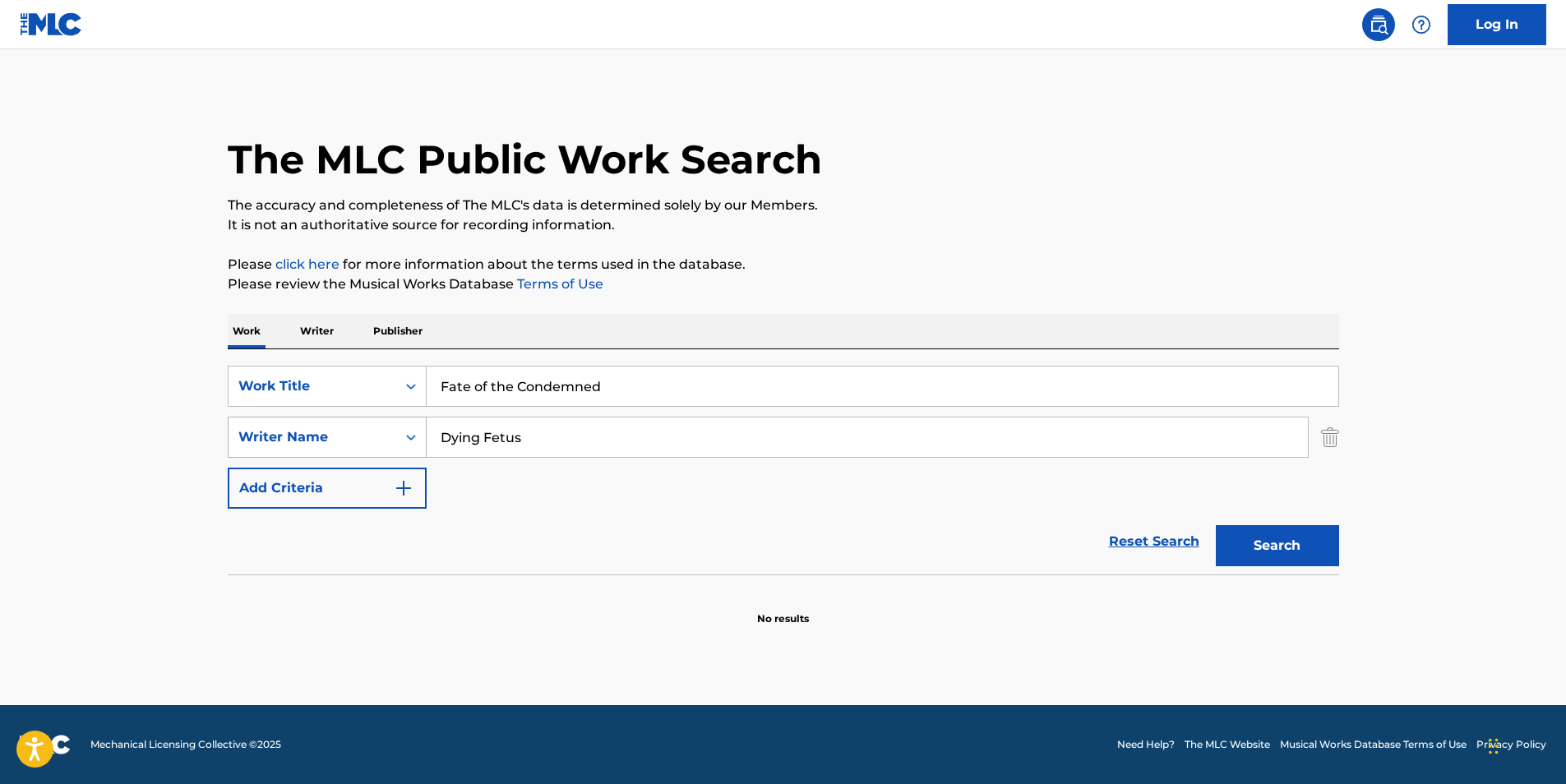
drag, startPoint x: 620, startPoint y: 424, endPoint x: 321, endPoint y: 450, distance: 300.1
click at [321, 450] on div "SearchWithCriteriad15cb3f3-60ee-4ea0-8461-f7e6b1d3ec88 Writer Name Dying Fetus" at bounding box center [783, 437] width 1112 height 41
paste input "[PERSON_NAME]"
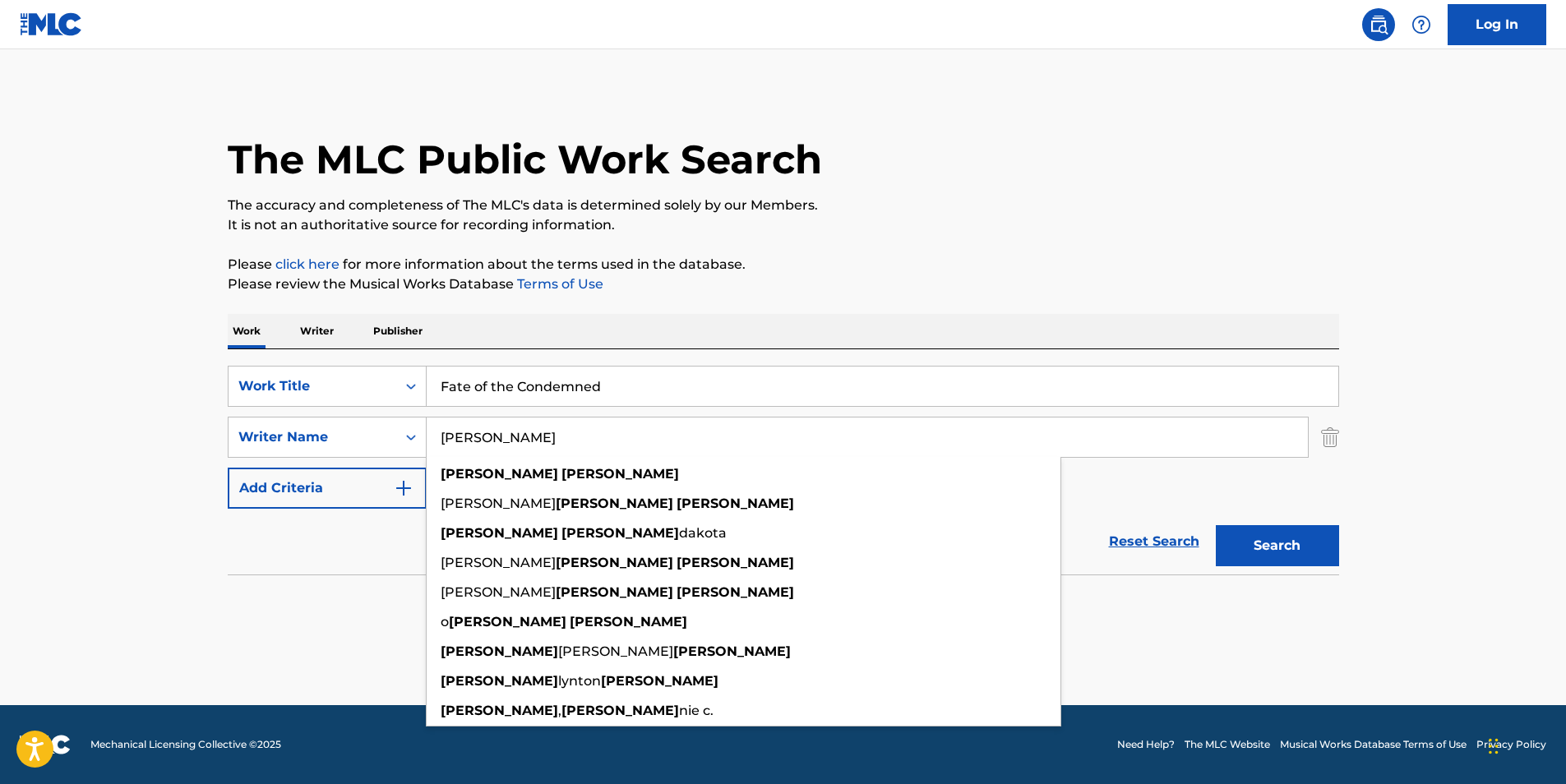
click at [1270, 537] on button "Search" at bounding box center [1277, 546] width 124 height 41
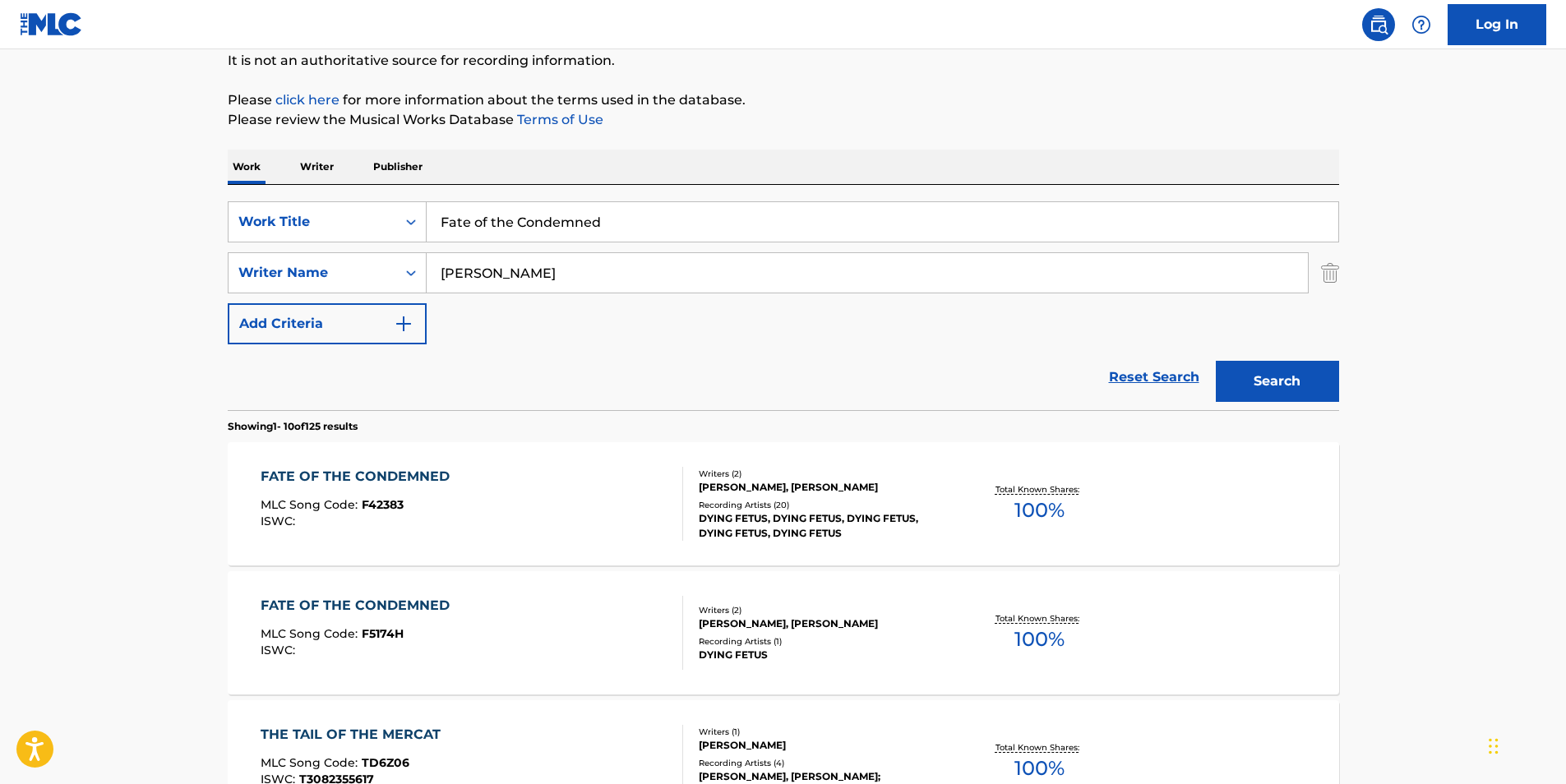
scroll to position [328, 0]
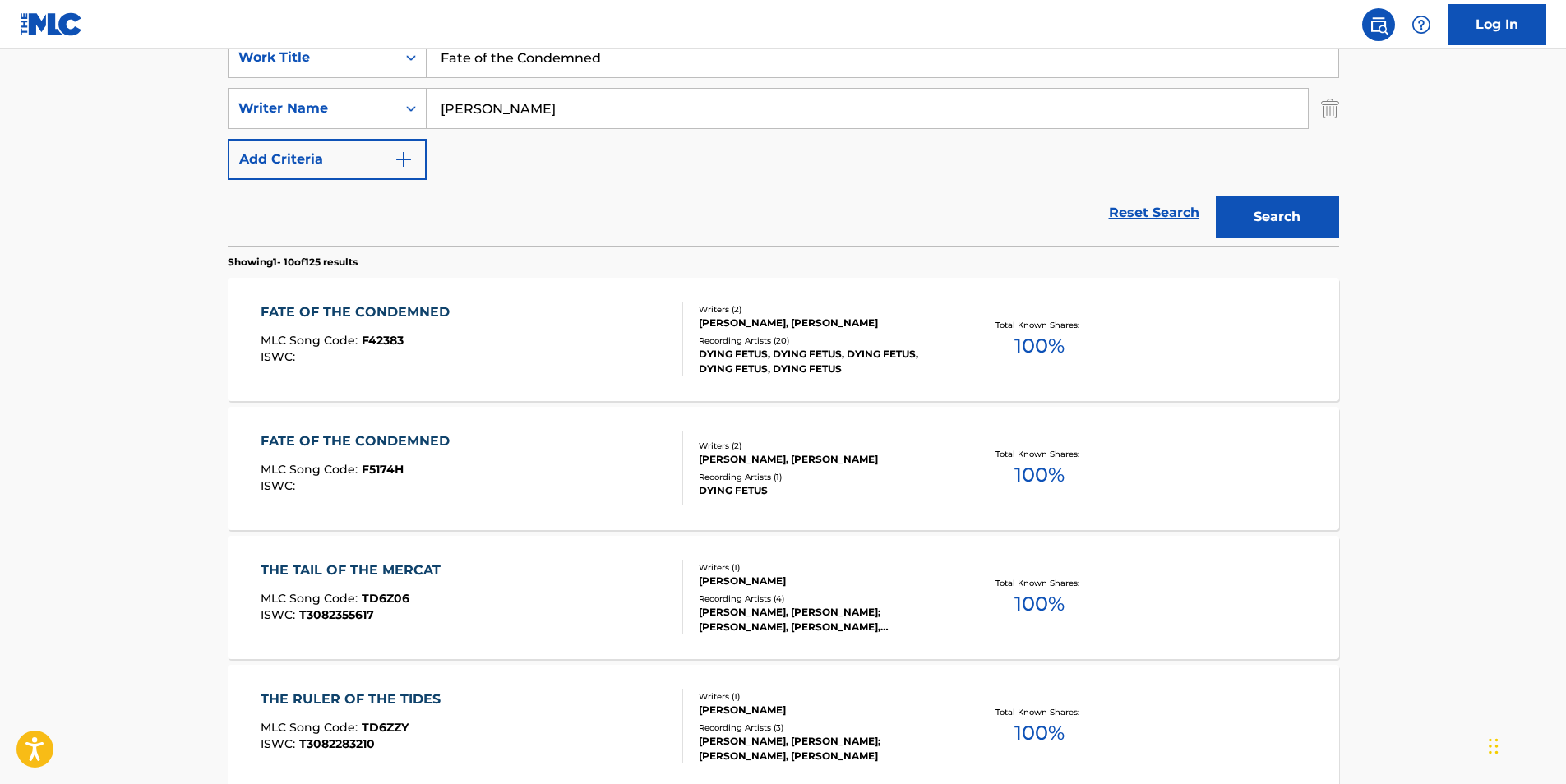
paste input "[PERSON_NAME]"
drag, startPoint x: 628, startPoint y: 113, endPoint x: 312, endPoint y: 170, distance: 321.1
click at [313, 169] on div "SearchWithCriteria4ff2b3ec-da9d-4dcf-b500-0cbb6863b071 Work Title Fate of the C…" at bounding box center [783, 108] width 1112 height 143
click at [1377, 209] on main "The MLC Public Work Search The accuracy and completeness of The MLC's data is d…" at bounding box center [783, 688] width 1566 height 1935
click at [1308, 210] on button "Search" at bounding box center [1277, 217] width 124 height 41
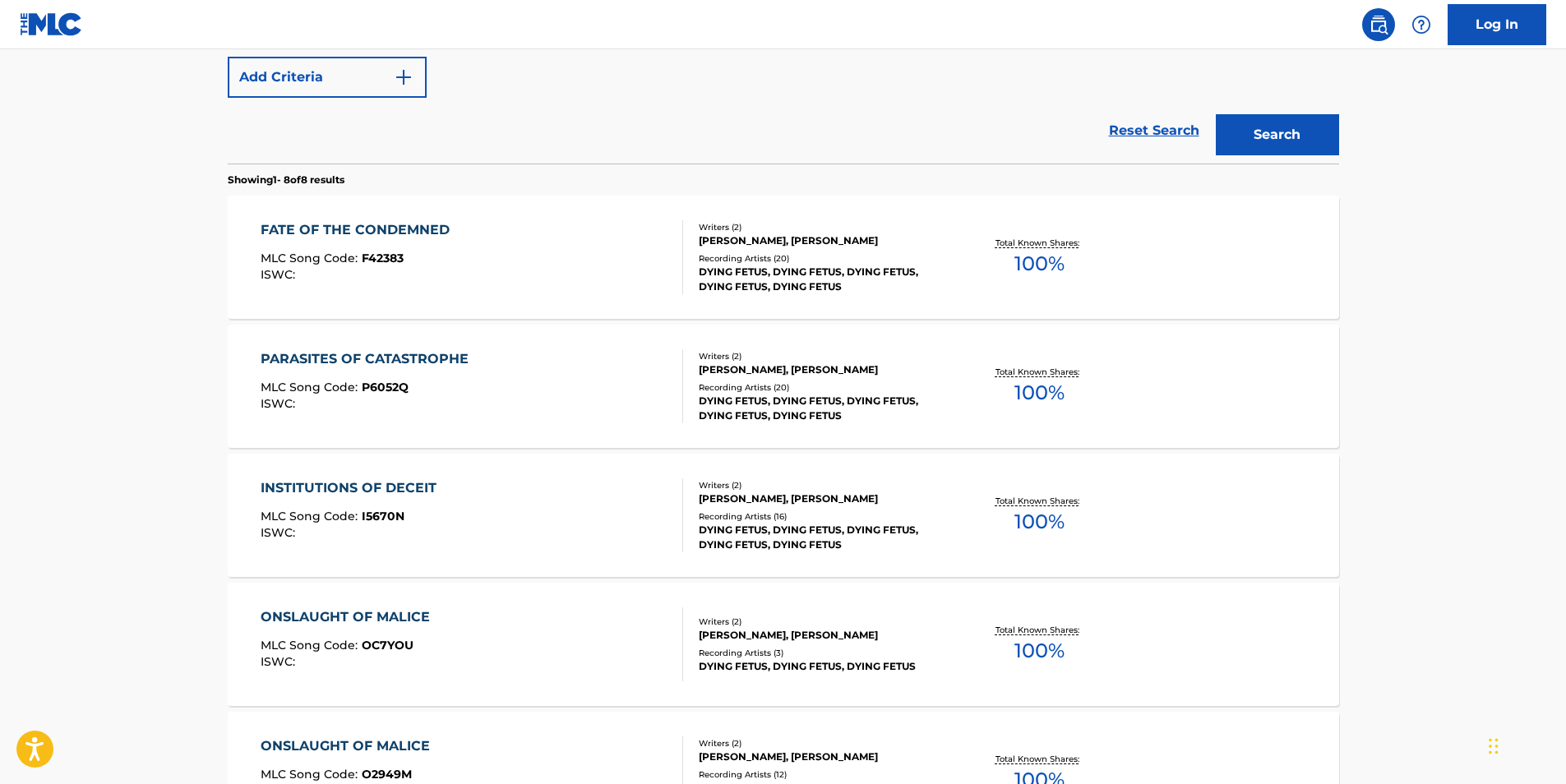
scroll to position [82, 0]
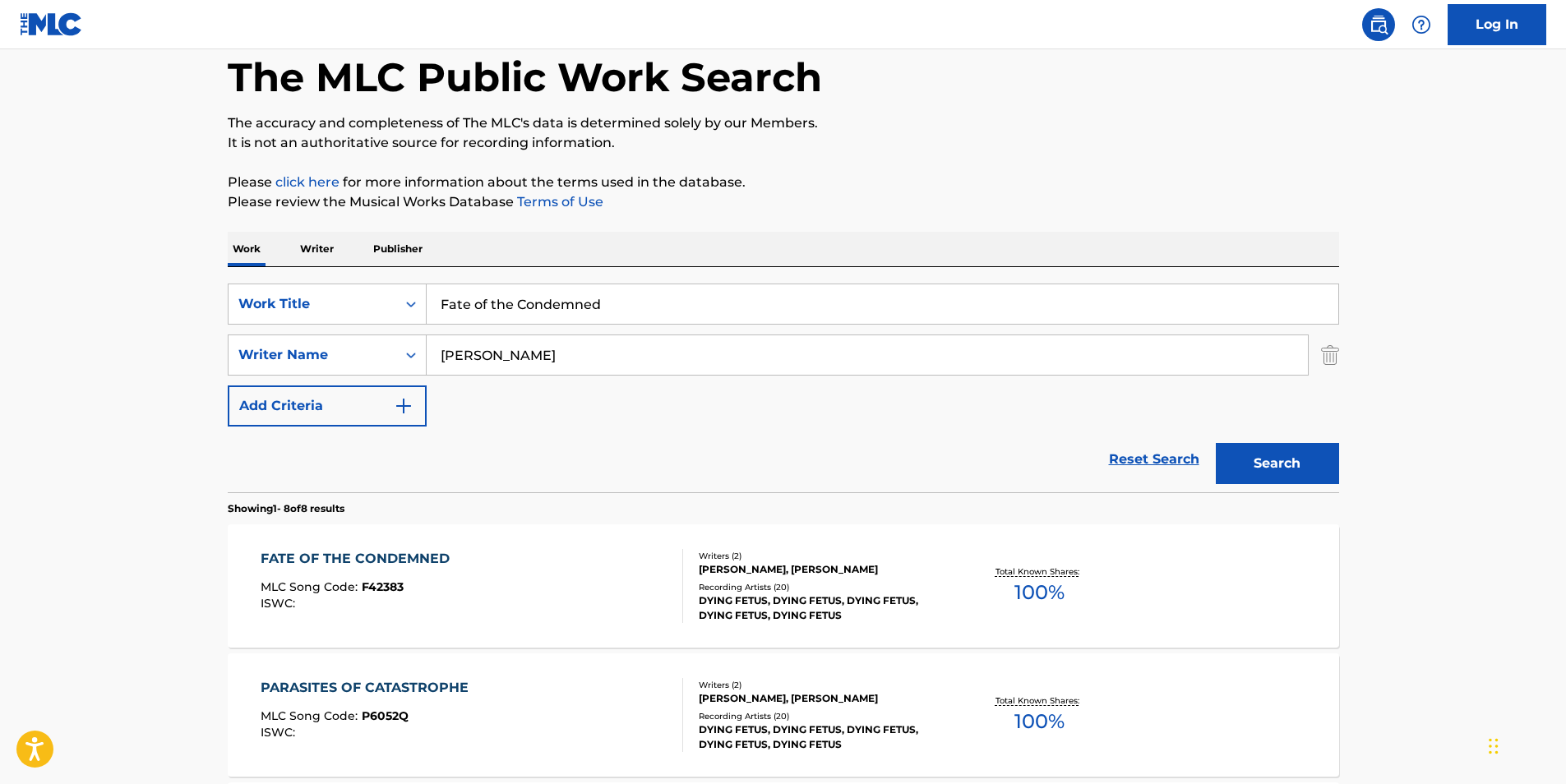
drag, startPoint x: 643, startPoint y: 351, endPoint x: 342, endPoint y: 328, distance: 301.9
click at [272, 350] on div "SearchWithCriteriad15cb3f3-60ee-4ea0-8461-f7e6b1d3ec88 Writer Name [PERSON_NAME]" at bounding box center [783, 355] width 1112 height 41
paste input "[PERSON_NAME]"
type input "[PERSON_NAME]"
click at [1064, 57] on div "The MLC Public Work Search" at bounding box center [783, 68] width 1112 height 120
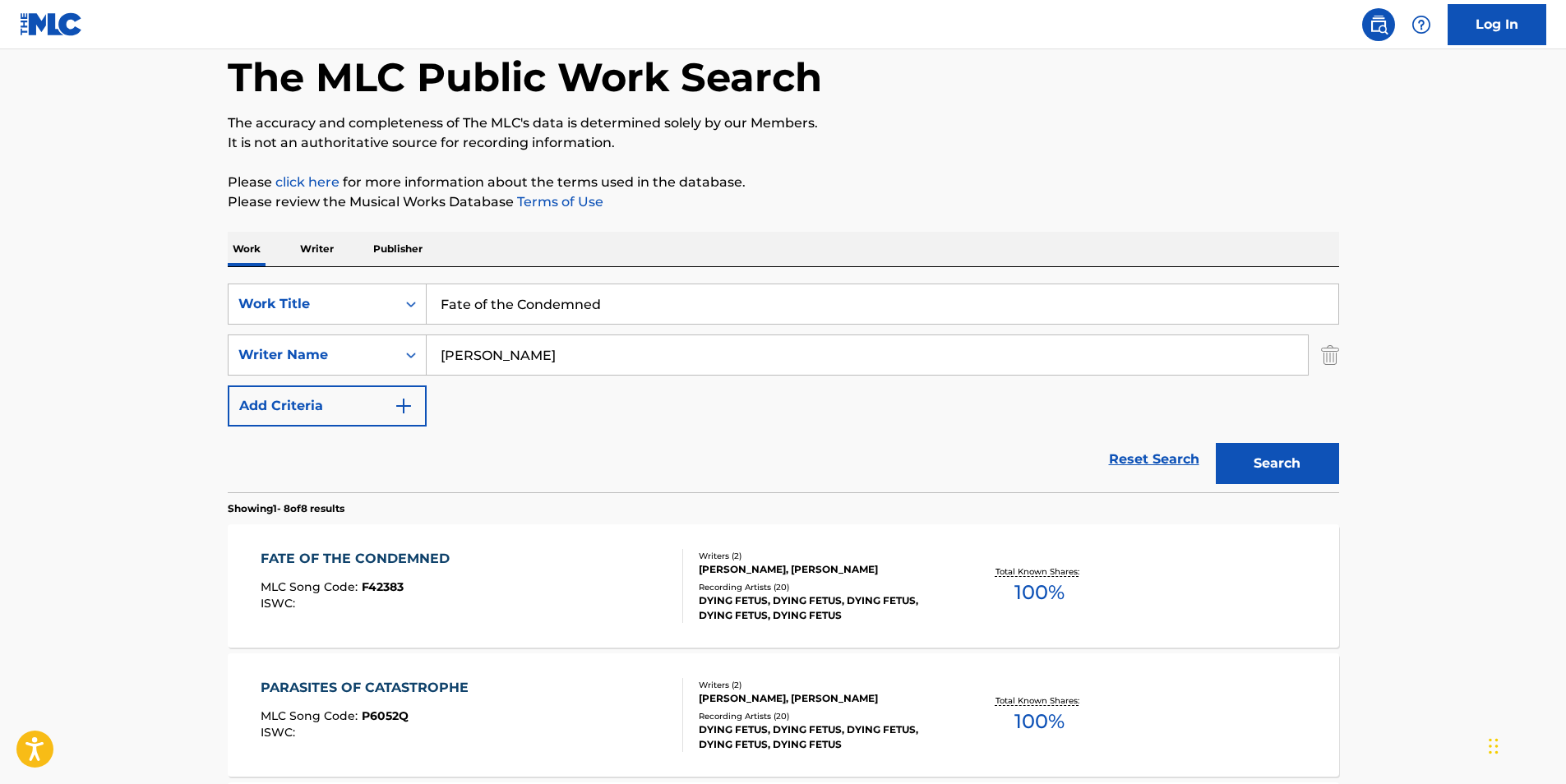
click at [1263, 466] on button "Search" at bounding box center [1277, 464] width 124 height 41
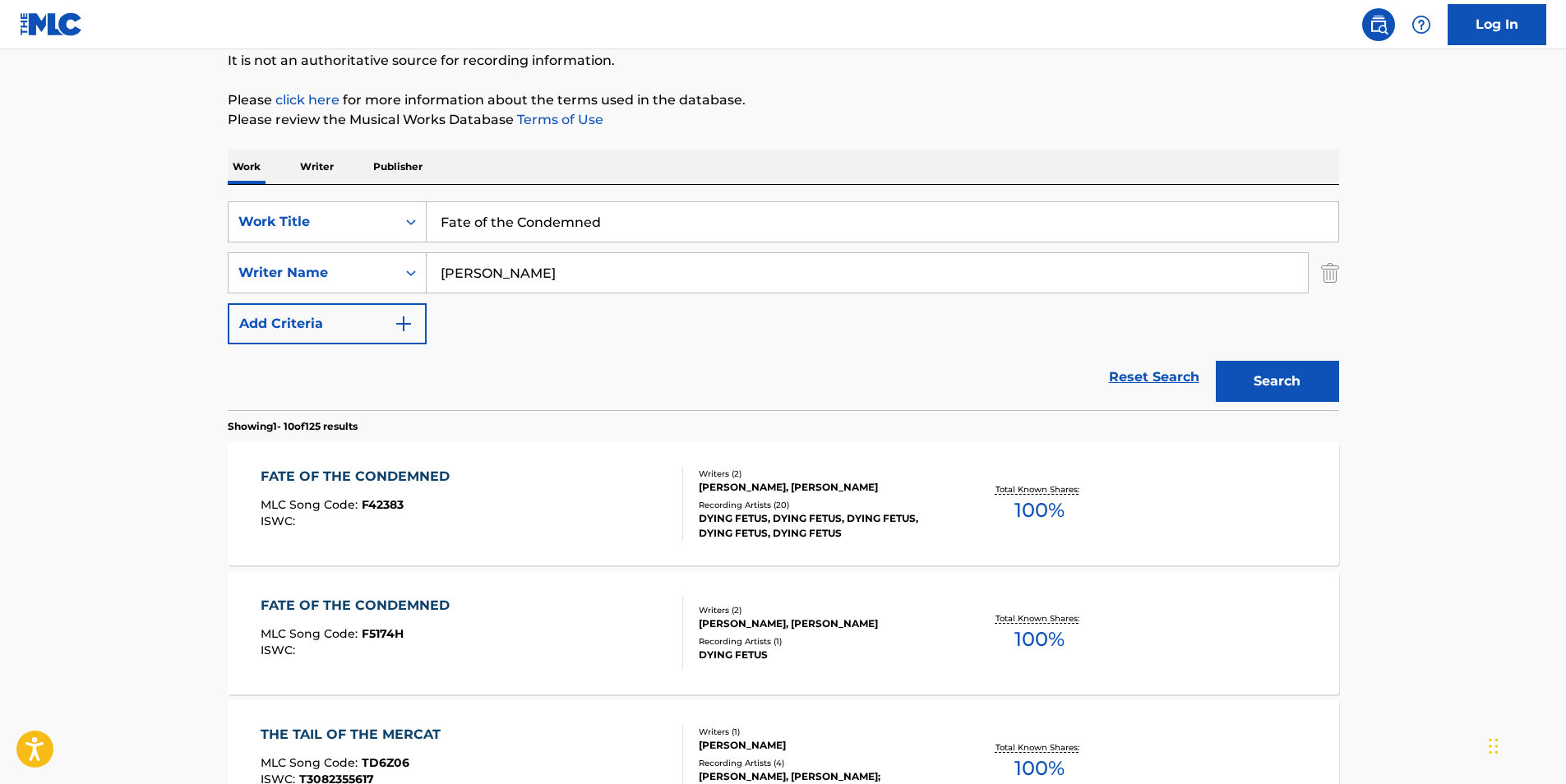
scroll to position [246, 0]
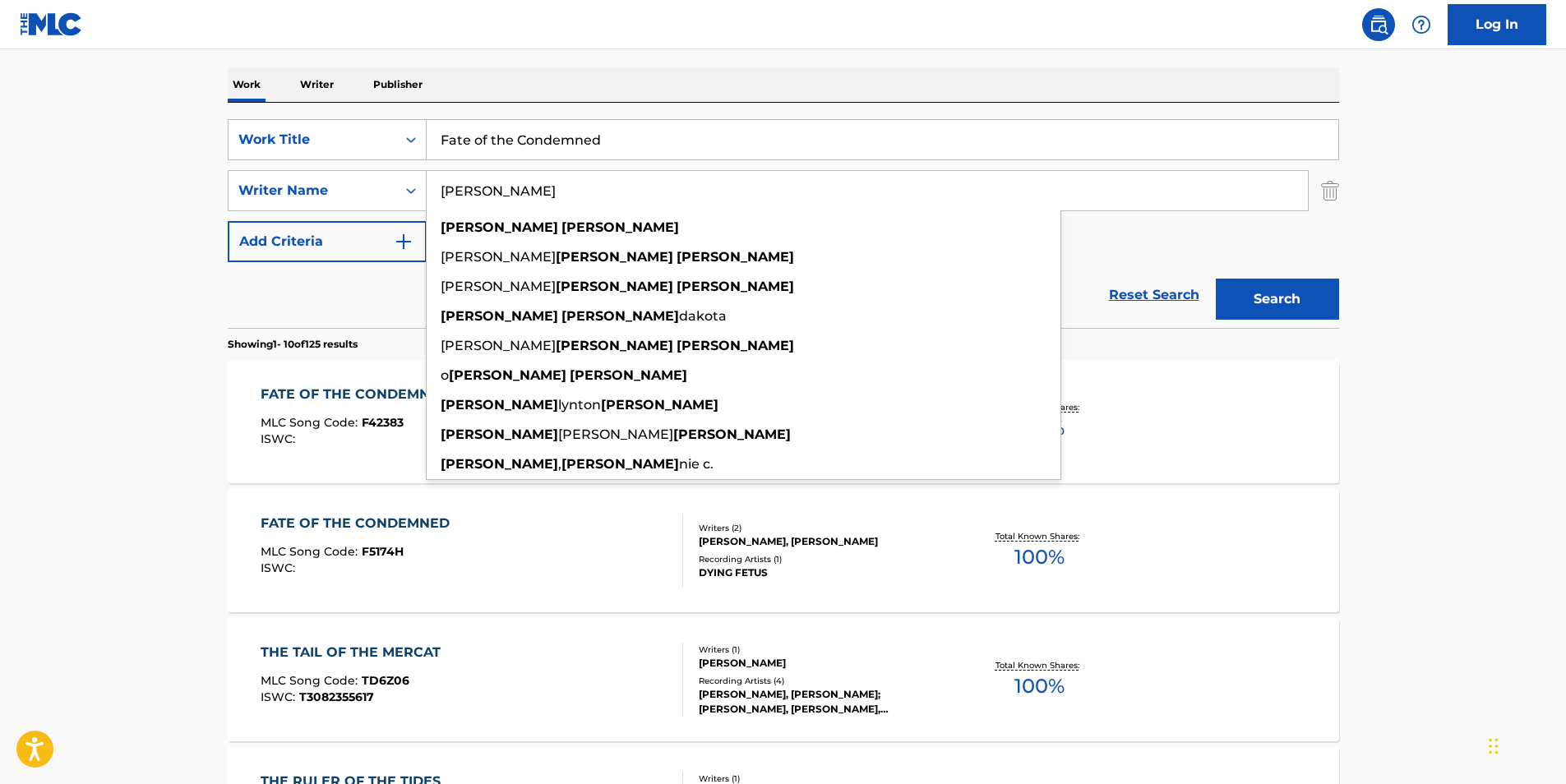
drag, startPoint x: 596, startPoint y: 188, endPoint x: 167, endPoint y: 189, distance: 429.0
click at [167, 189] on main "The MLC Public Work Search The accuracy and completeness of The MLC's data is d…" at bounding box center [783, 770] width 1566 height 1935
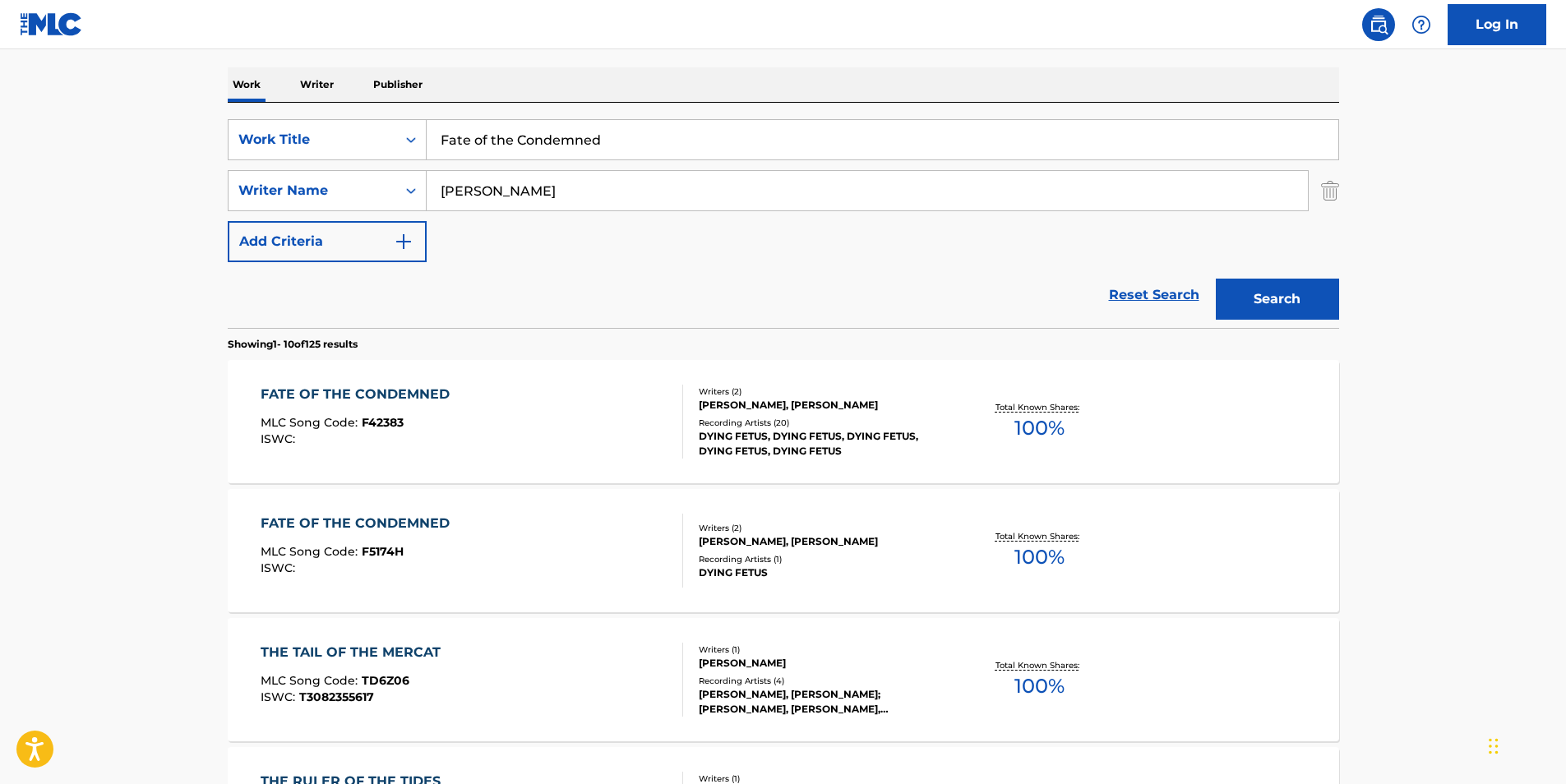
click at [284, 402] on div "FATE OF THE CONDEMNED" at bounding box center [359, 394] width 197 height 20
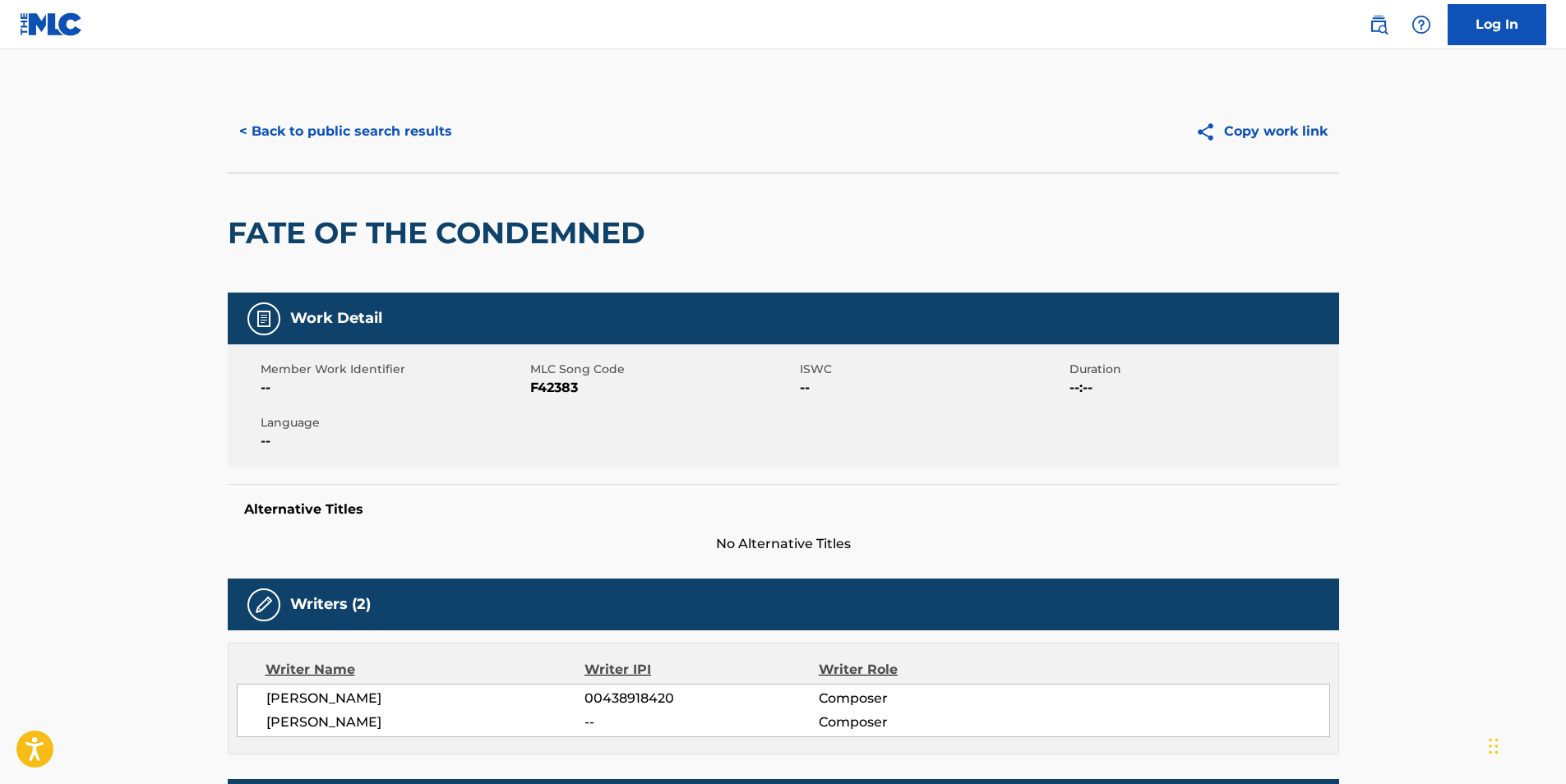
click at [566, 386] on span "F42383" at bounding box center [662, 387] width 265 height 20
copy span "F42383"
click at [312, 127] on button "< Back to public search results" at bounding box center [345, 131] width 236 height 41
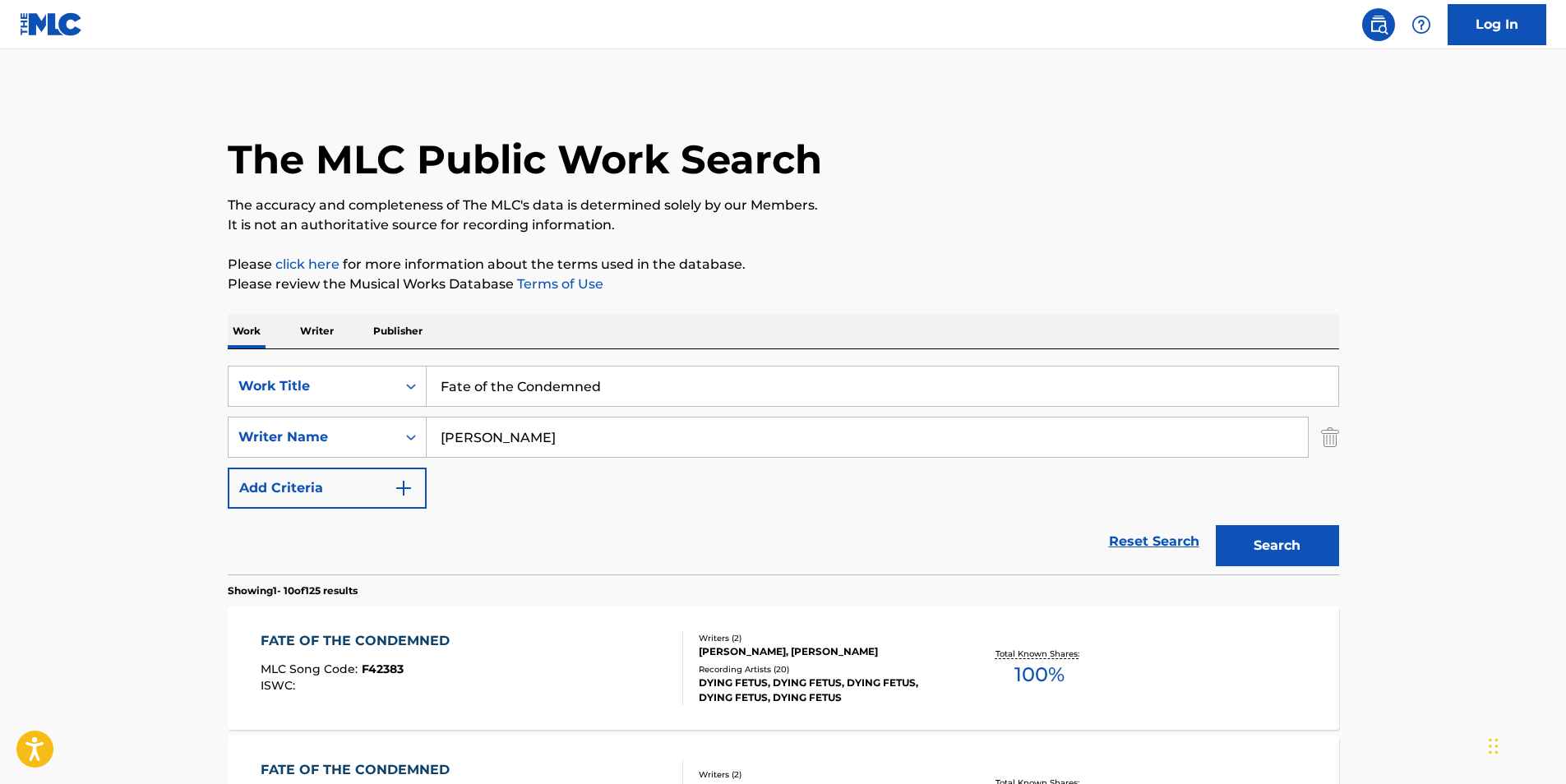
scroll to position [246, 0]
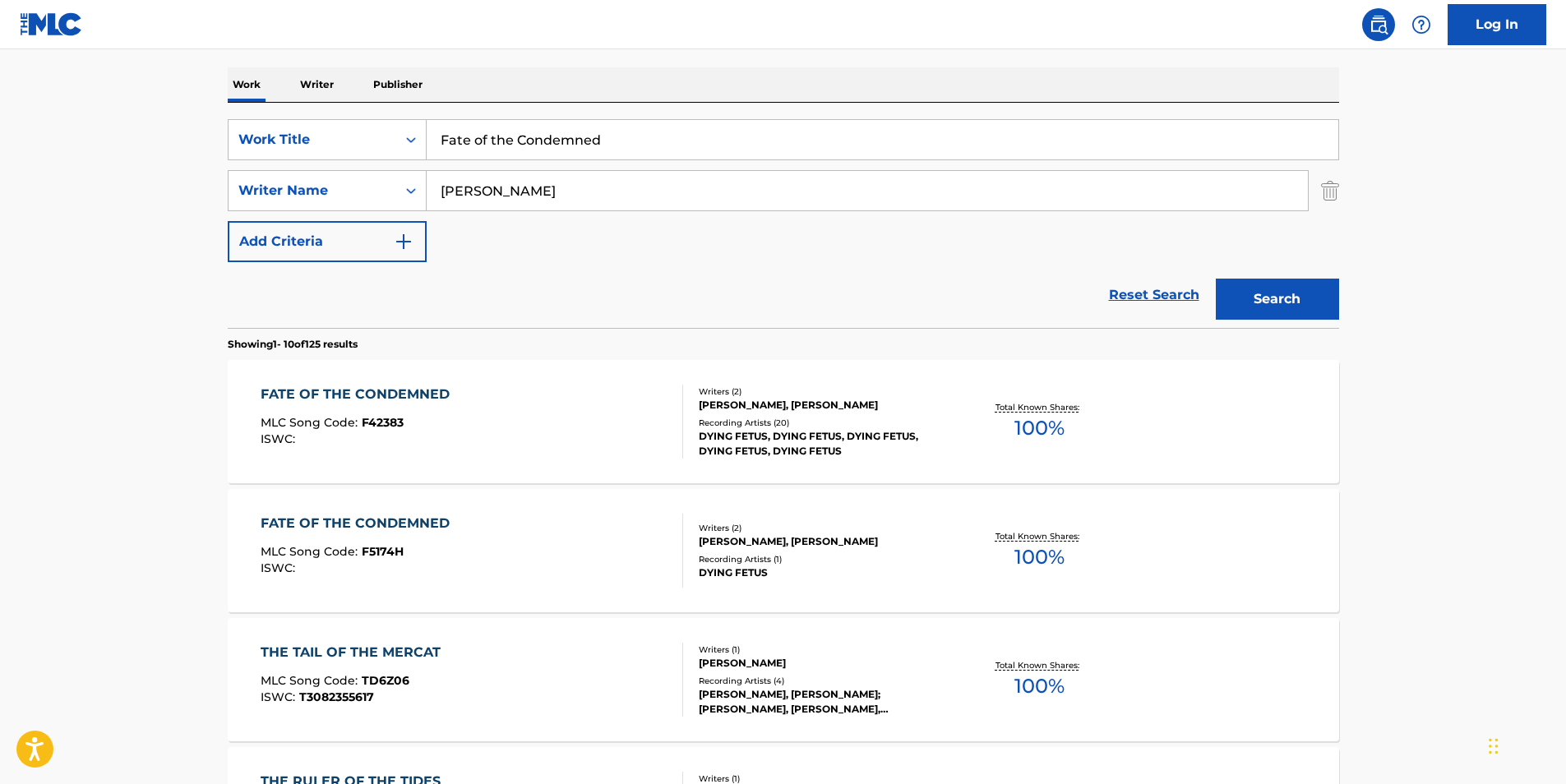
click at [372, 580] on div "FATE OF THE CONDEMNED MLC Song Code : F5174H ISWC :" at bounding box center [359, 551] width 197 height 74
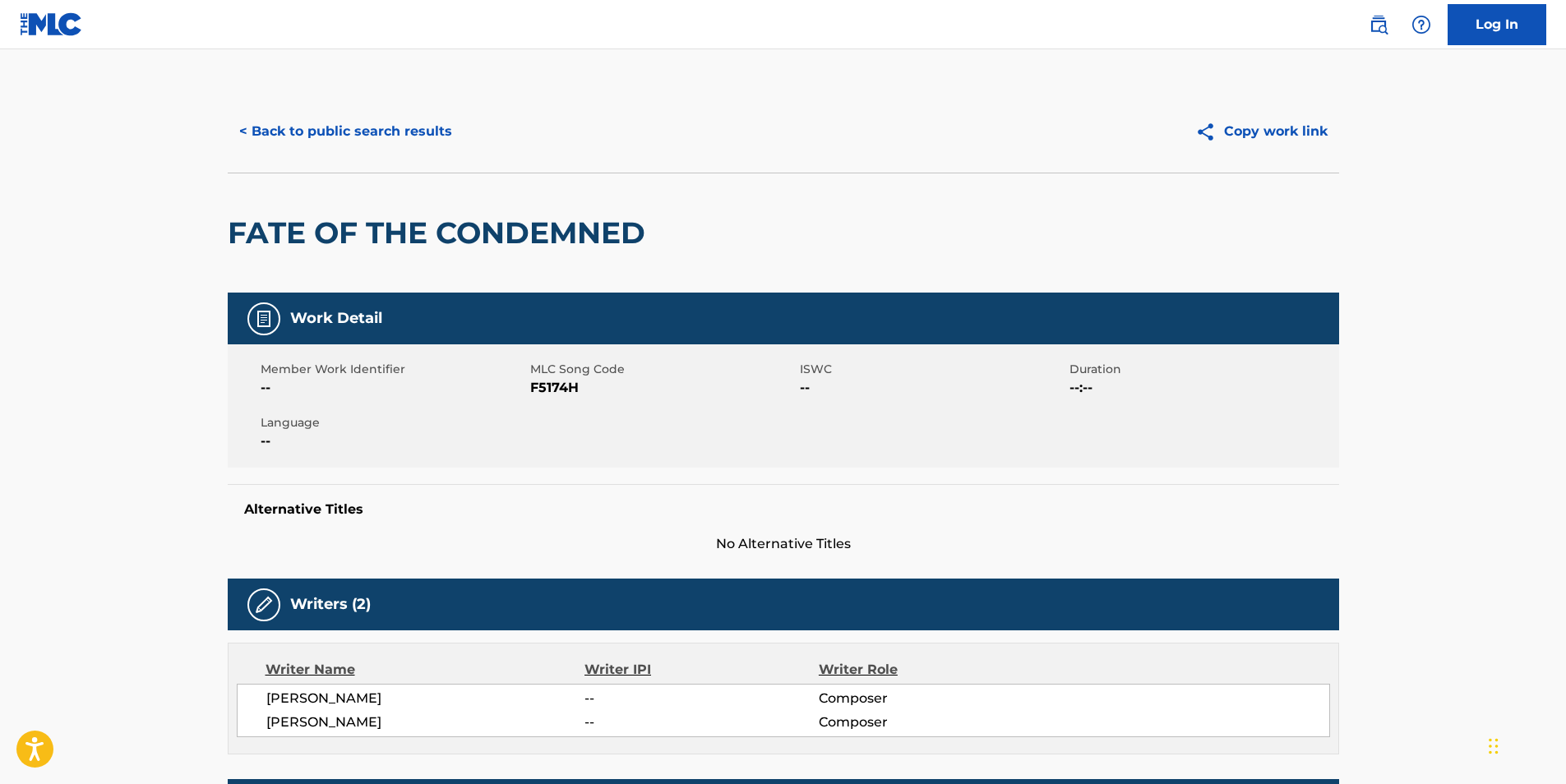
click at [551, 390] on span "F5174H" at bounding box center [662, 387] width 265 height 20
copy span "F5174H"
click at [345, 143] on button "< Back to public search results" at bounding box center [345, 131] width 236 height 41
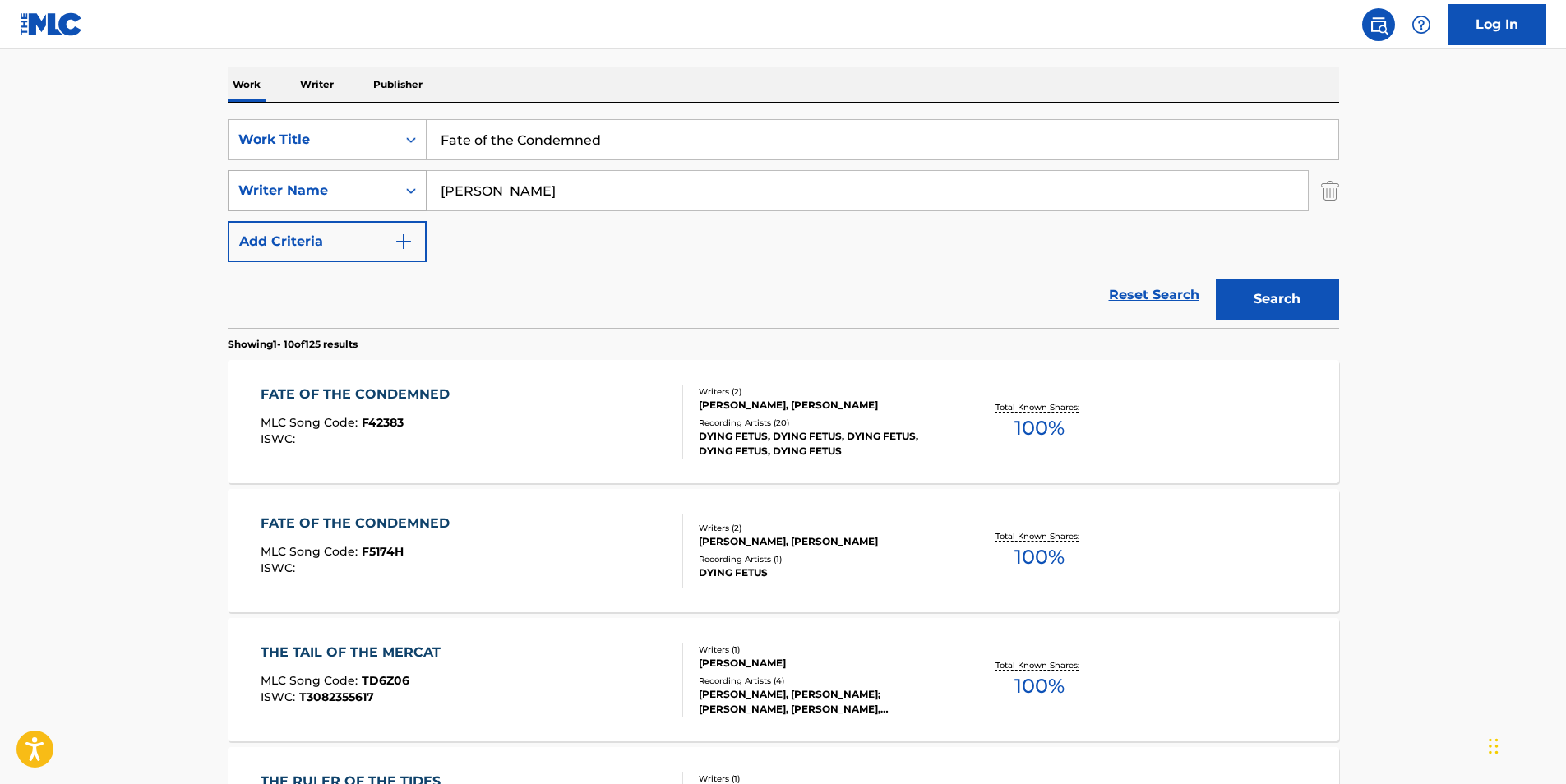
paste input "Dreams of [PERSON_NAME]"
drag, startPoint x: 663, startPoint y: 149, endPoint x: 238, endPoint y: 194, distance: 427.4
click at [256, 190] on div "SearchWithCriteria4ff2b3ec-da9d-4dcf-b500-0cbb6863b071 Work Title Fate of the C…" at bounding box center [783, 190] width 1112 height 143
type input "Dreams of [PERSON_NAME]"
click at [21, 292] on main "The MLC Public Work Search The accuracy and completeness of The MLC's data is d…" at bounding box center [783, 770] width 1566 height 1935
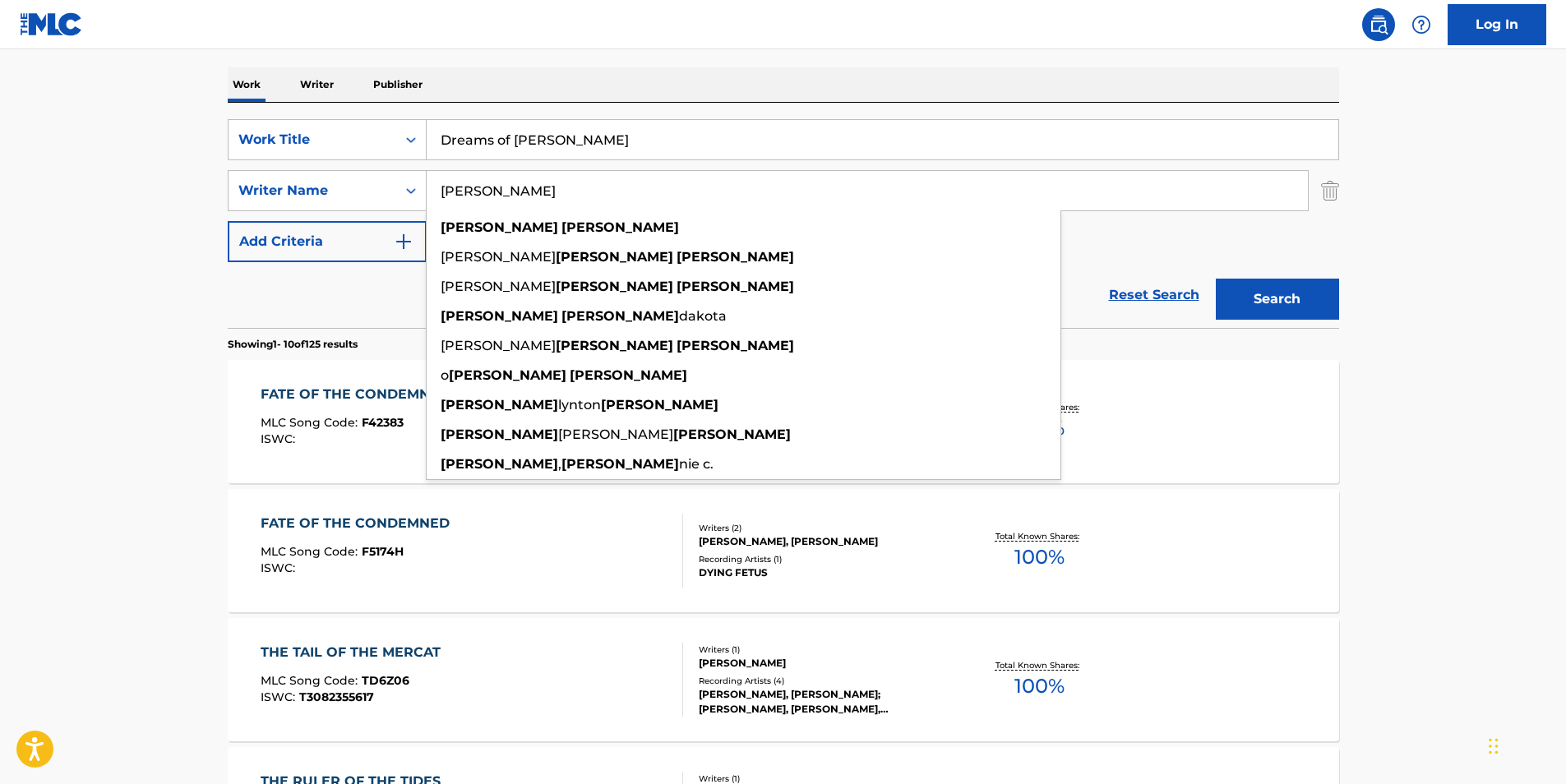
drag, startPoint x: 649, startPoint y: 183, endPoint x: 144, endPoint y: 214, distance: 506.0
click at [144, 214] on main "The MLC Public Work Search The accuracy and completeness of The MLC's data is d…" at bounding box center [783, 770] width 1566 height 1935
paste input "[PERSON_NAME] [PERSON_NAME]"
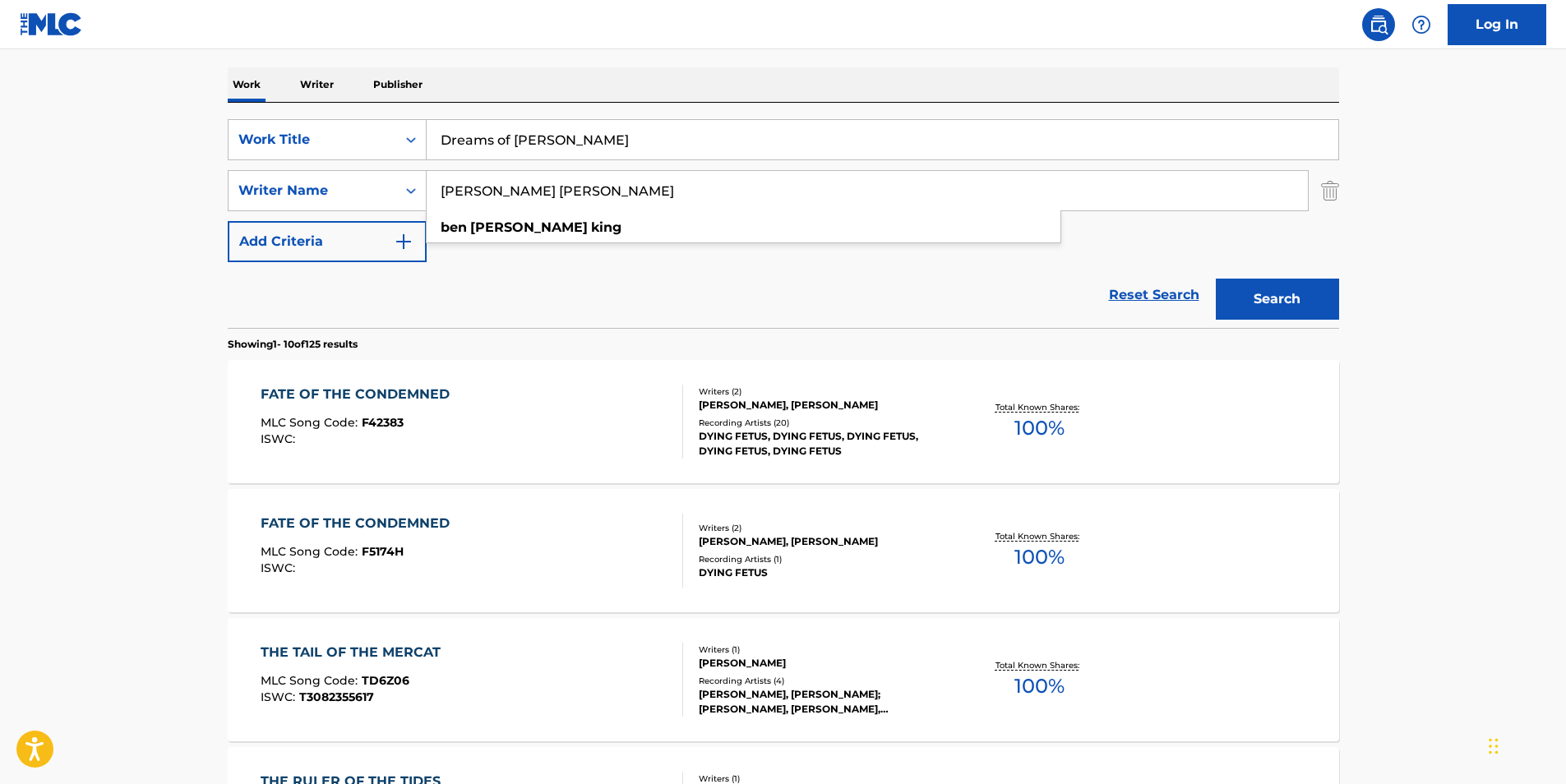
type input "[PERSON_NAME] [PERSON_NAME]"
drag, startPoint x: 1417, startPoint y: 269, endPoint x: 1339, endPoint y: 289, distance: 80.5
click at [1409, 270] on main "The MLC Public Work Search The accuracy and completeness of The MLC's data is d…" at bounding box center [783, 770] width 1566 height 1935
click at [1276, 307] on button "Search" at bounding box center [1277, 299] width 124 height 41
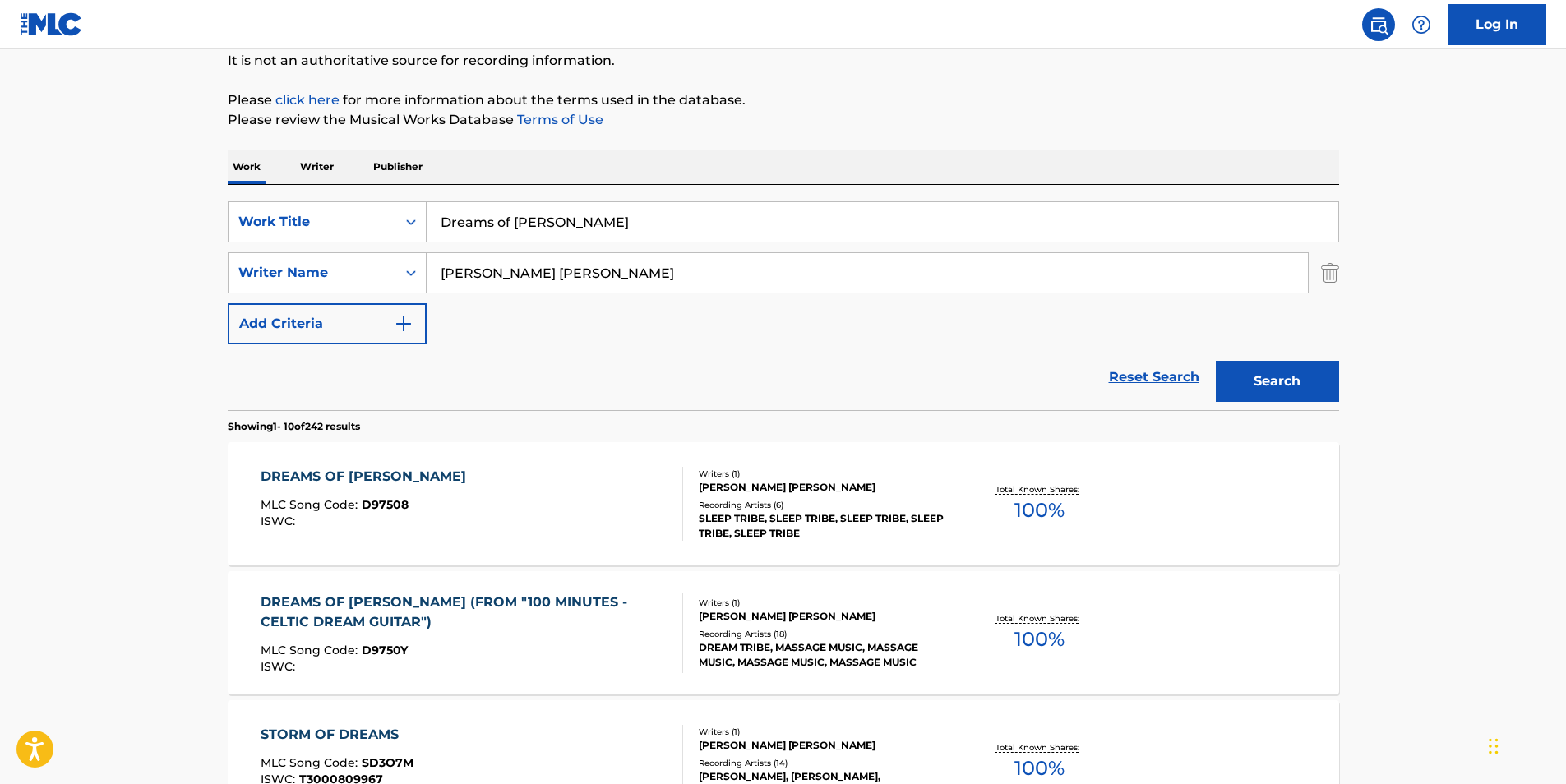
scroll to position [0, 0]
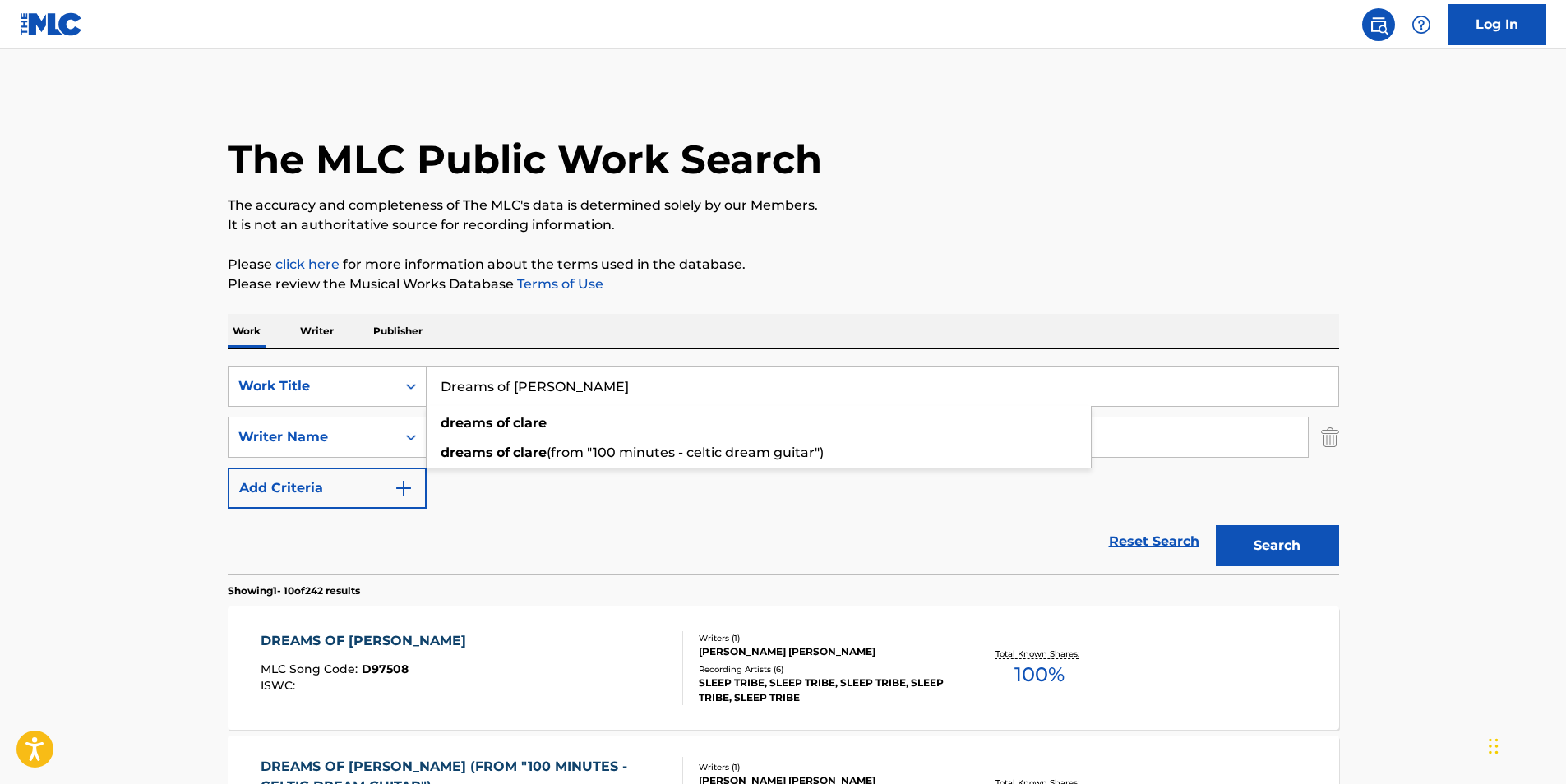
drag, startPoint x: 588, startPoint y: 374, endPoint x: 343, endPoint y: 354, distance: 245.8
paste input "[PERSON_NAME]"
type input "[PERSON_NAME]"
click at [968, 187] on div "The MLC Public Work Search" at bounding box center [783, 150] width 1112 height 120
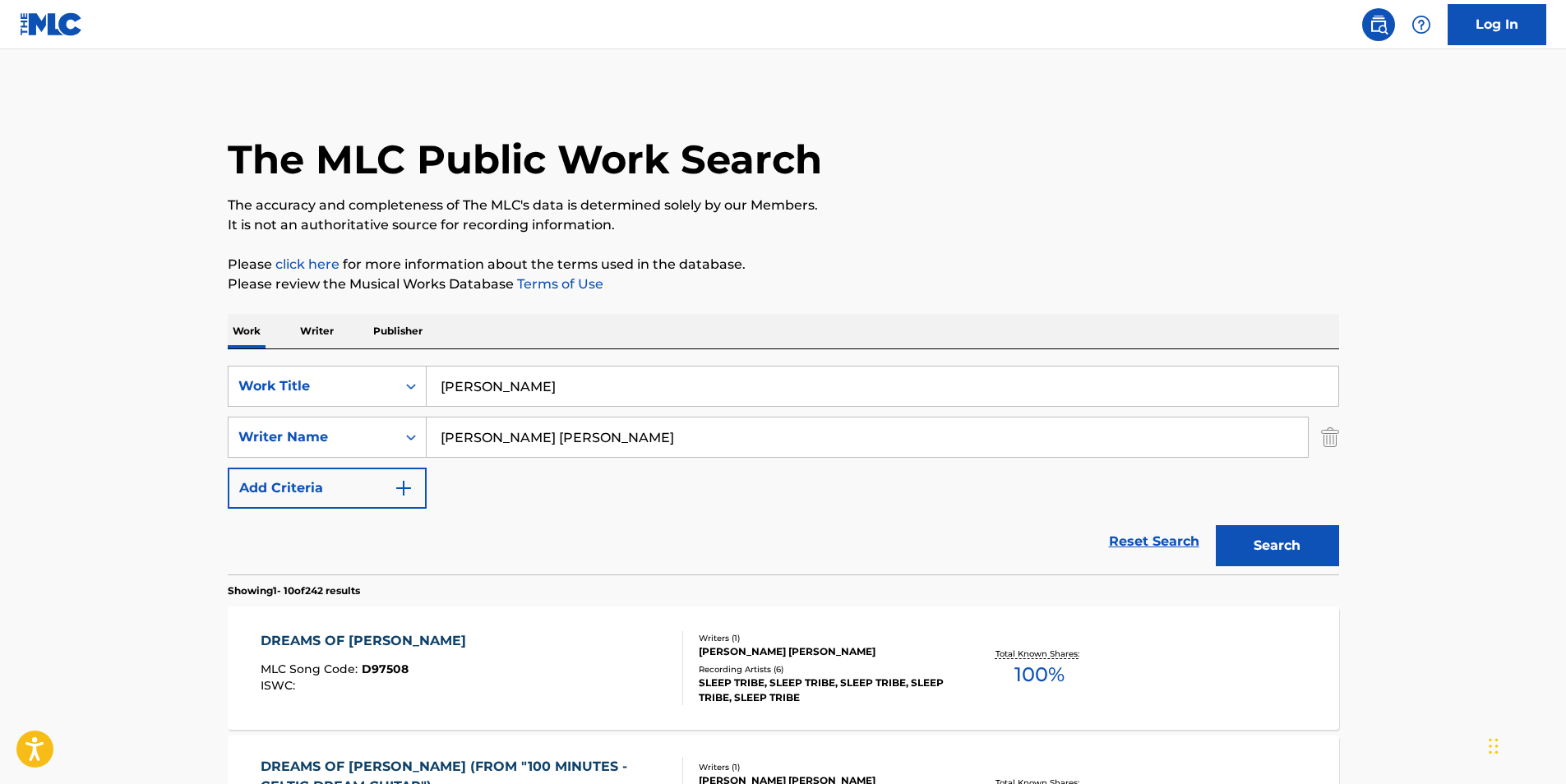
drag, startPoint x: 585, startPoint y: 438, endPoint x: 5, endPoint y: 511, distance: 584.6
click at [0, 511] on html "Accessibility Screen-Reader Guide, Feedback, and Issue Reporting | New window L…" at bounding box center [783, 392] width 1566 height 784
paste input "ATC [PERSON_NAME]"
click at [1154, 288] on p "Please review the Musical Works Database Terms of Use" at bounding box center [783, 284] width 1112 height 20
click at [1268, 551] on button "Search" at bounding box center [1277, 546] width 124 height 41
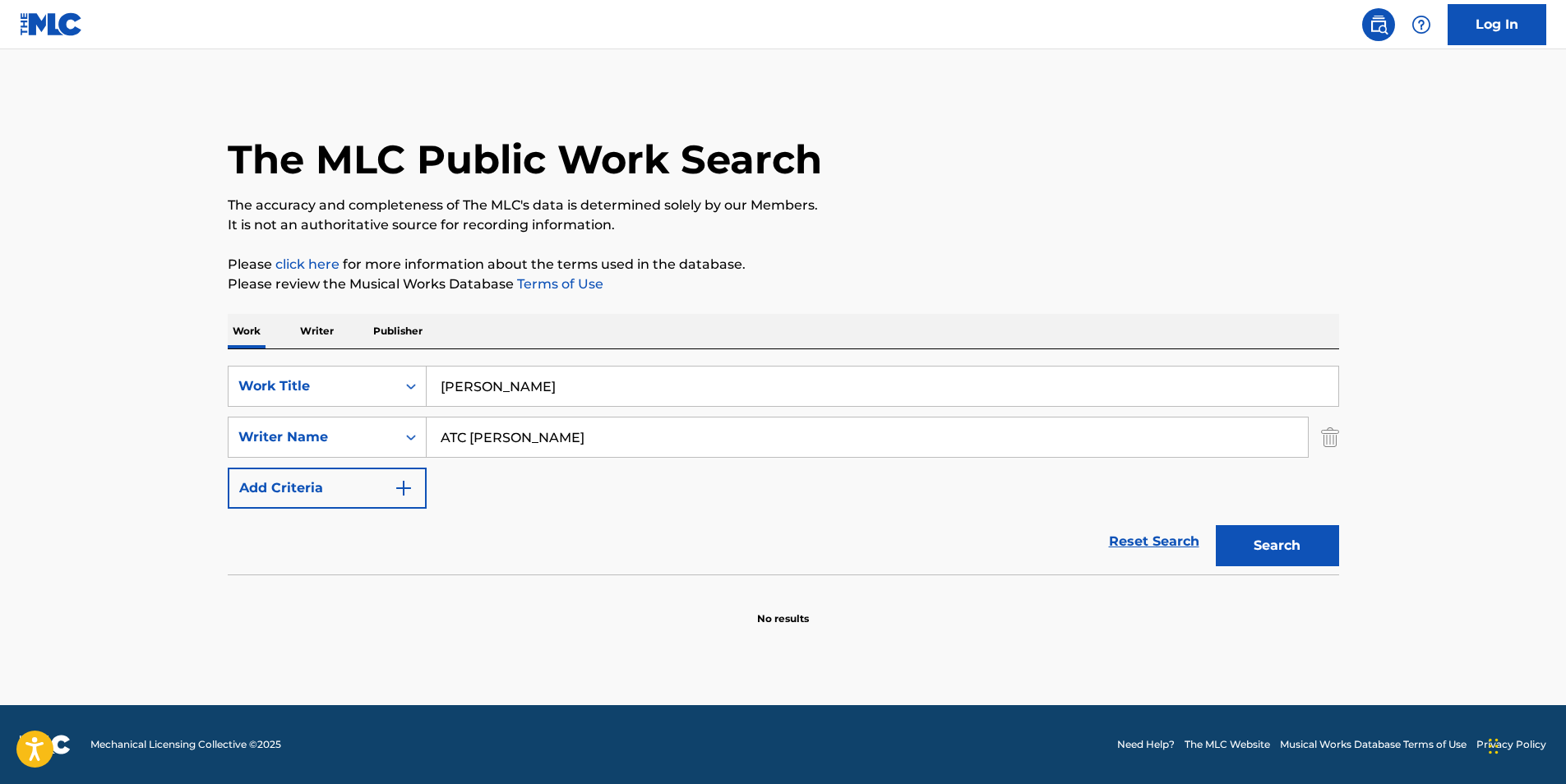
drag, startPoint x: 578, startPoint y: 437, endPoint x: 313, endPoint y: 472, distance: 267.3
click at [313, 472] on div "SearchWithCriteria4ff2b3ec-da9d-4dcf-b500-0cbb6863b071 Work Title [PERSON_NAME]…" at bounding box center [783, 437] width 1112 height 143
paste input "[PERSON_NAME]"
type input "[PERSON_NAME]"
click at [1042, 224] on p "It is not an authoritative source for recording information." at bounding box center [783, 225] width 1112 height 20
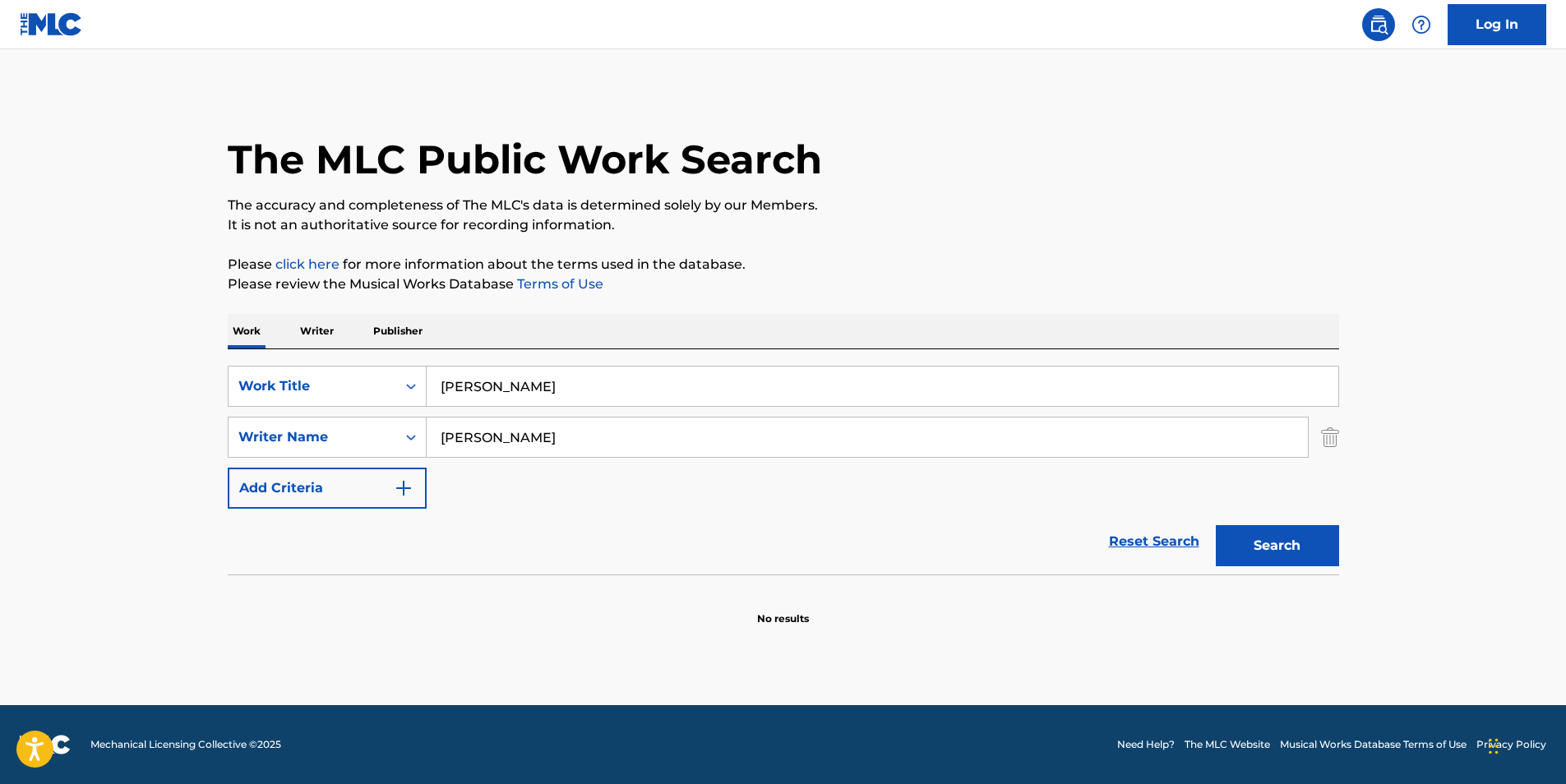
click at [1271, 539] on button "Search" at bounding box center [1277, 546] width 124 height 41
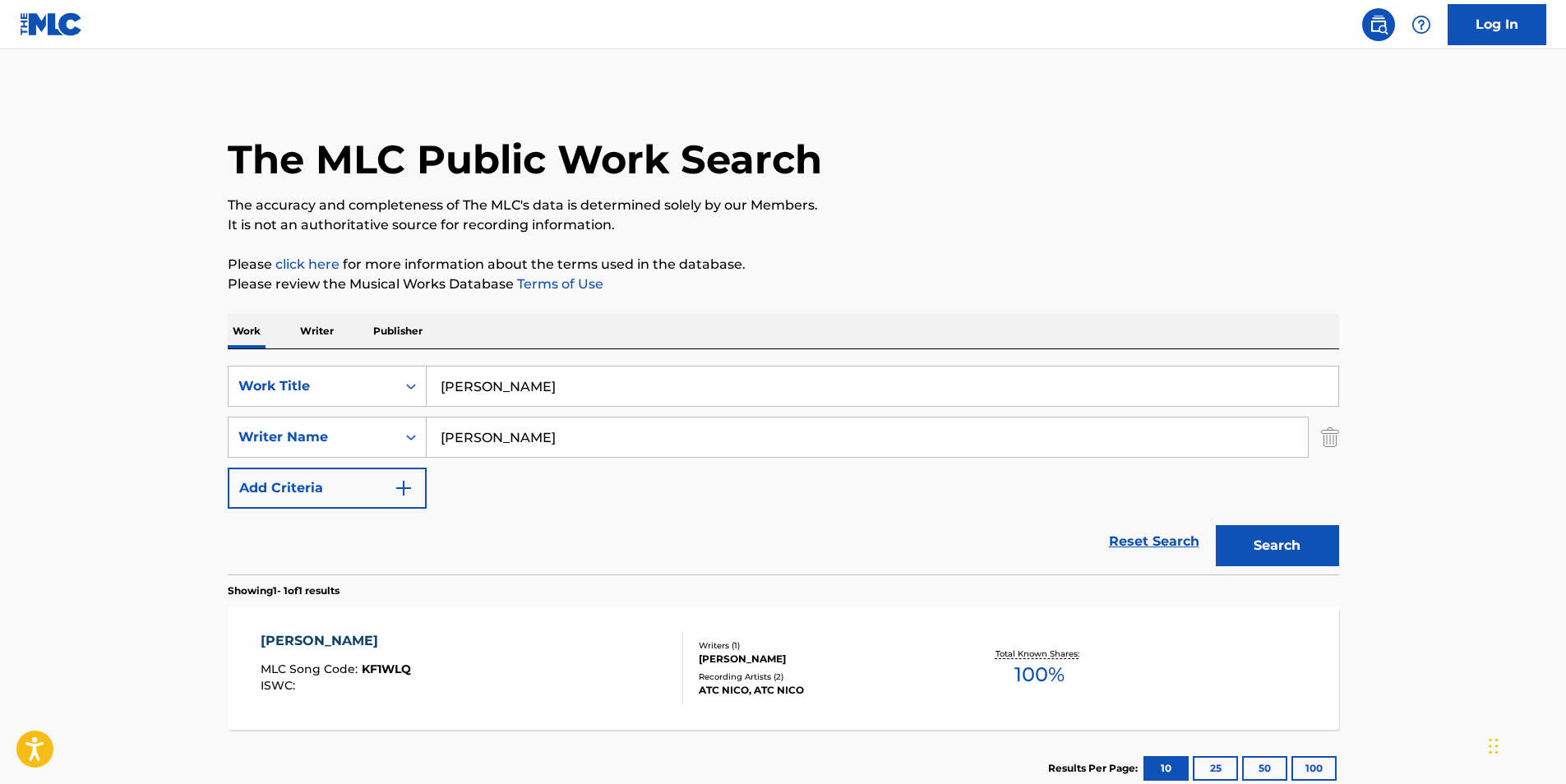
scroll to position [110, 0]
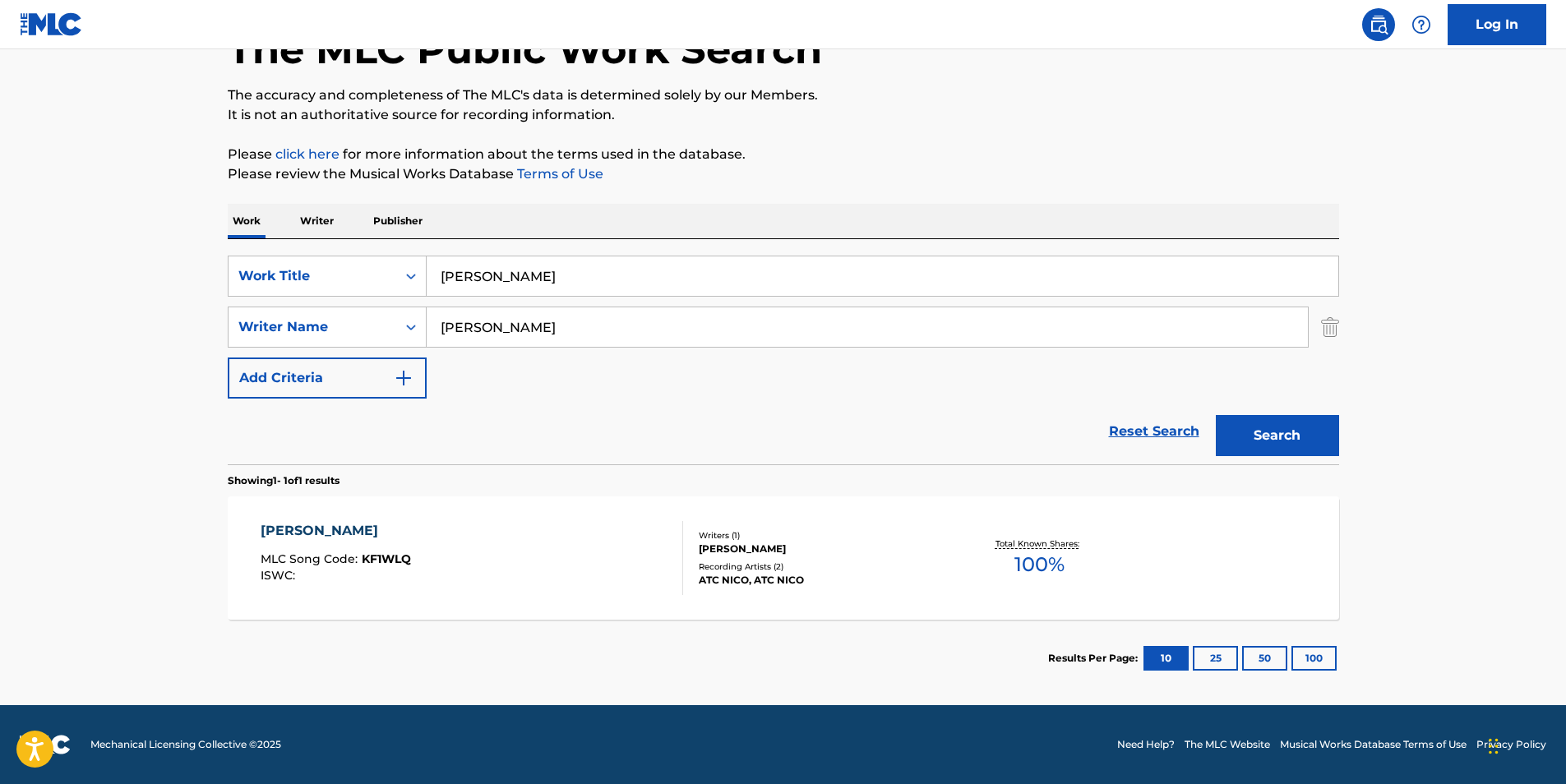
click at [522, 580] on div "[PERSON_NAME] MLC Song Code : KF1WLQ ISWC :" at bounding box center [471, 558] width 423 height 74
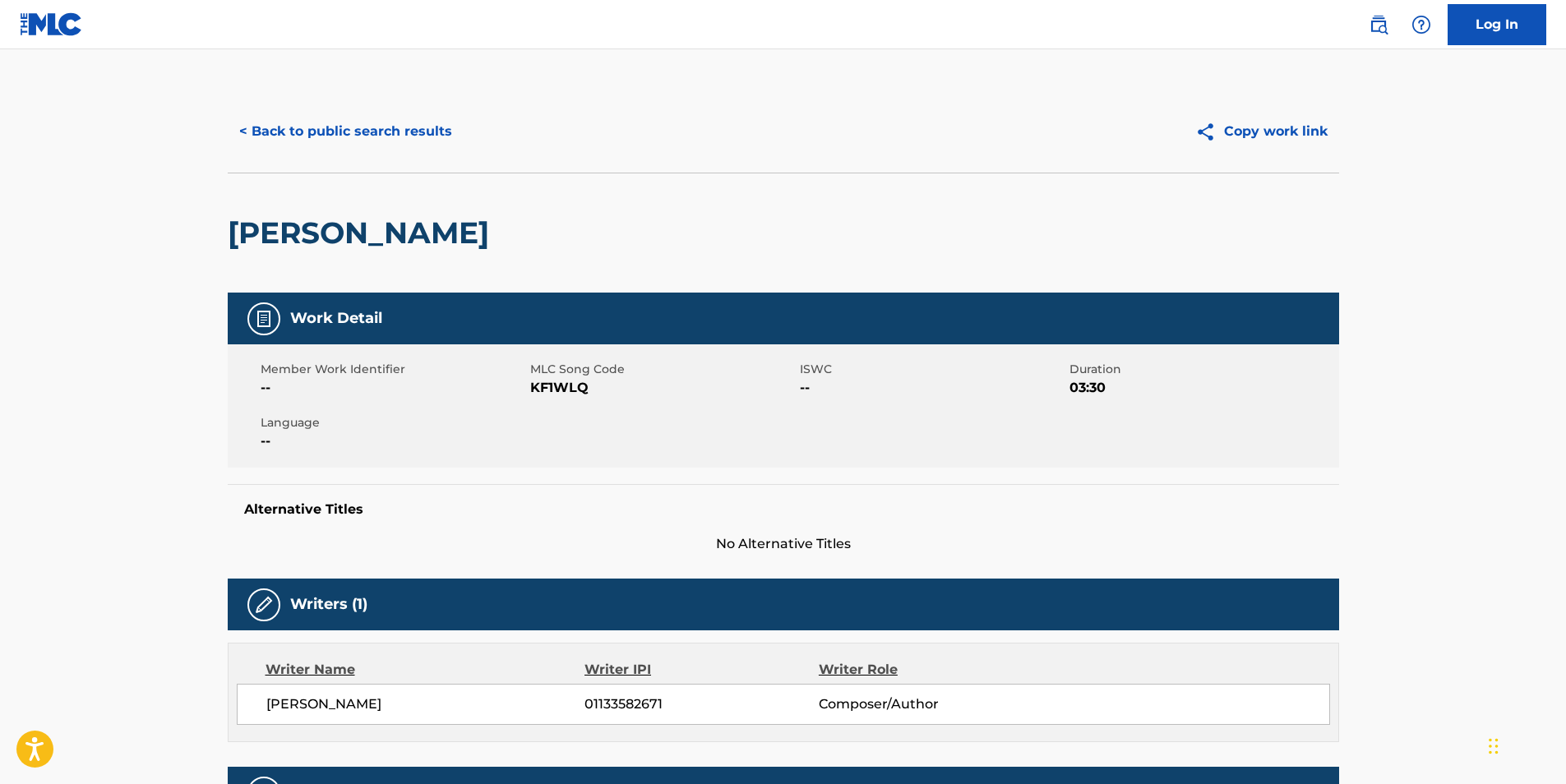
click at [280, 145] on button "< Back to public search results" at bounding box center [345, 131] width 236 height 41
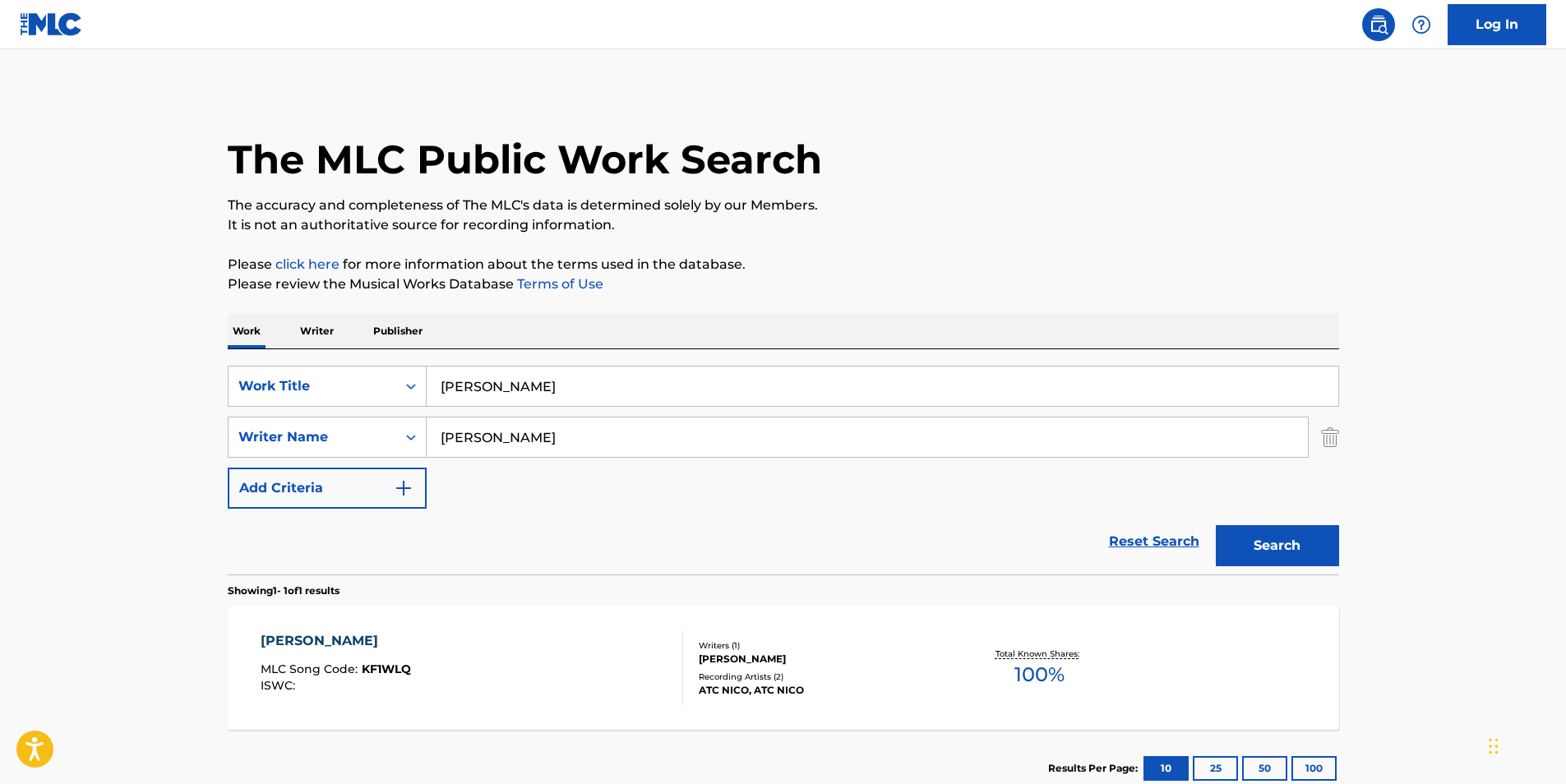
scroll to position [16, 0]
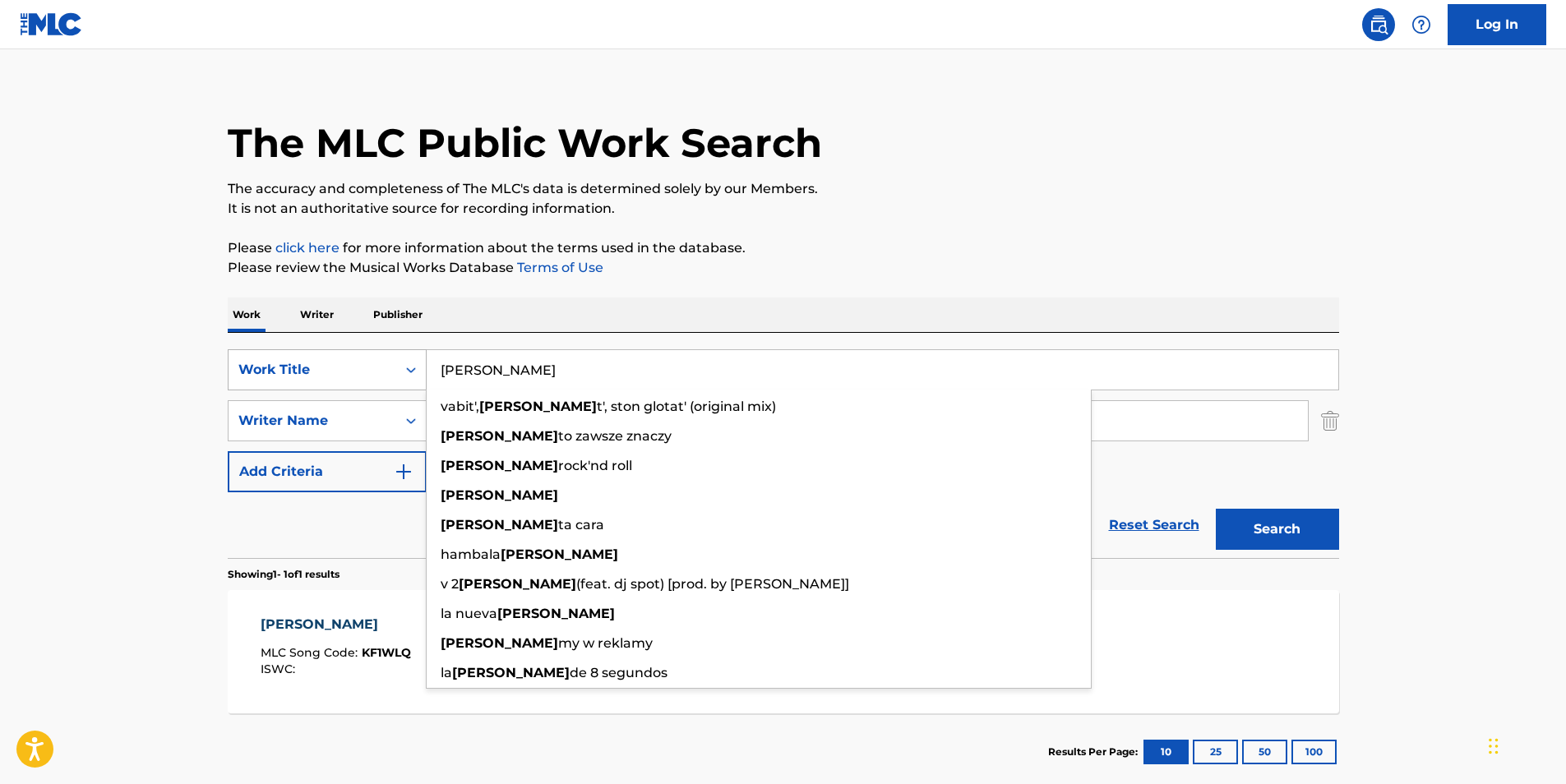
drag, startPoint x: 543, startPoint y: 373, endPoint x: 342, endPoint y: 361, distance: 201.4
click at [342, 361] on div "SearchWithCriteria4ff2b3ec-da9d-4dcf-b500-0cbb6863b071 Work Title [PERSON_NAME]…" at bounding box center [783, 370] width 1112 height 41
paste input "Hurricane"
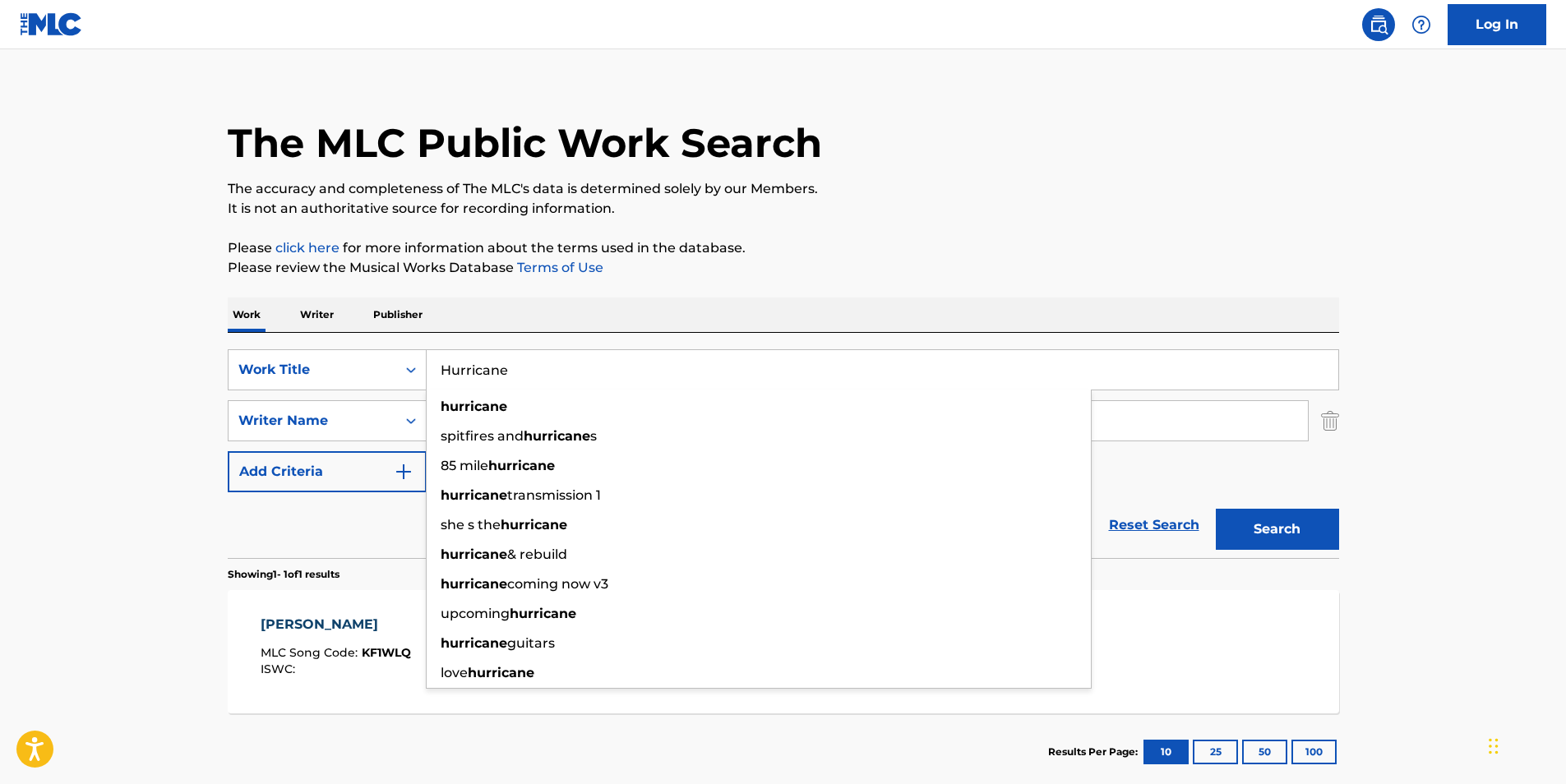
type input "Hurricane"
click at [998, 202] on p "It is not an authoritative source for recording information." at bounding box center [783, 208] width 1112 height 20
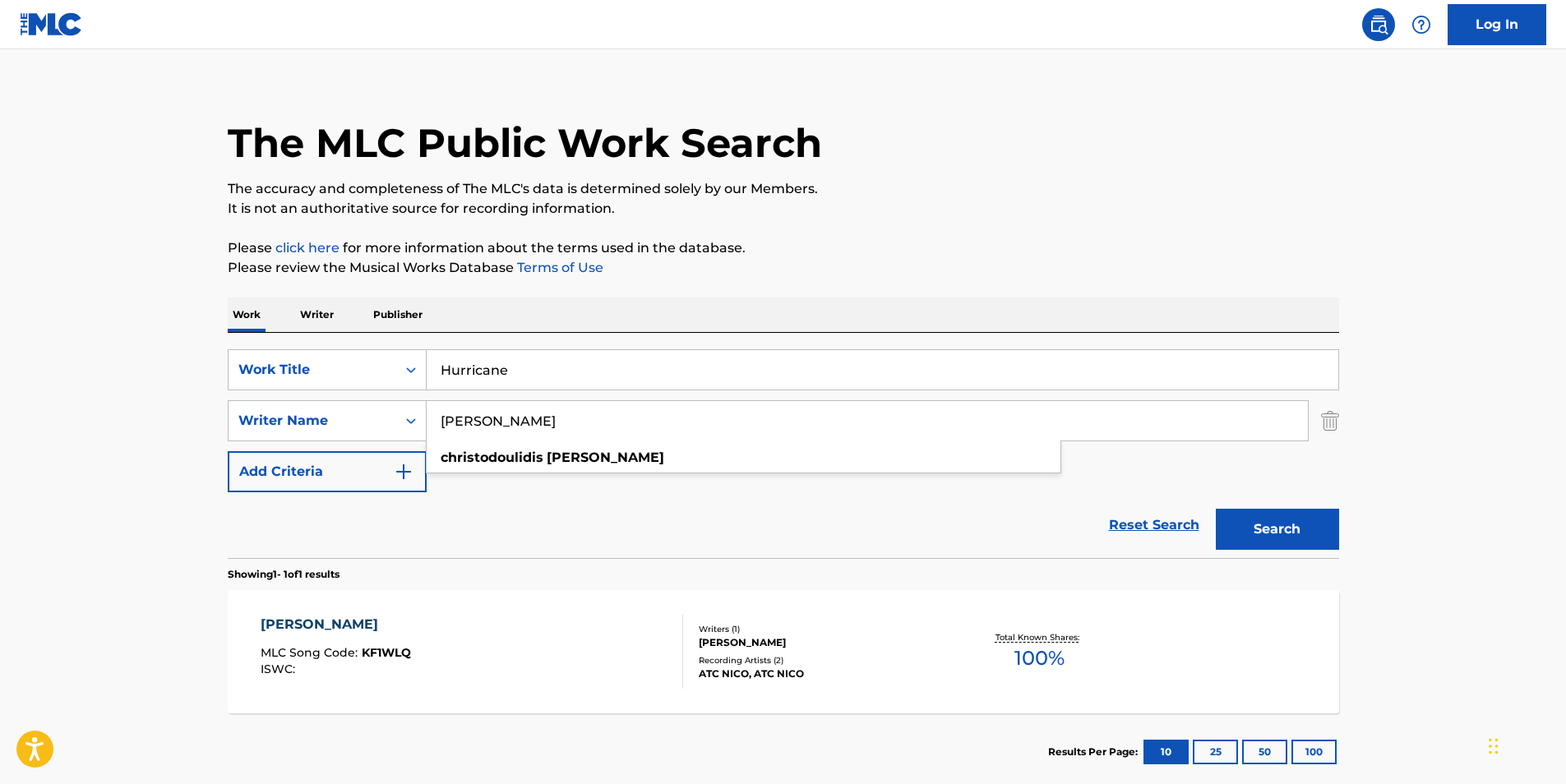
drag, startPoint x: 649, startPoint y: 428, endPoint x: 311, endPoint y: 471, distance: 340.7
click at [311, 471] on div "SearchWithCriteria4ff2b3ec-da9d-4dcf-b500-0cbb6863b071 Work Title Hurricane Sea…" at bounding box center [783, 420] width 1112 height 143
paste input "Pentagram"
click at [1027, 172] on div "The MLC Public Work Search" at bounding box center [783, 134] width 1112 height 120
click at [1282, 533] on button "Search" at bounding box center [1277, 530] width 124 height 41
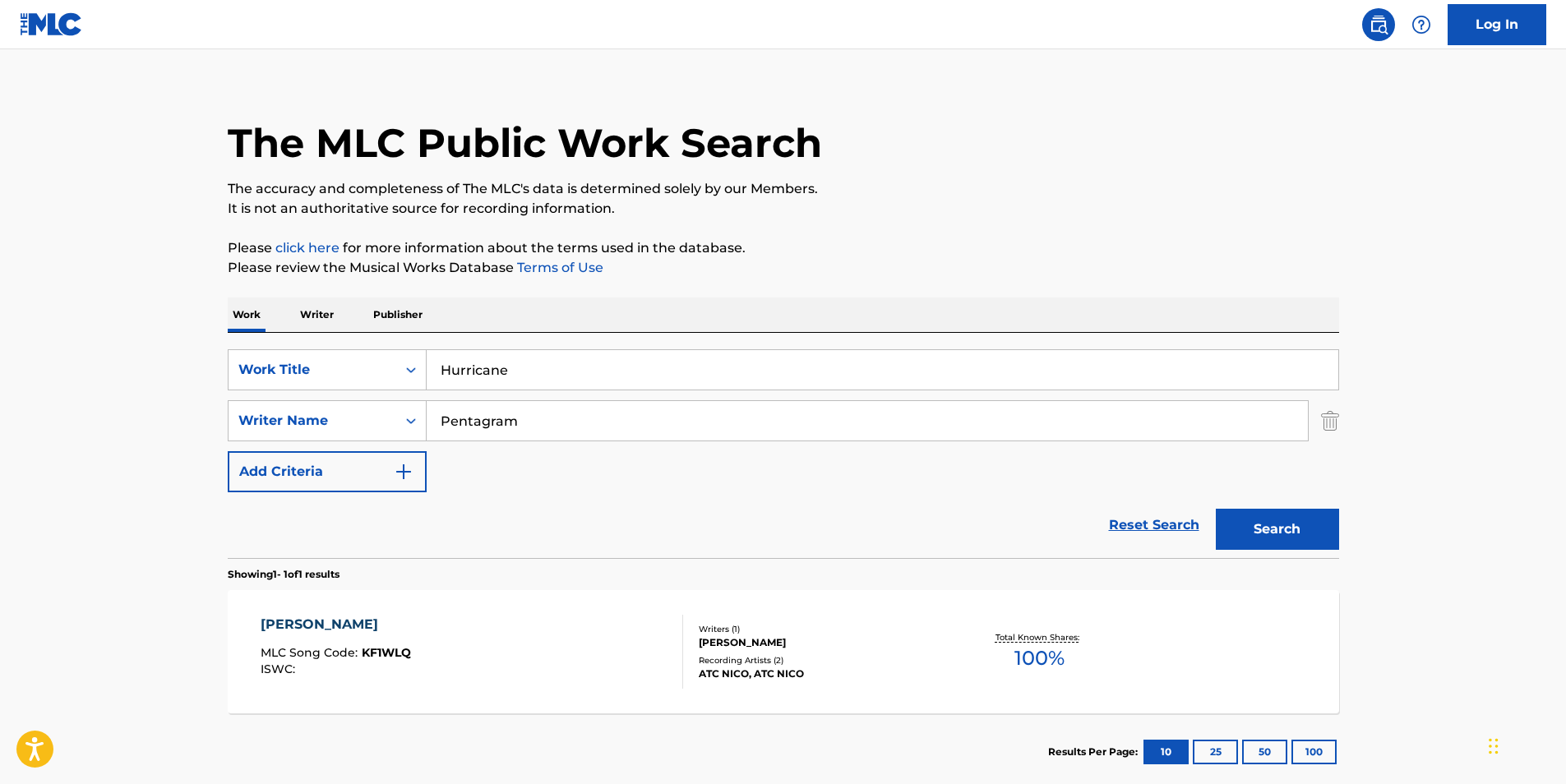
scroll to position [0, 0]
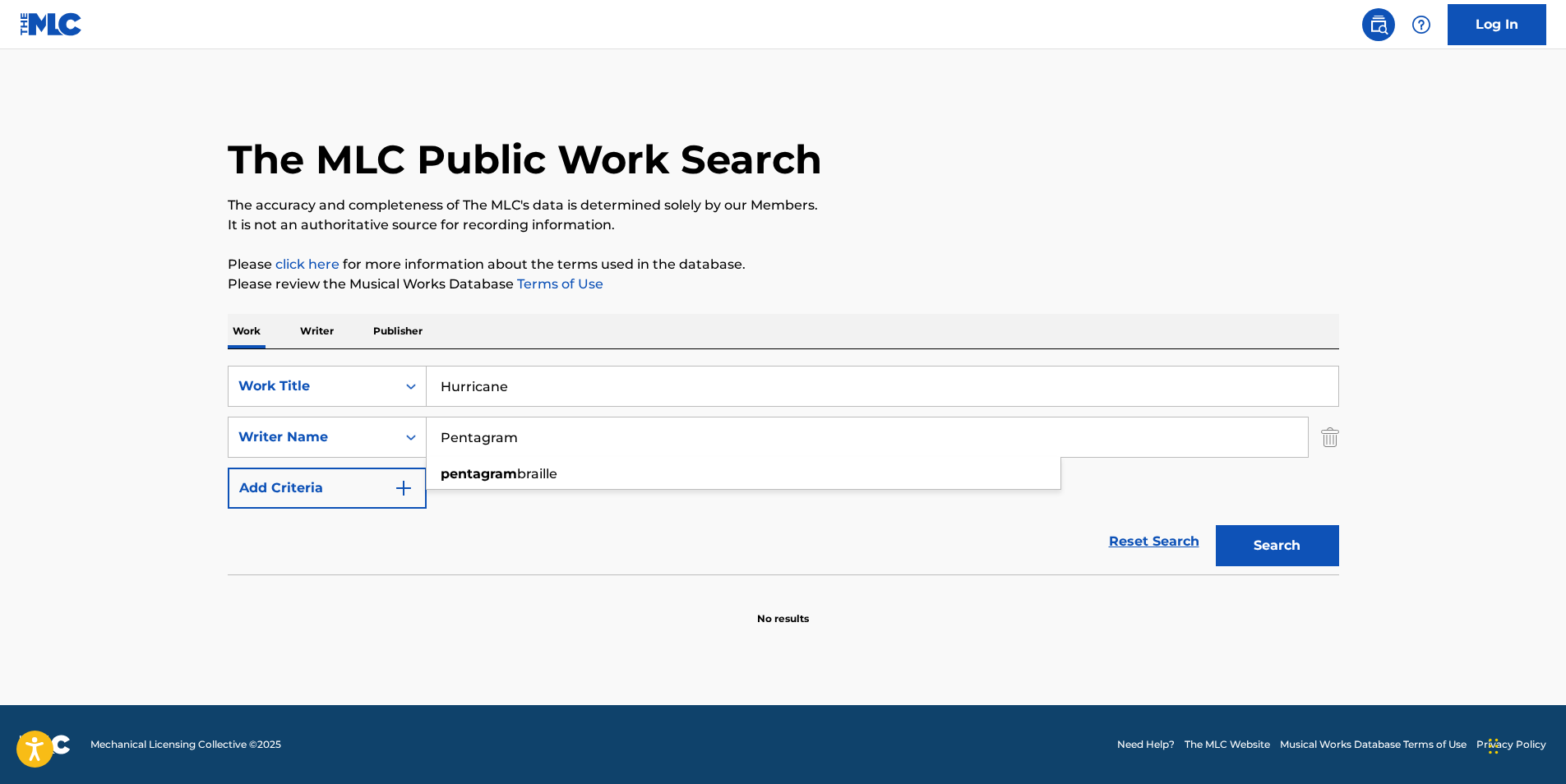
paste input "[PERSON_NAME]"
drag, startPoint x: 538, startPoint y: 440, endPoint x: 555, endPoint y: 358, distance: 83.7
click at [410, 443] on div "SearchWithCriteriad15cb3f3-60ee-4ea0-8461-f7e6b1d3ec88 Writer Name Pentagram pe…" at bounding box center [783, 437] width 1112 height 41
type input "[PERSON_NAME]"
click at [913, 220] on p "It is not an authoritative source for recording information." at bounding box center [783, 225] width 1112 height 20
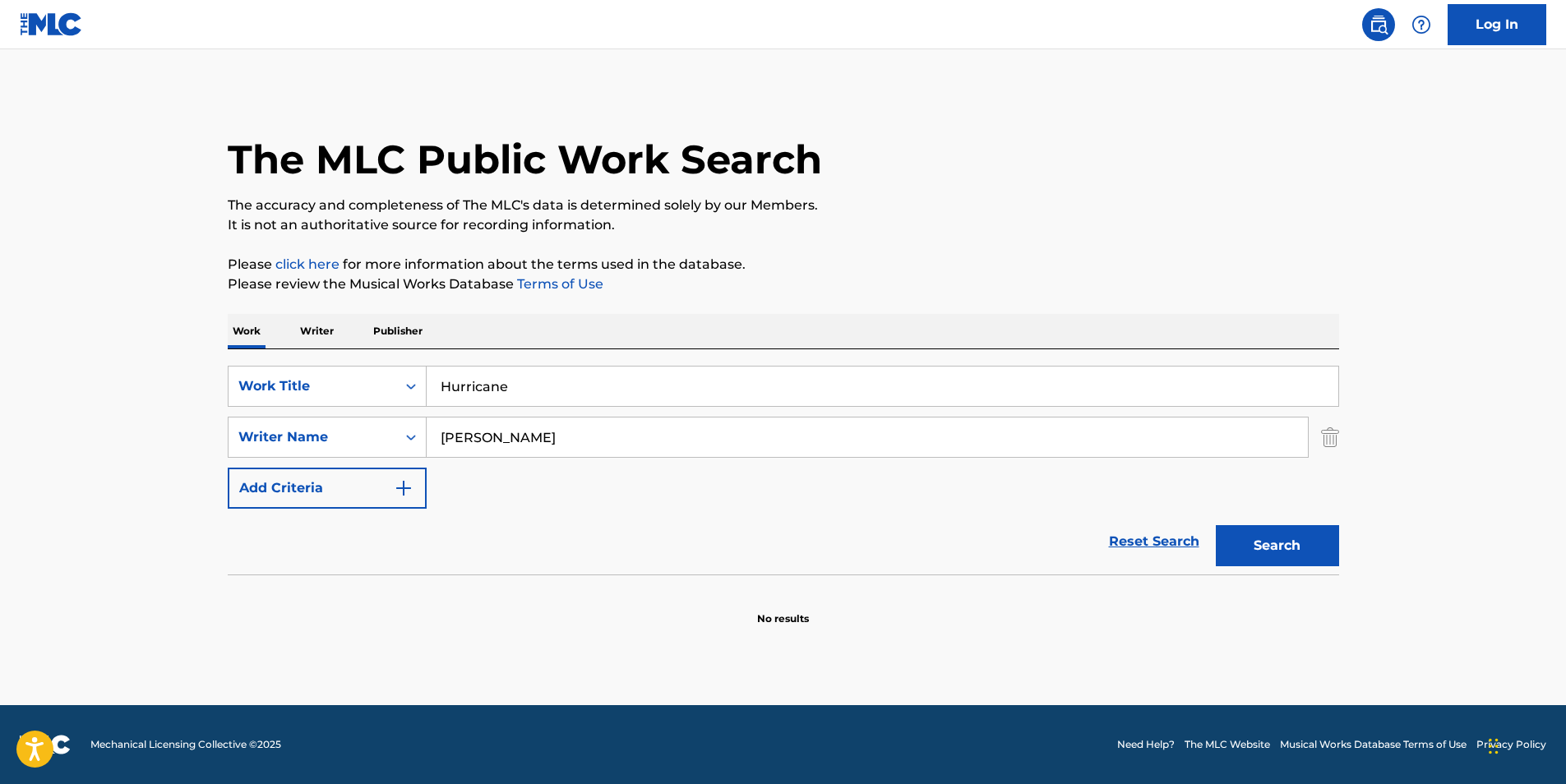
click at [1243, 551] on button "Search" at bounding box center [1277, 546] width 124 height 41
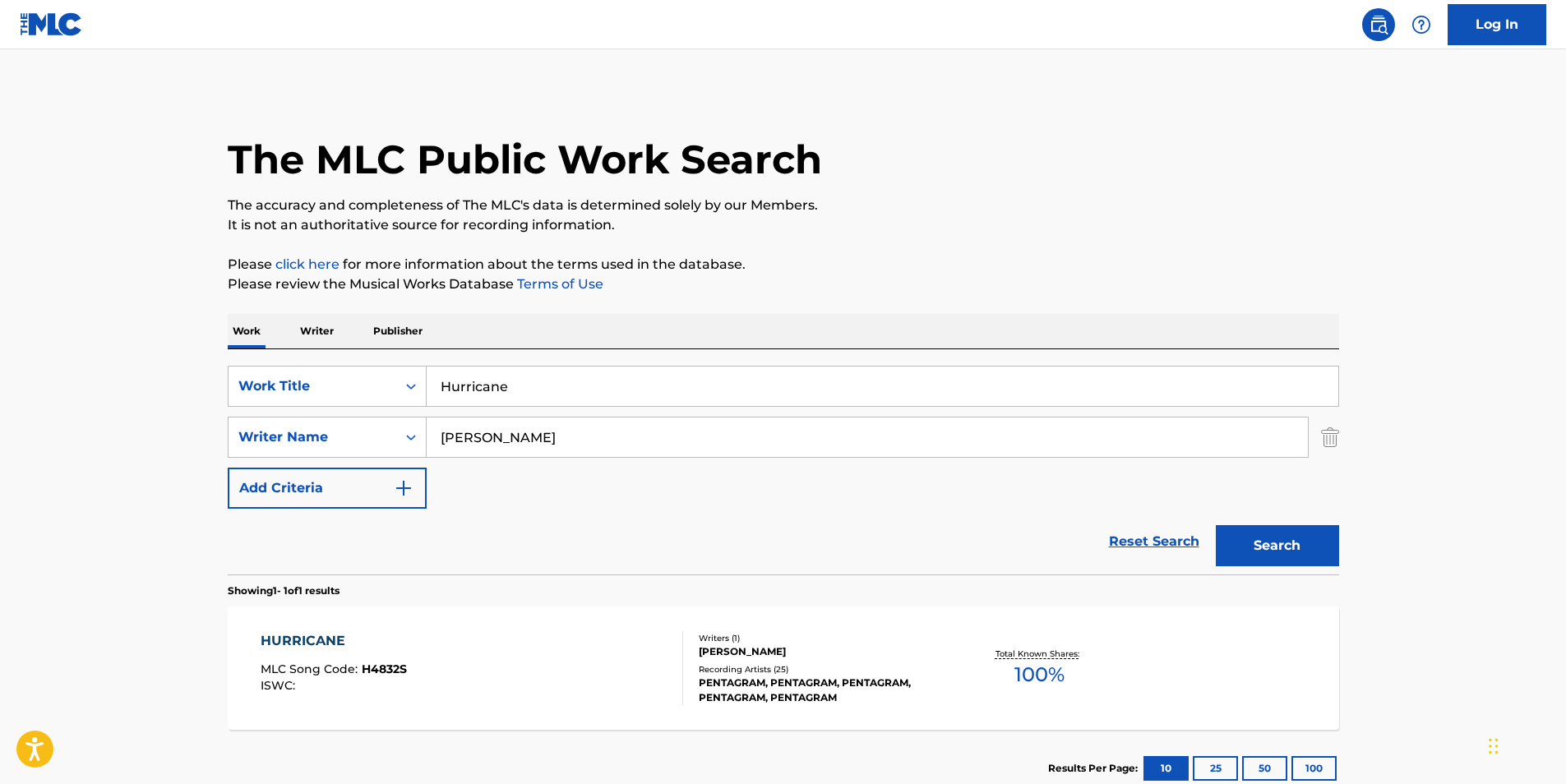
click at [457, 682] on div "HURRICANE MLC Song Code : H4832S ISWC :" at bounding box center [471, 668] width 423 height 74
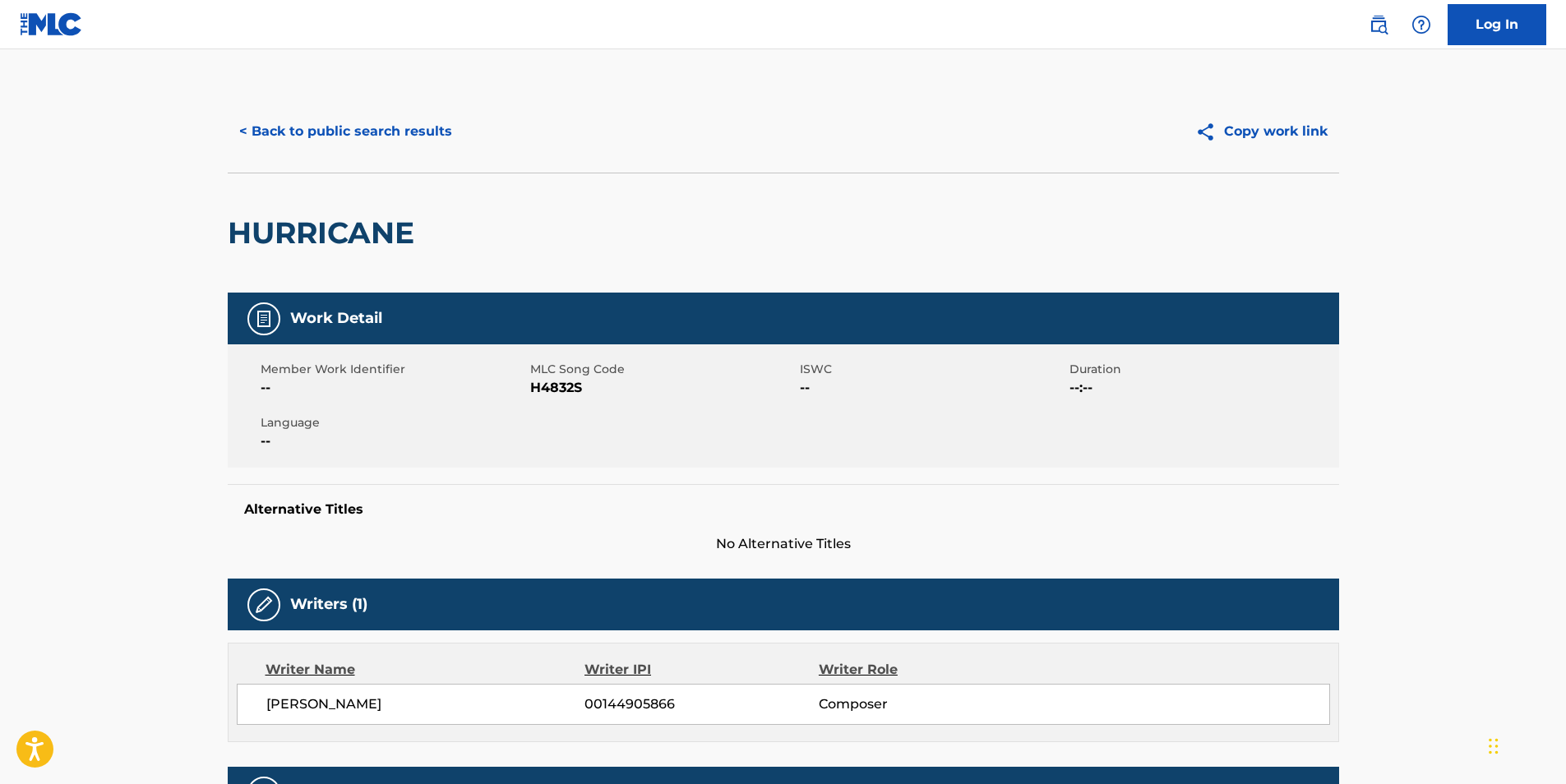
click at [548, 392] on span "H4832S" at bounding box center [662, 387] width 265 height 20
copy span "H4832S"
click at [378, 146] on button "< Back to public search results" at bounding box center [345, 131] width 236 height 41
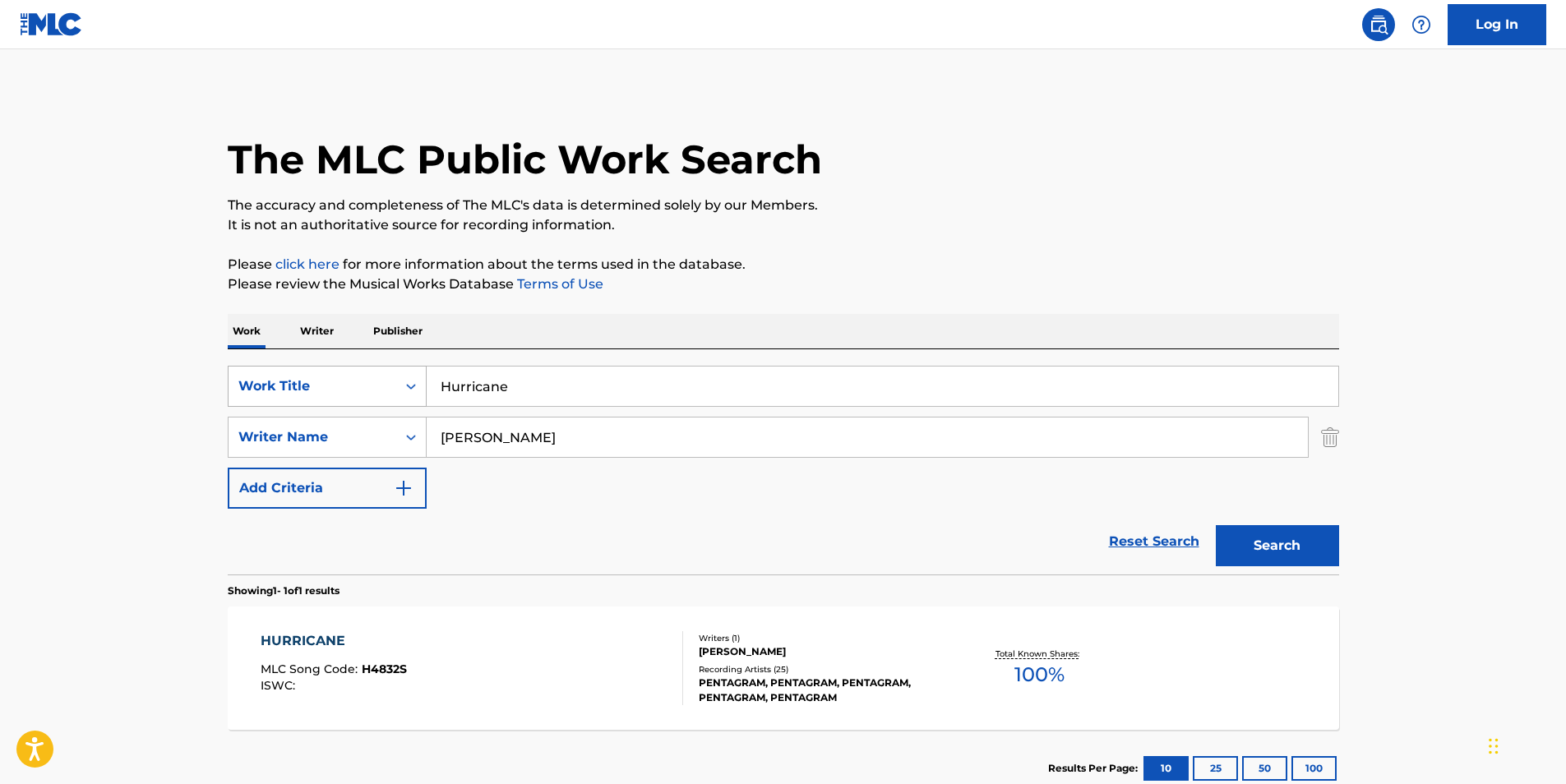
drag, startPoint x: 497, startPoint y: 383, endPoint x: 323, endPoint y: 403, distance: 175.1
click at [311, 406] on div "SearchWithCriteria4ff2b3ec-da9d-4dcf-b500-0cbb6863b071 Work Title Hurricane" at bounding box center [783, 386] width 1112 height 41
paste input "The Crickets' Song"
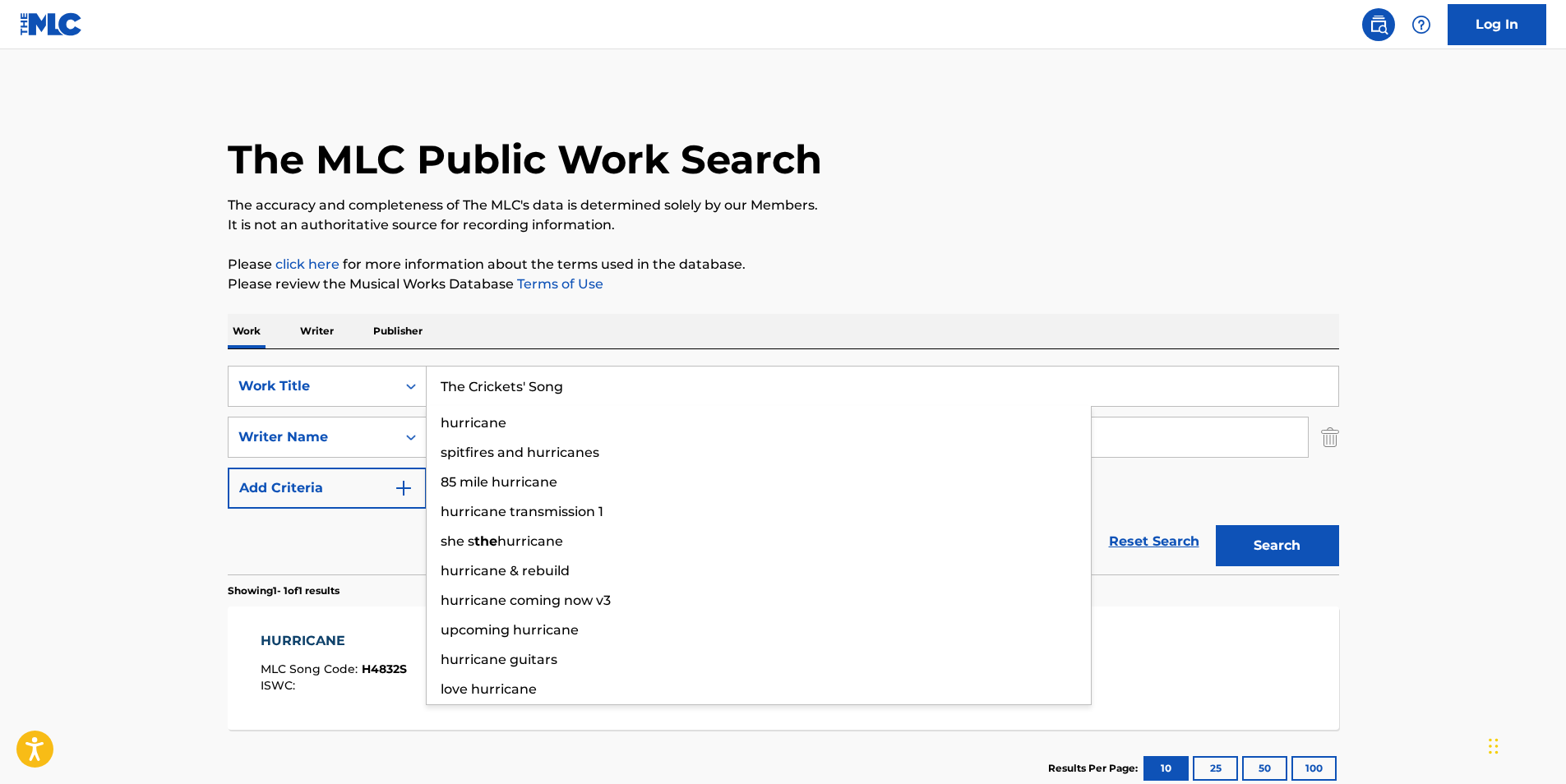
type input "The Crickets' Song"
click at [1038, 259] on p "Please click here for more information about the terms used in the database." at bounding box center [783, 265] width 1112 height 20
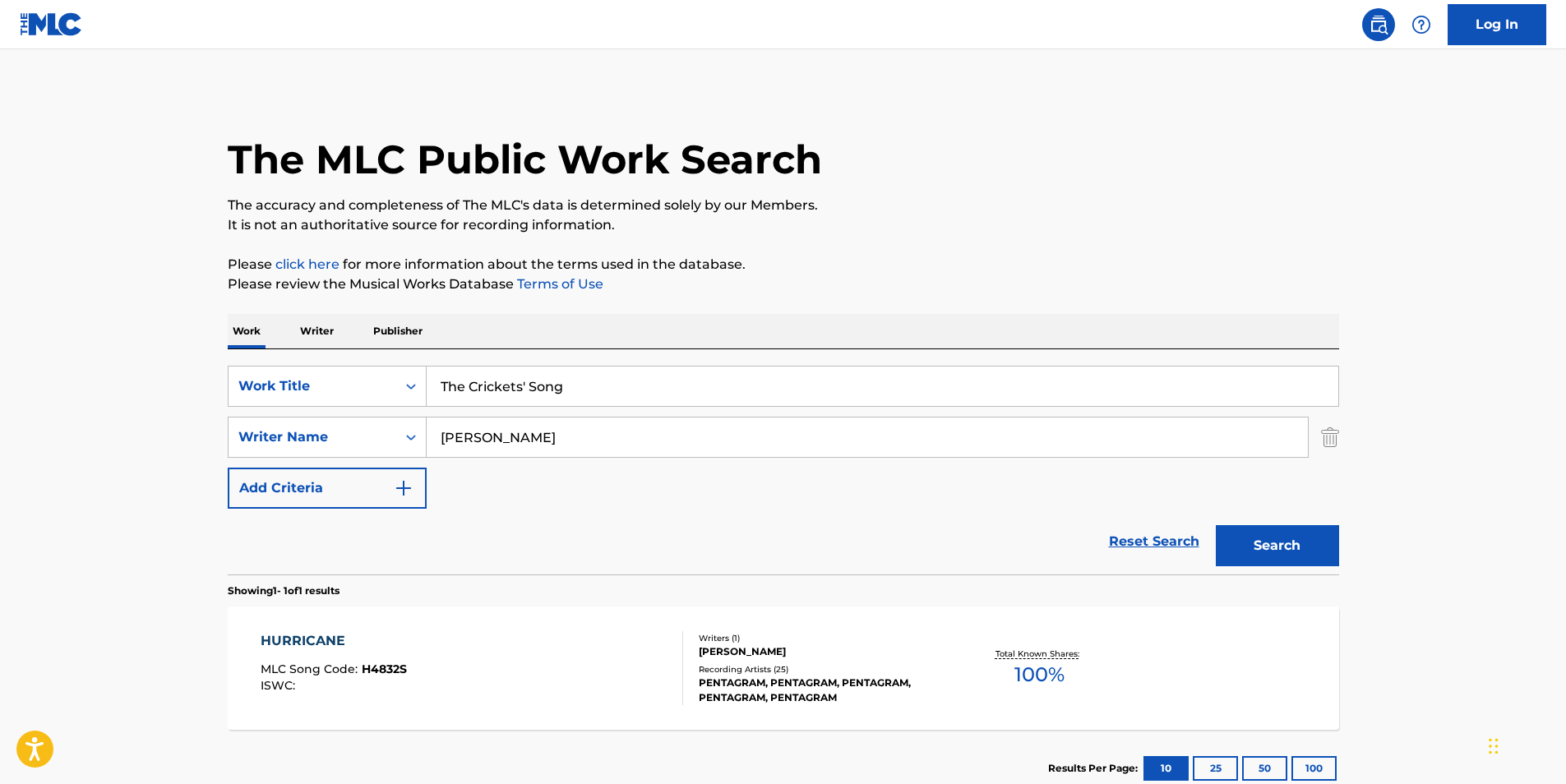
drag, startPoint x: 404, startPoint y: 437, endPoint x: 202, endPoint y: 448, distance: 202.3
click at [202, 448] on main "The MLC Public Work Search The accuracy and completeness of The MLC's data is d…" at bounding box center [783, 432] width 1566 height 766
paste input "Massage Tribe"
click at [948, 105] on div "The MLC Public Work Search" at bounding box center [783, 150] width 1112 height 120
click at [1242, 539] on button "Search" at bounding box center [1277, 546] width 124 height 41
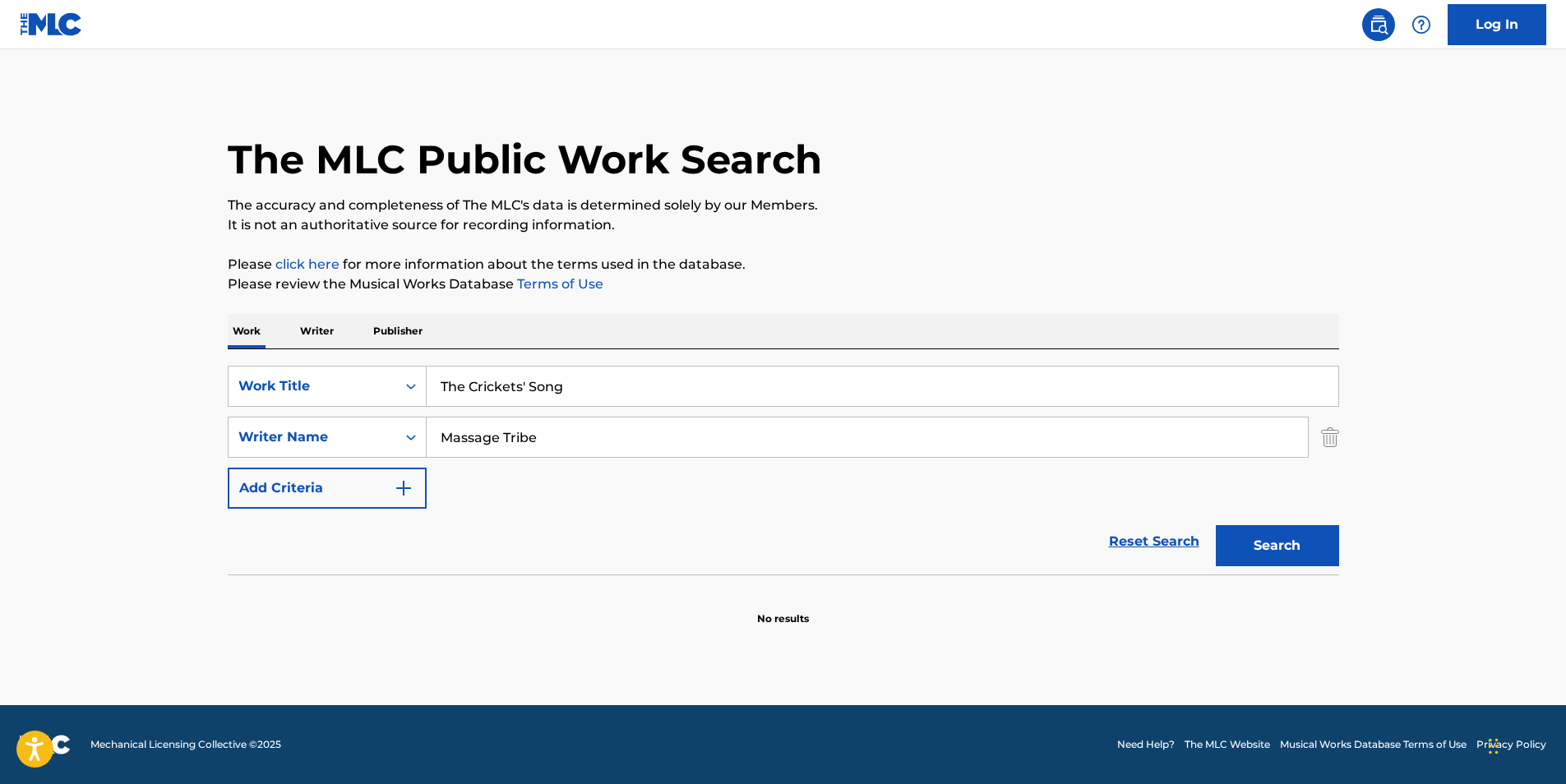
drag, startPoint x: 668, startPoint y: 437, endPoint x: 886, endPoint y: 277, distance: 270.4
click at [343, 472] on div "SearchWithCriteria4ff2b3ec-da9d-4dcf-b500-0cbb6863b071 Work Title The Crickets'…" at bounding box center [783, 437] width 1112 height 143
paste input "[PERSON_NAME] [PERSON_NAME]"
type input "[PERSON_NAME] [PERSON_NAME]"
click at [968, 238] on div "The MLC Public Work Search The accuracy and completeness of The MLC's data is d…" at bounding box center [783, 359] width 1151 height 536
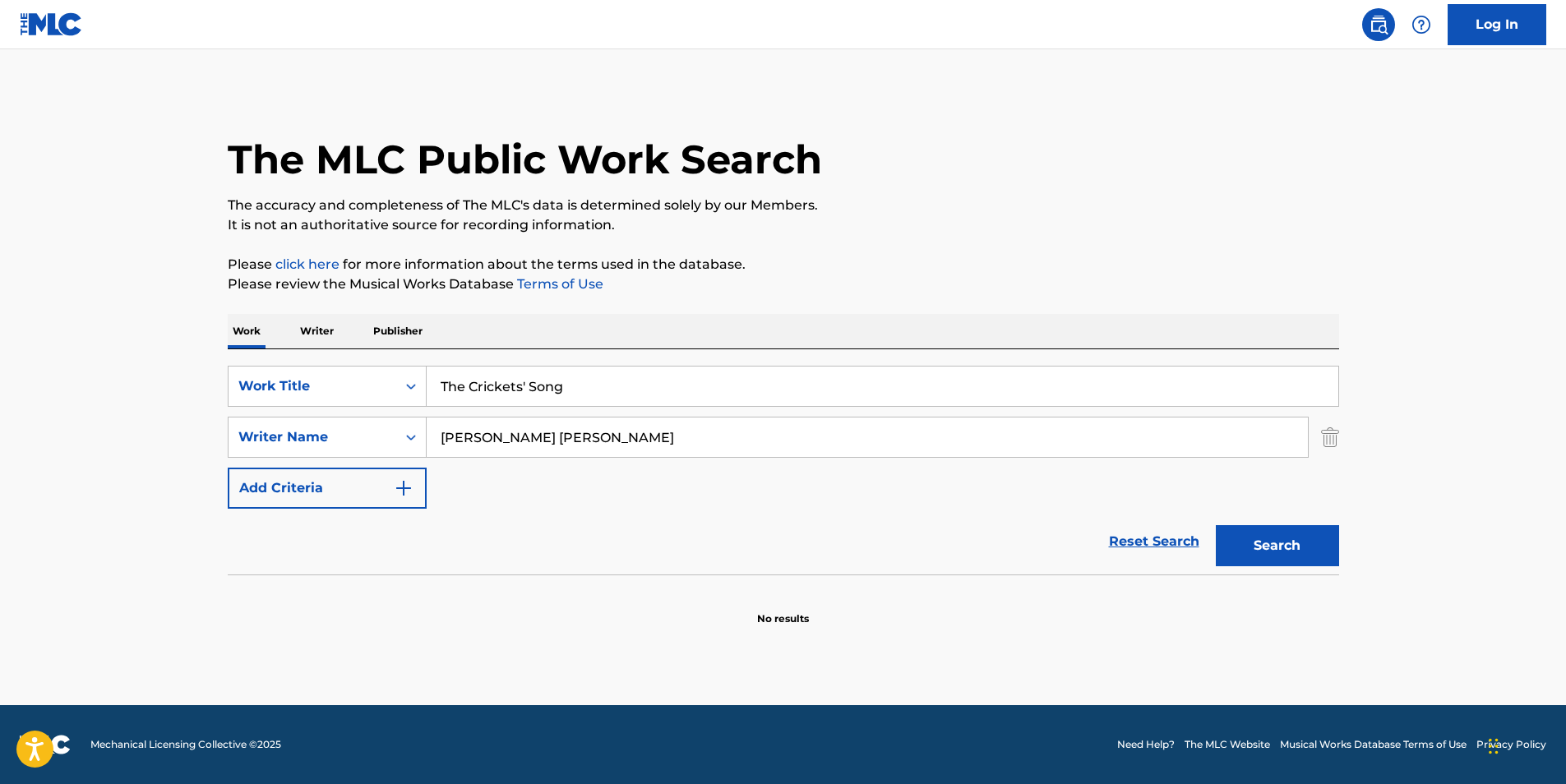
click at [1254, 553] on button "Search" at bounding box center [1277, 546] width 124 height 41
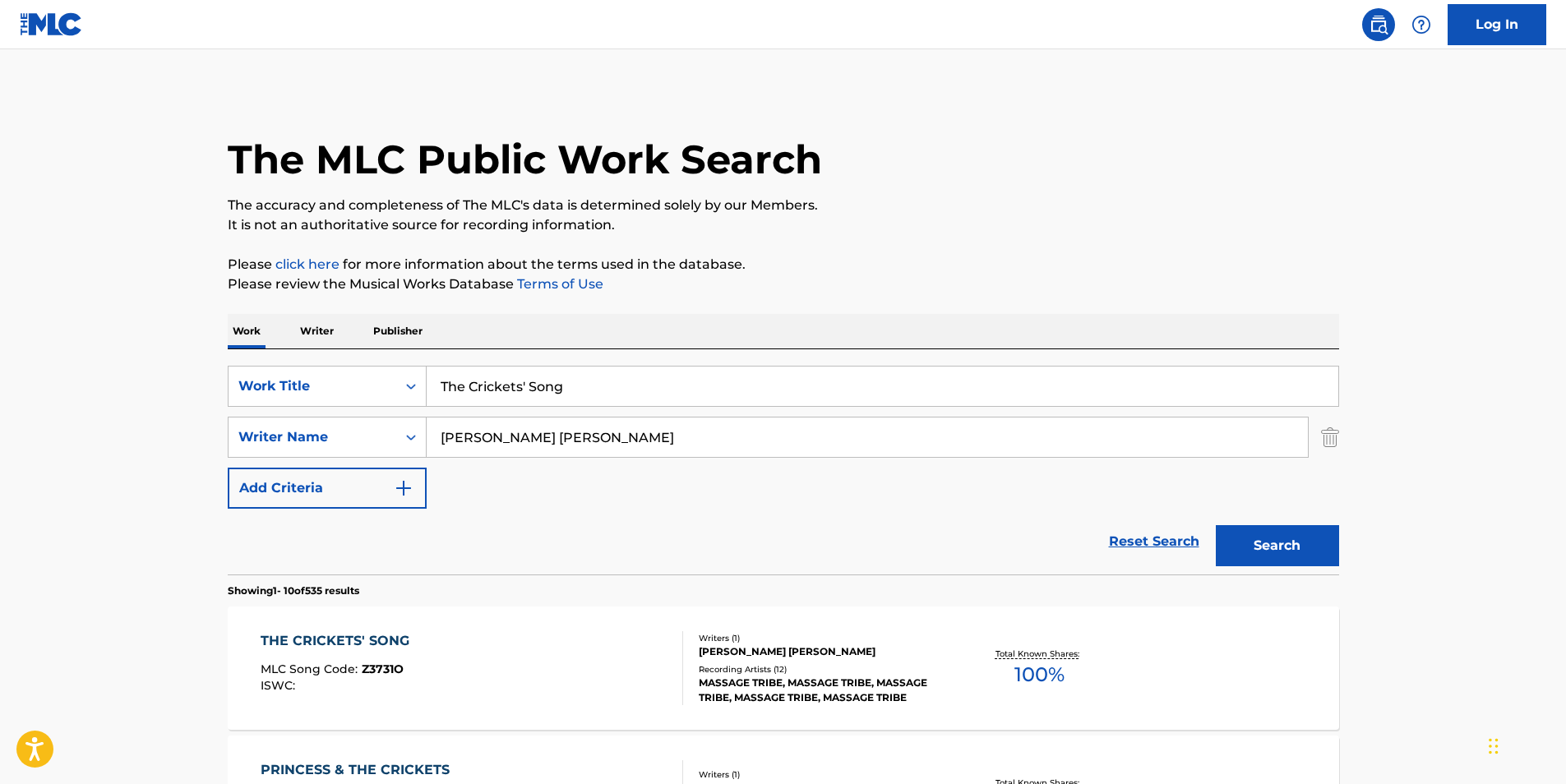
scroll to position [164, 0]
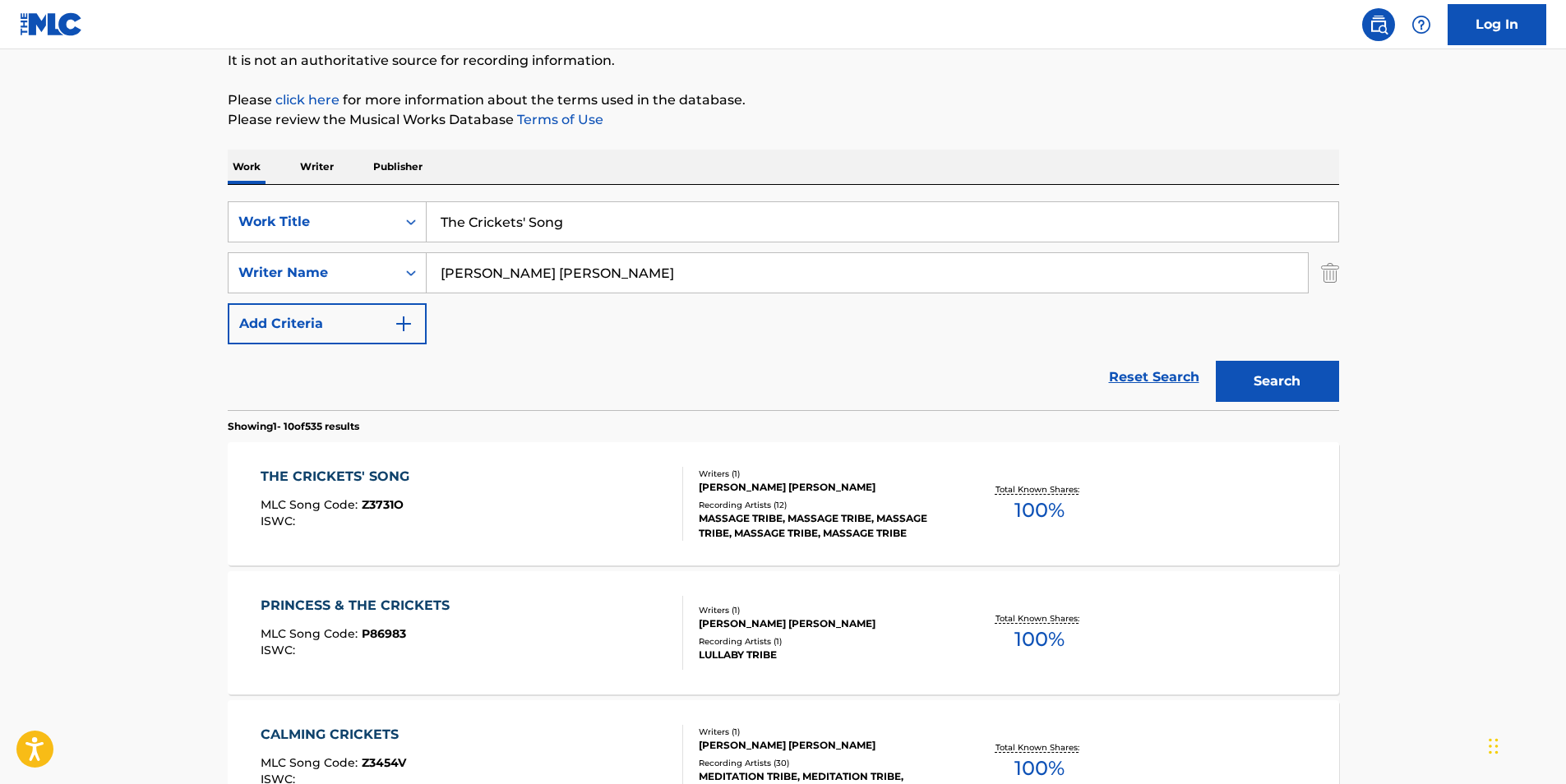
click at [533, 519] on div "THE CRICKETS' SONG MLC Song Code : Z3731O ISWC :" at bounding box center [471, 504] width 423 height 74
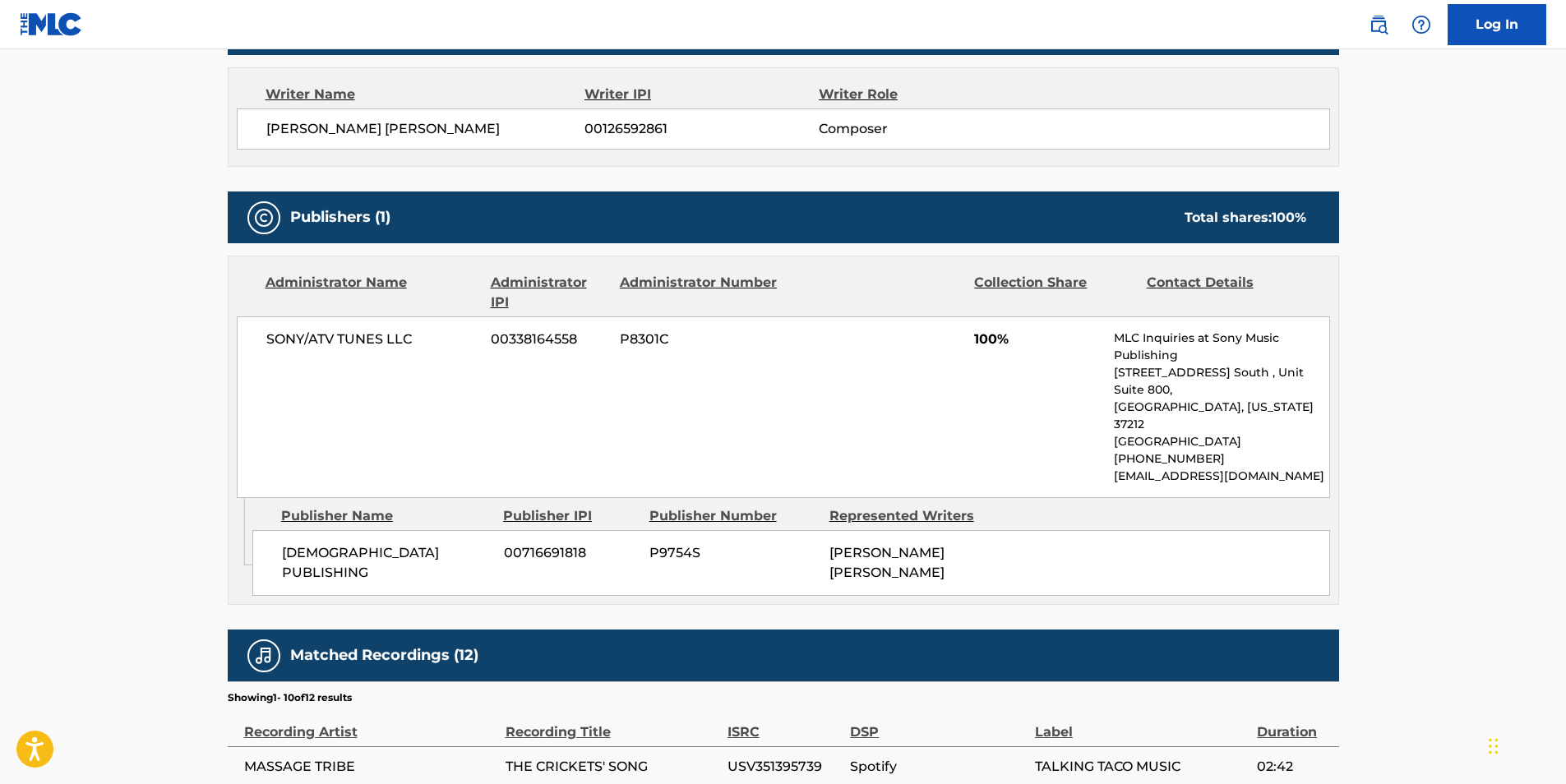
scroll to position [658, 0]
